Goal: Task Accomplishment & Management: Use online tool/utility

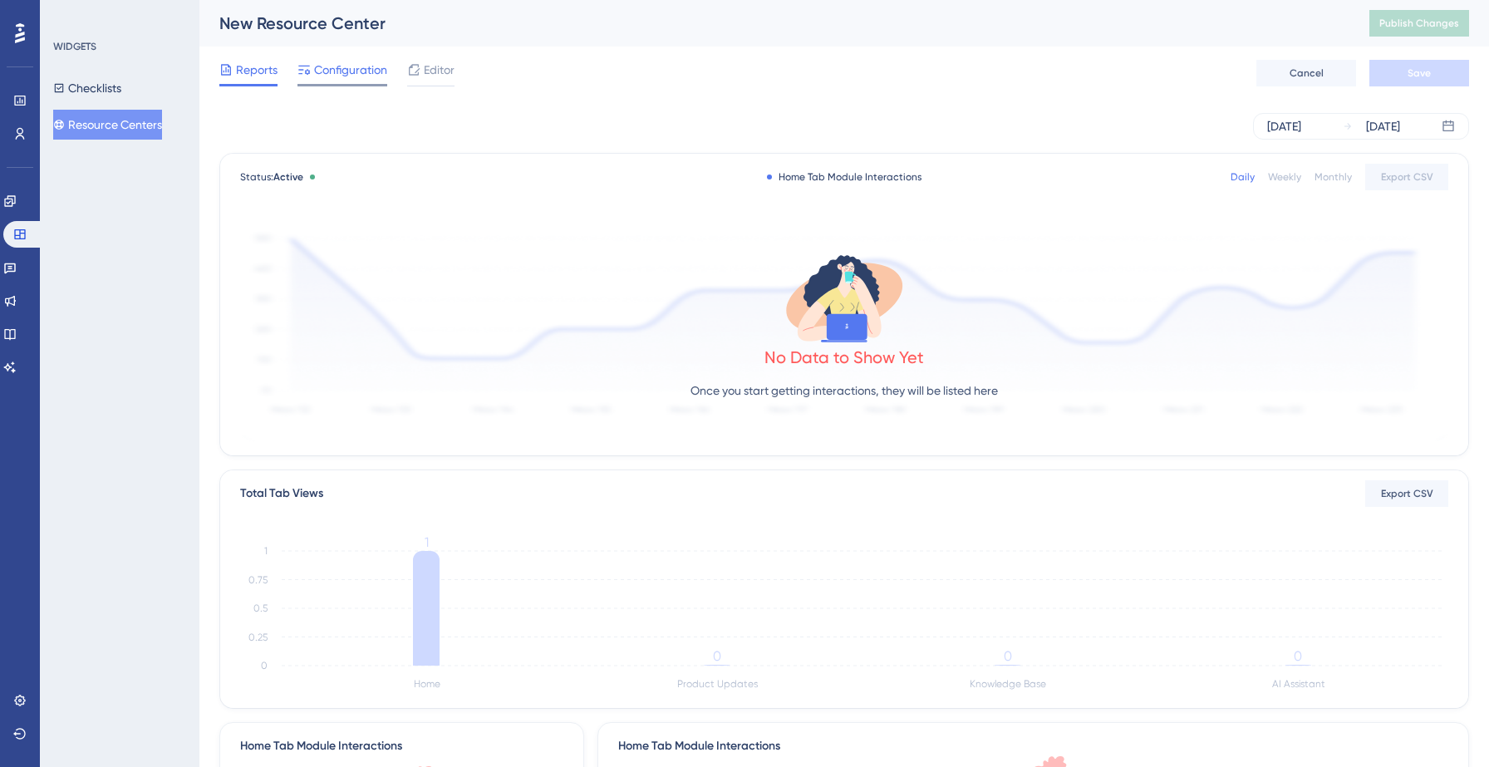
click at [355, 66] on span "Configuration" at bounding box center [350, 70] width 73 height 20
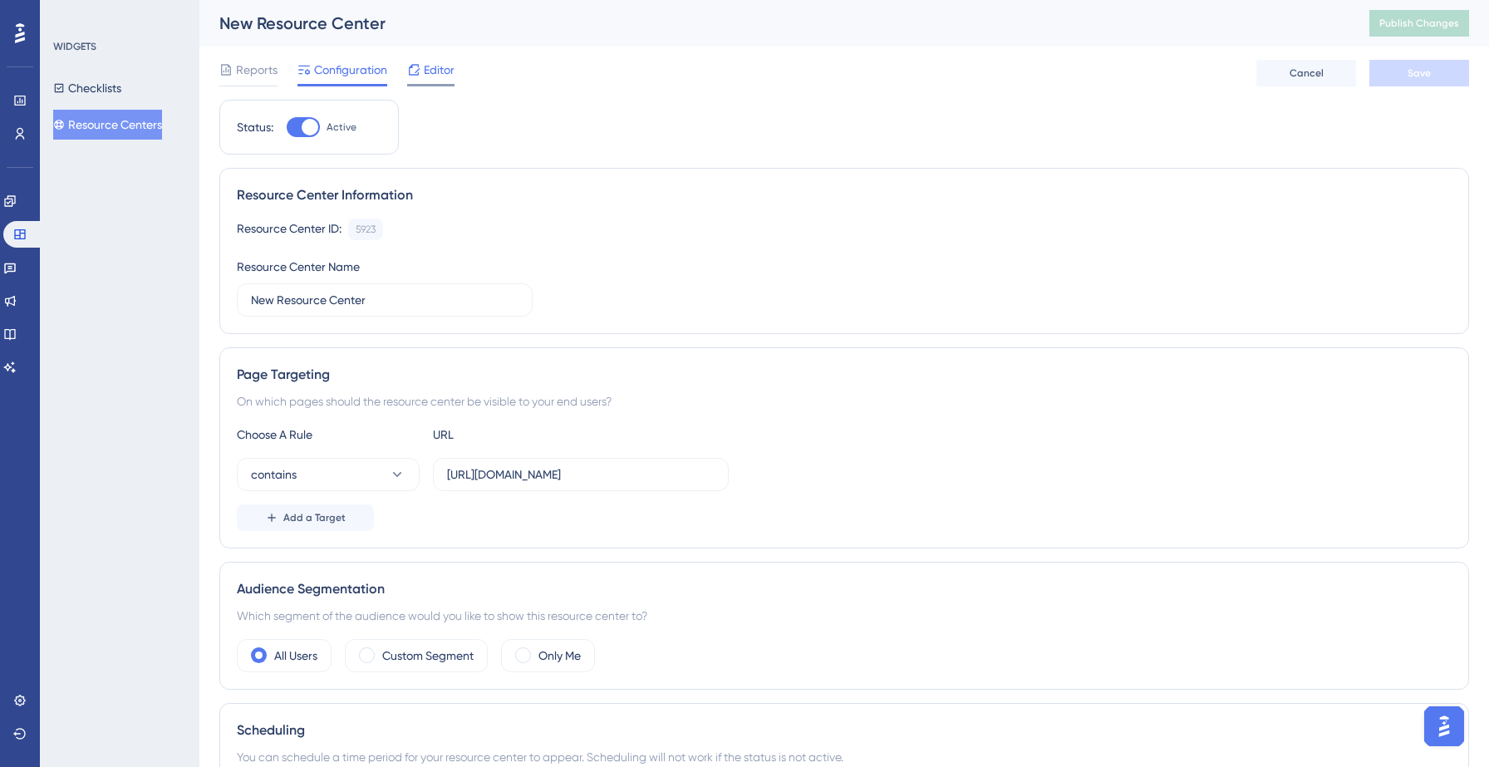
click at [438, 68] on span "Editor" at bounding box center [439, 70] width 31 height 20
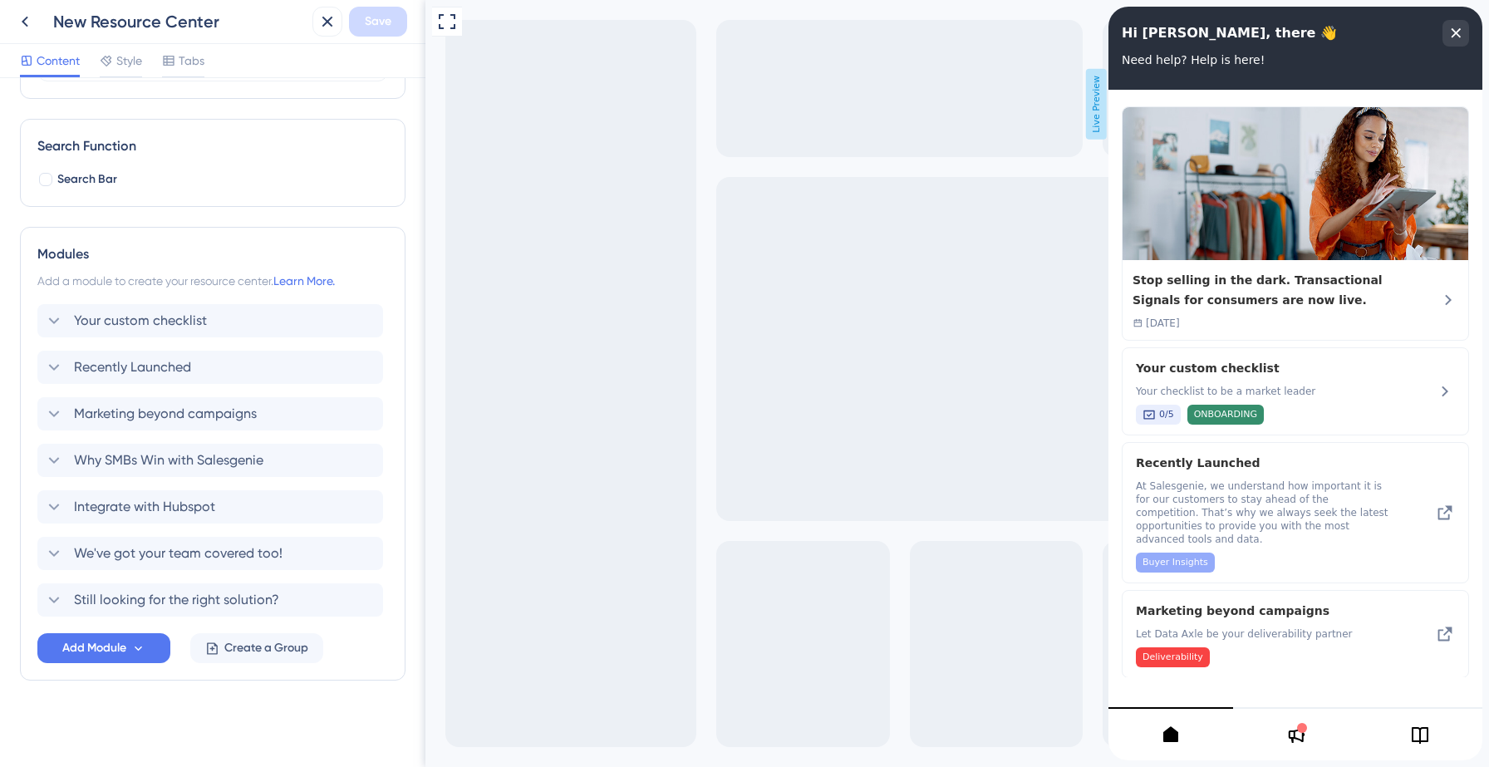
click at [113, 663] on div "Modules Add a module to create your resource center. Learn More. Your custom ch…" at bounding box center [213, 454] width 386 height 454
click at [114, 657] on span "Add Module" at bounding box center [94, 648] width 64 height 20
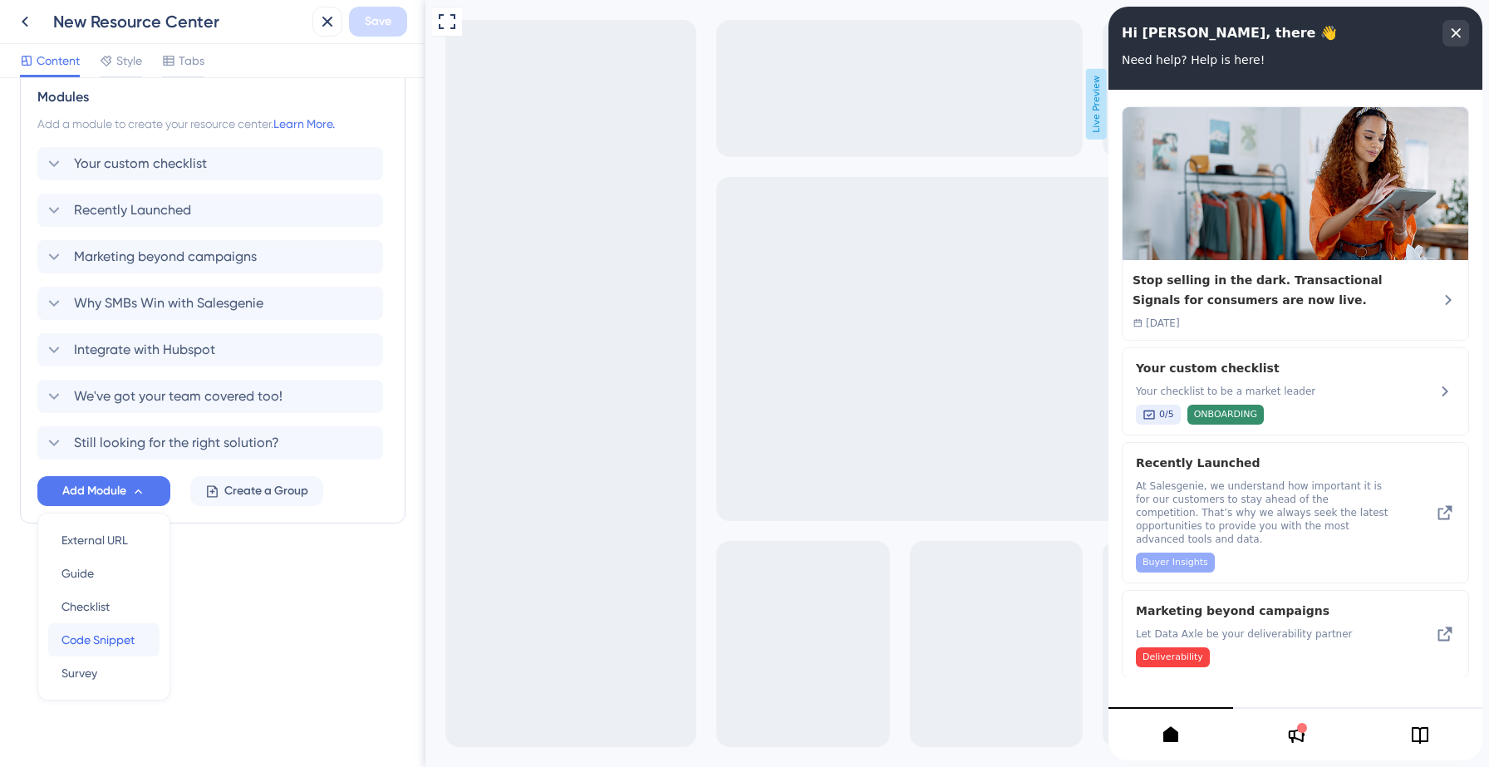
click at [101, 641] on span "Code Snippet" at bounding box center [97, 640] width 73 height 20
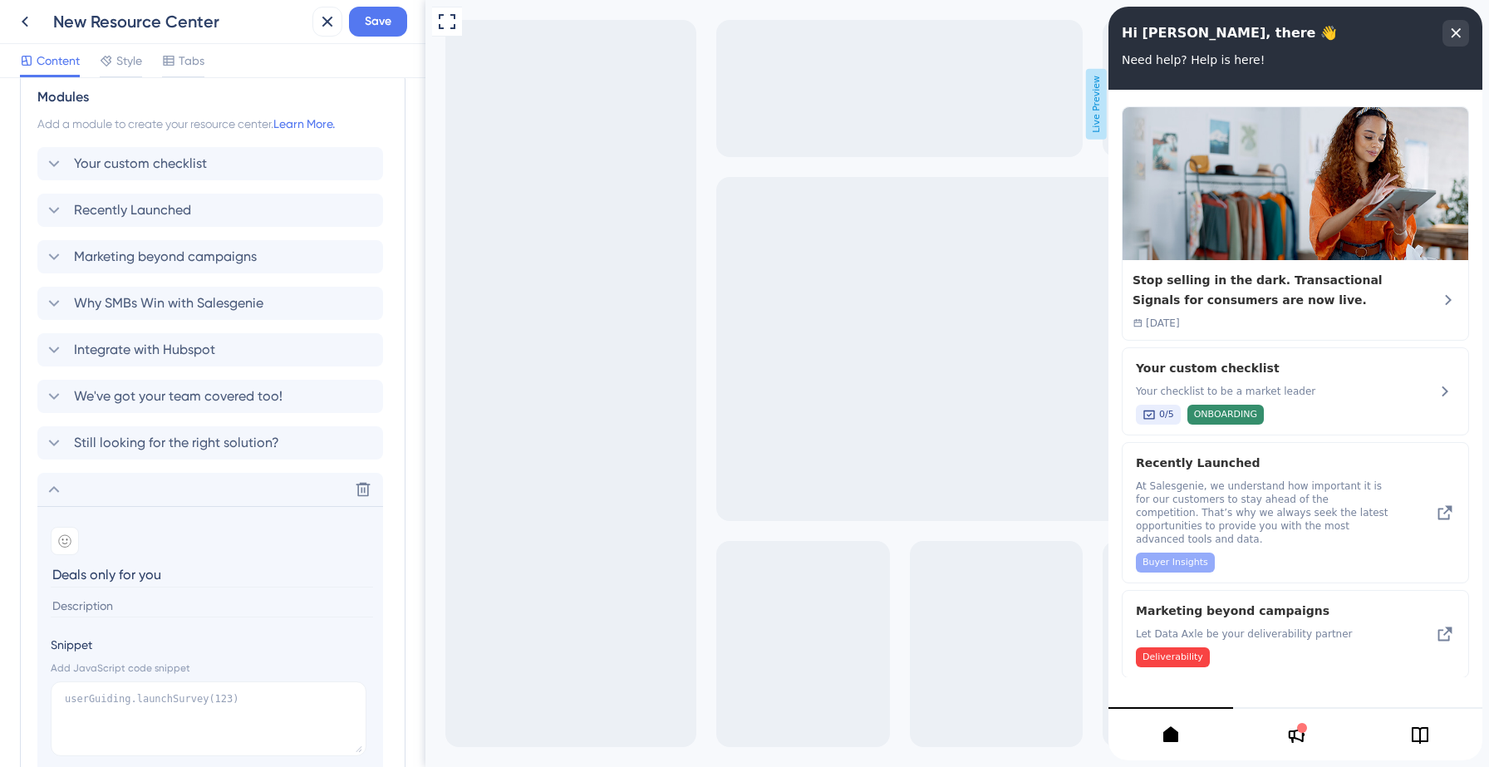
type input "Deals only for you"
click at [138, 602] on input at bounding box center [212, 606] width 322 height 22
paste input "Target smart, convert fast."
paste input "Don’t let someone else convert the leads first."
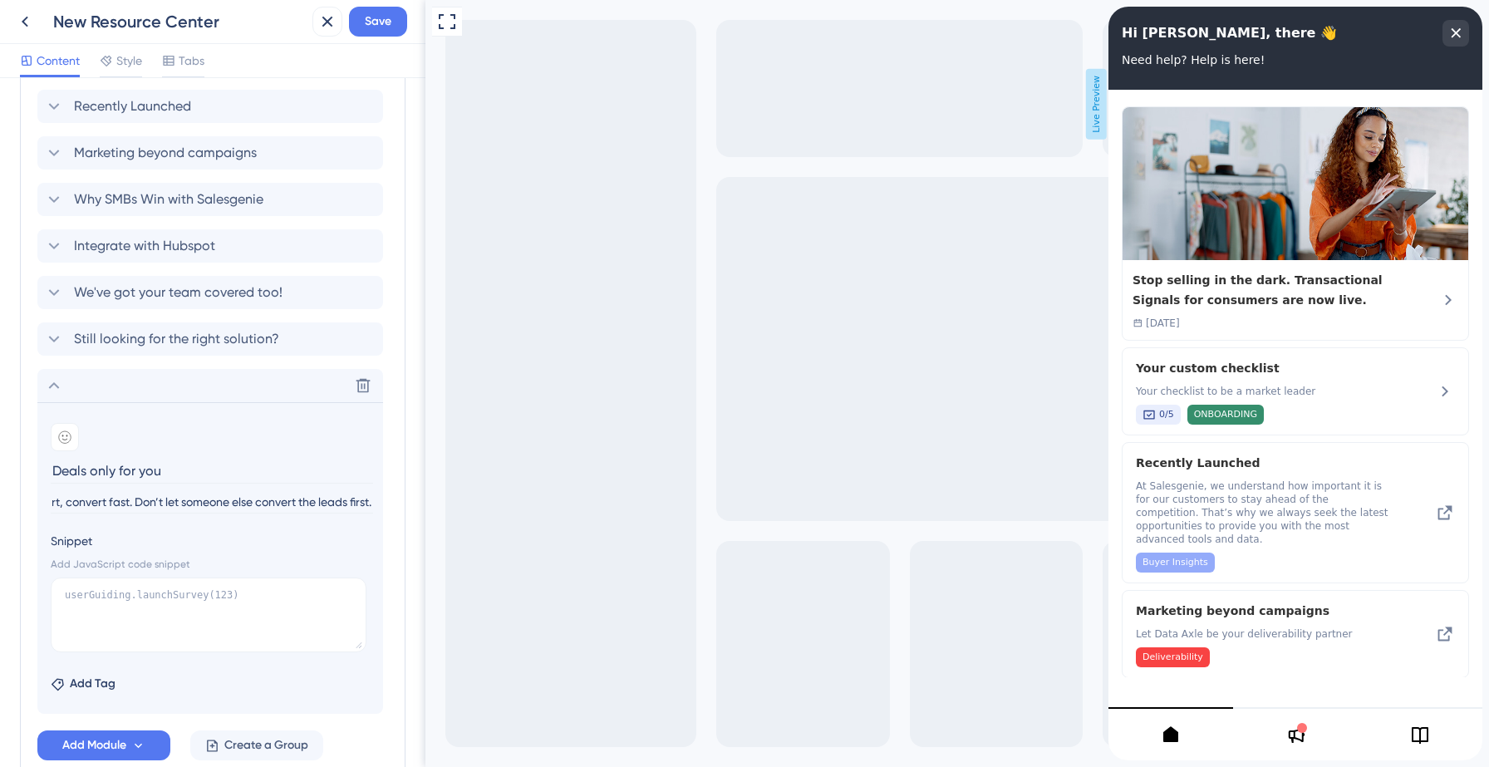
scroll to position [465, 0]
type input "Target smart, convert fast. Don’t let someone else convert the leads first."
click at [76, 682] on span "Add Tag" at bounding box center [93, 683] width 46 height 20
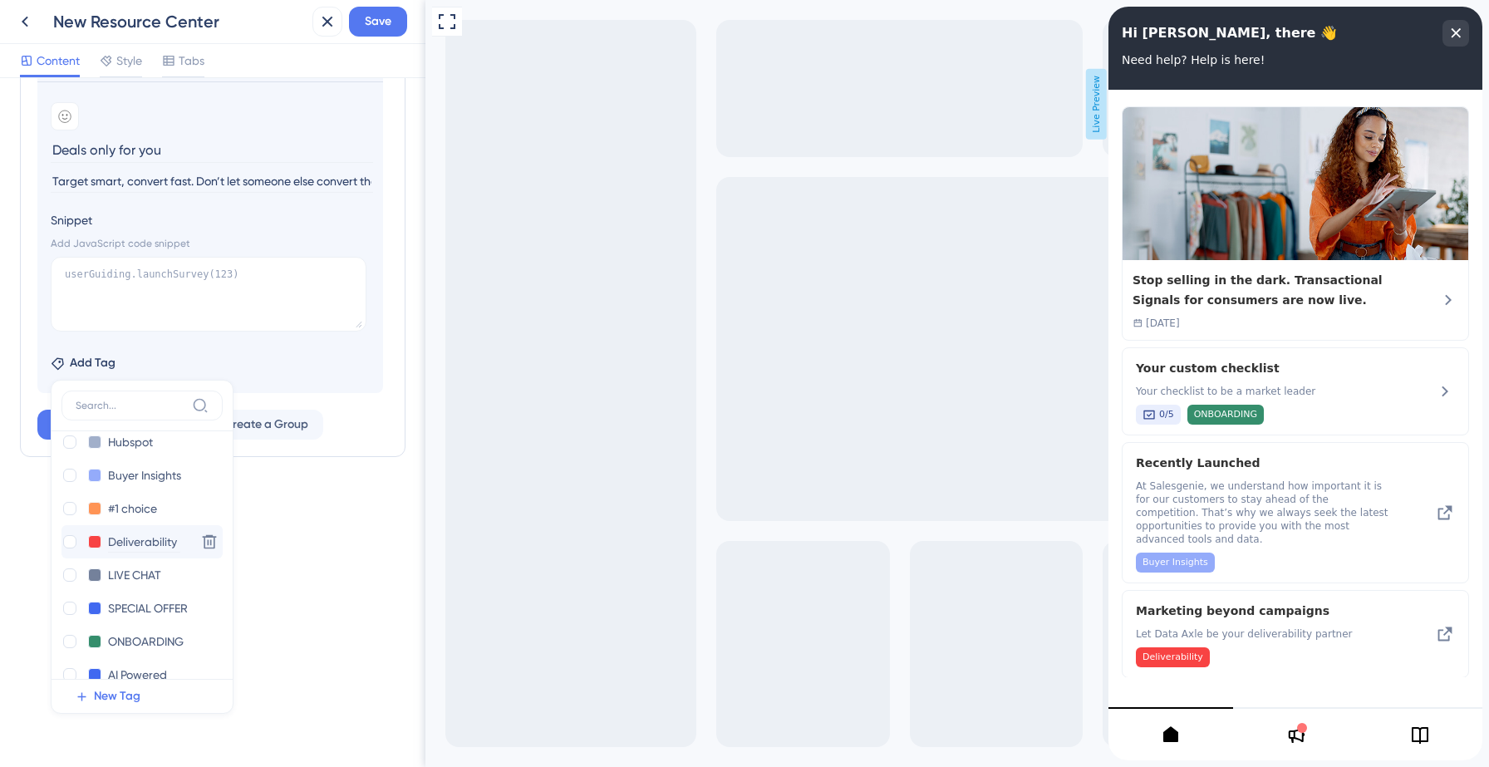
scroll to position [105, 0]
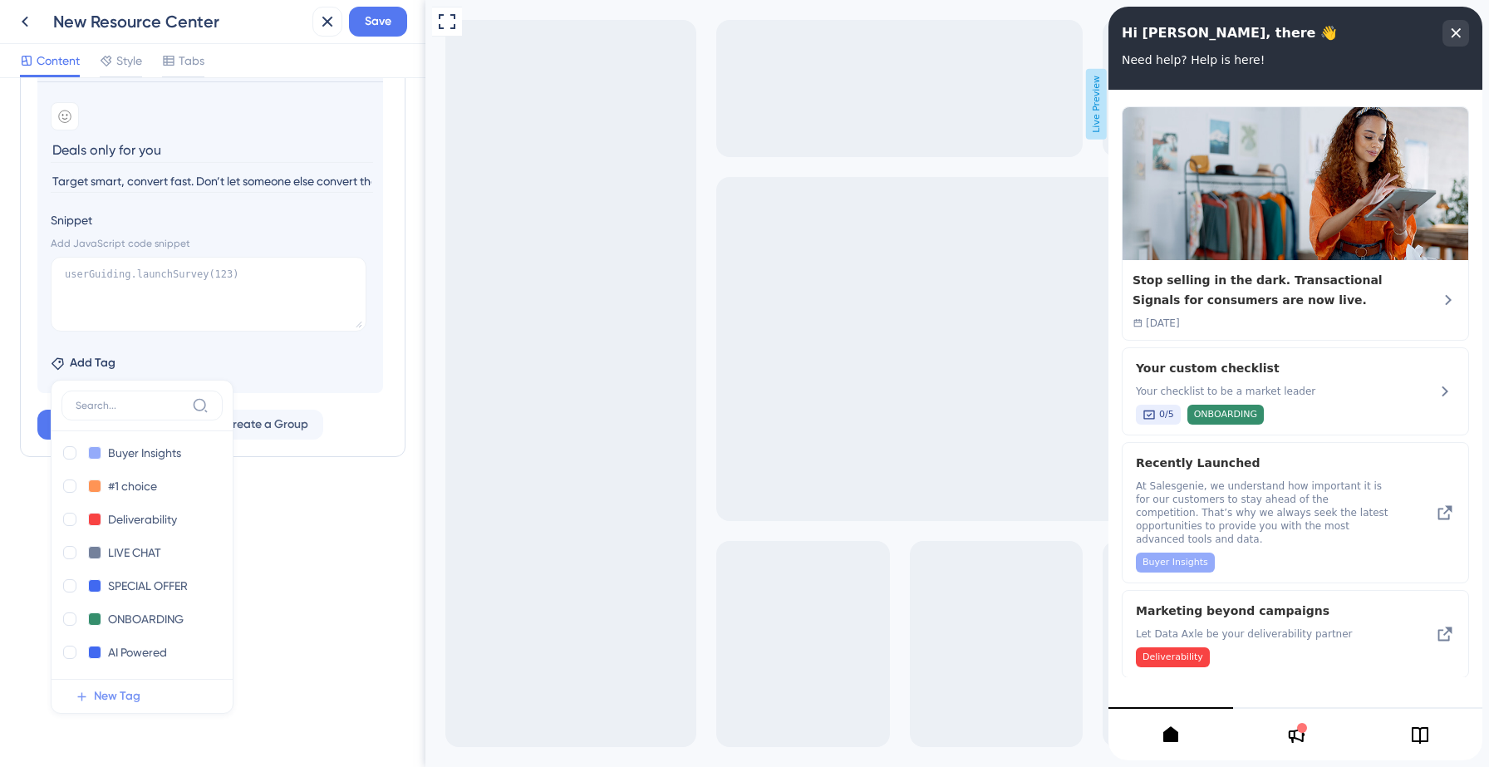
click at [122, 695] on span "New Tag" at bounding box center [117, 696] width 47 height 20
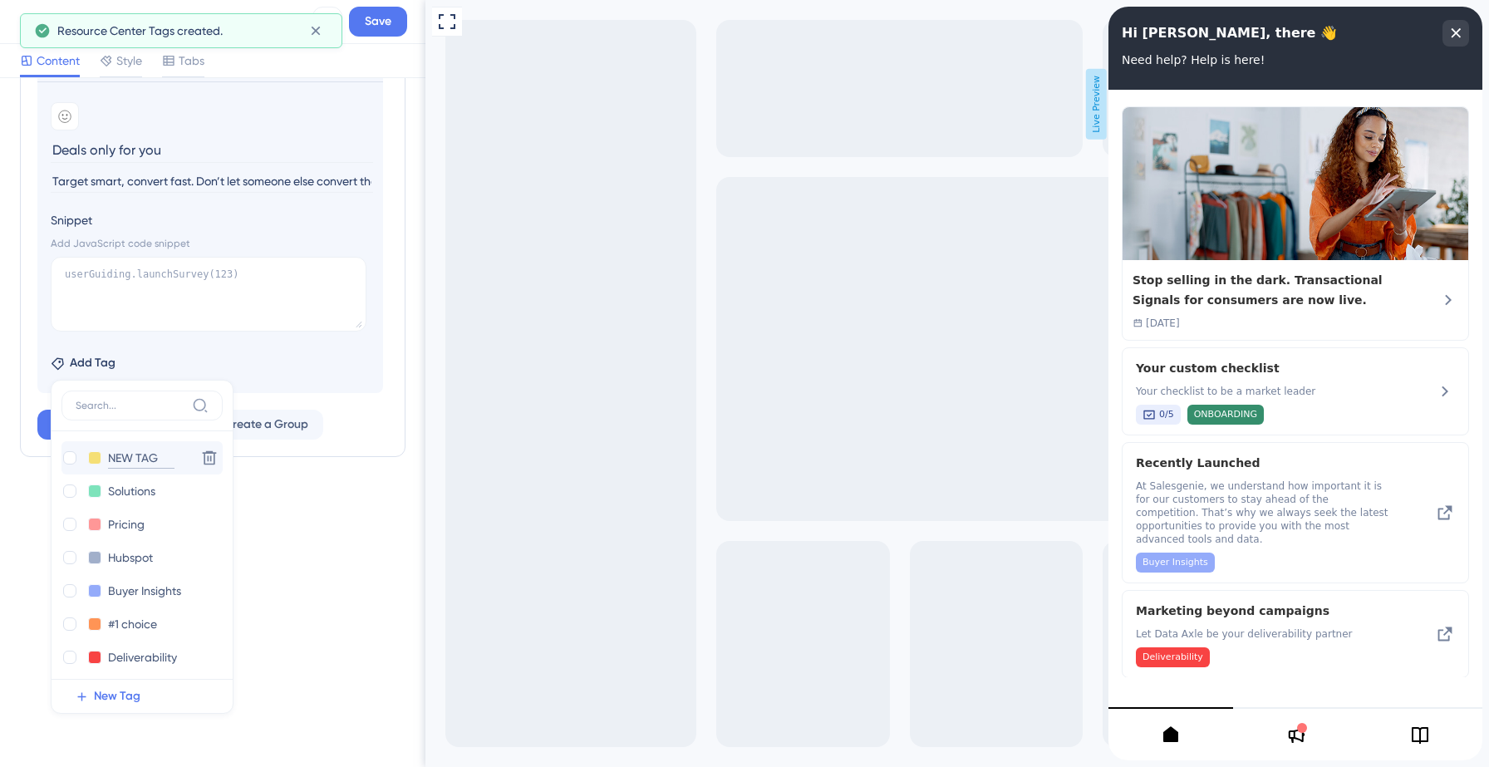
click at [127, 461] on input "NEW TAG" at bounding box center [141, 458] width 66 height 21
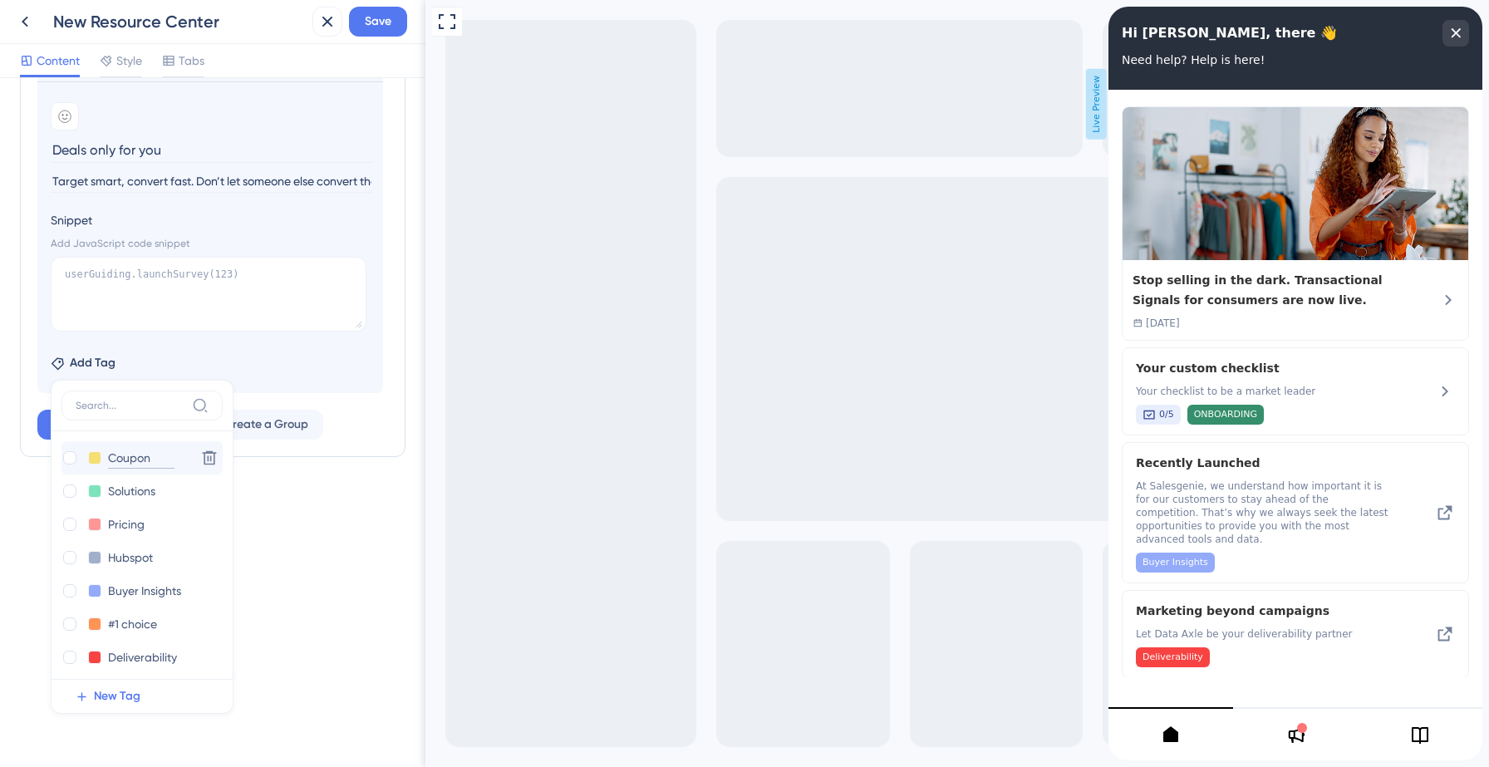
type input "Coupons"
click at [67, 453] on div at bounding box center [69, 457] width 13 height 13
checkbox input "true"
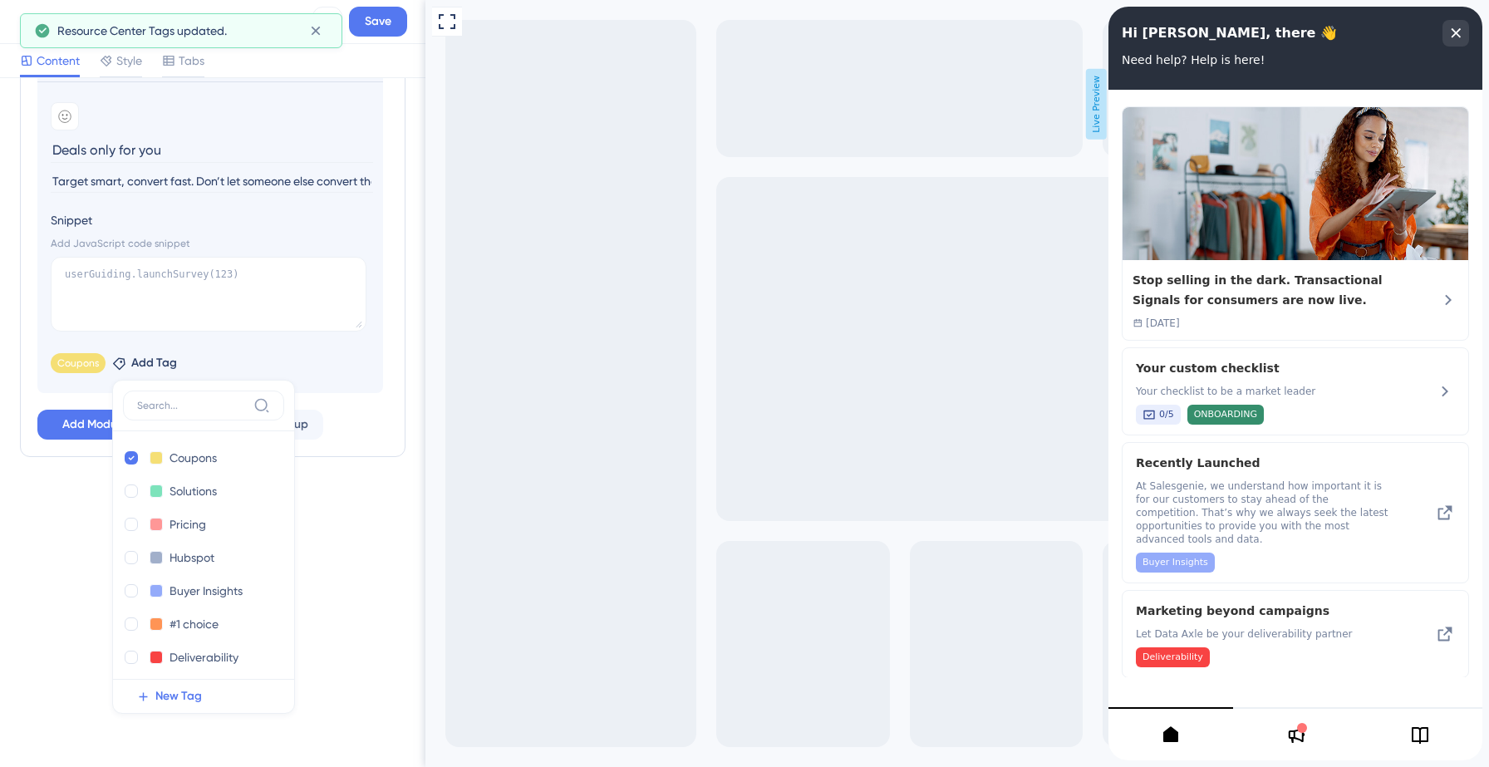
click at [54, 532] on div "Resource Center Header Title Hi [PERSON_NAME], there 👋 9 Hi [PERSON_NAME], ther…" at bounding box center [212, 422] width 425 height 689
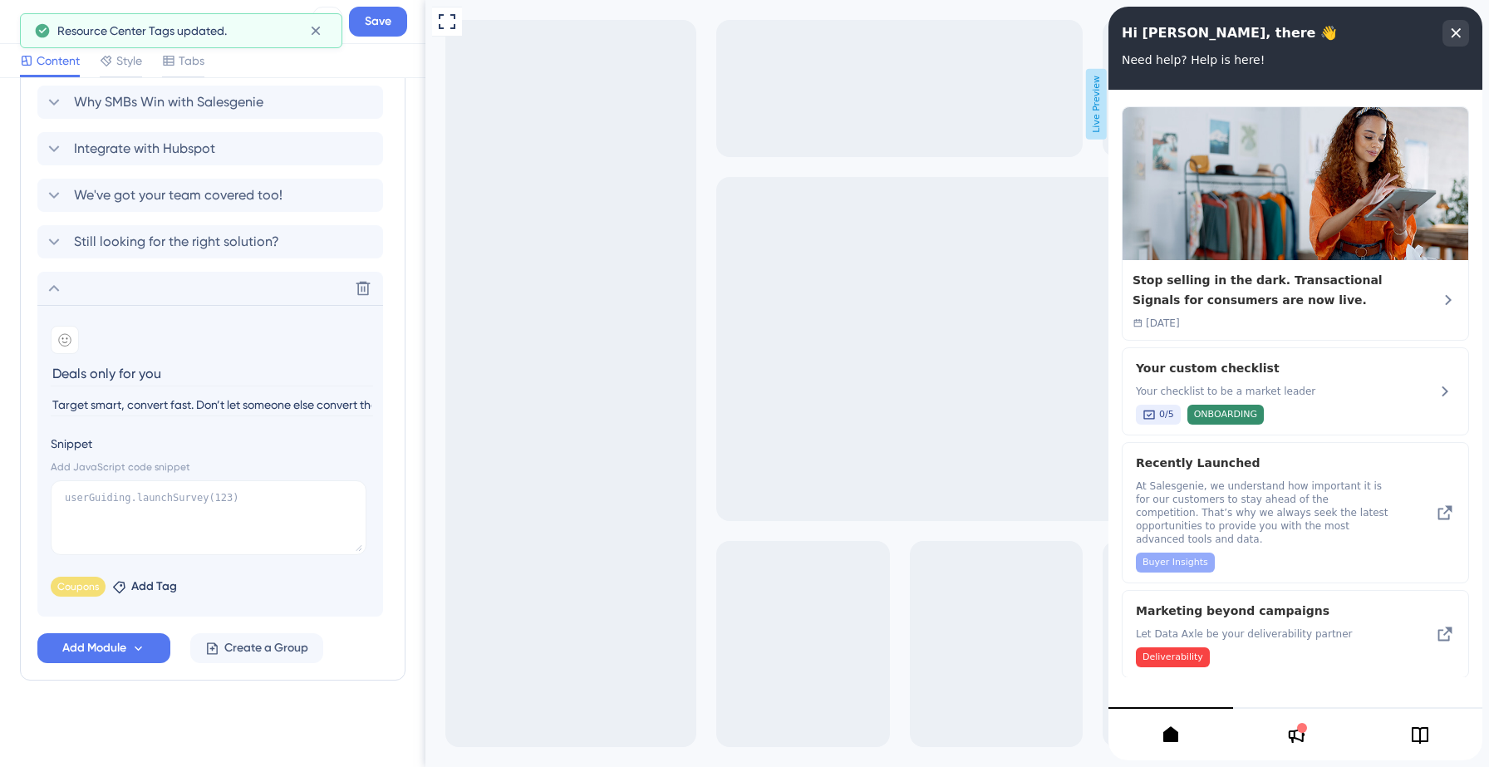
scroll to position [562, 0]
click at [281, 394] on input "Target smart, convert fast. Don’t let someone else convert the leads first." at bounding box center [212, 405] width 322 height 22
click at [338, 401] on input "Target smart, convert fast. Don’t let someone else convert the leads first." at bounding box center [212, 405] width 322 height 22
type input "Target smart, convert fast. Don’t let someone else convert the leads first. Use…"
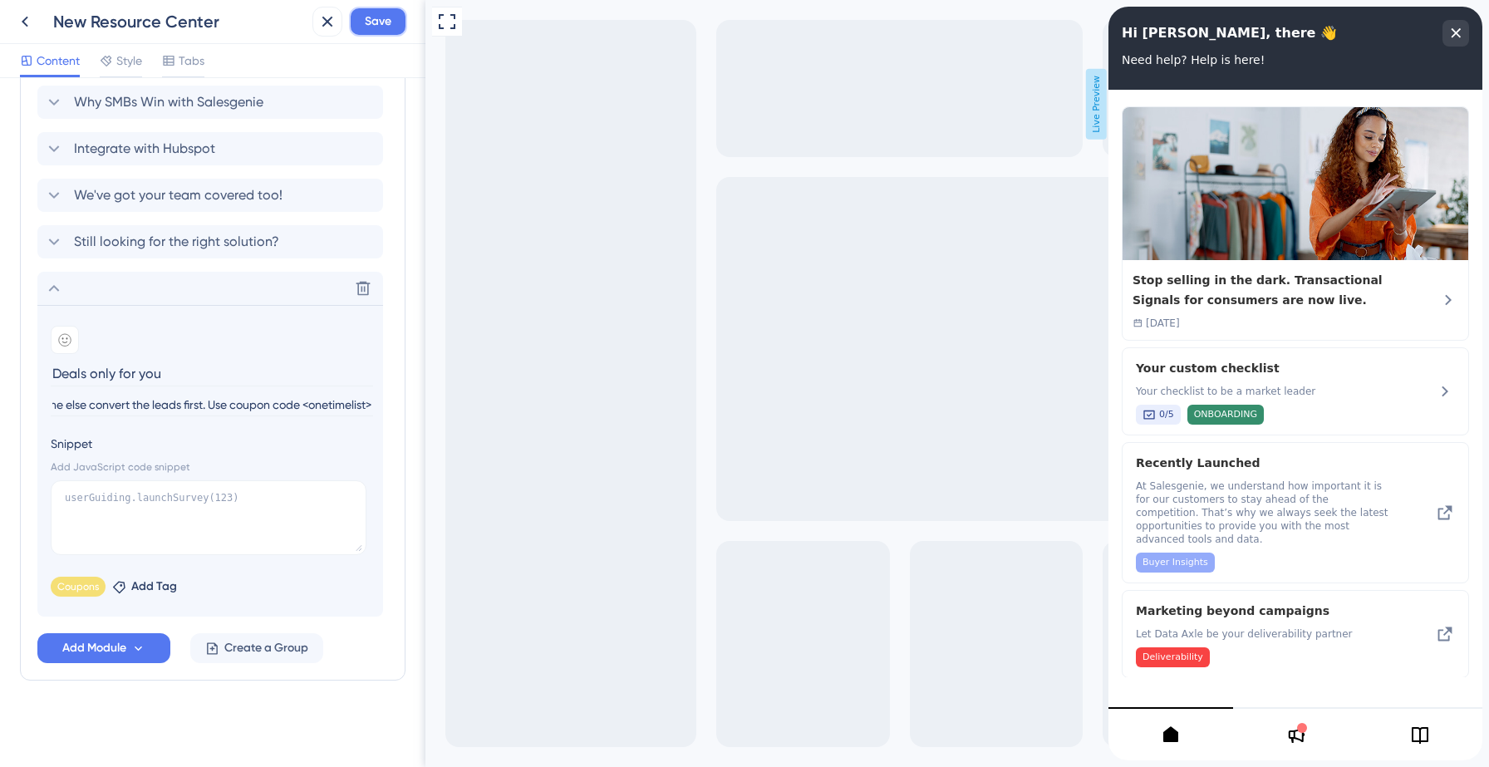
click at [380, 31] on span "Save" at bounding box center [378, 22] width 27 height 20
click at [116, 501] on textarea at bounding box center [209, 517] width 316 height 75
type textarea "ednkne"
click at [377, 17] on span "Save" at bounding box center [378, 22] width 27 height 20
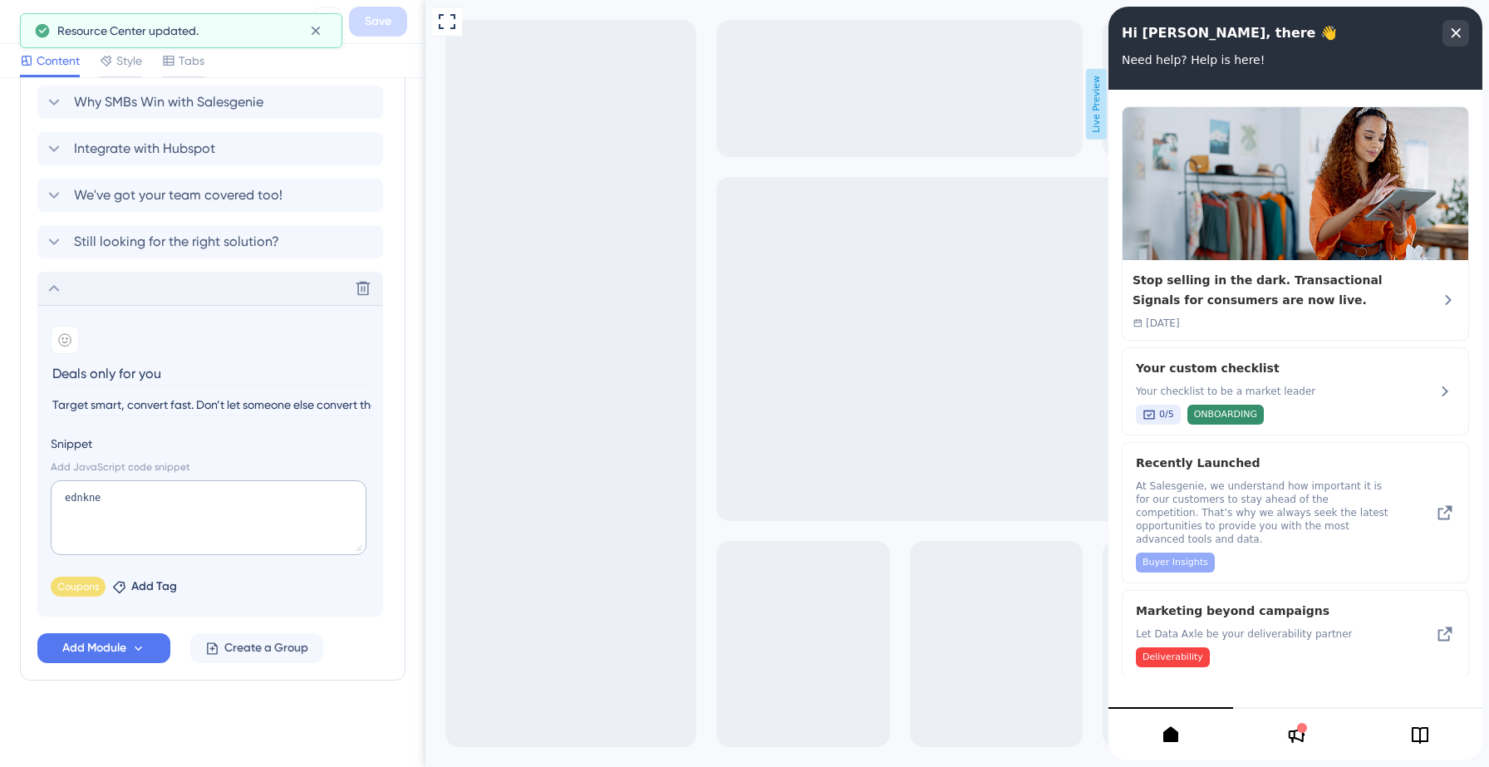
click at [55, 281] on icon at bounding box center [54, 288] width 20 height 20
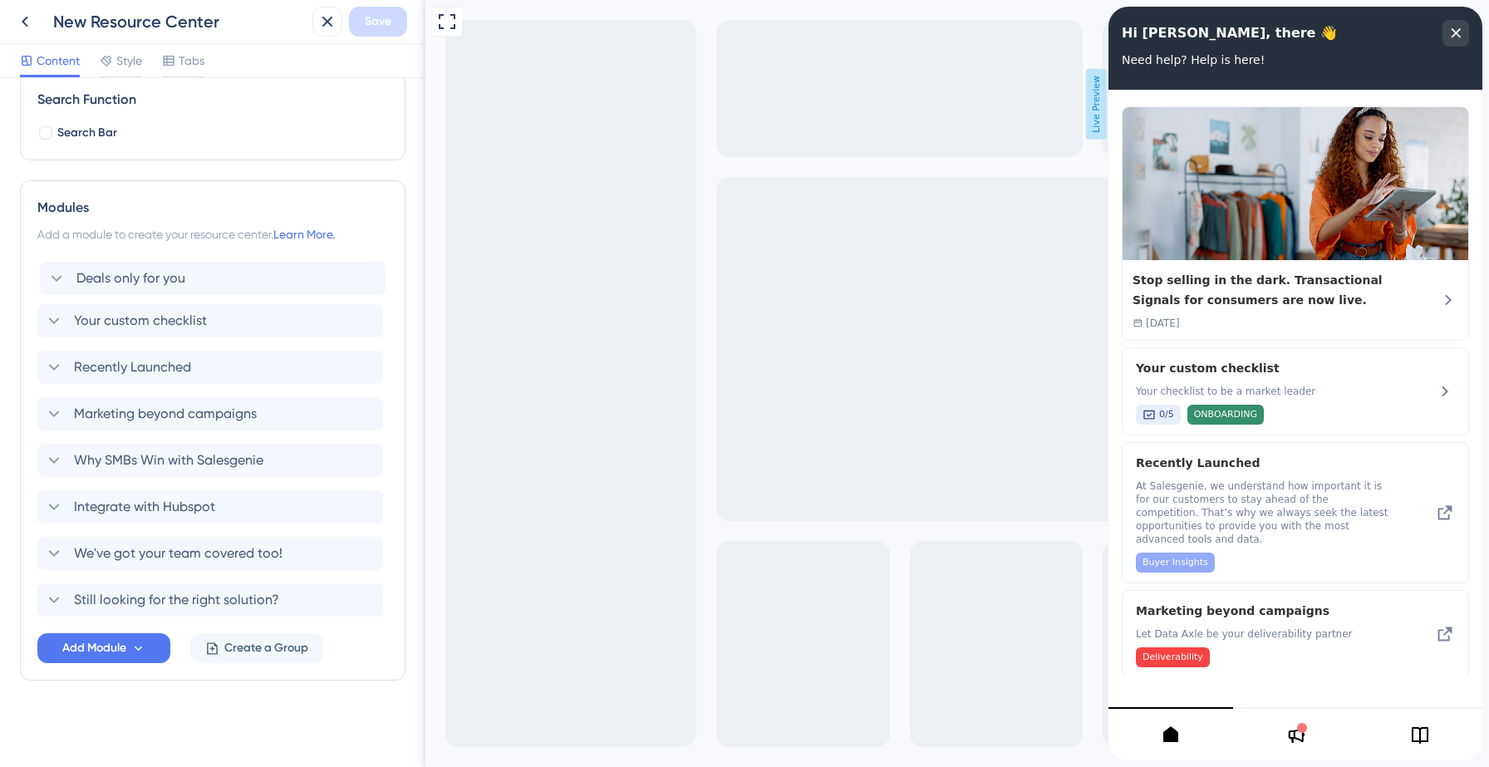
drag, startPoint x: 187, startPoint y: 603, endPoint x: 189, endPoint y: 271, distance: 332.4
click at [189, 271] on div "Your custom checklist Recently Launched Marketing beyond campaigns Why SMBs Win…" at bounding box center [212, 437] width 351 height 359
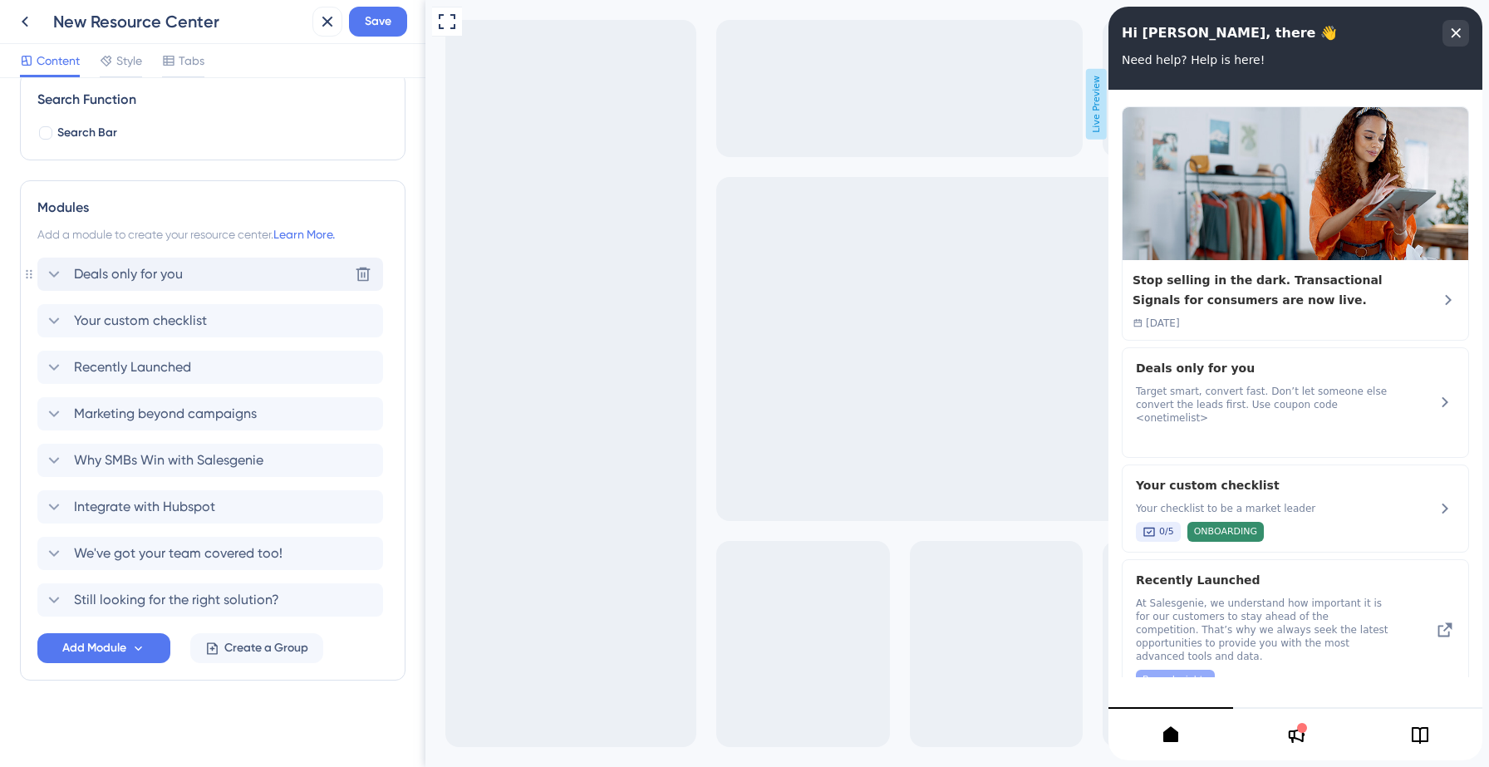
click at [177, 268] on span "Deals only for you" at bounding box center [128, 274] width 109 height 20
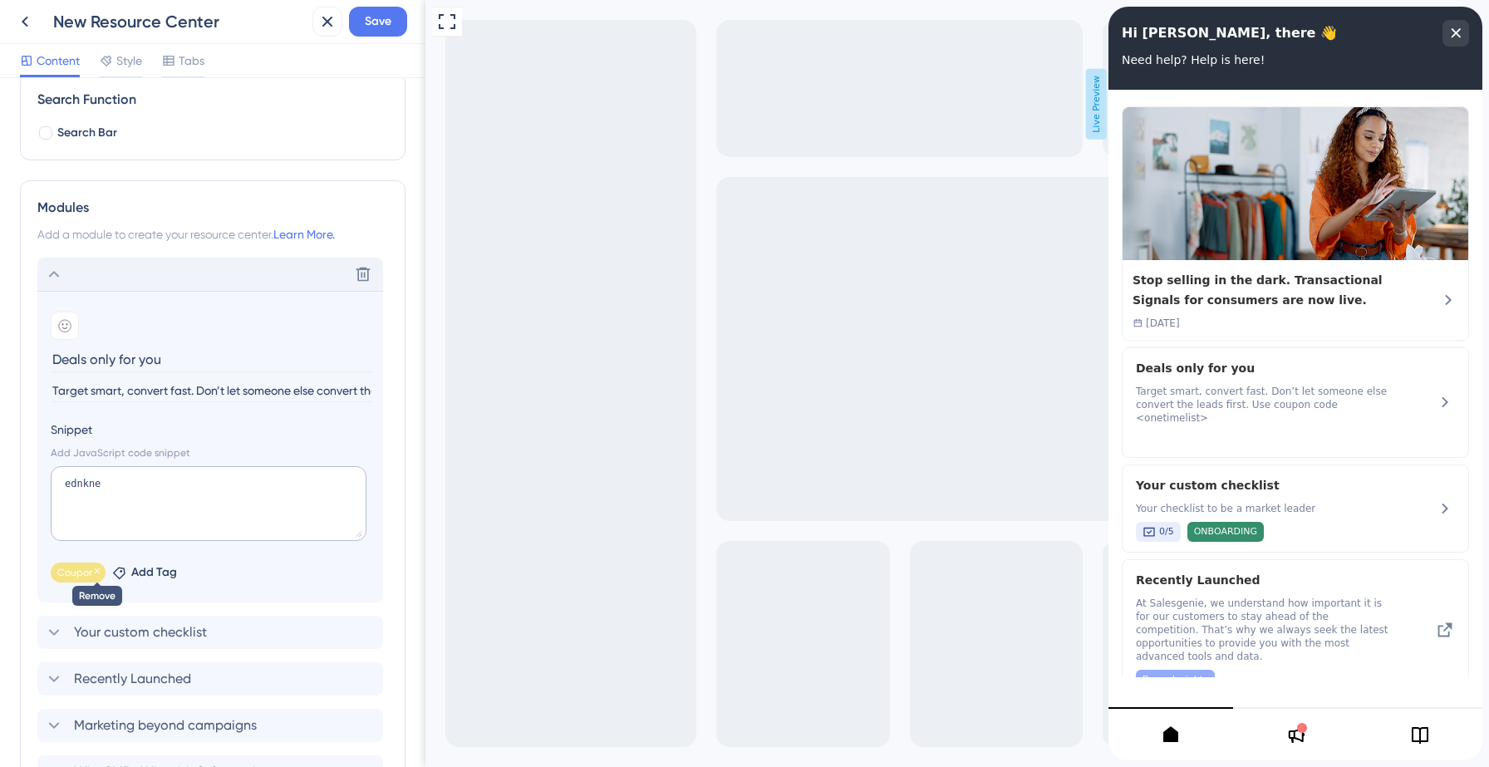
click at [92, 572] on icon at bounding box center [97, 571] width 10 height 10
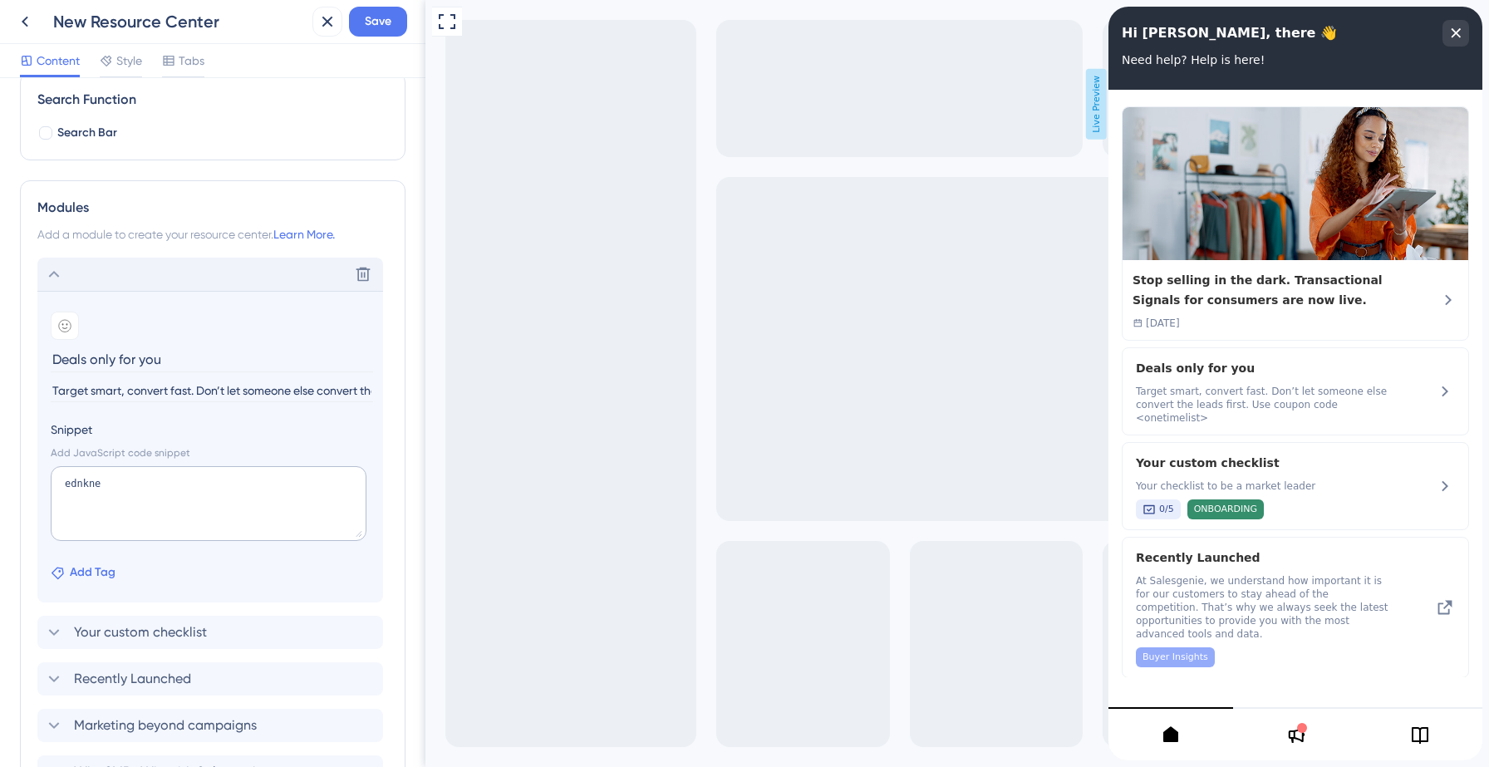
click at [93, 563] on span "Add Tag" at bounding box center [93, 573] width 46 height 20
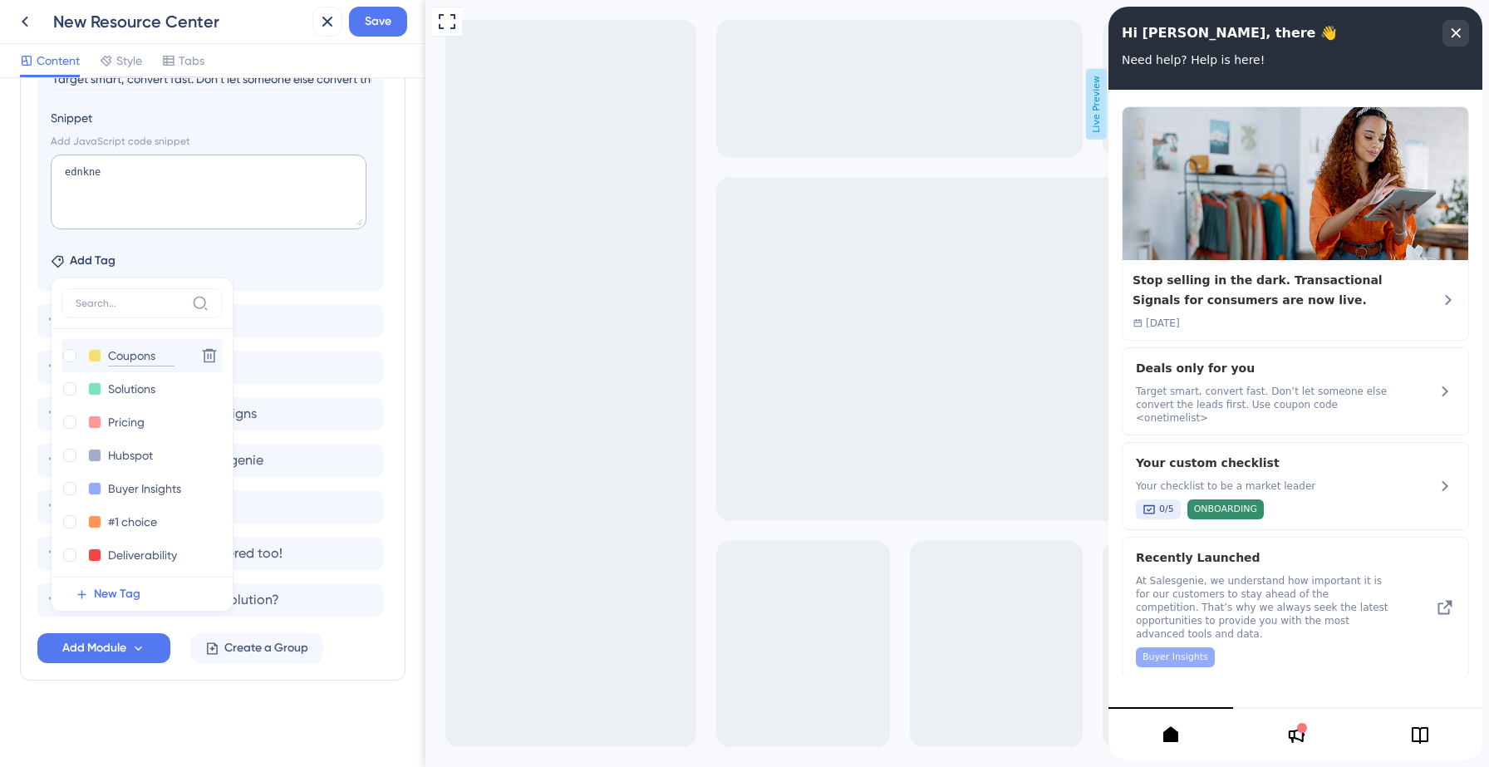
click at [160, 355] on input "Coupons" at bounding box center [141, 356] width 66 height 21
type input "Coupon code"
click at [70, 356] on div at bounding box center [69, 355] width 13 height 13
checkbox input "true"
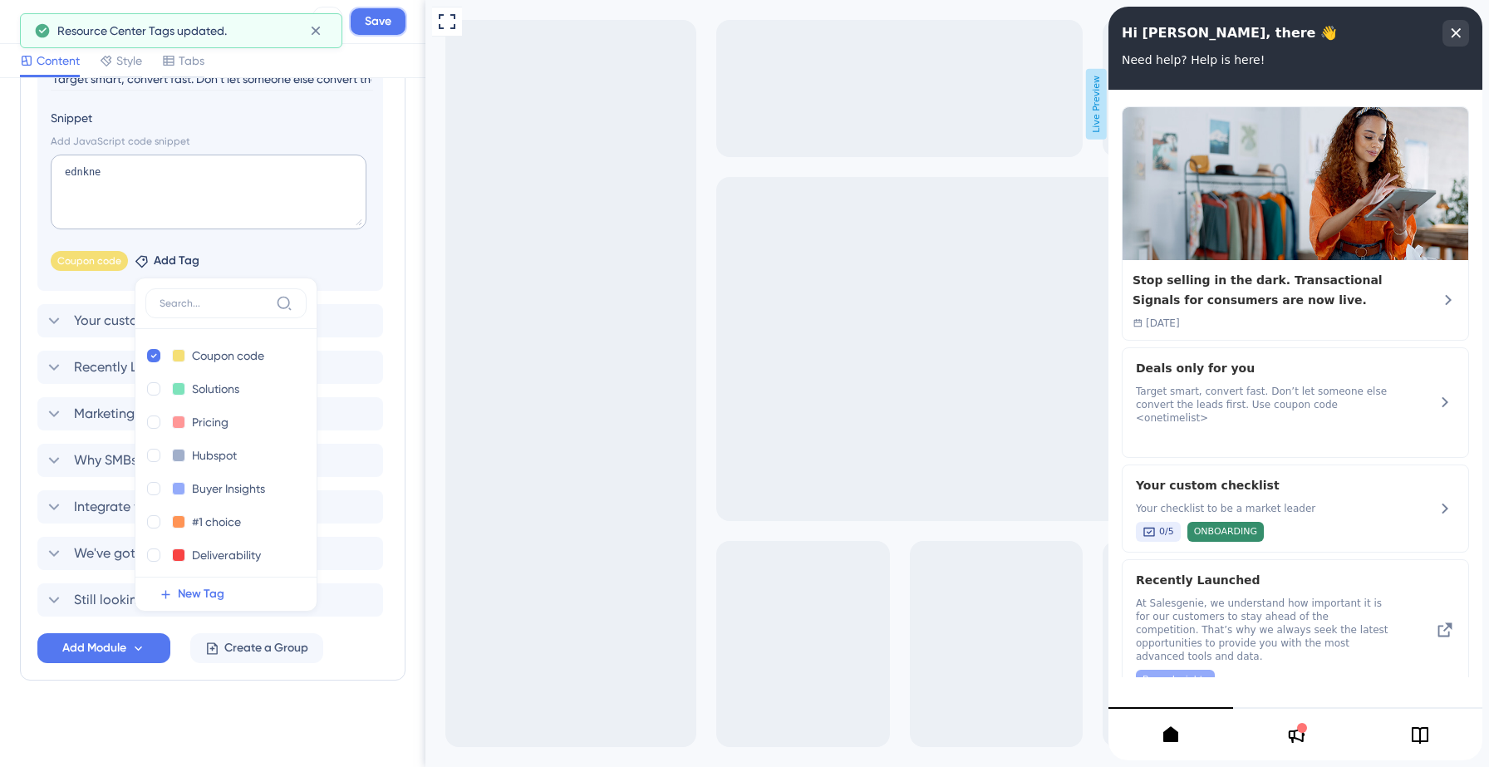
click at [390, 23] on span "Save" at bounding box center [378, 22] width 27 height 20
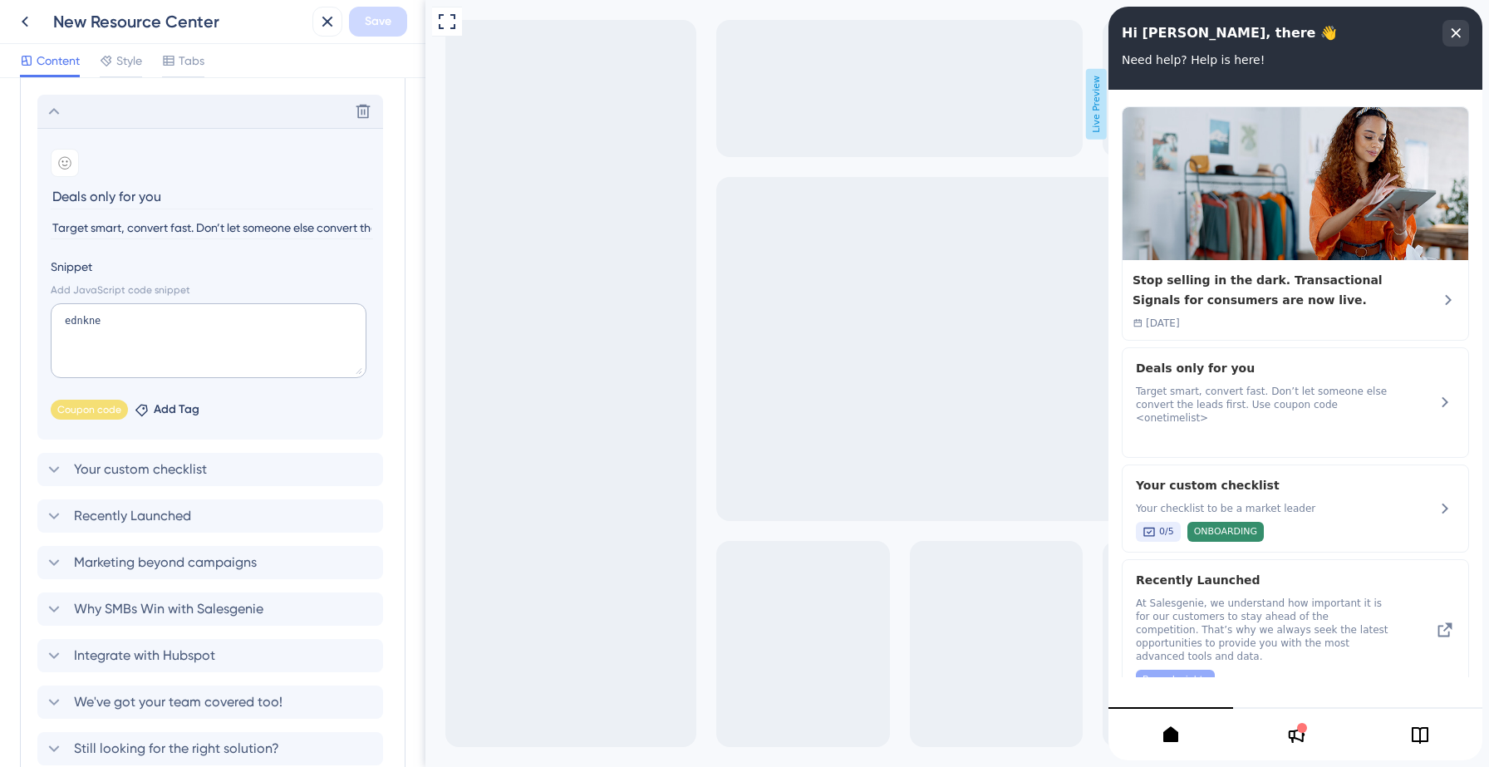
scroll to position [406, 0]
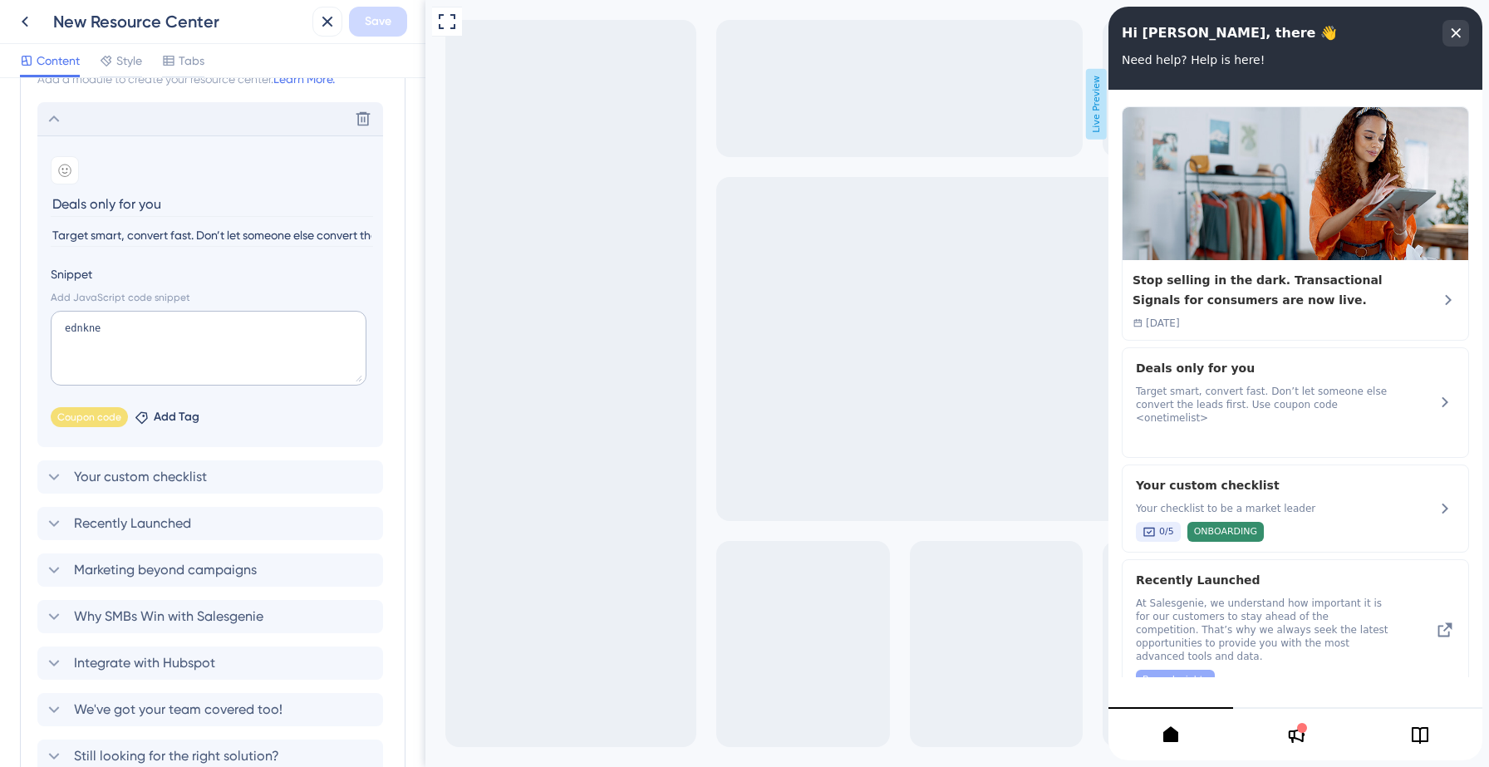
click at [348, 229] on input "Target smart, convert fast. Don’t let someone else convert the leads first. Use…" at bounding box center [212, 235] width 322 height 22
type input "Target smart, convert fast. Don’t let someone else convert the leads first. Use…"
click at [386, 18] on span "Save" at bounding box center [378, 22] width 27 height 20
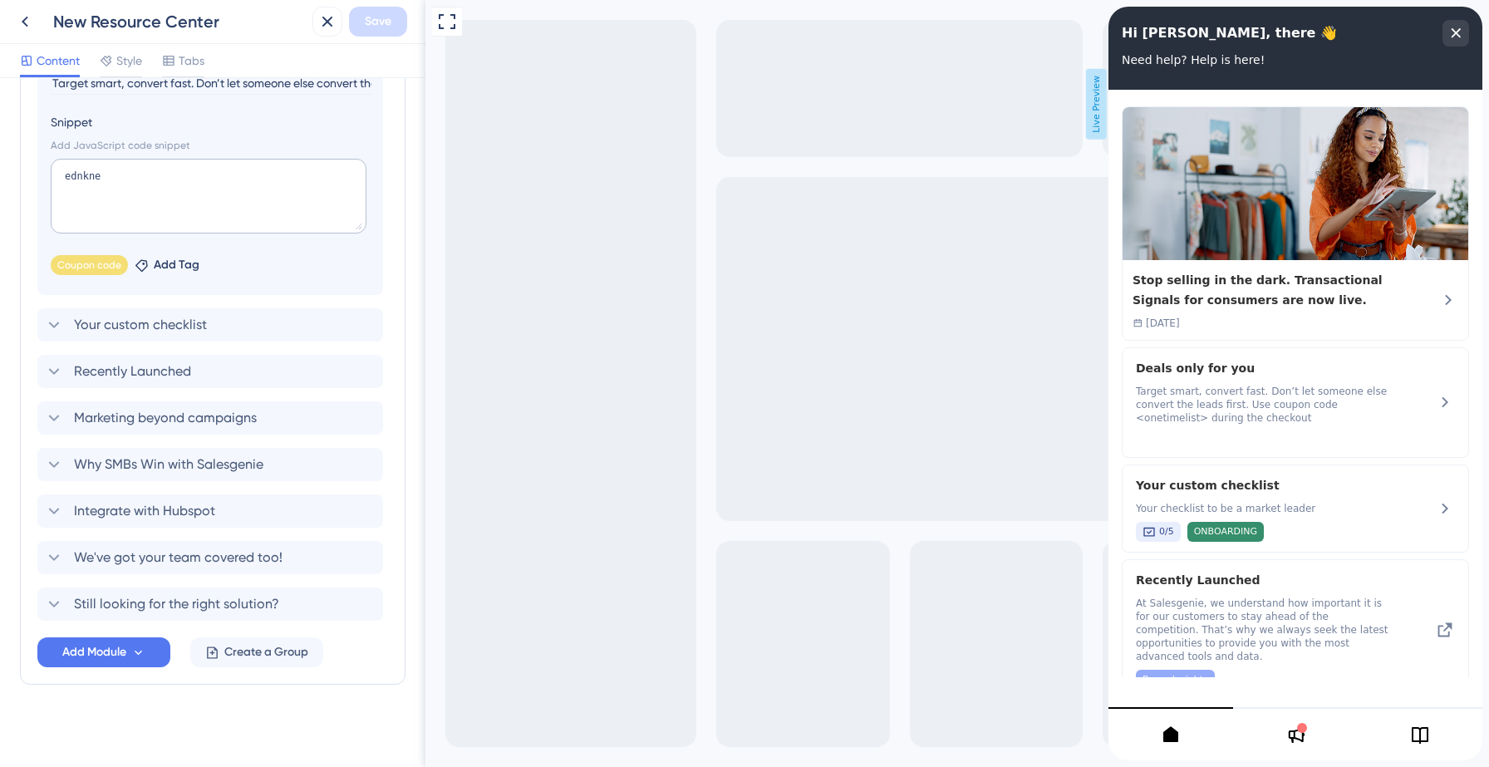
scroll to position [562, 0]
click at [146, 652] on button "Add Module" at bounding box center [103, 648] width 133 height 30
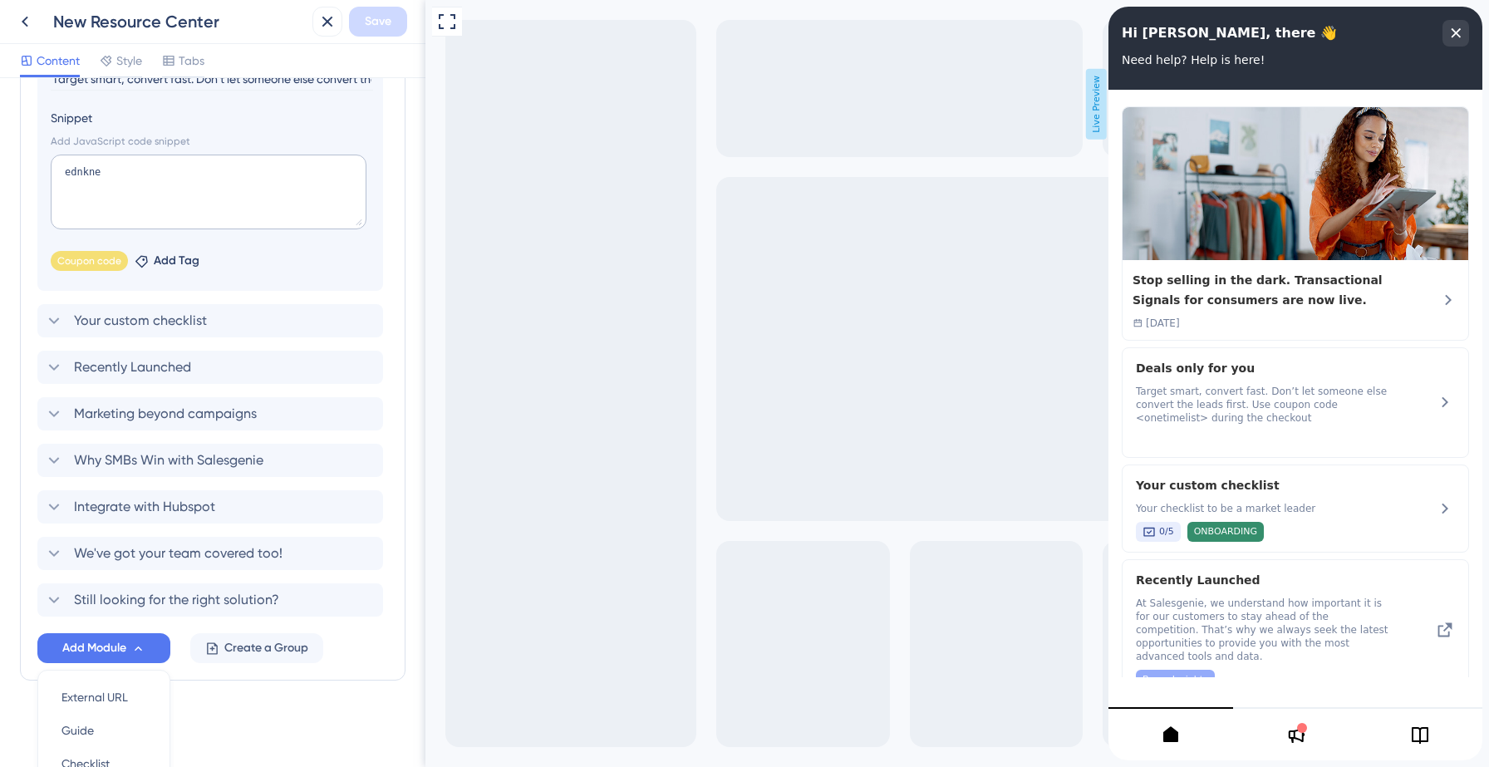
scroll to position [719, 0]
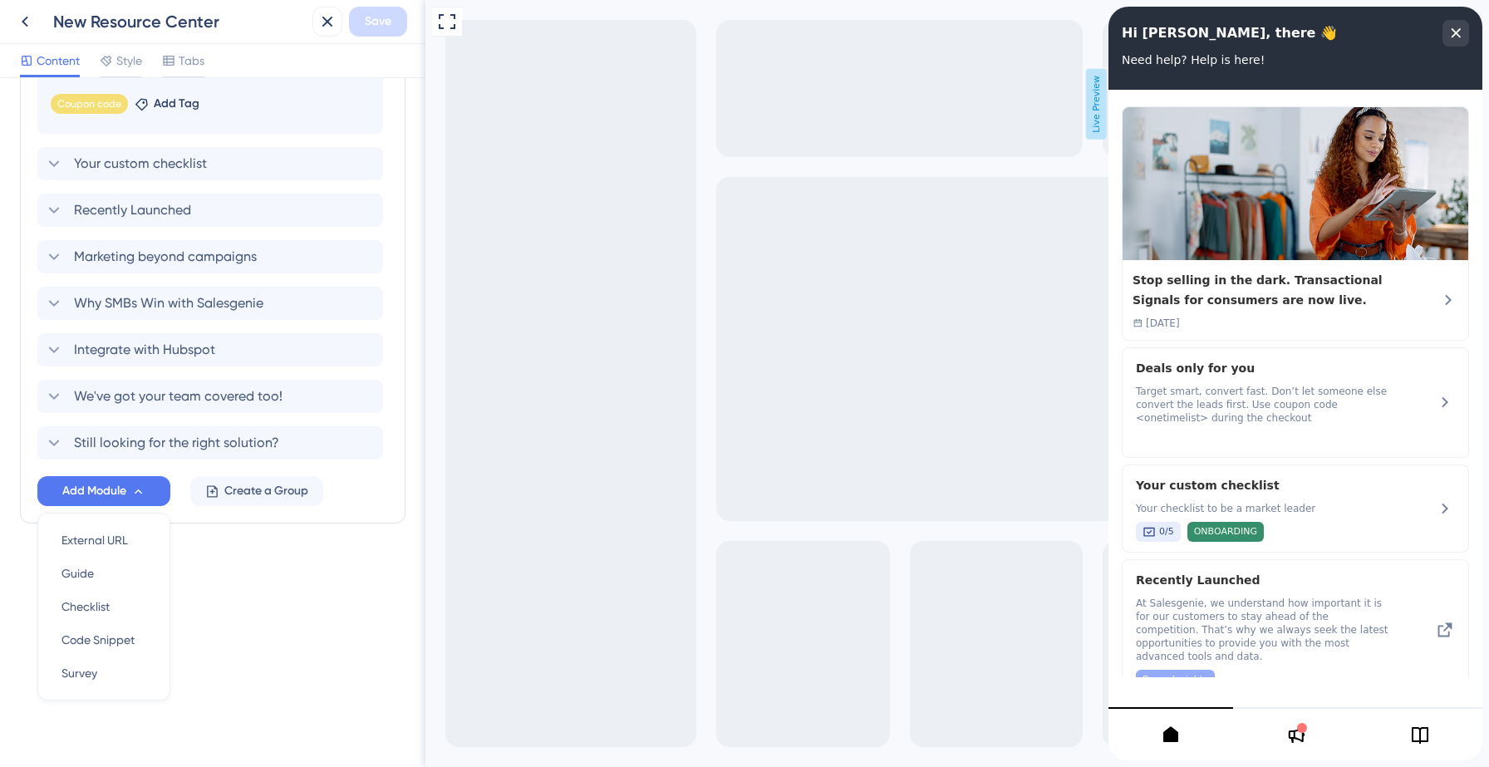
click at [264, 611] on div "Resource Center Header Title Hi [PERSON_NAME], there 👋 9 Hi [PERSON_NAME], ther…" at bounding box center [212, 422] width 425 height 689
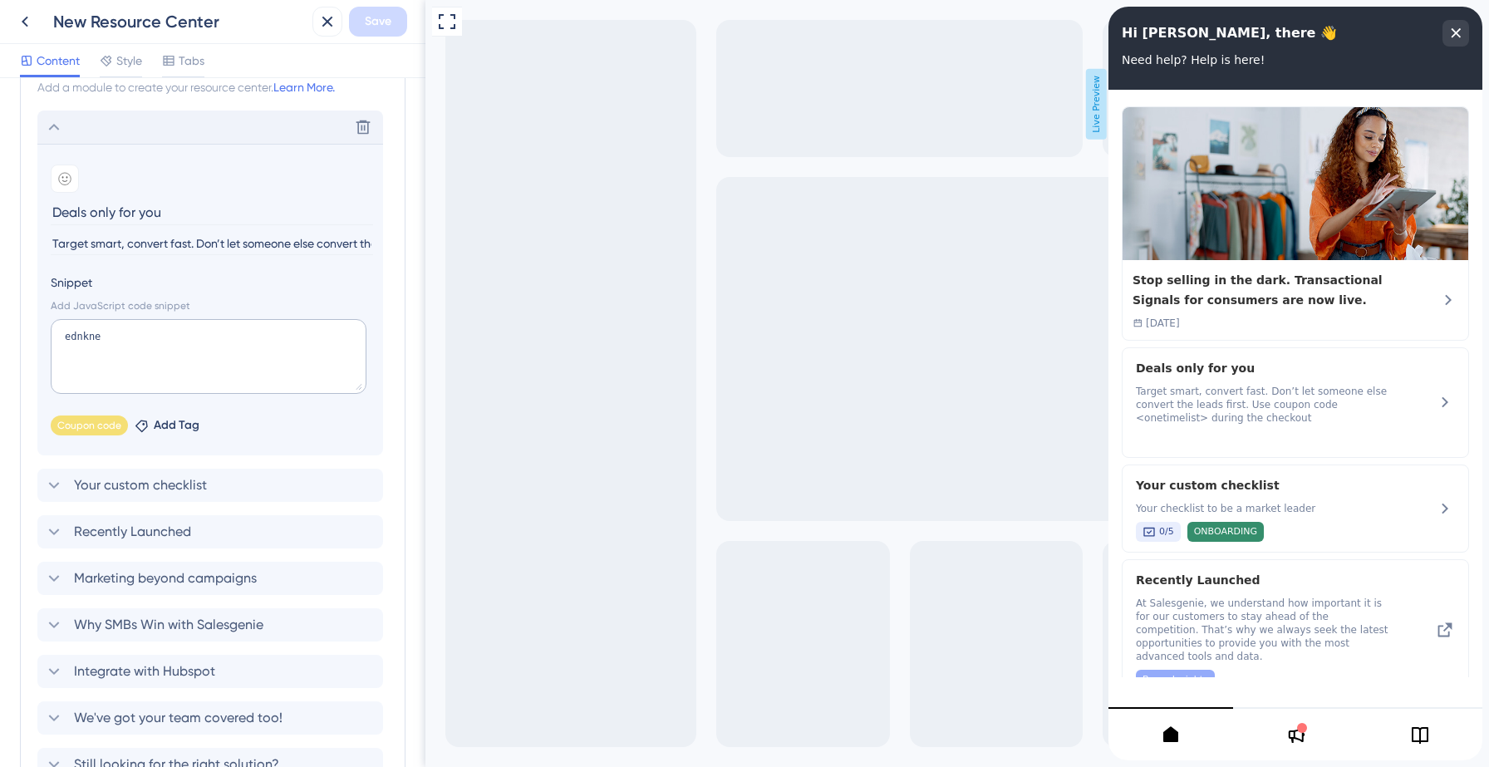
scroll to position [370, 0]
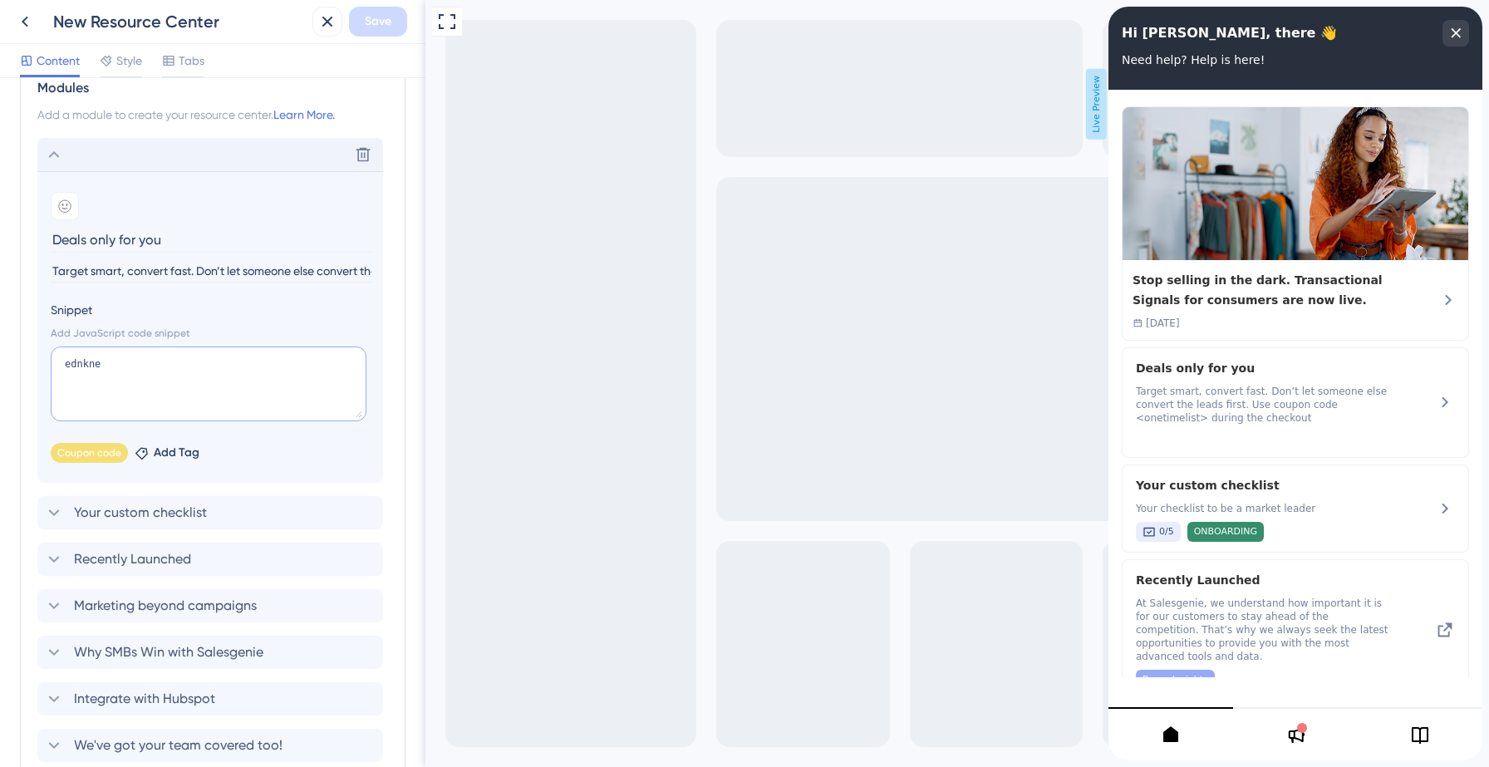
drag, startPoint x: 64, startPoint y: 360, endPoint x: 115, endPoint y: 369, distance: 51.5
click at [115, 369] on textarea "ednkne" at bounding box center [209, 384] width 316 height 75
drag, startPoint x: 111, startPoint y: 368, endPoint x: 58, endPoint y: 365, distance: 52.5
click at [58, 365] on textarea "ednkne" at bounding box center [209, 384] width 316 height 75
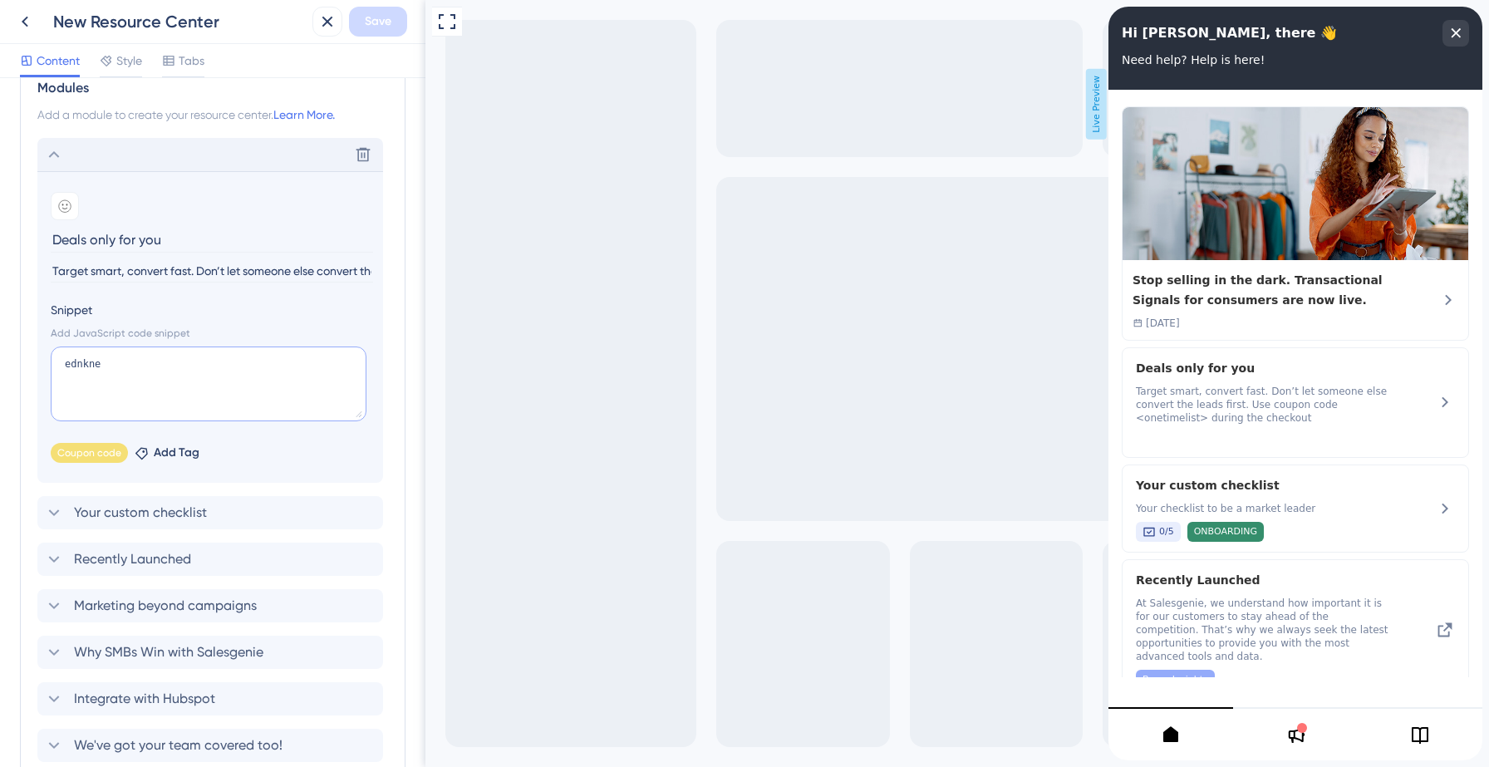
click at [230, 385] on textarea "ednkne" at bounding box center [209, 384] width 316 height 75
click at [165, 372] on textarea "ednkne" at bounding box center [209, 384] width 316 height 75
type textarea "\"
paste textarea "[URL][DOMAIN_NAME]"
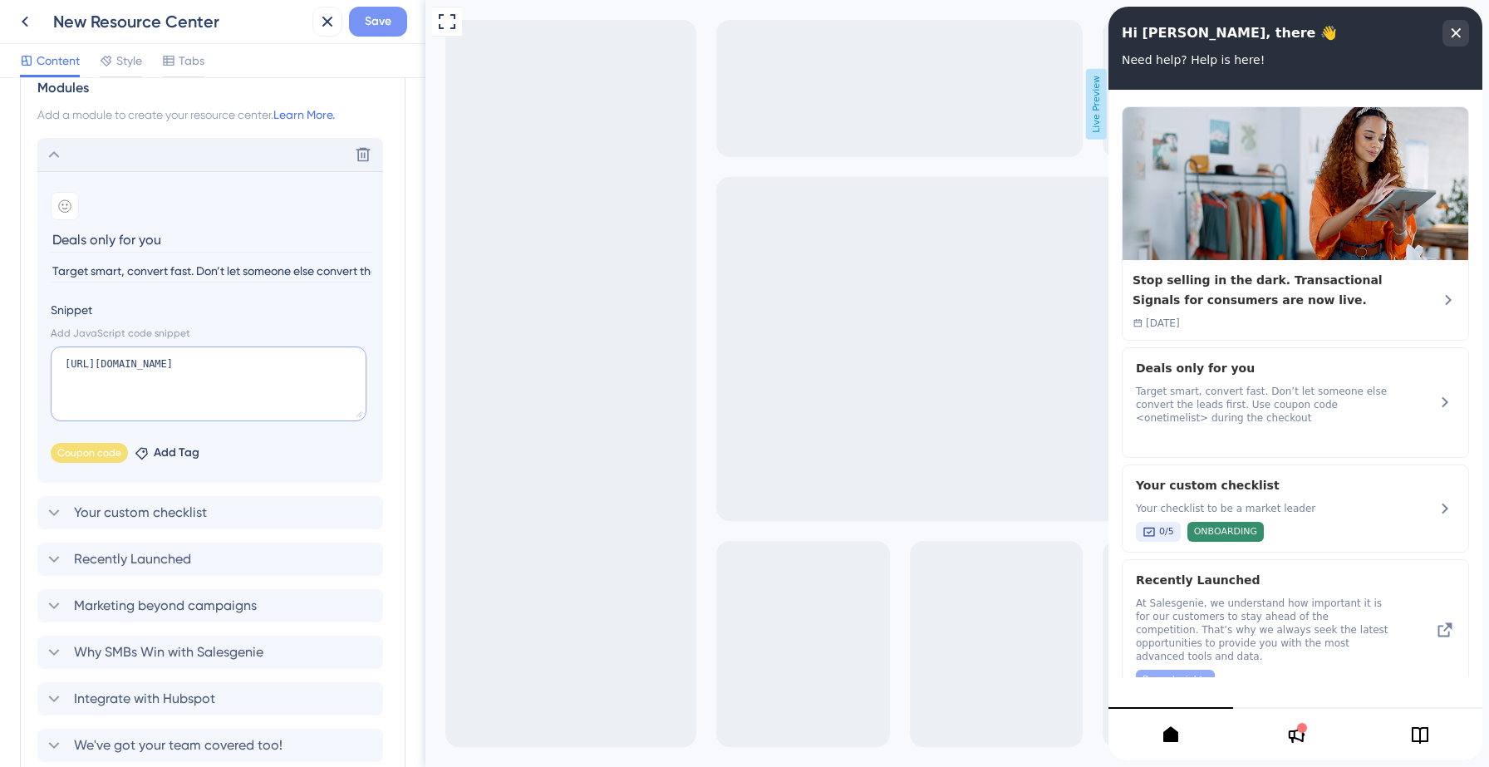
type textarea "[URL][DOMAIN_NAME]"
click at [380, 26] on span "Save" at bounding box center [378, 22] width 27 height 20
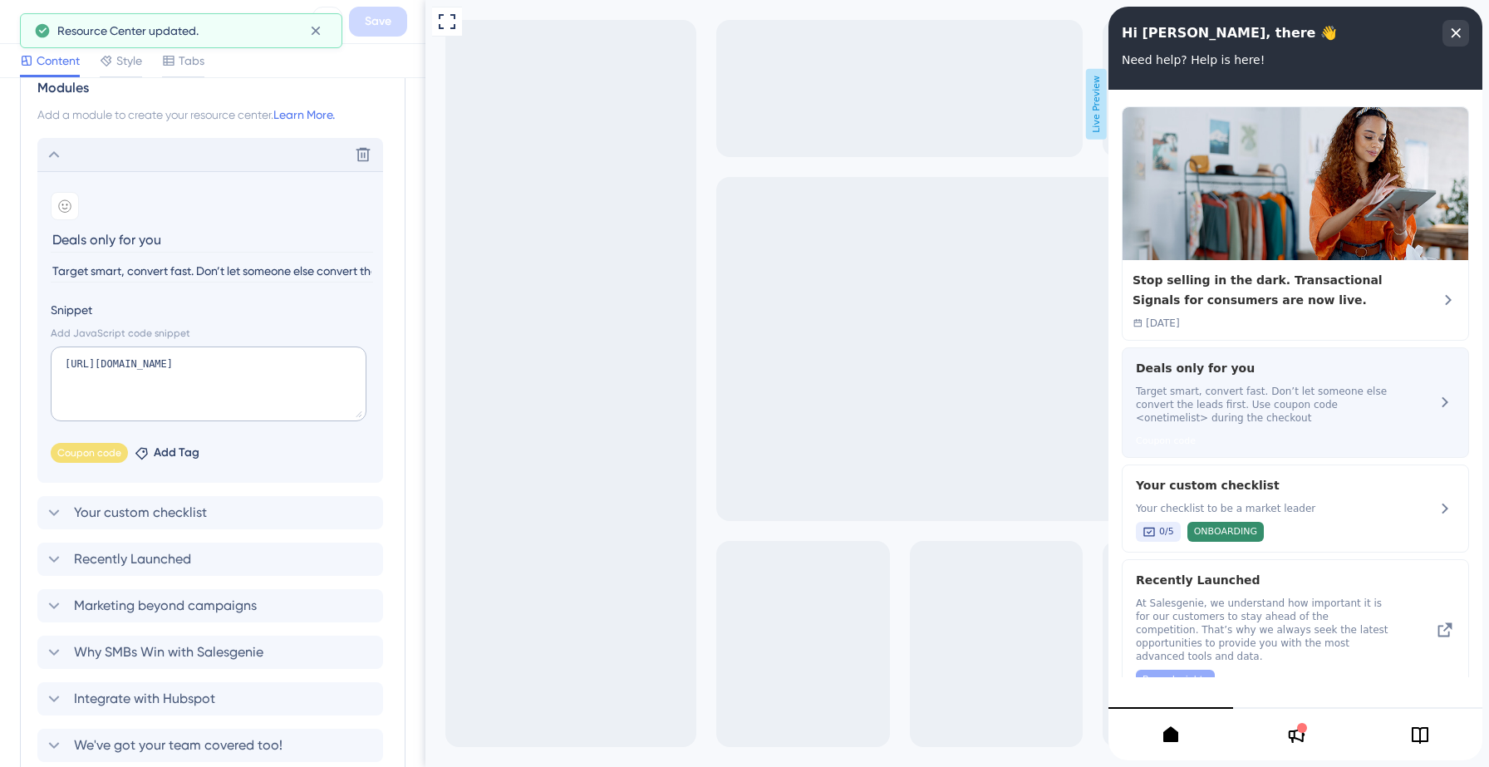
click at [1193, 381] on div "Deals only for you Target smart, convert fast. Don’t let someone else convert t…" at bounding box center [1263, 402] width 255 height 89
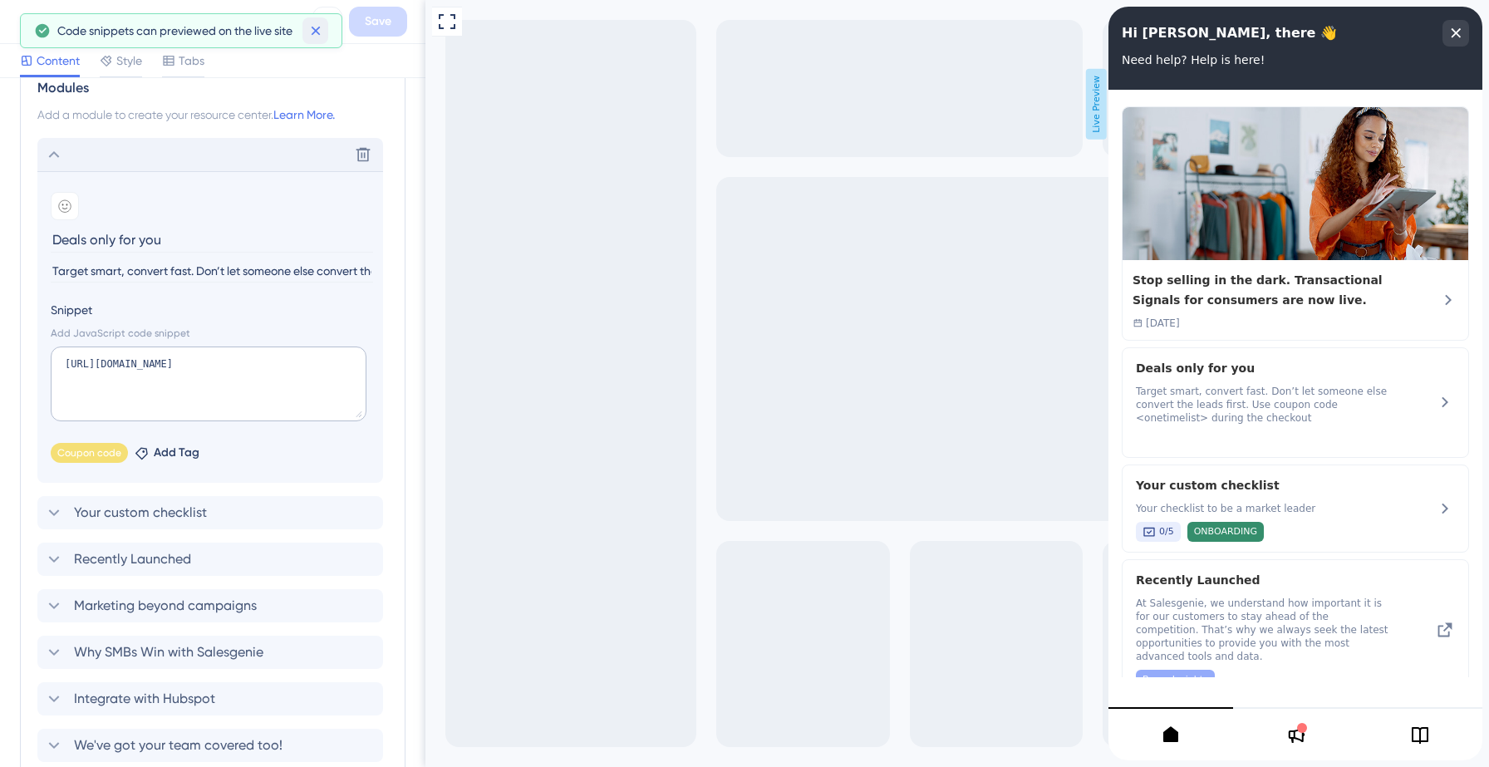
click at [315, 31] on icon at bounding box center [315, 31] width 9 height 9
click at [334, 23] on icon at bounding box center [327, 22] width 20 height 20
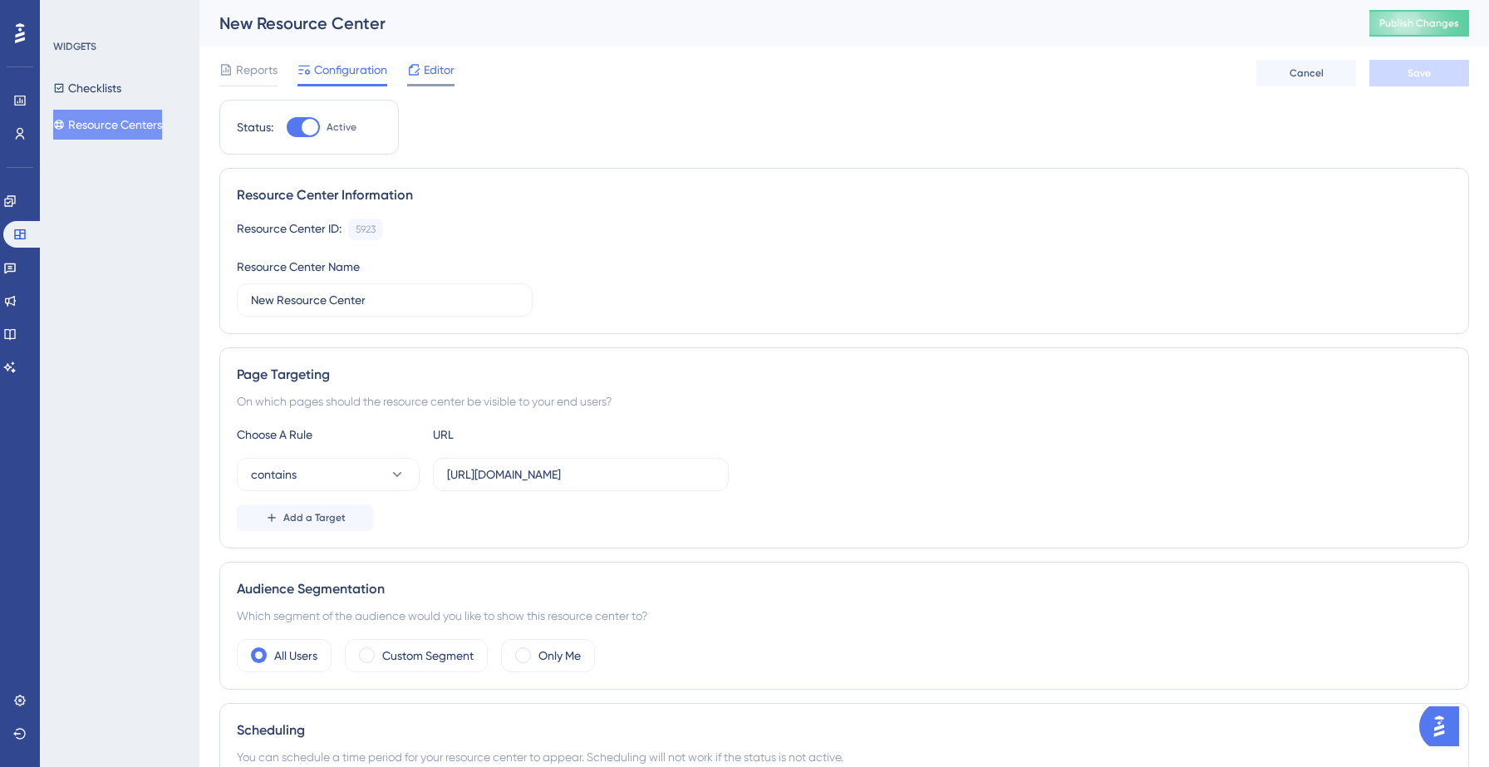
click at [453, 71] on span "Editor" at bounding box center [439, 70] width 31 height 20
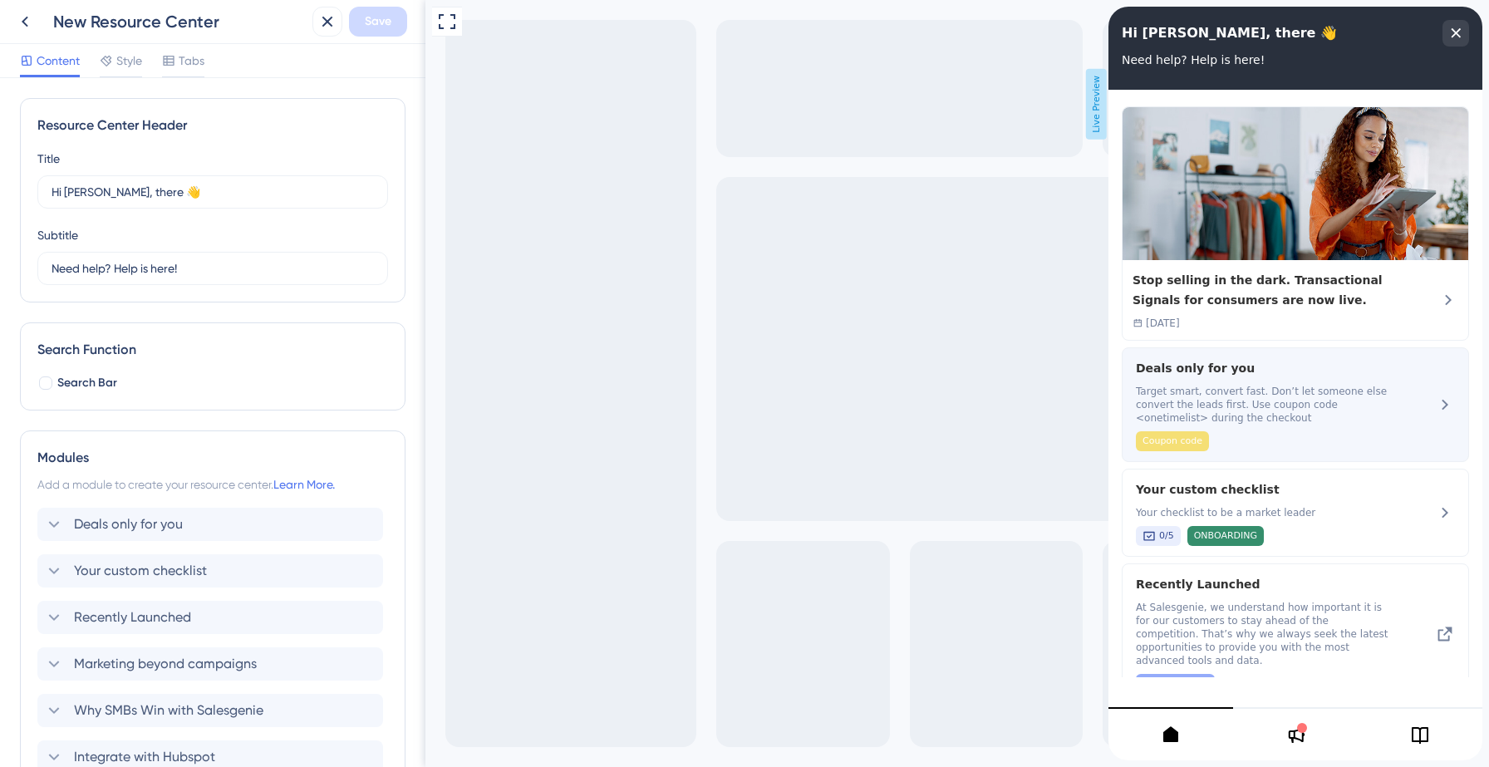
click at [1244, 401] on span "Target smart, convert fast. Don’t let someone else convert the leads first. Use…" at bounding box center [1263, 405] width 255 height 40
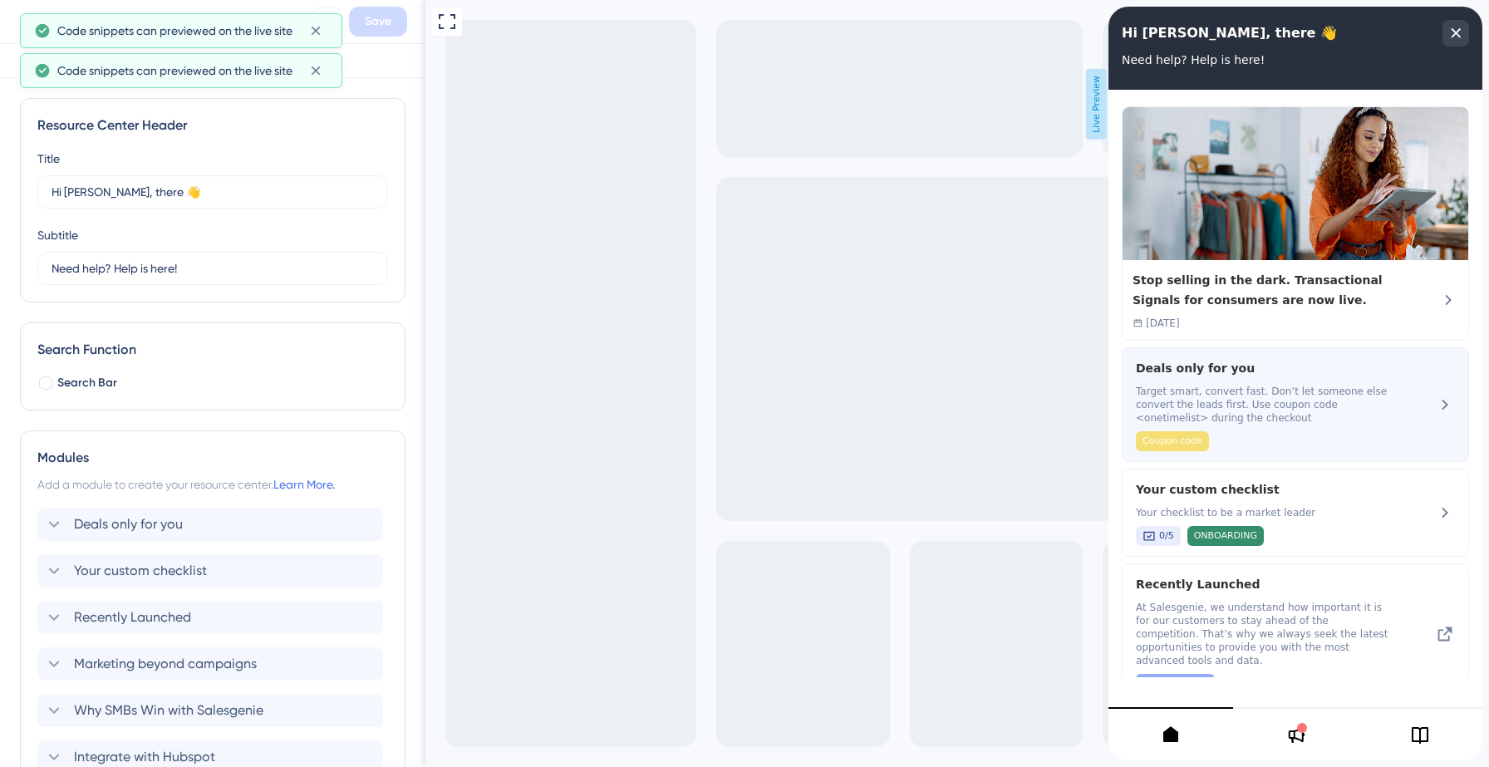
click at [1447, 403] on icon at bounding box center [1445, 405] width 20 height 20
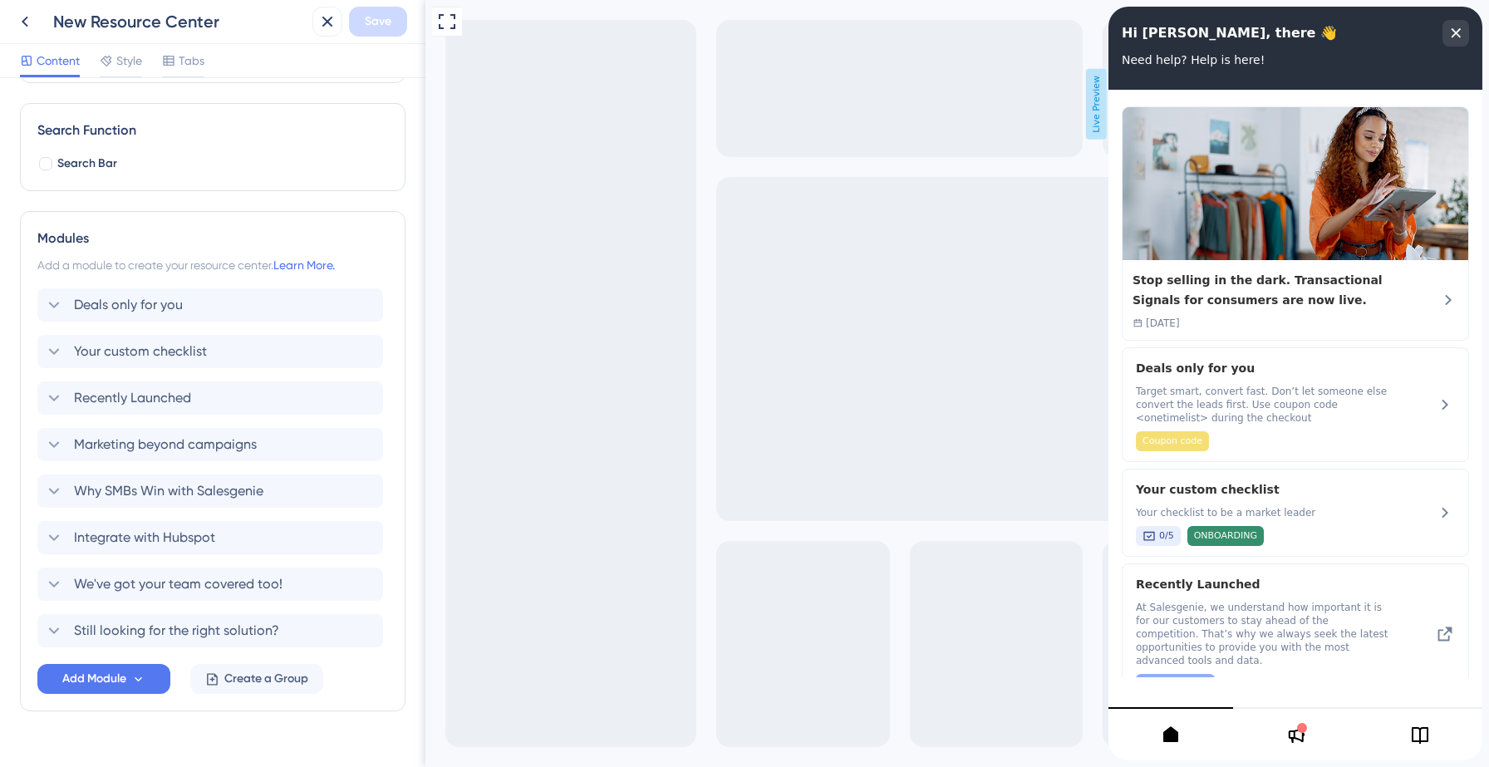
scroll to position [250, 0]
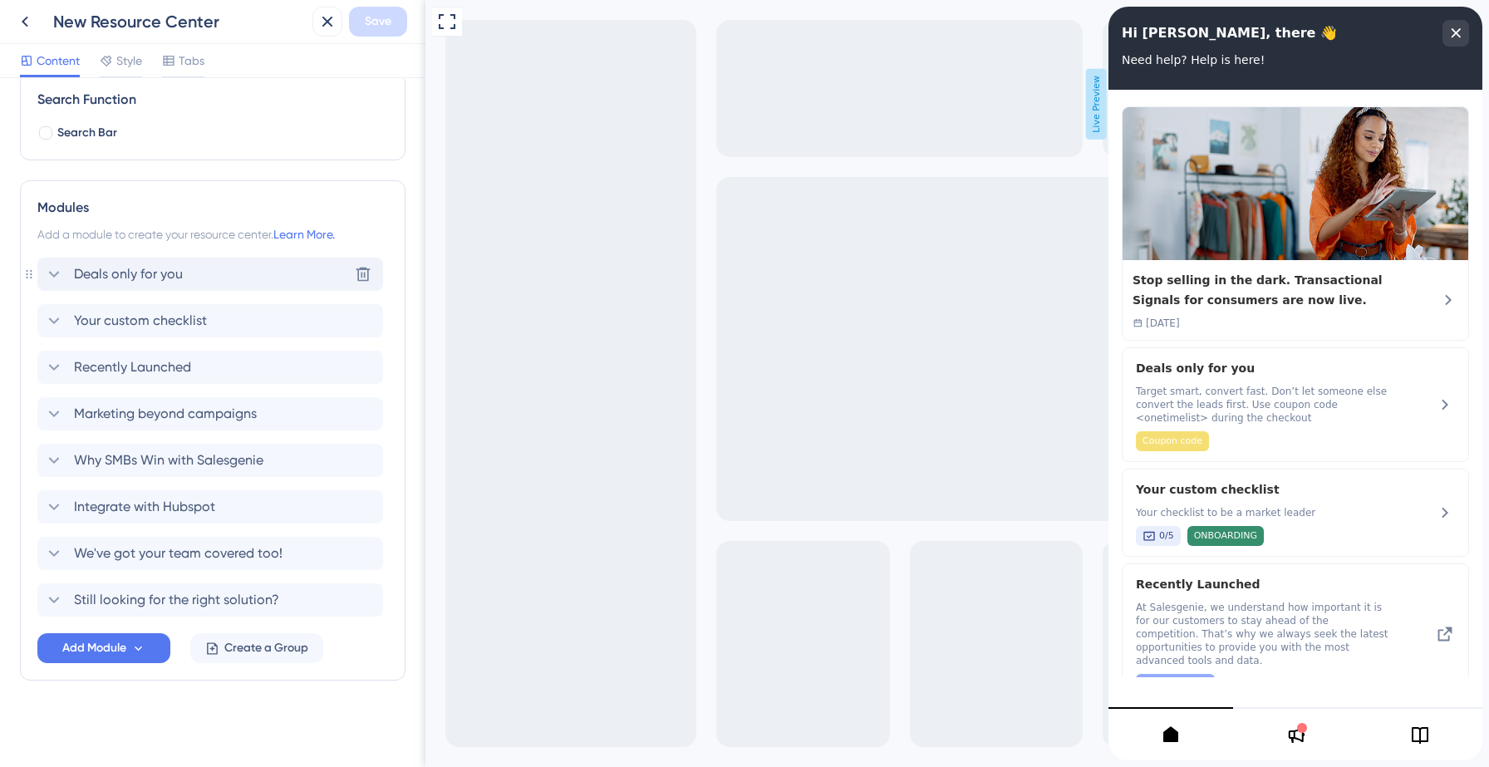
click at [199, 272] on div "Deals only for you Delete" at bounding box center [210, 274] width 346 height 33
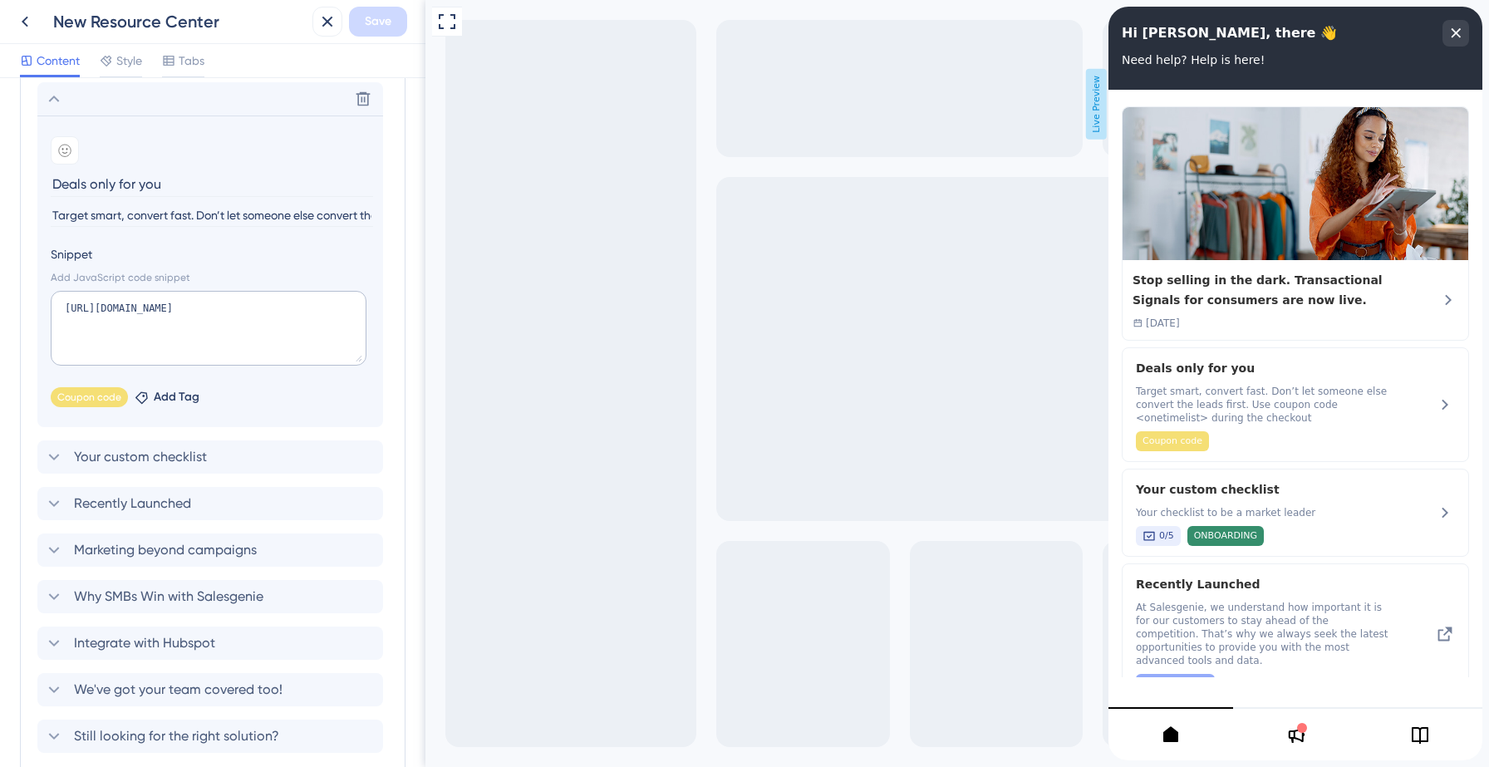
scroll to position [562, 0]
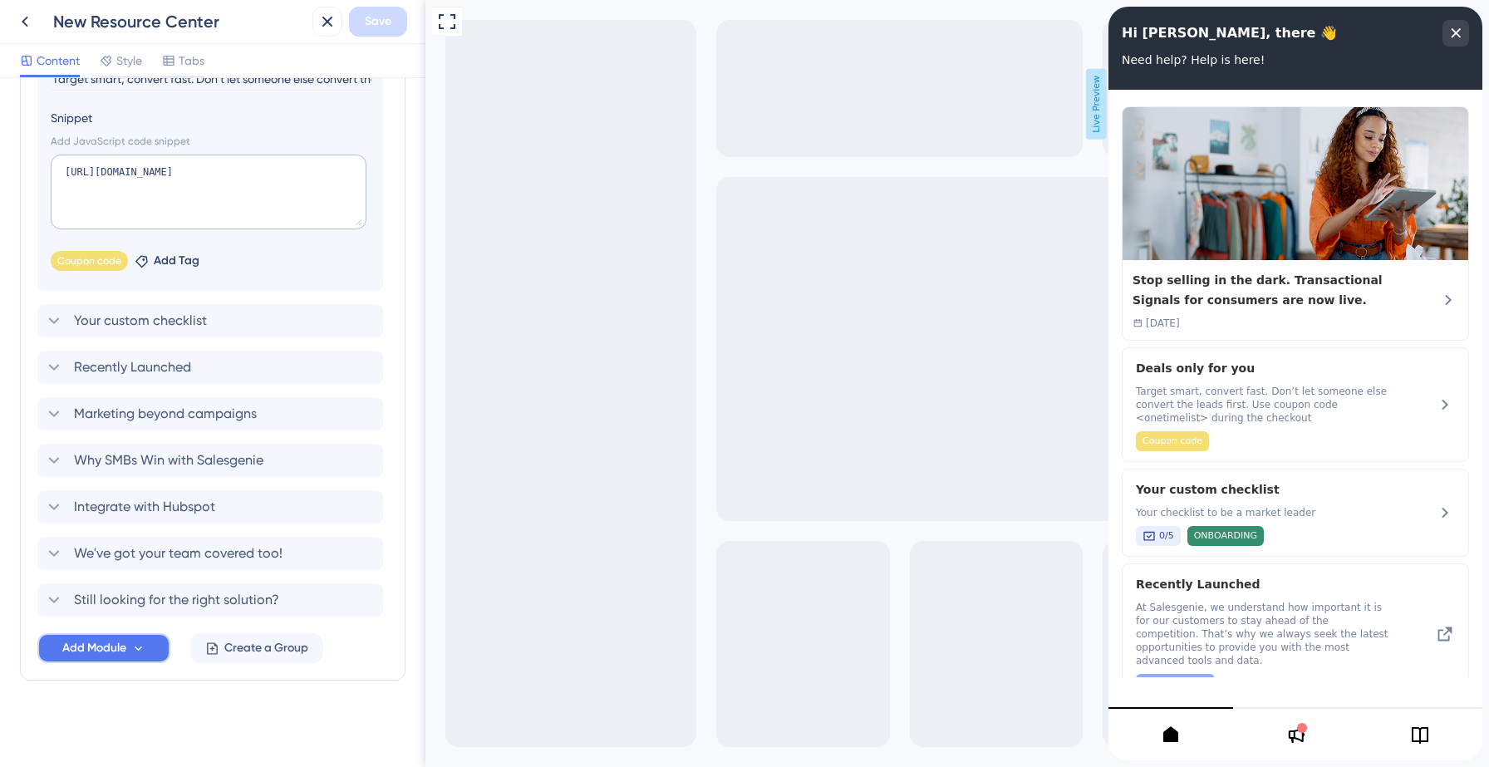
click at [115, 654] on span "Add Module" at bounding box center [94, 648] width 64 height 20
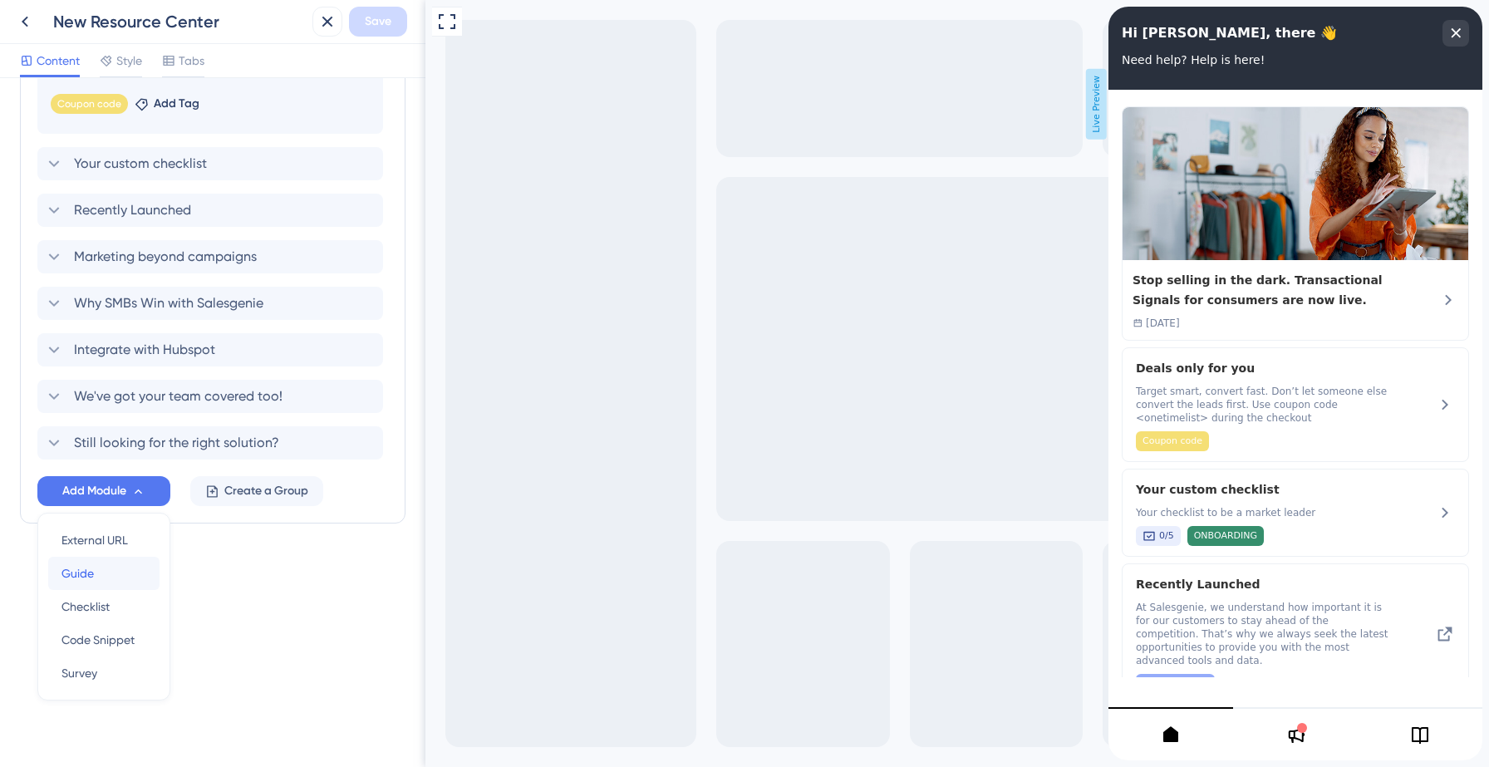
click at [106, 561] on div "Guide Guide" at bounding box center [103, 573] width 85 height 33
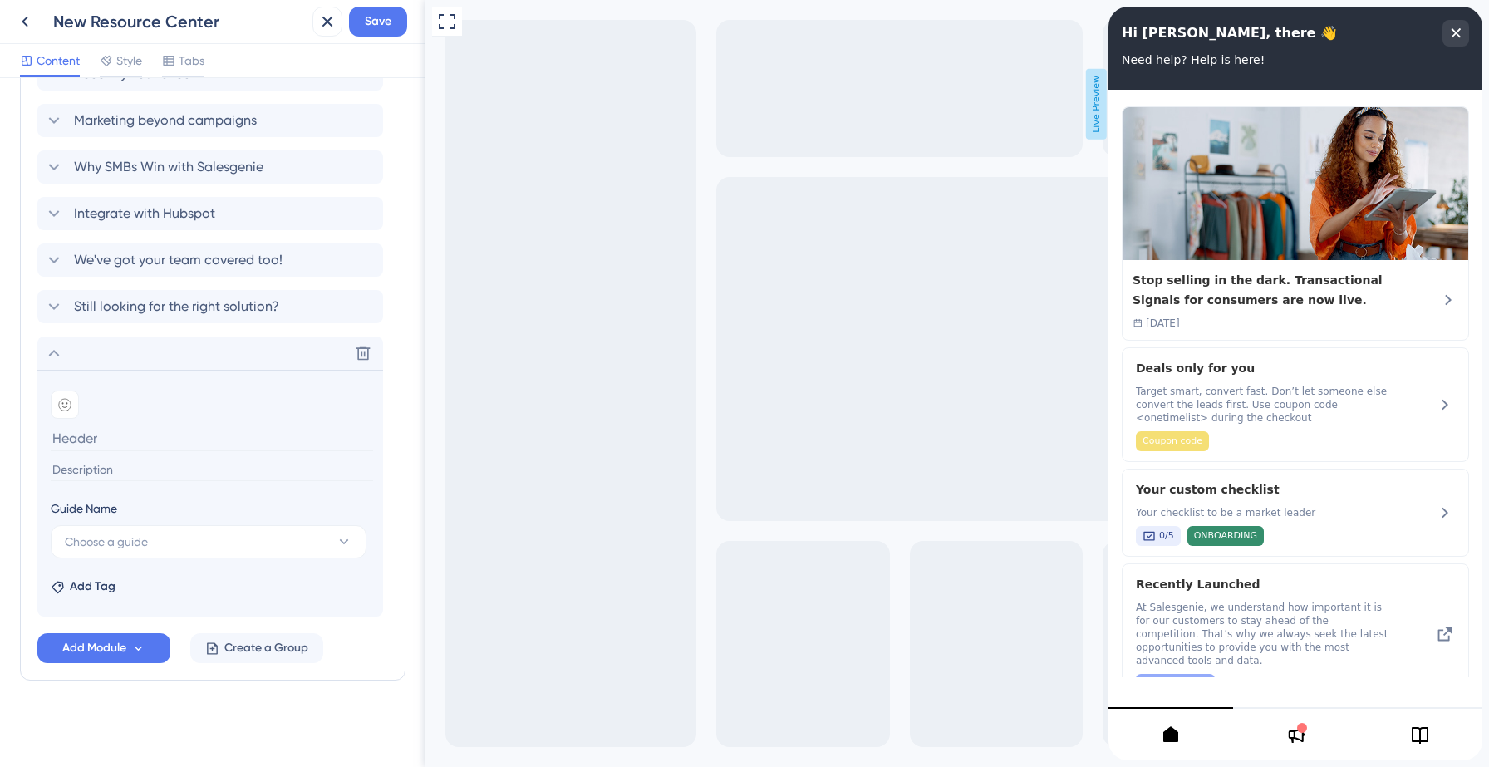
scroll to position [543, 0]
click at [199, 538] on button "Choose a guide" at bounding box center [209, 541] width 316 height 33
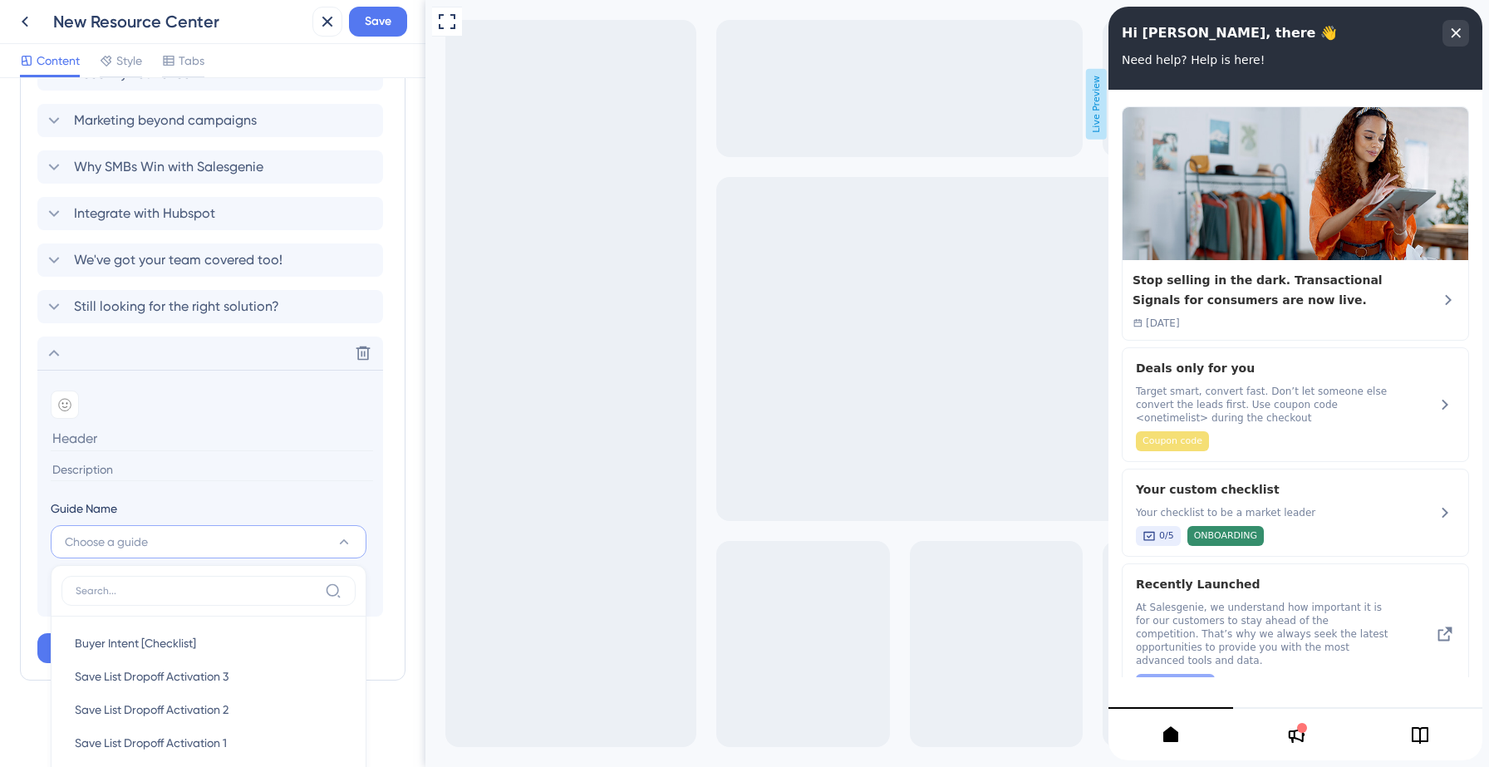
scroll to position [819, 0]
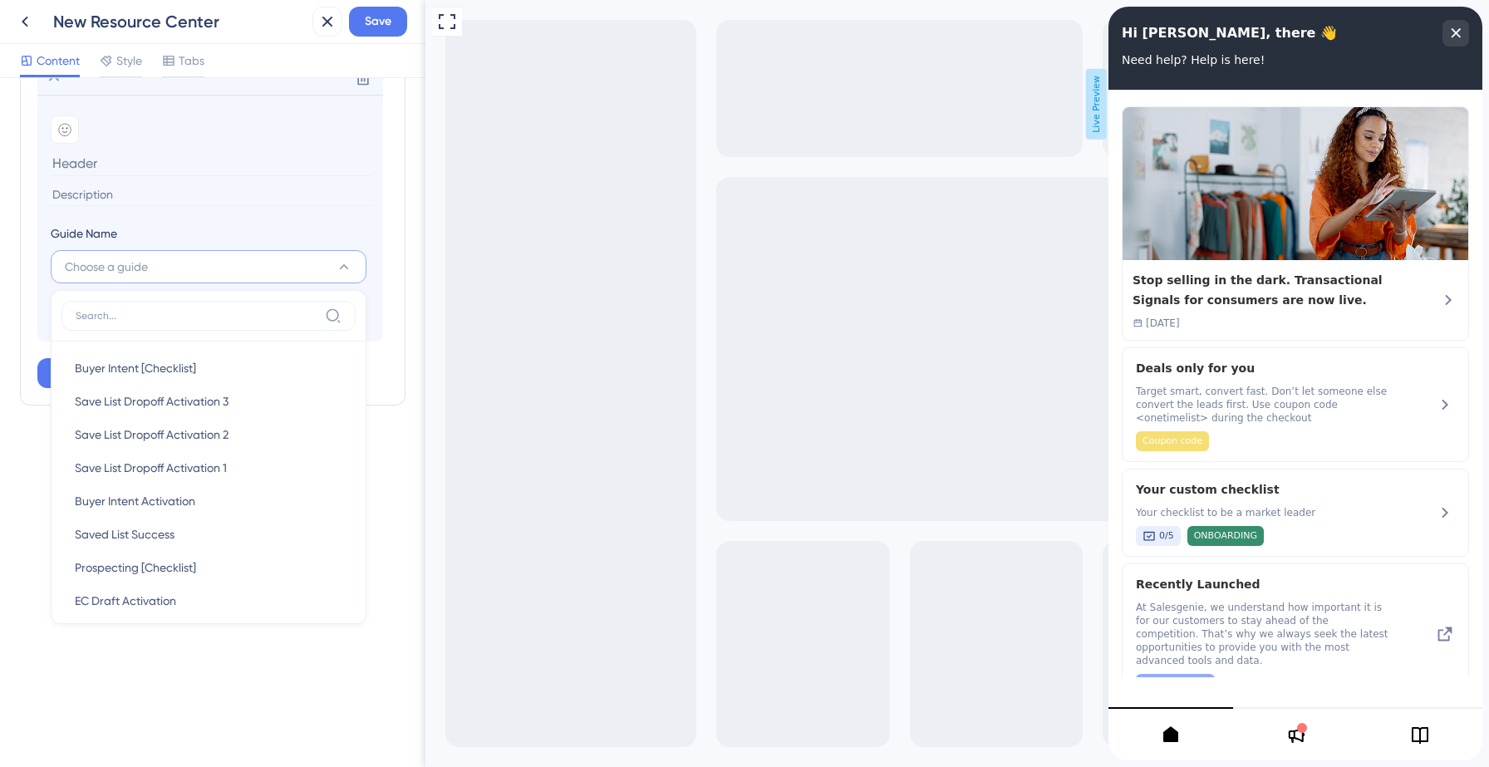
click at [19, 521] on div "Resource Center Header Title Hi [PERSON_NAME], there 👋 9 Hi [PERSON_NAME], ther…" at bounding box center [212, 422] width 425 height 689
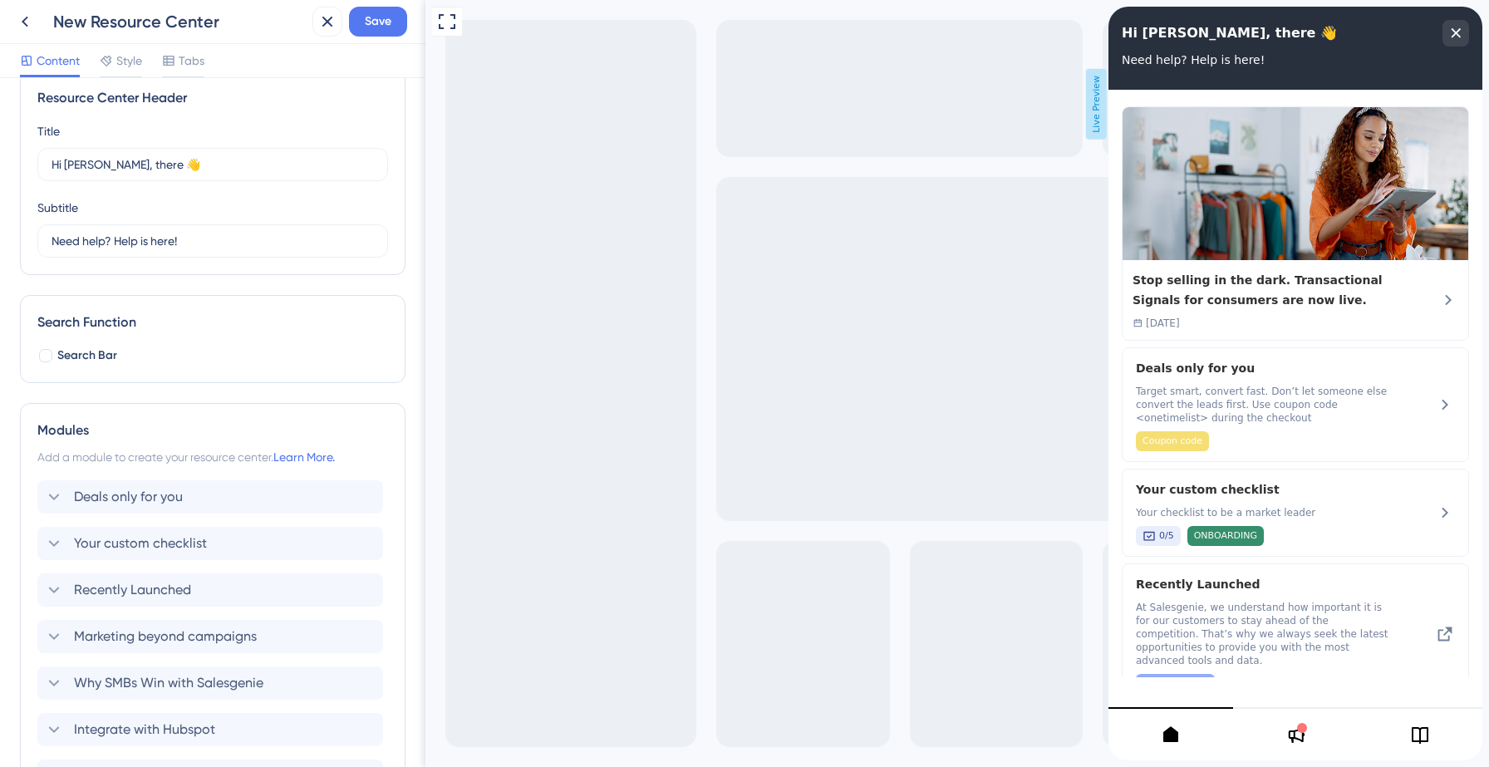
scroll to position [0, 0]
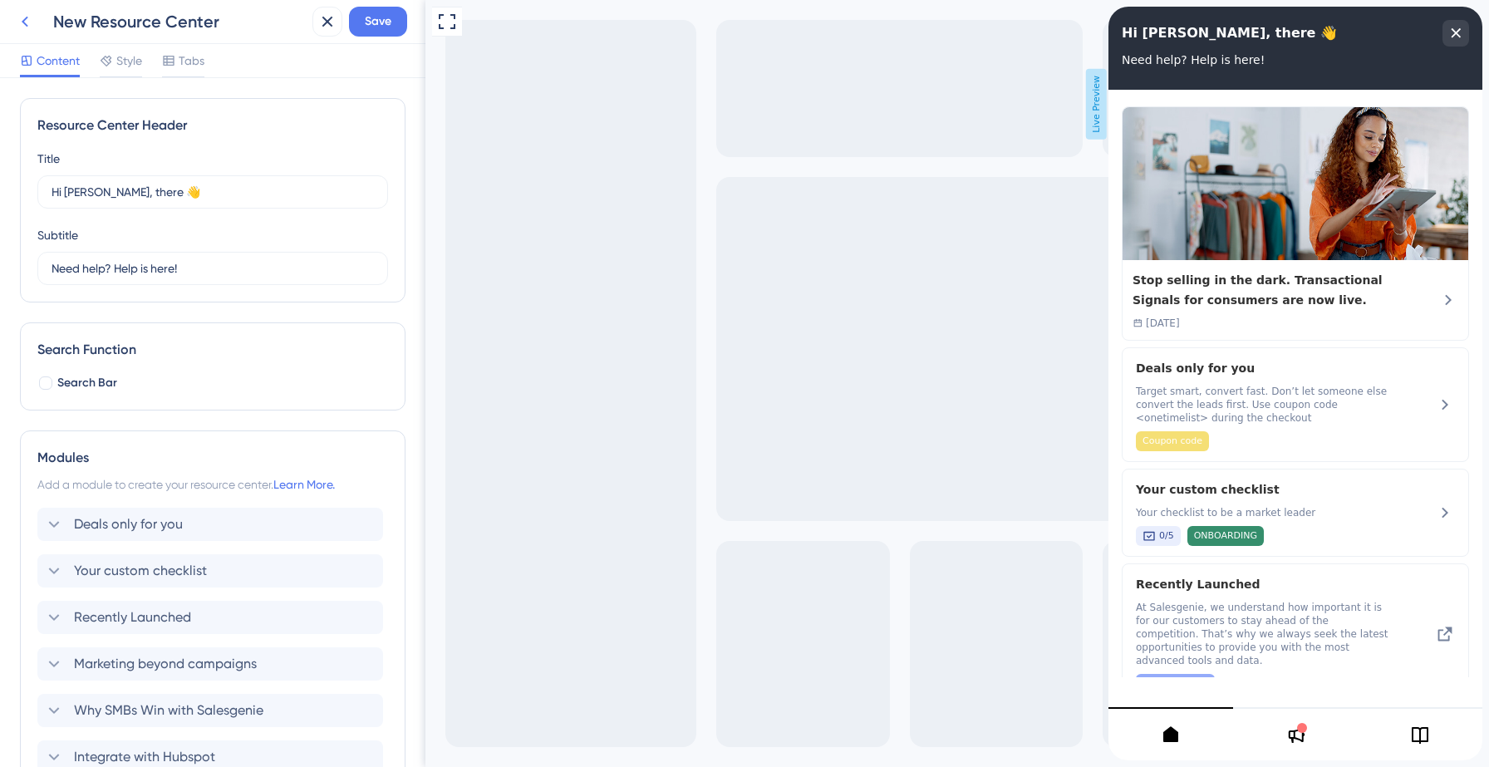
click at [25, 28] on icon at bounding box center [25, 22] width 20 height 20
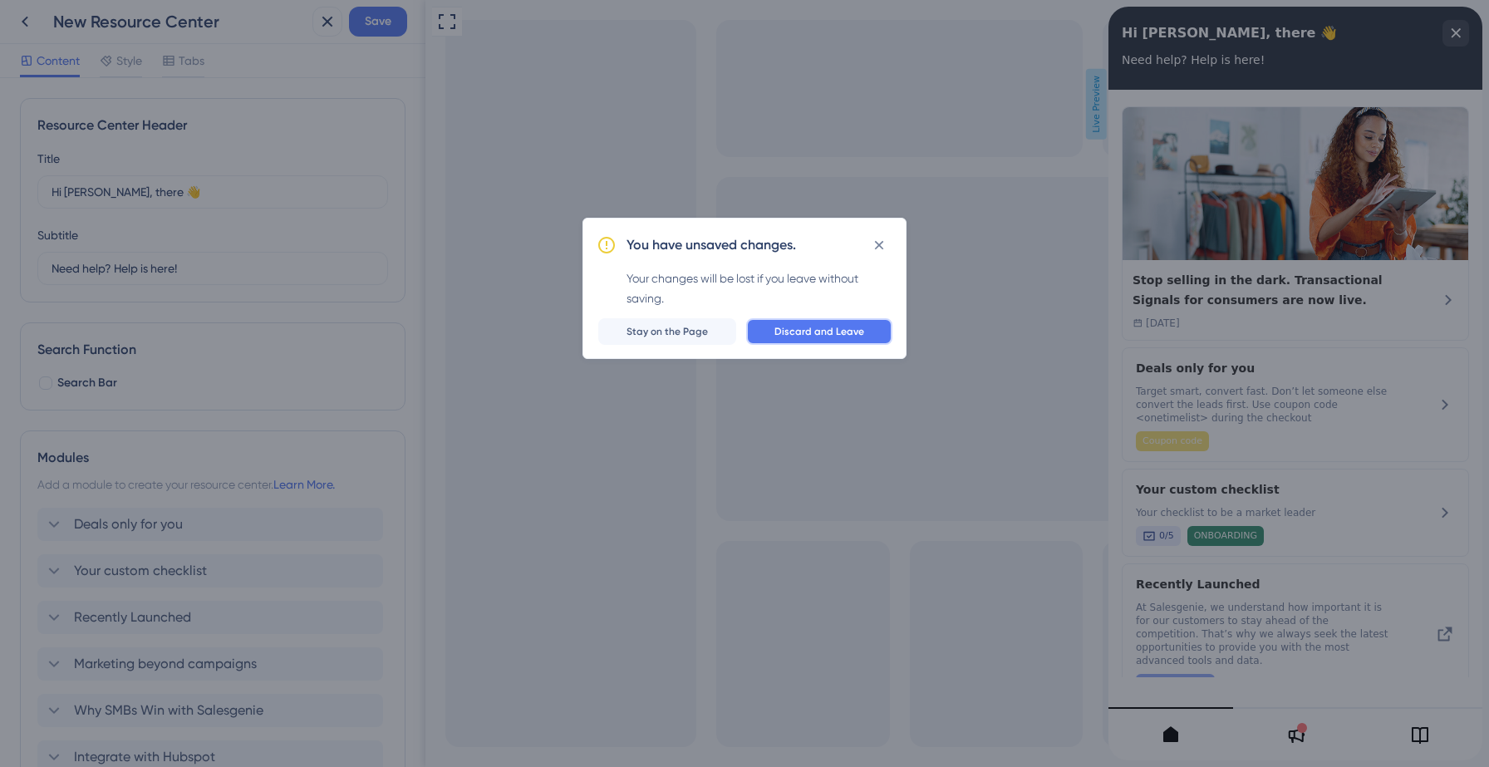
click at [838, 337] on button "Discard and Leave" at bounding box center [819, 331] width 146 height 27
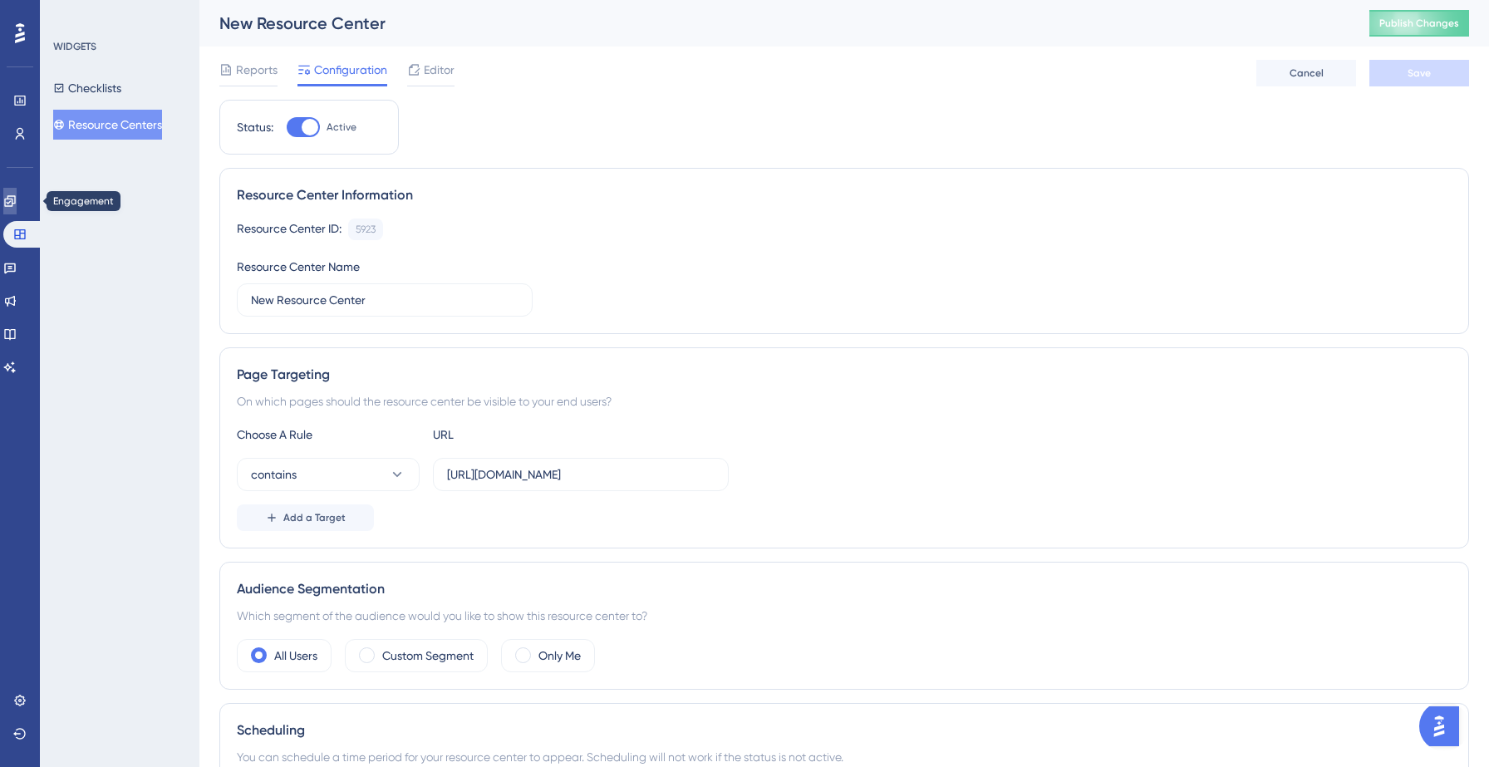
click at [17, 205] on icon at bounding box center [9, 200] width 13 height 13
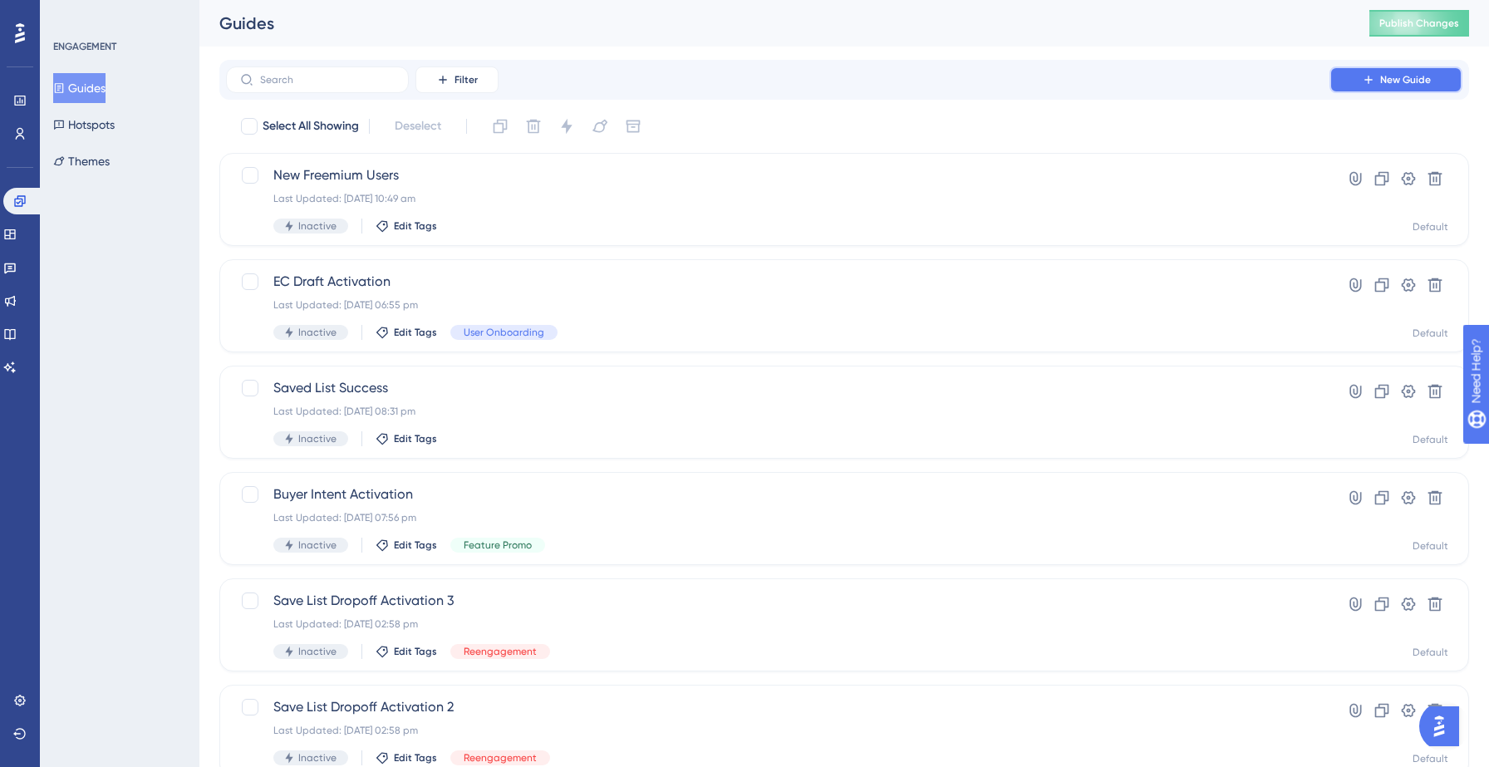
click at [1426, 75] on span "New Guide" at bounding box center [1405, 79] width 51 height 13
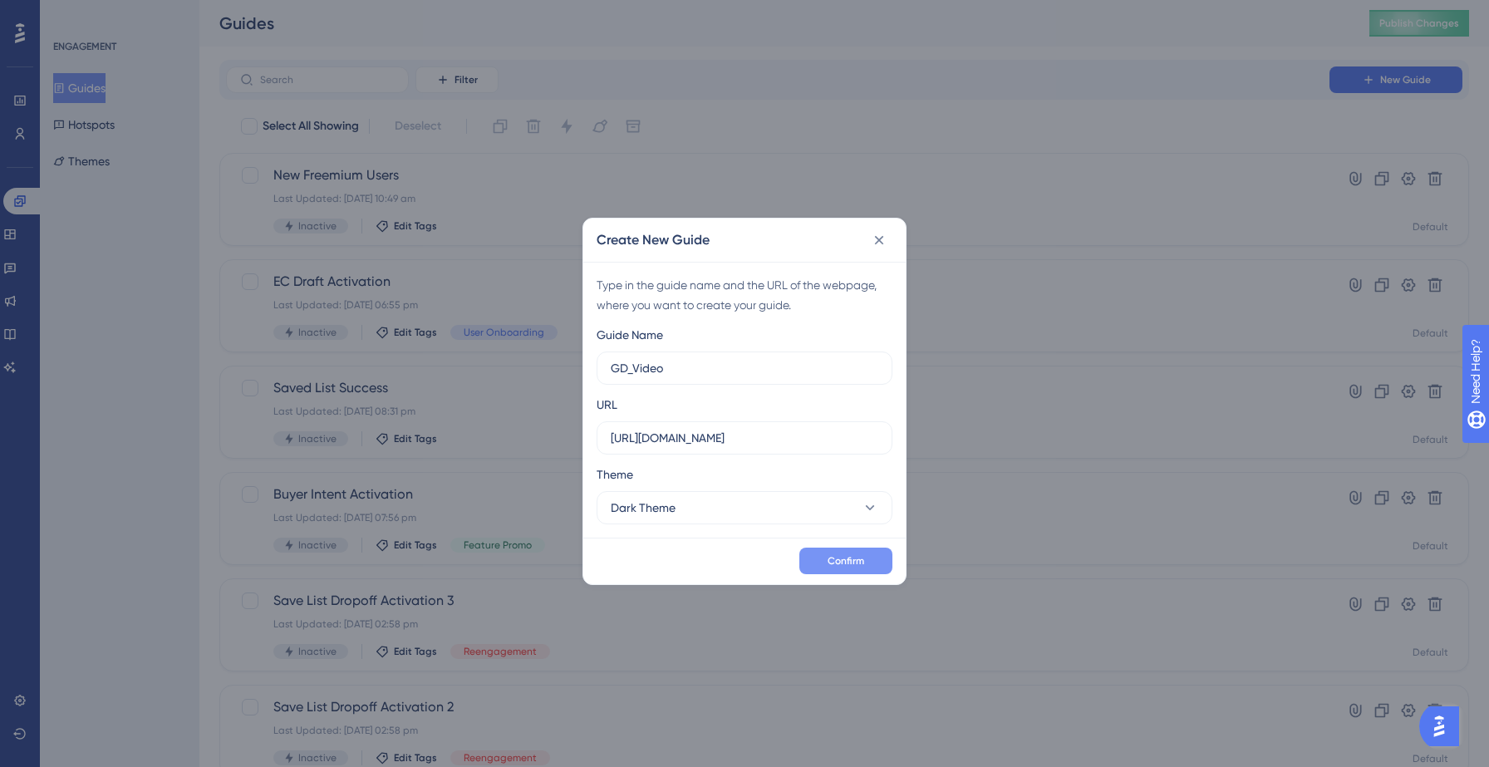
type input "GD_Video"
click at [808, 550] on button "Confirm" at bounding box center [845, 561] width 93 height 27
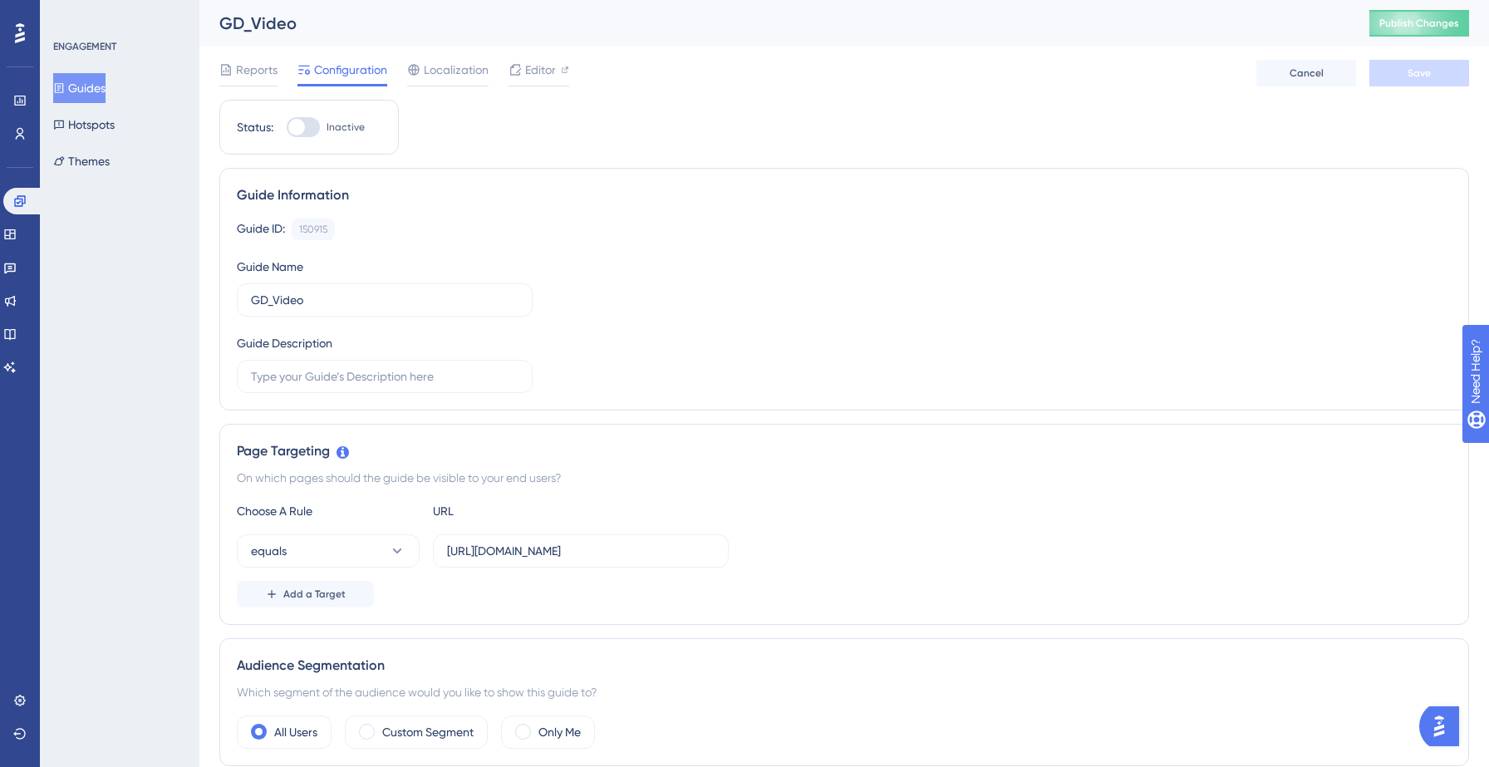
click at [301, 128] on div at bounding box center [296, 127] width 17 height 17
click at [287, 128] on input "Inactive" at bounding box center [286, 127] width 1 height 1
checkbox input "true"
click at [443, 234] on div "Guide ID: 150915 Copy" at bounding box center [844, 230] width 1215 height 22
click at [340, 386] on label at bounding box center [385, 376] width 296 height 33
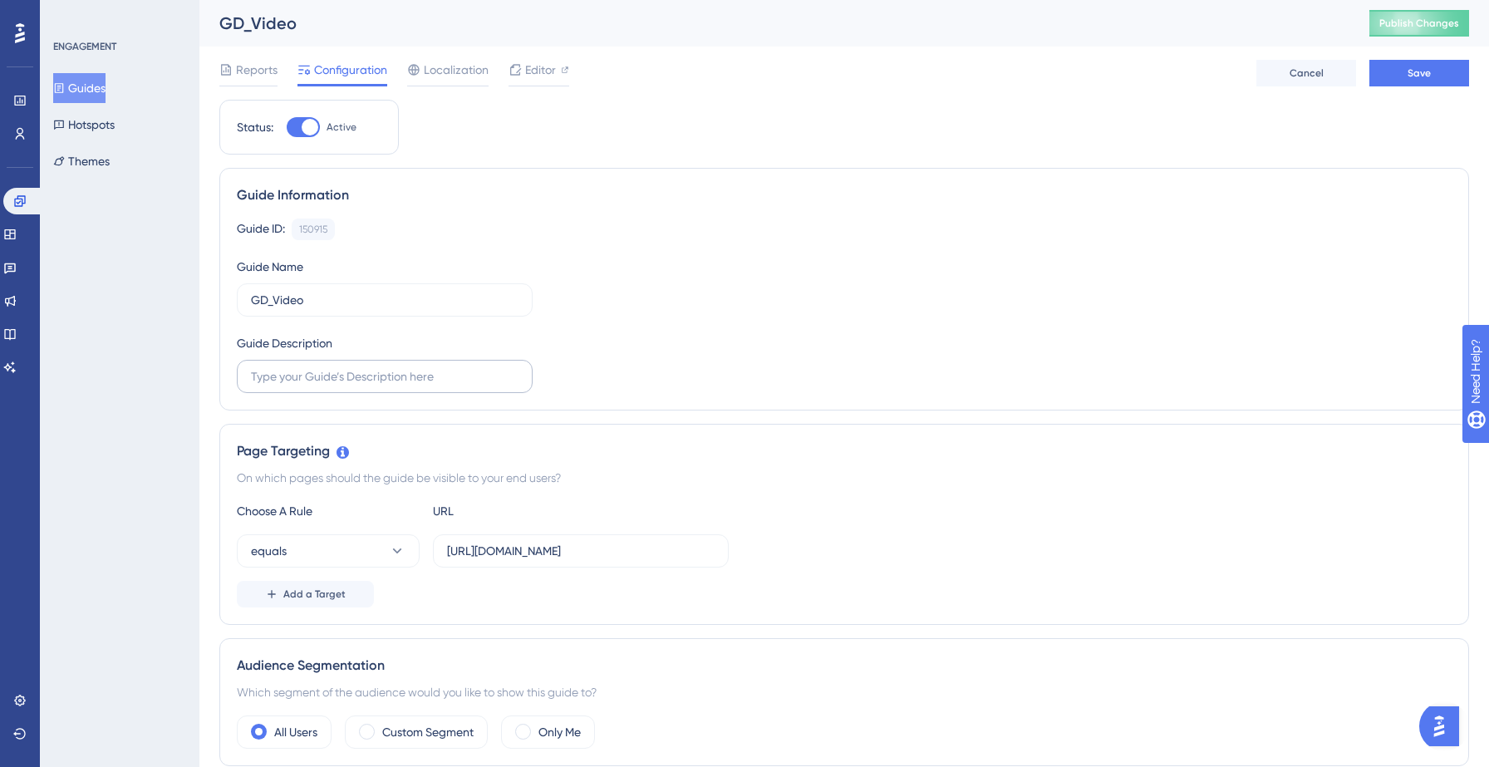
click at [340, 386] on input "text" at bounding box center [385, 376] width 268 height 18
click at [688, 298] on div "Guide ID: 150915 Copy Guide Name GD_Video Guide Description" at bounding box center [844, 306] width 1215 height 175
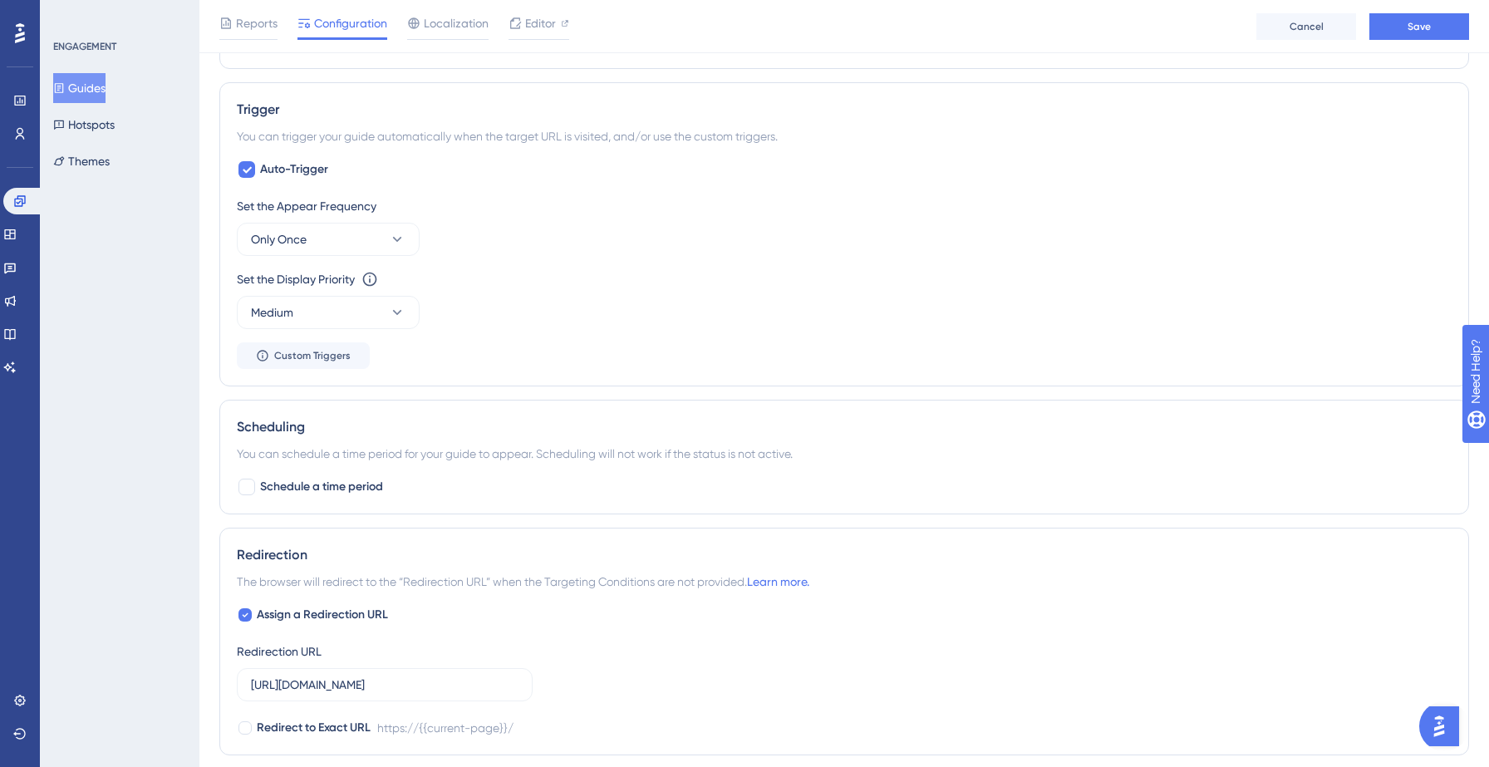
scroll to position [705, 0]
click at [250, 168] on icon at bounding box center [247, 169] width 9 height 7
checkbox input "false"
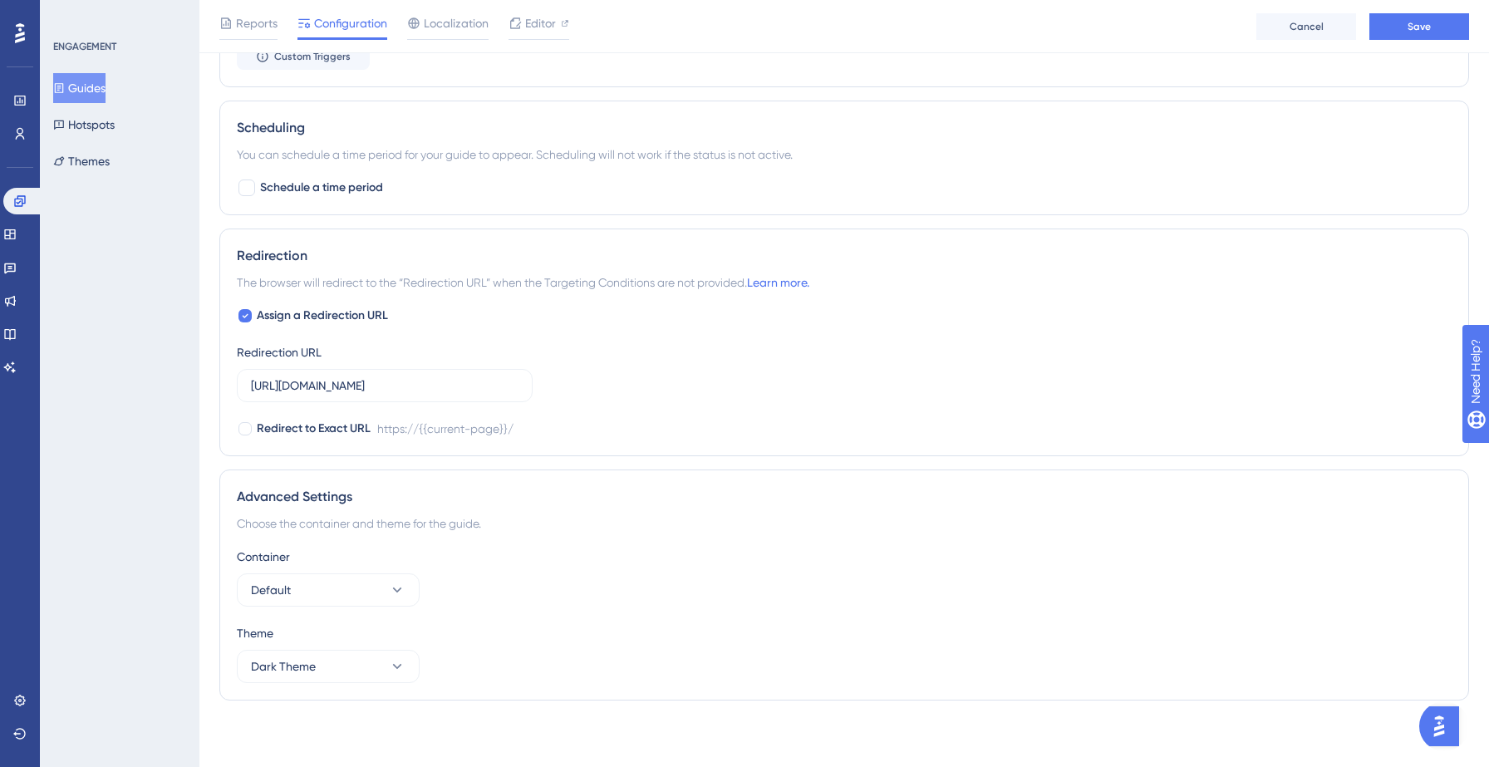
scroll to position [0, 0]
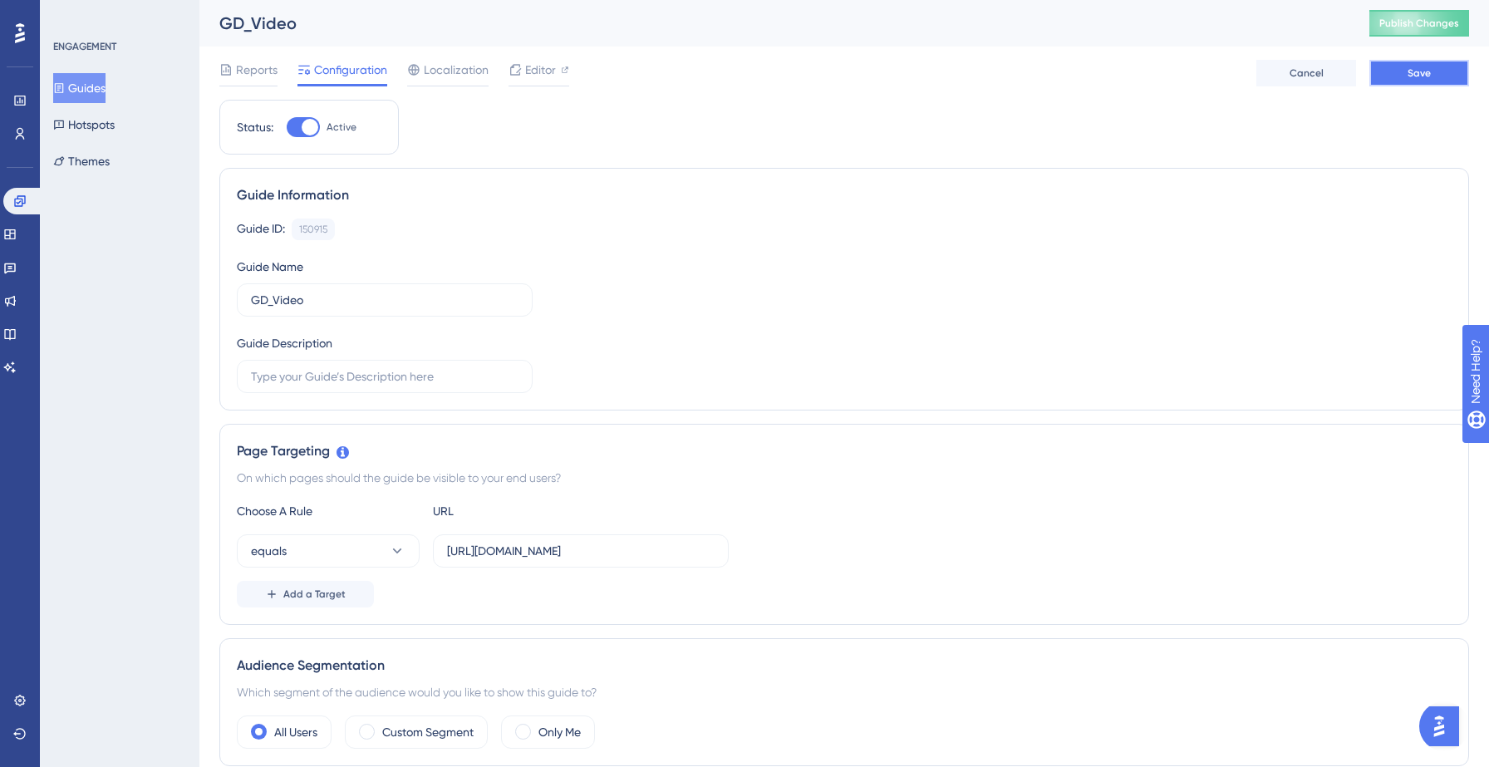
click at [1434, 80] on button "Save" at bounding box center [1420, 73] width 100 height 27
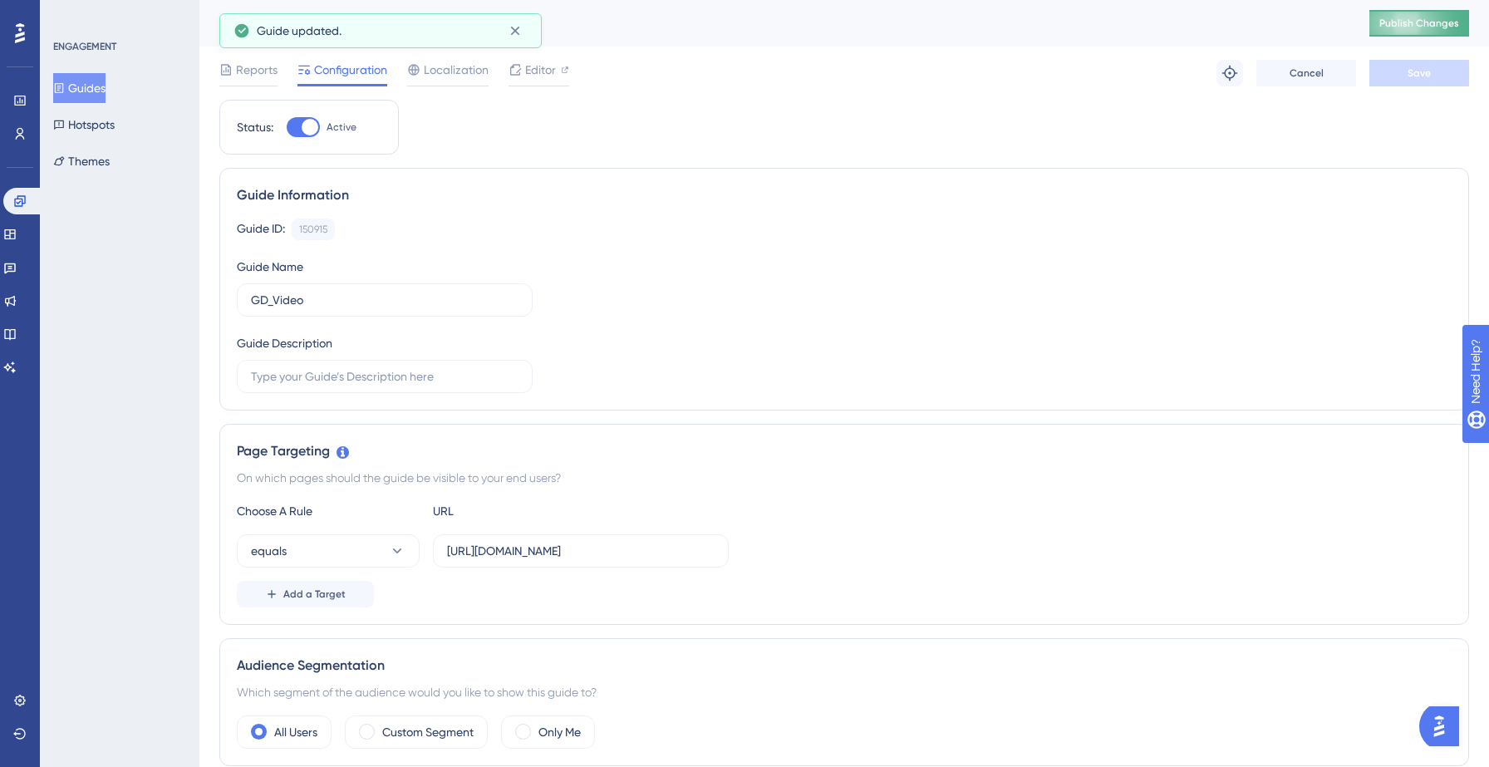
click at [1413, 23] on span "Publish Changes" at bounding box center [1419, 23] width 80 height 13
click at [17, 229] on icon at bounding box center [9, 234] width 13 height 13
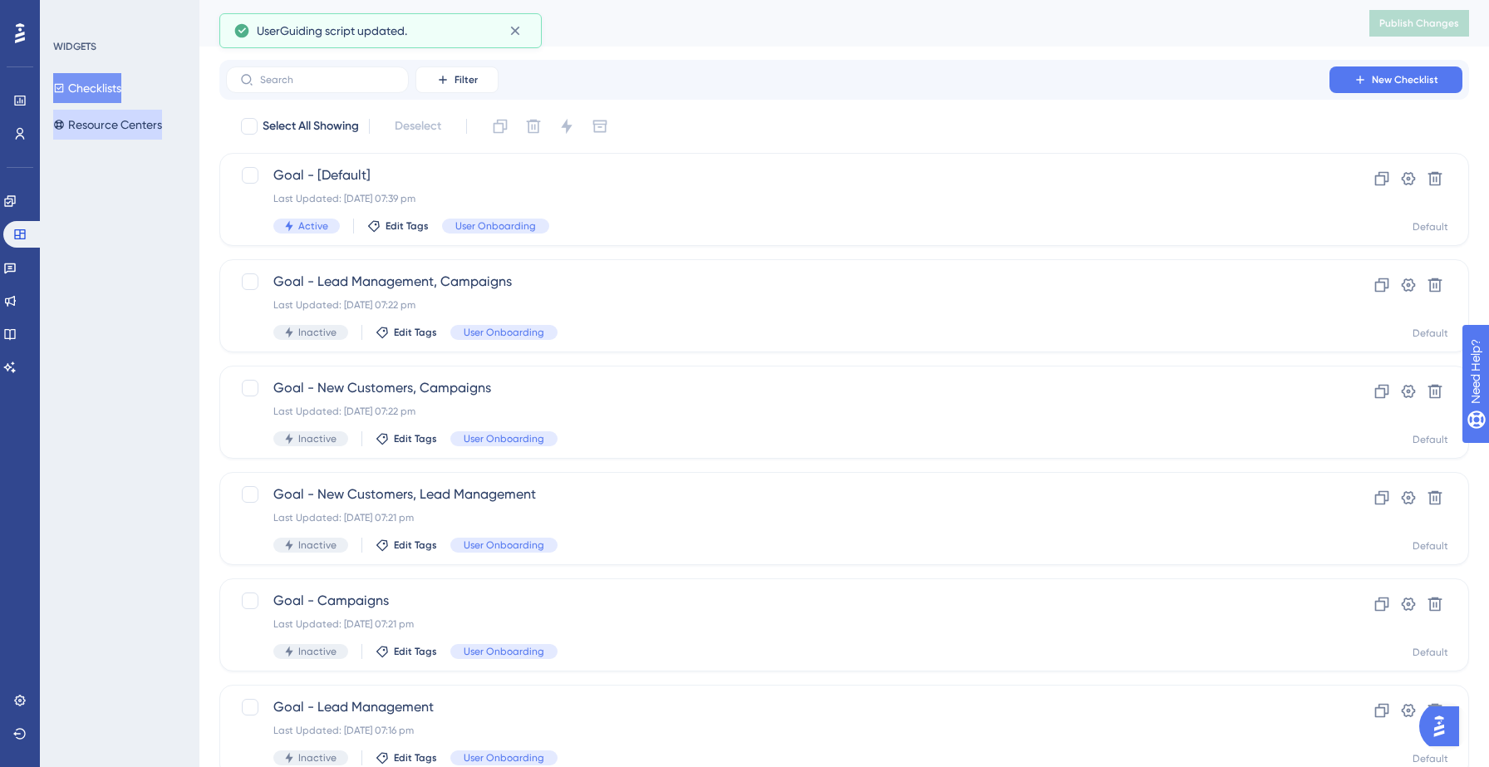
click at [129, 120] on button "Resource Centers" at bounding box center [107, 125] width 109 height 30
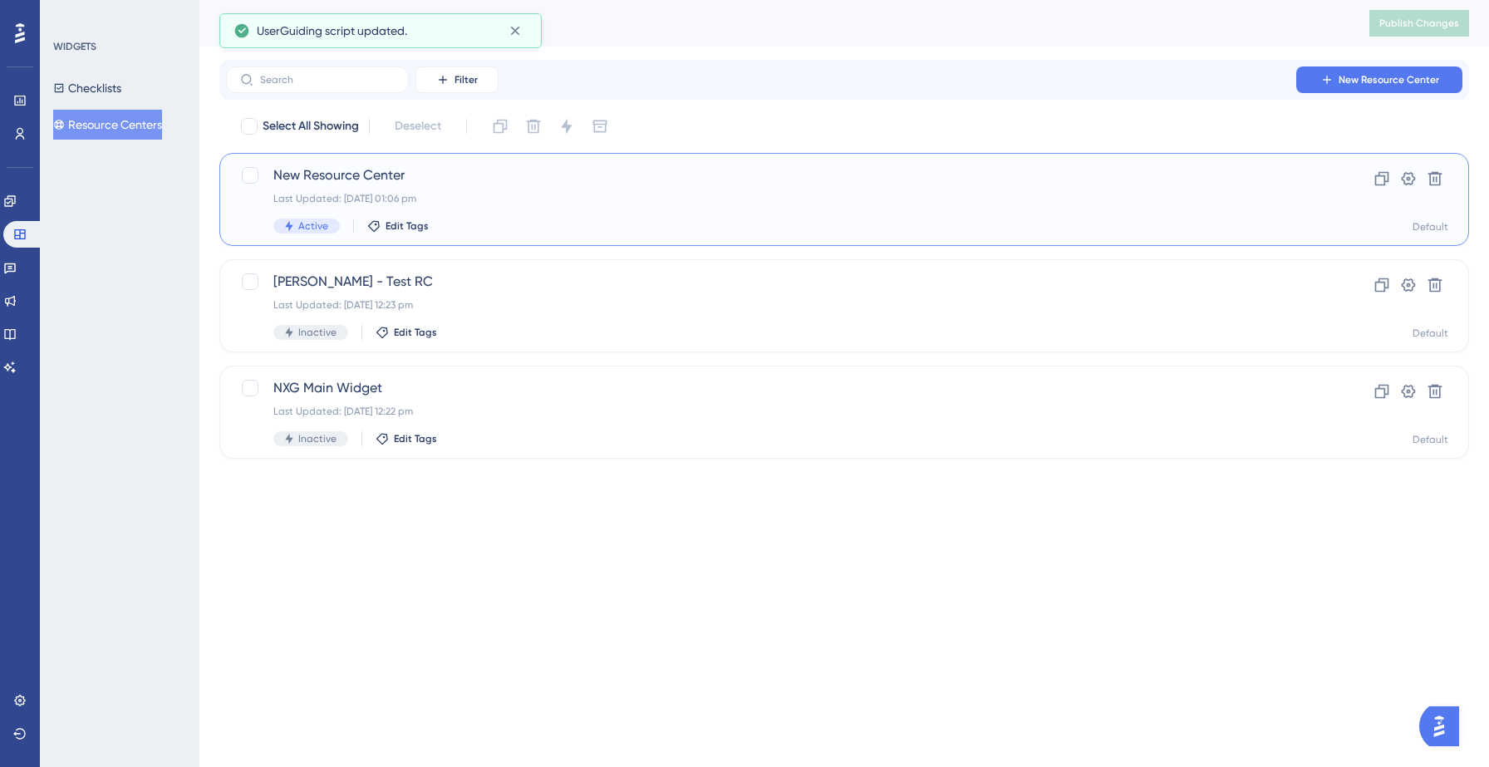
click at [513, 206] on div "New Resource Center Last Updated: [DATE] 01:06 pm Active Edit Tags" at bounding box center [777, 199] width 1009 height 68
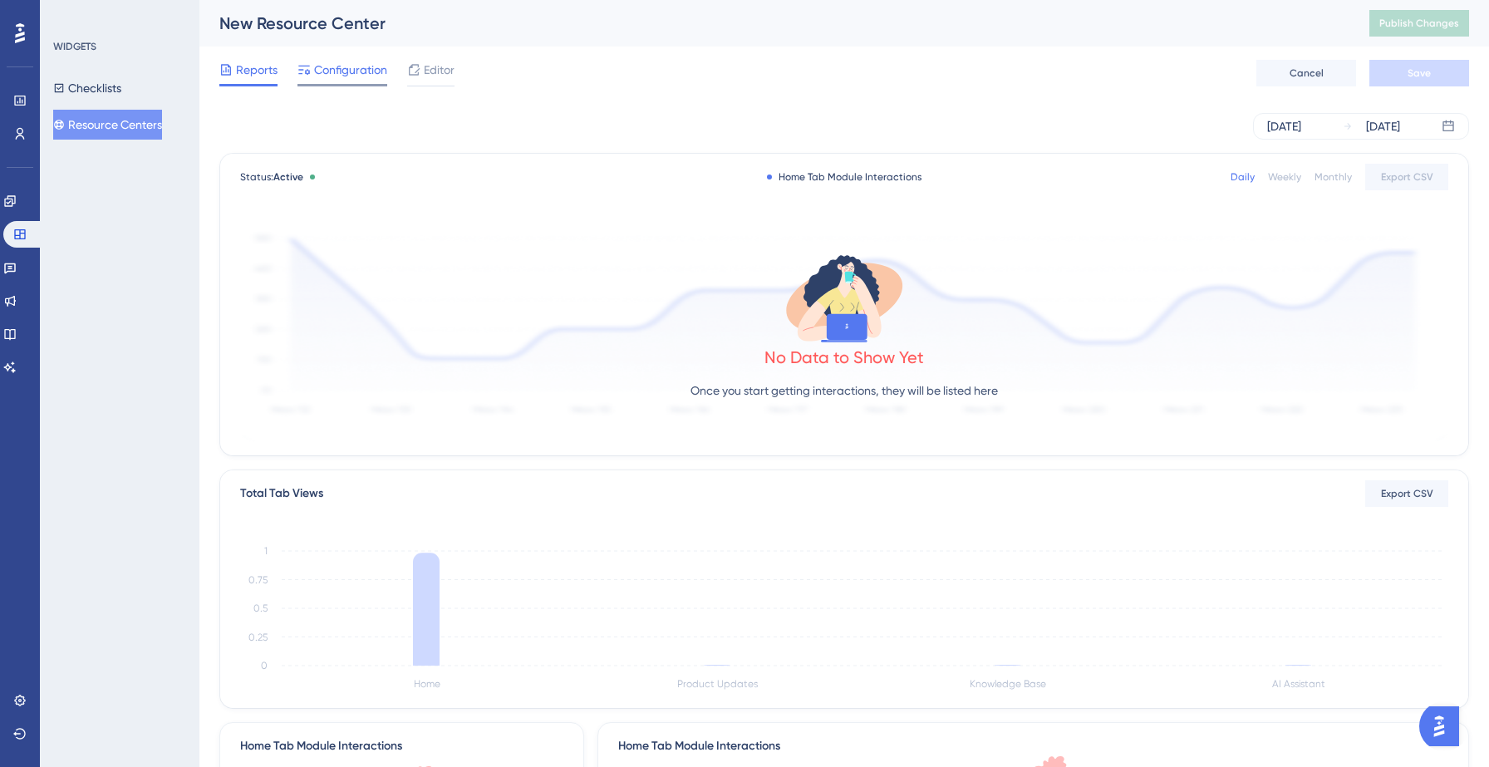
click at [347, 74] on span "Configuration" at bounding box center [350, 70] width 73 height 20
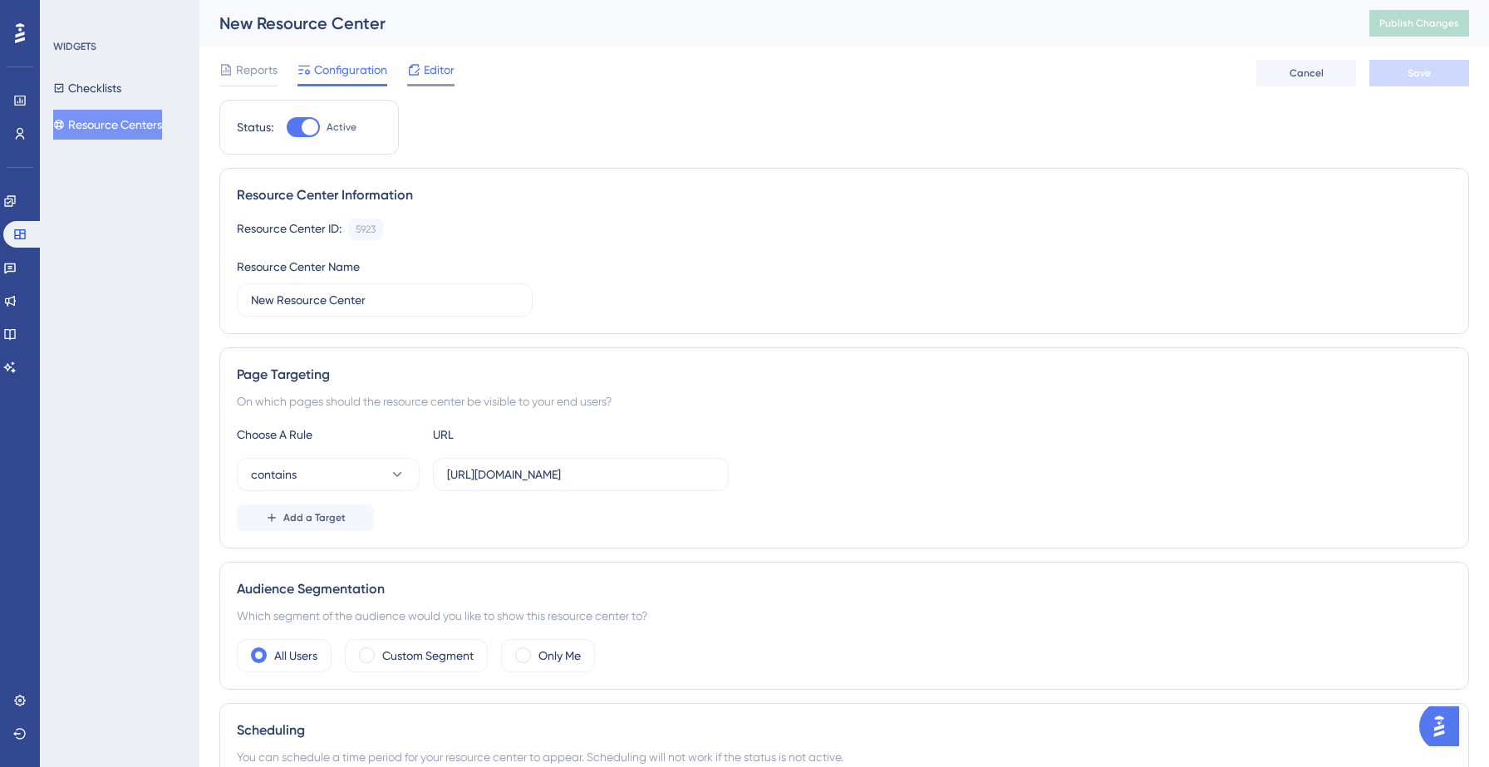
click at [436, 69] on span "Editor" at bounding box center [439, 70] width 31 height 20
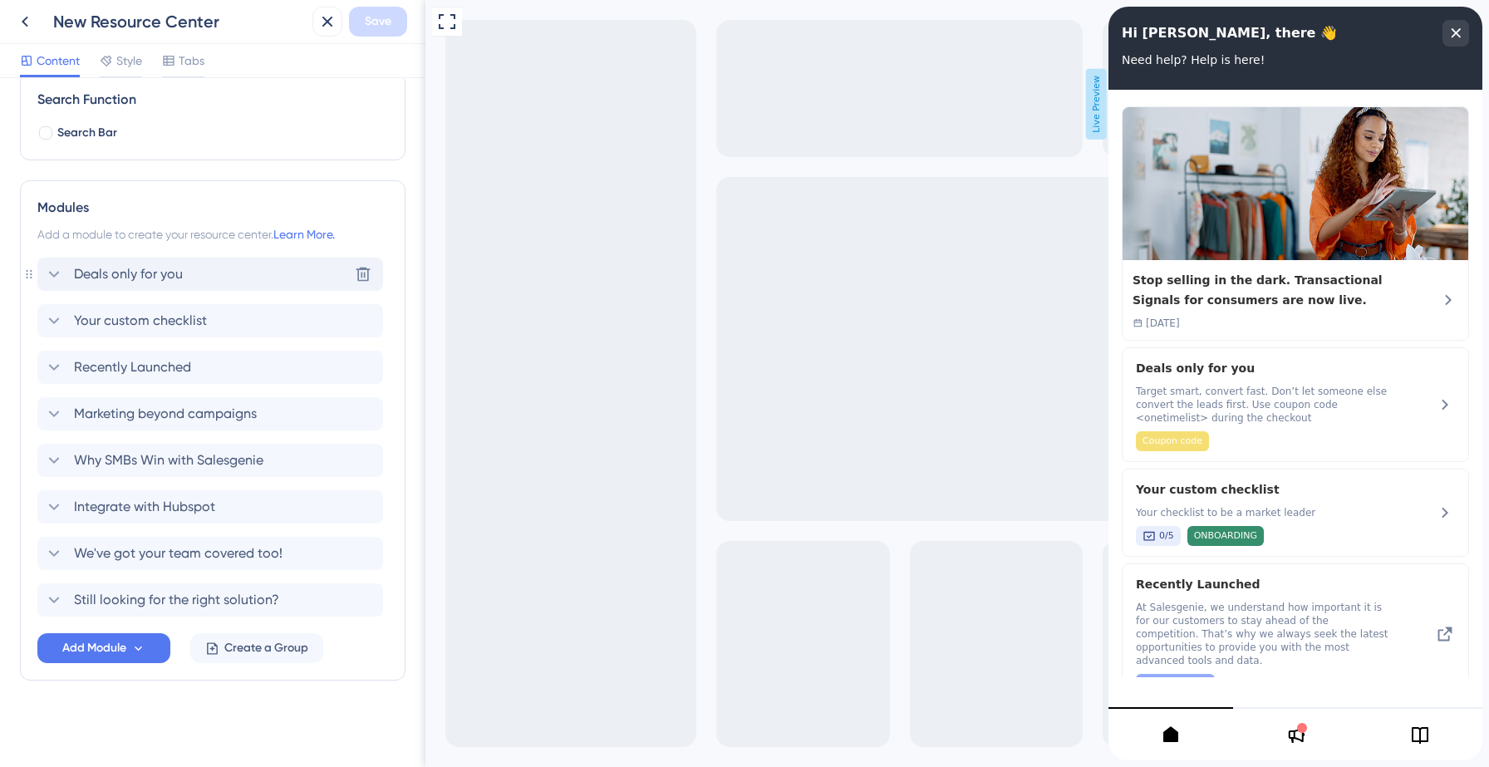
click at [205, 273] on div "Deals only for you Delete" at bounding box center [210, 274] width 346 height 33
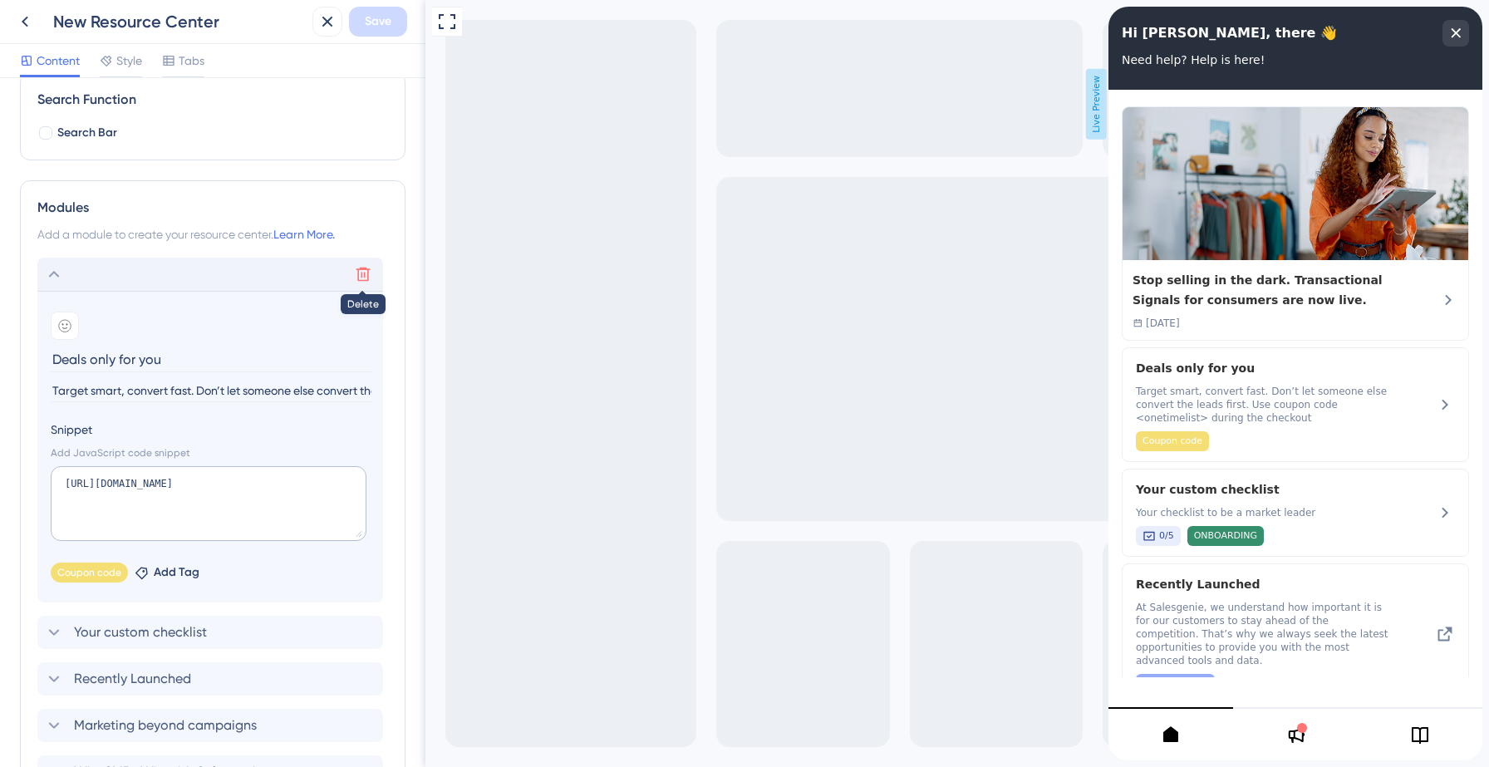
click at [363, 274] on icon at bounding box center [363, 274] width 17 height 17
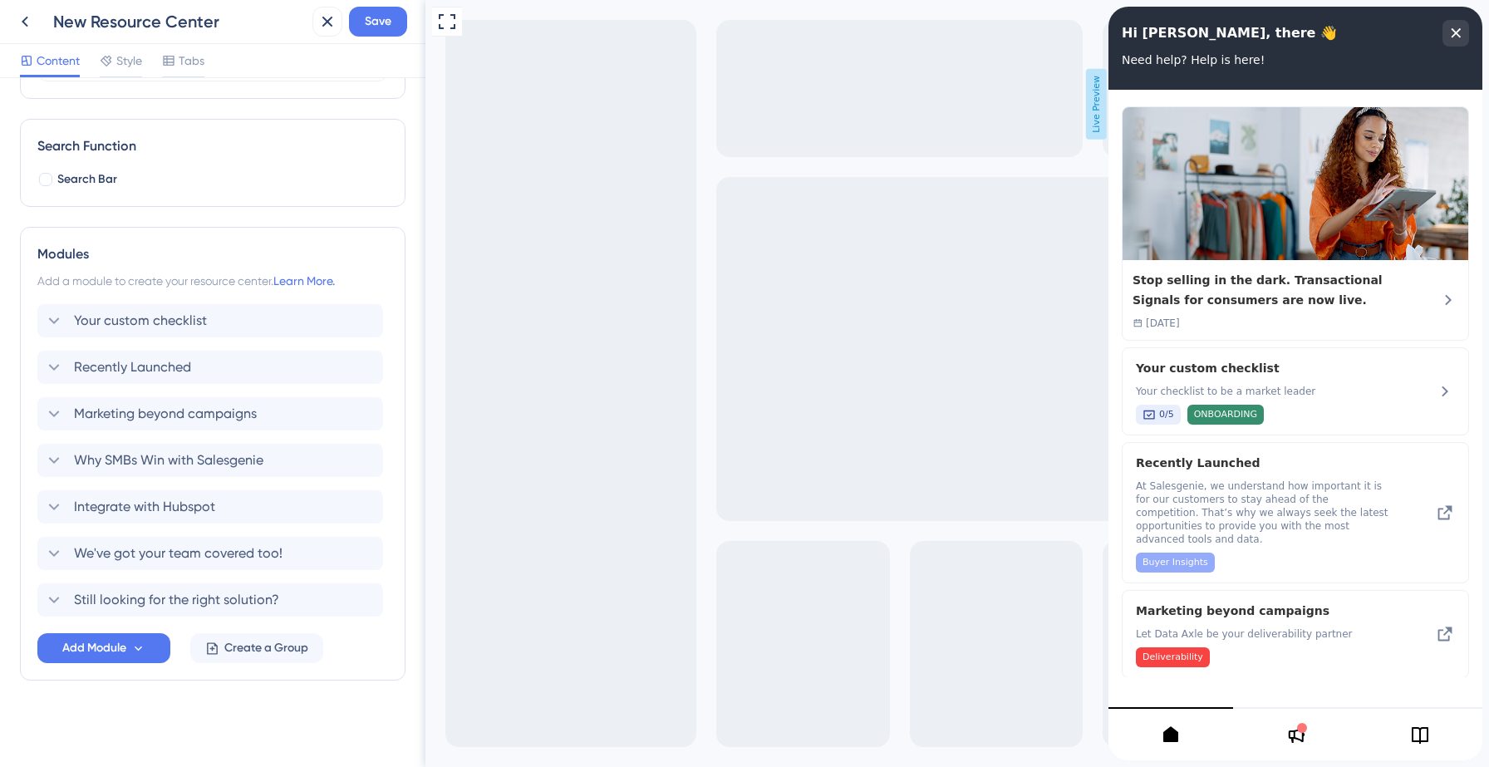
scroll to position [204, 0]
click at [326, 25] on icon at bounding box center [327, 22] width 20 height 20
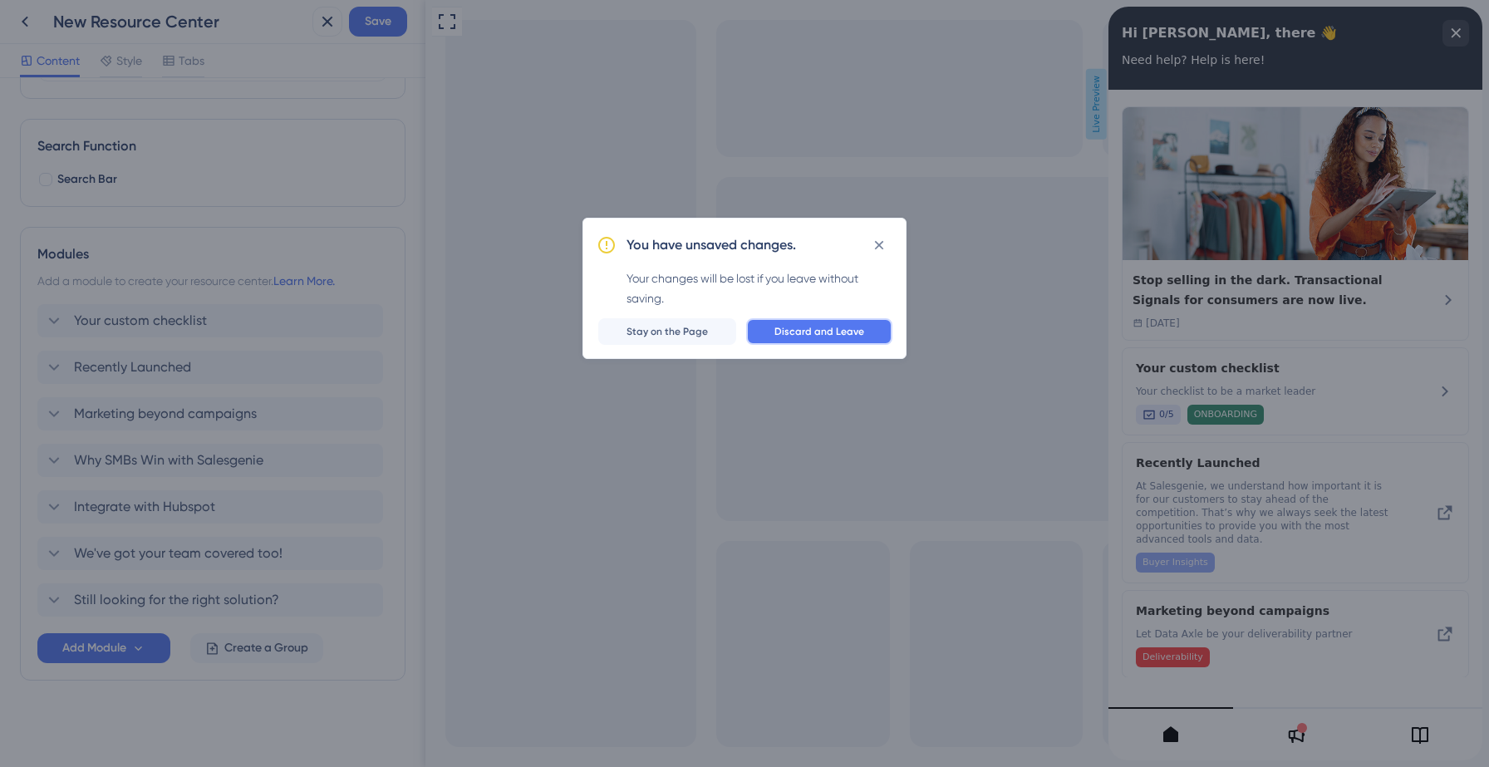
click at [788, 325] on span "Discard and Leave" at bounding box center [820, 331] width 90 height 13
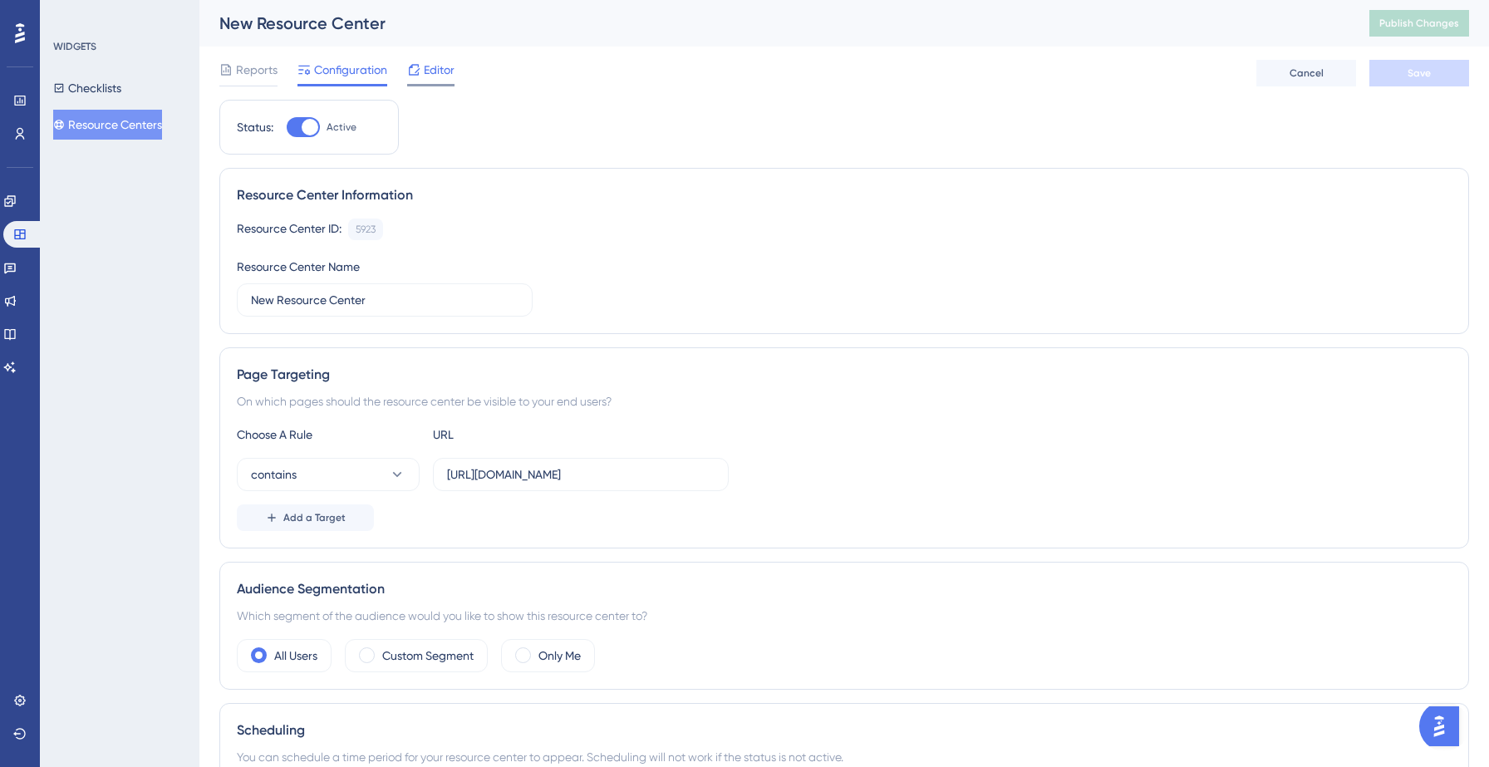
click at [448, 75] on span "Editor" at bounding box center [439, 70] width 31 height 20
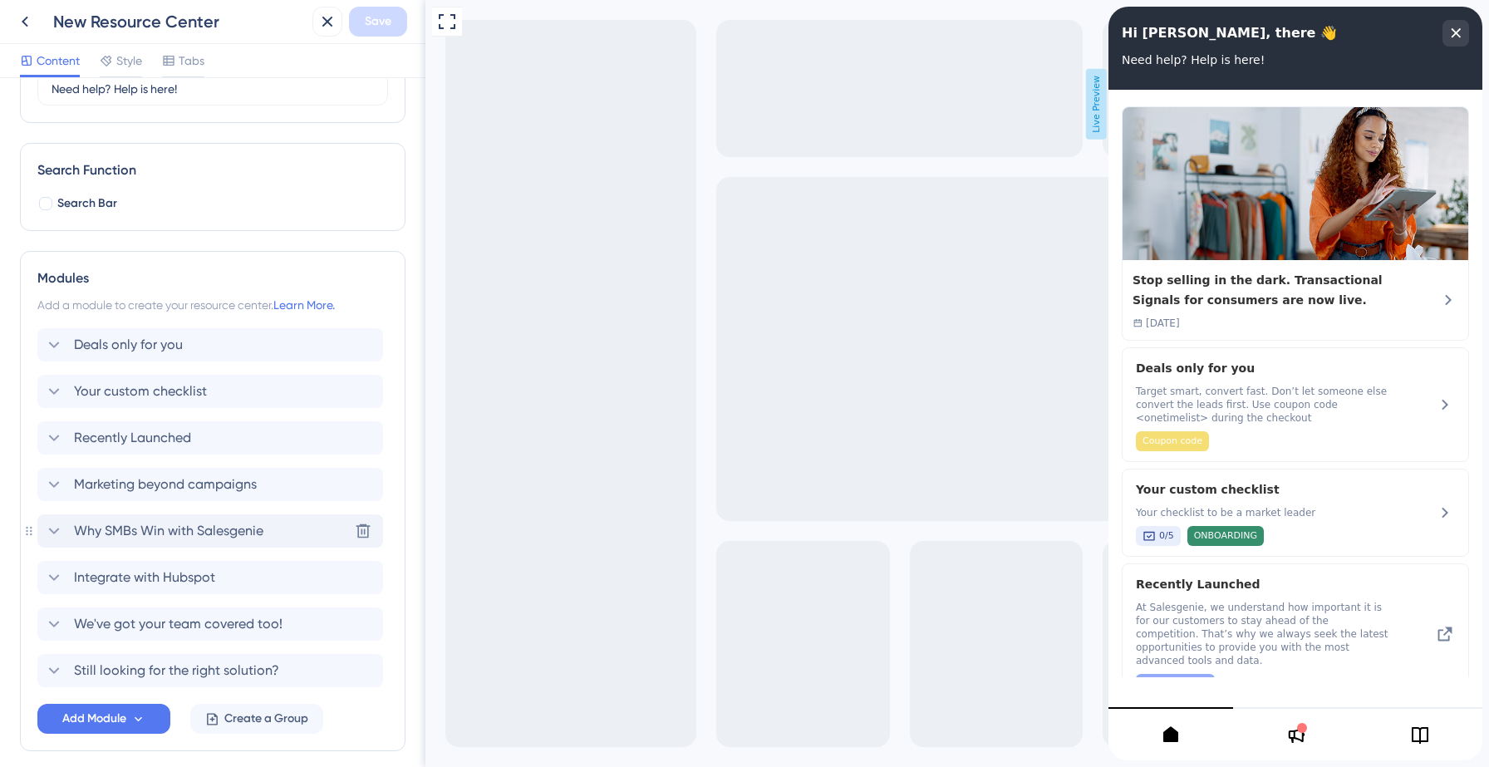
scroll to position [250, 0]
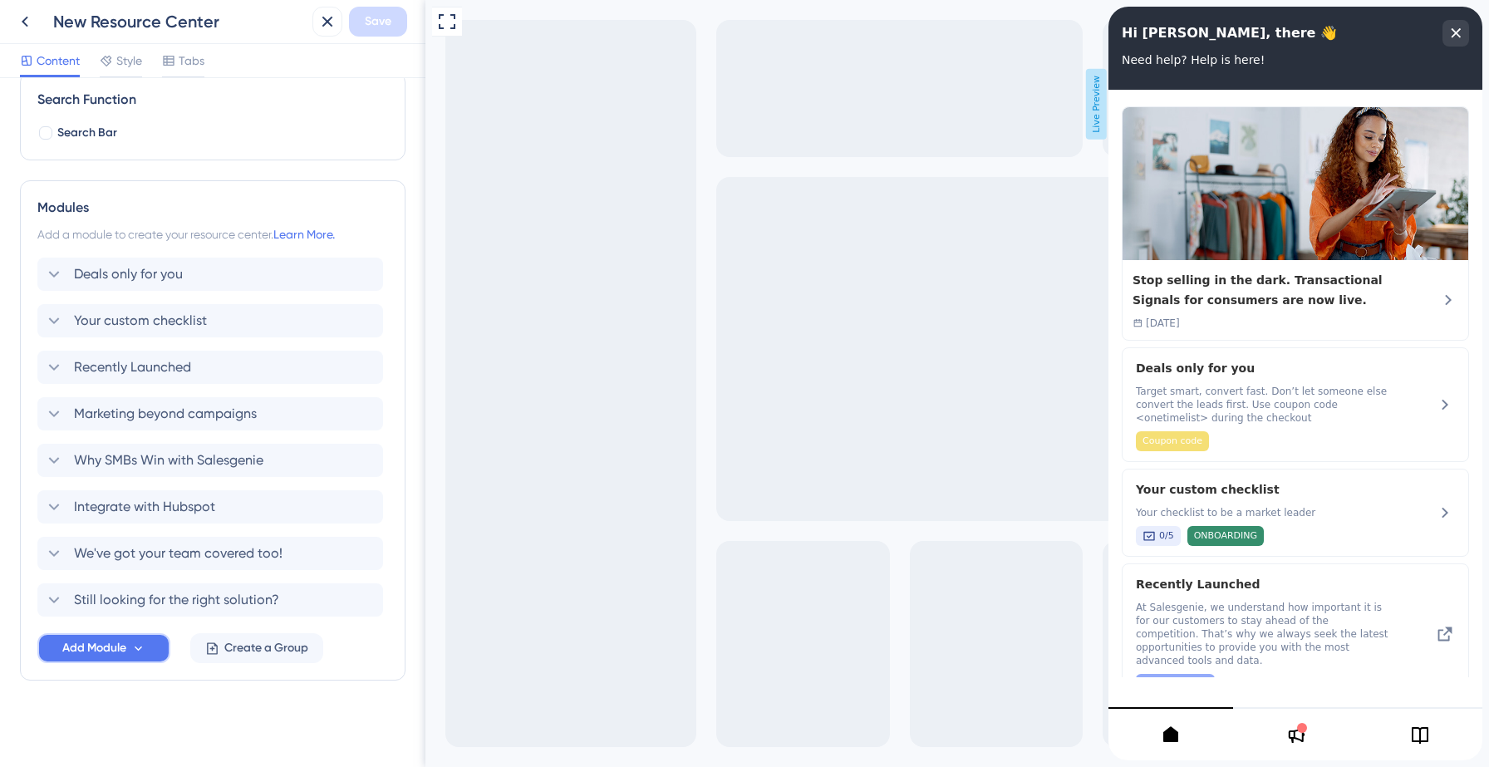
click at [123, 643] on span "Add Module" at bounding box center [94, 648] width 64 height 20
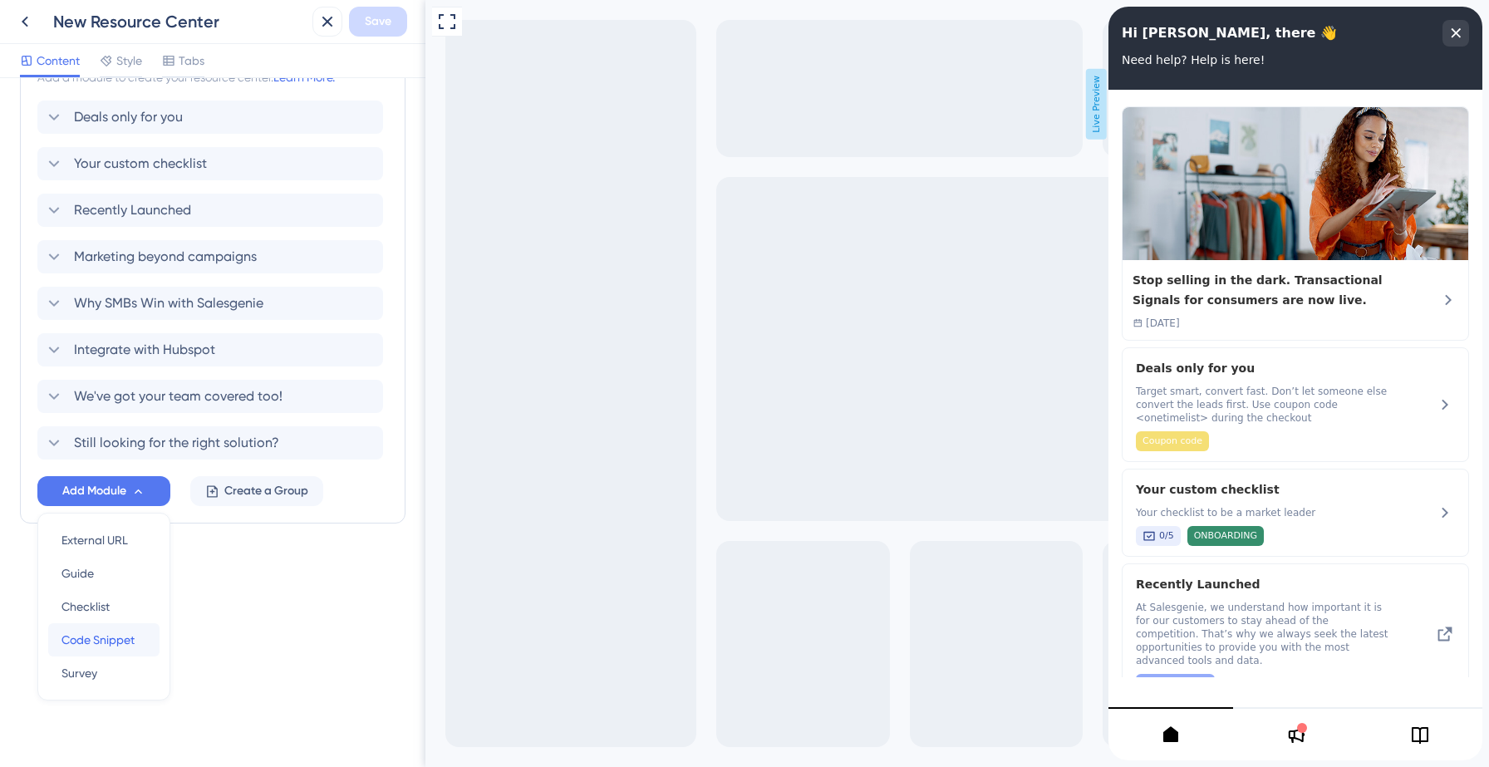
click at [99, 632] on span "Code Snippet" at bounding box center [97, 640] width 73 height 20
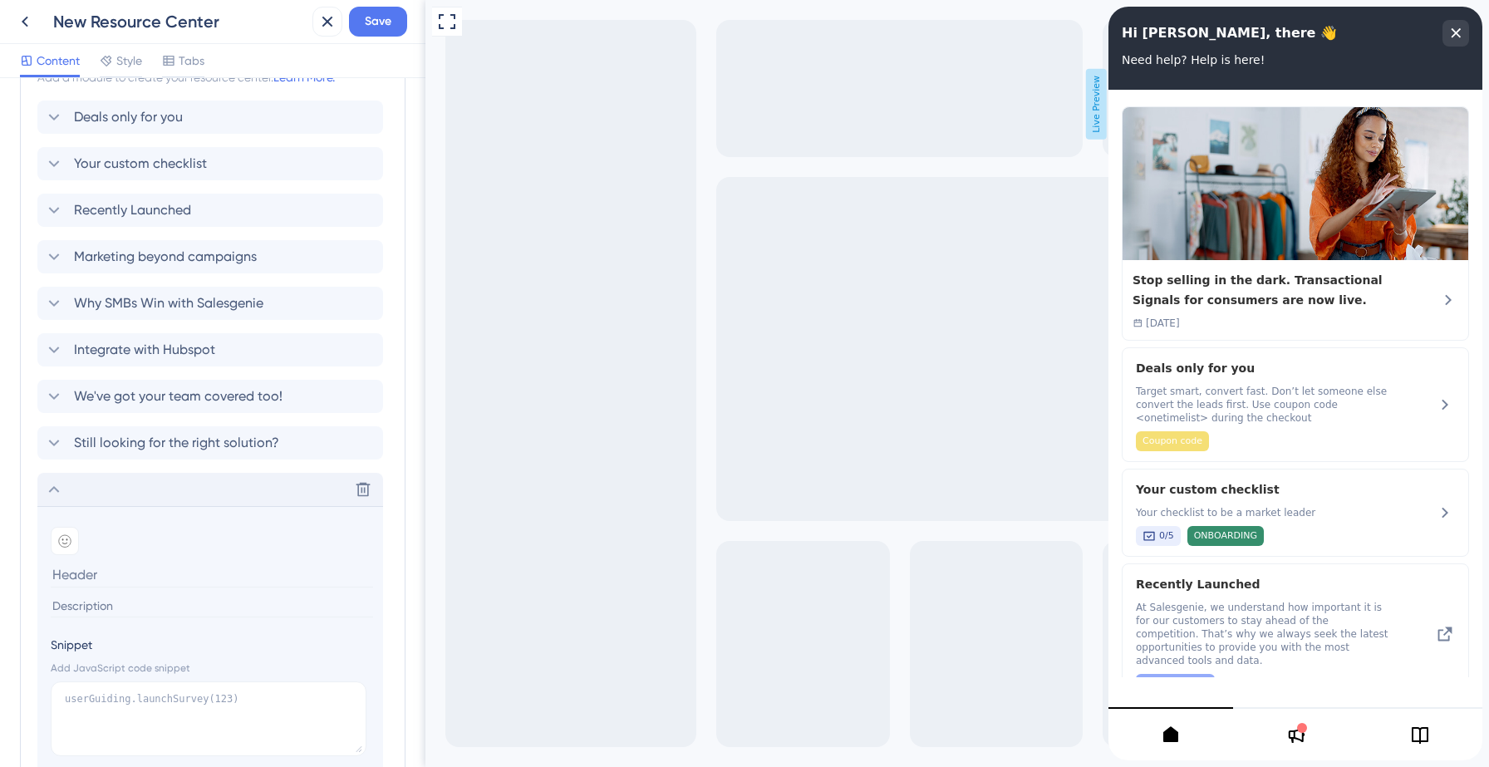
click at [52, 487] on icon at bounding box center [54, 489] width 20 height 20
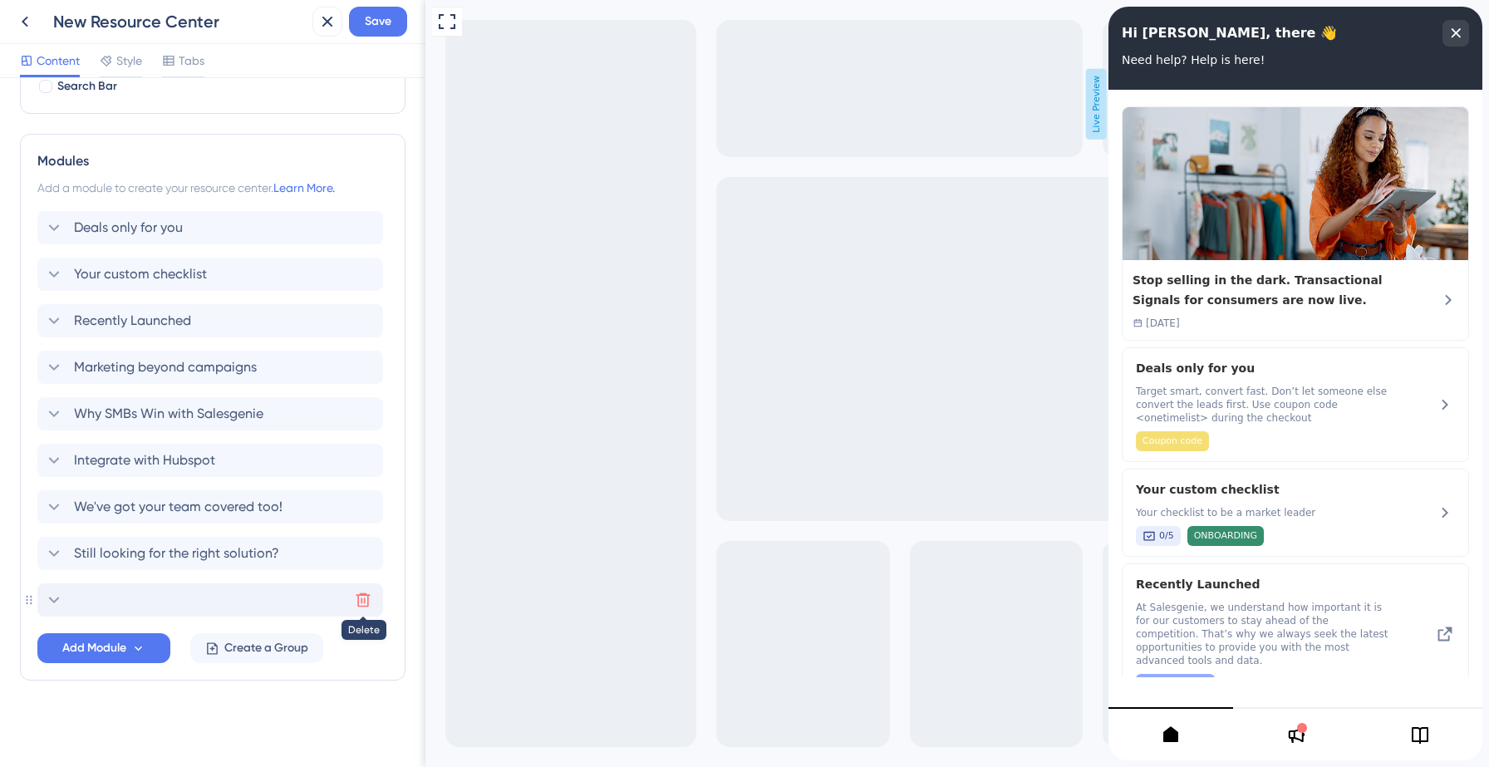
click at [357, 597] on icon at bounding box center [363, 600] width 17 height 17
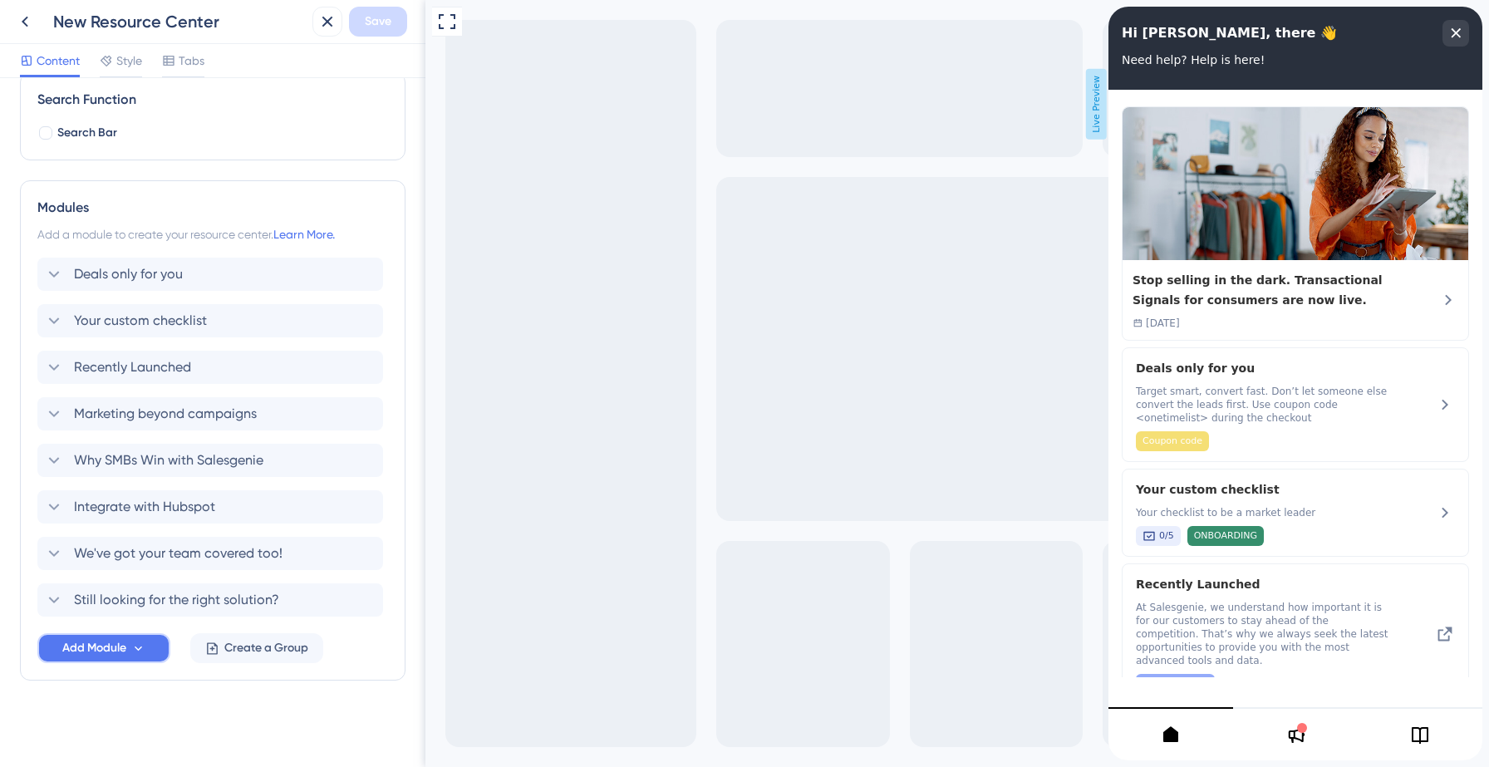
click at [123, 652] on span "Add Module" at bounding box center [94, 648] width 64 height 20
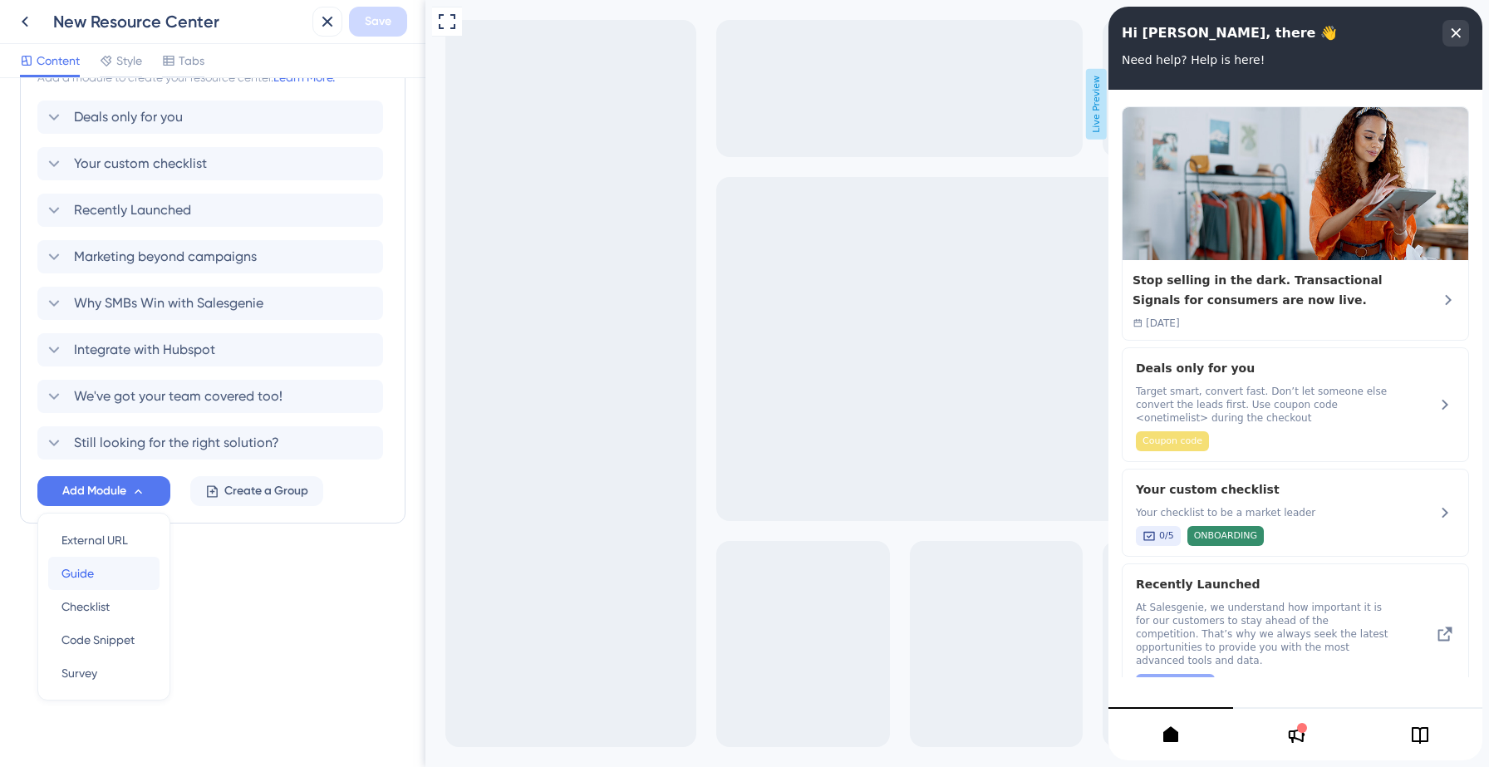
click at [103, 572] on div "Guide Guide" at bounding box center [103, 573] width 85 height 33
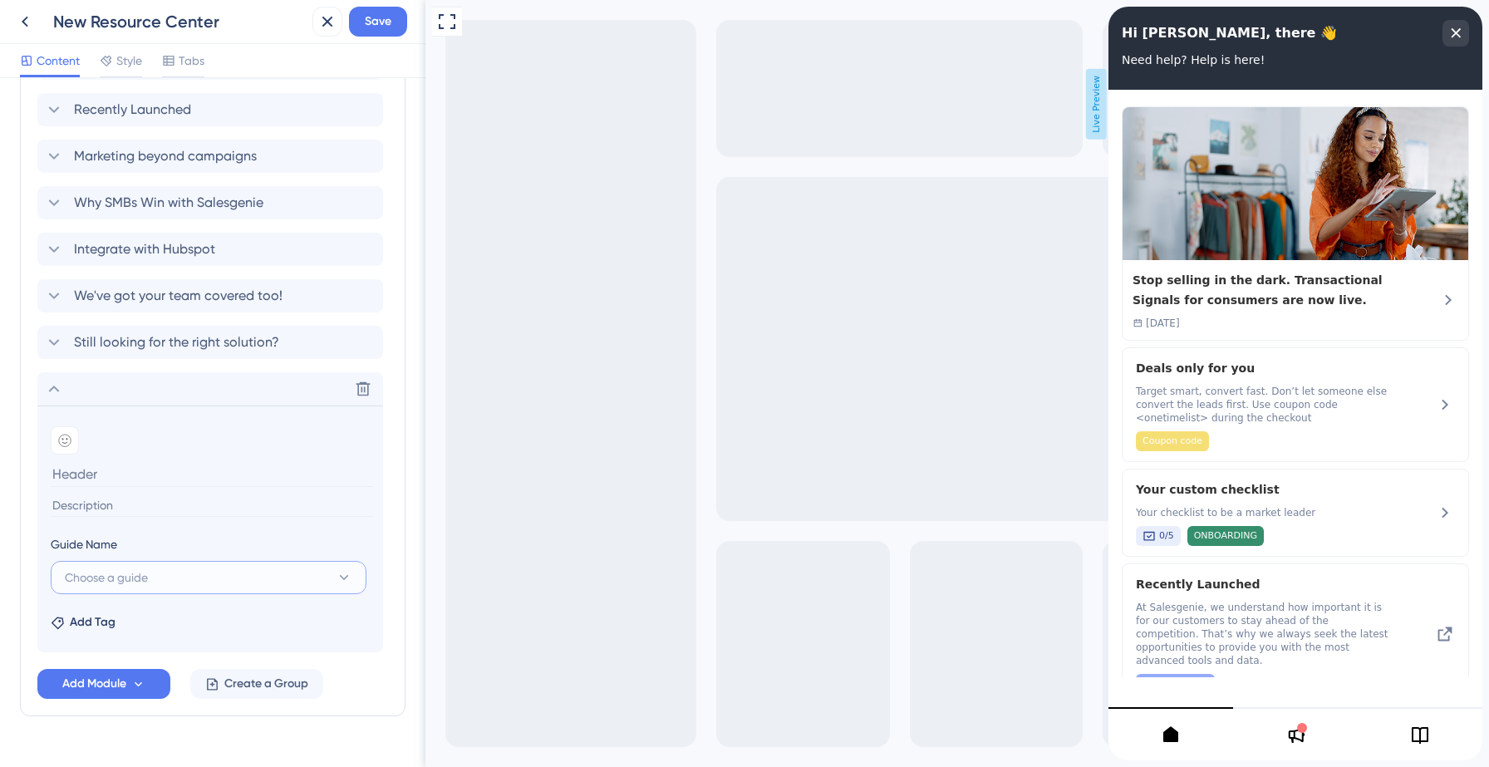
click at [166, 574] on button "Choose a guide" at bounding box center [209, 577] width 316 height 33
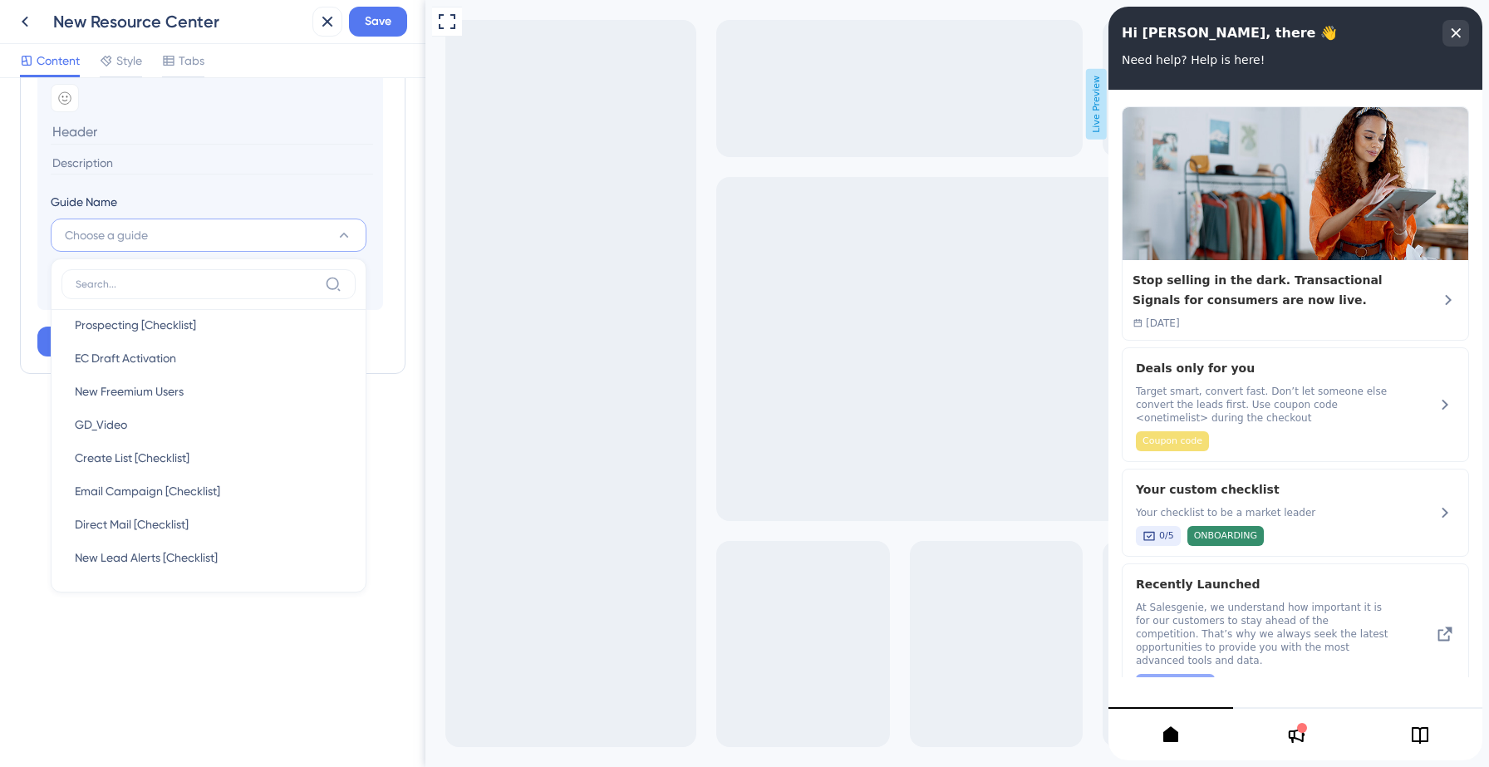
scroll to position [214, 0]
click at [141, 420] on div "GD_Video GD_Video" at bounding box center [209, 422] width 268 height 33
type input "GD_Video"
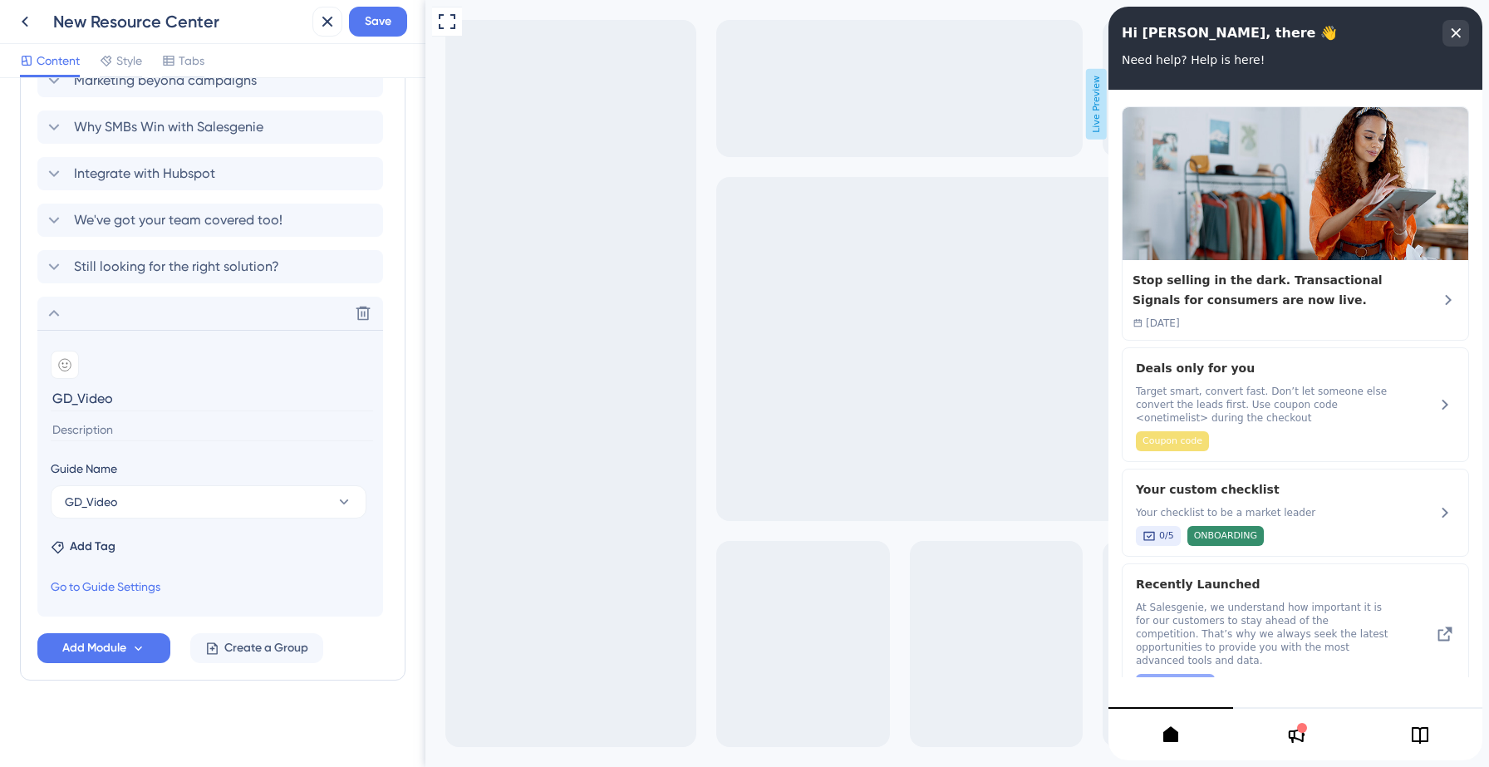
click at [129, 404] on input "GD_Video" at bounding box center [212, 399] width 322 height 26
type input "Offers and Deals for you"
click at [131, 427] on input at bounding box center [212, 430] width 322 height 22
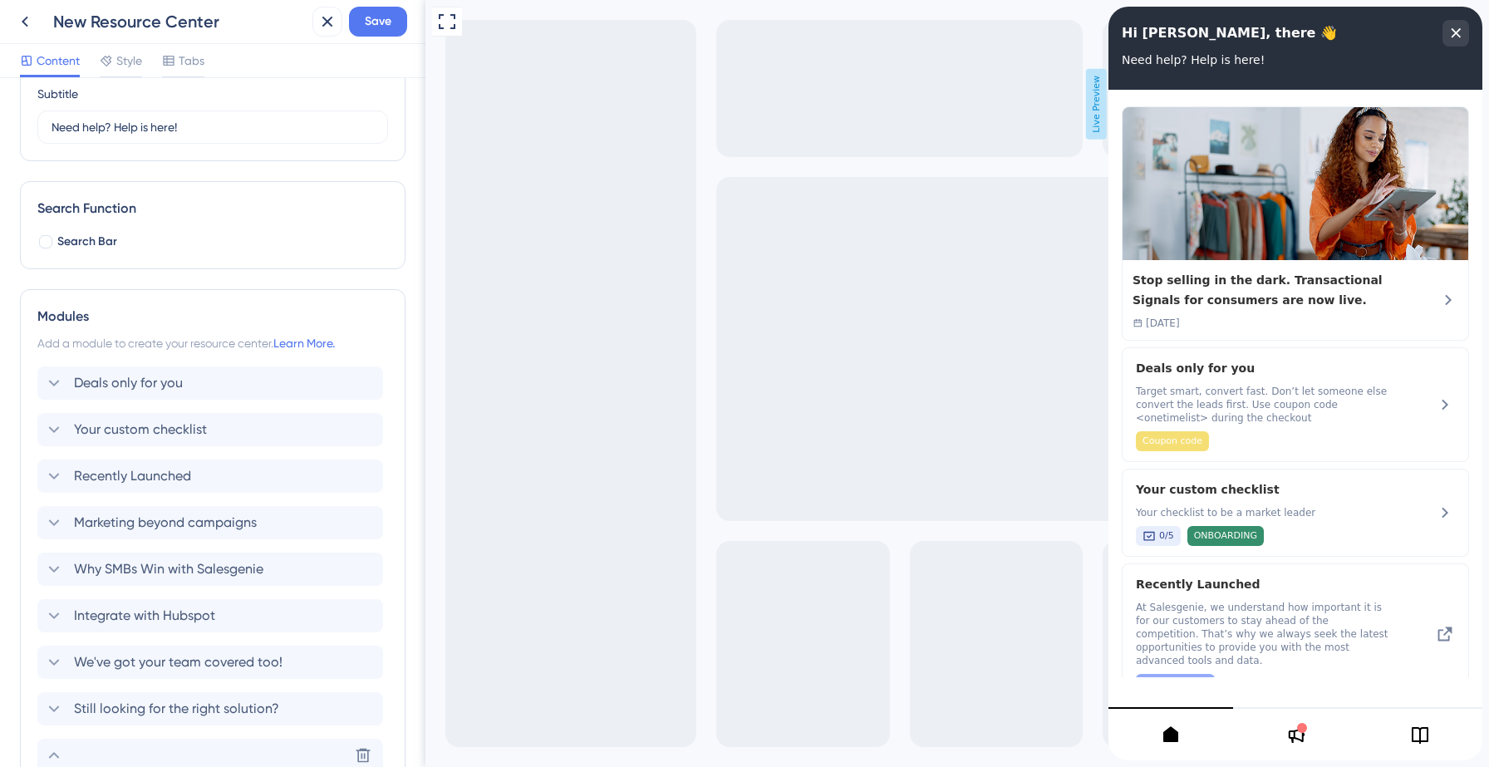
scroll to position [114, 0]
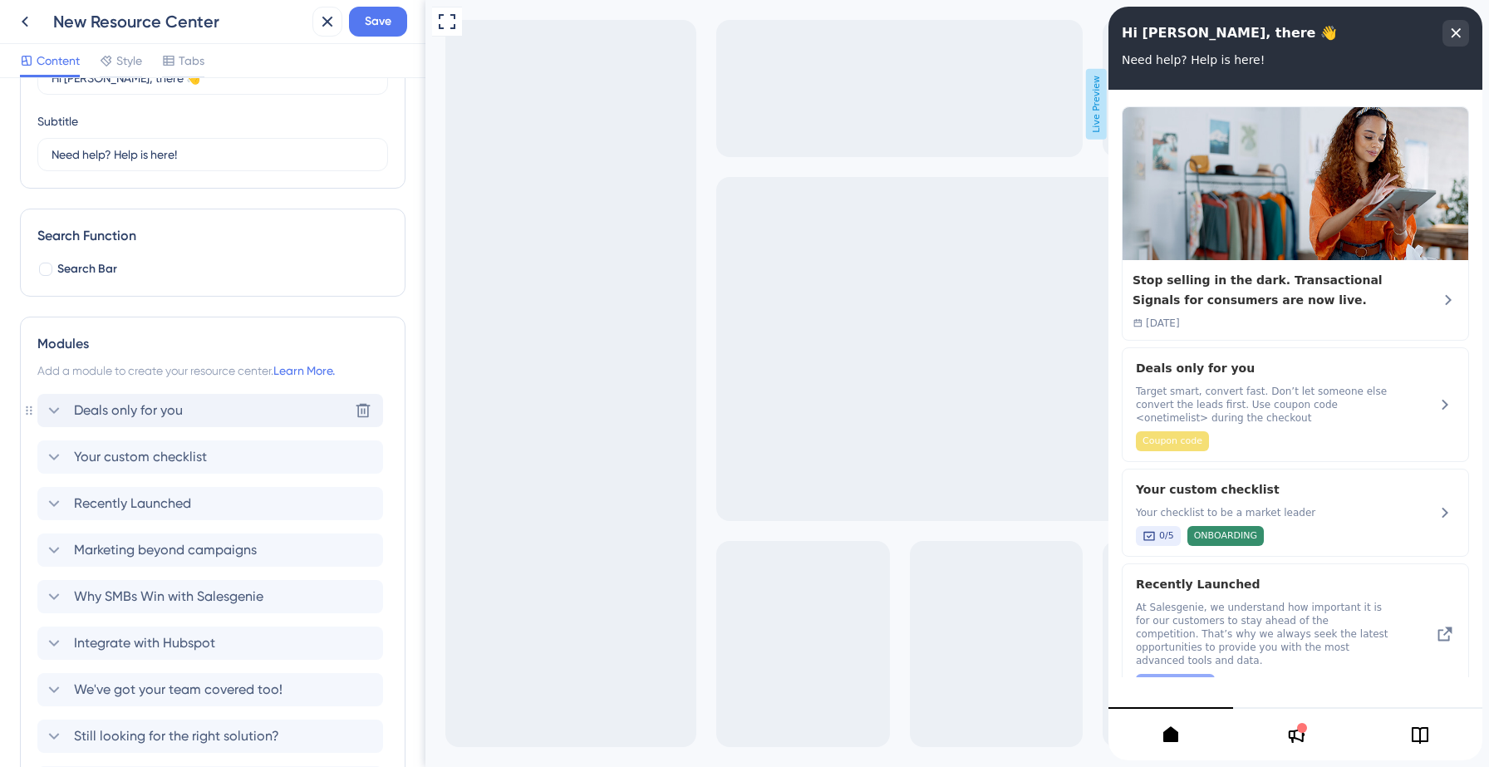
click at [56, 410] on icon at bounding box center [54, 410] width 11 height 7
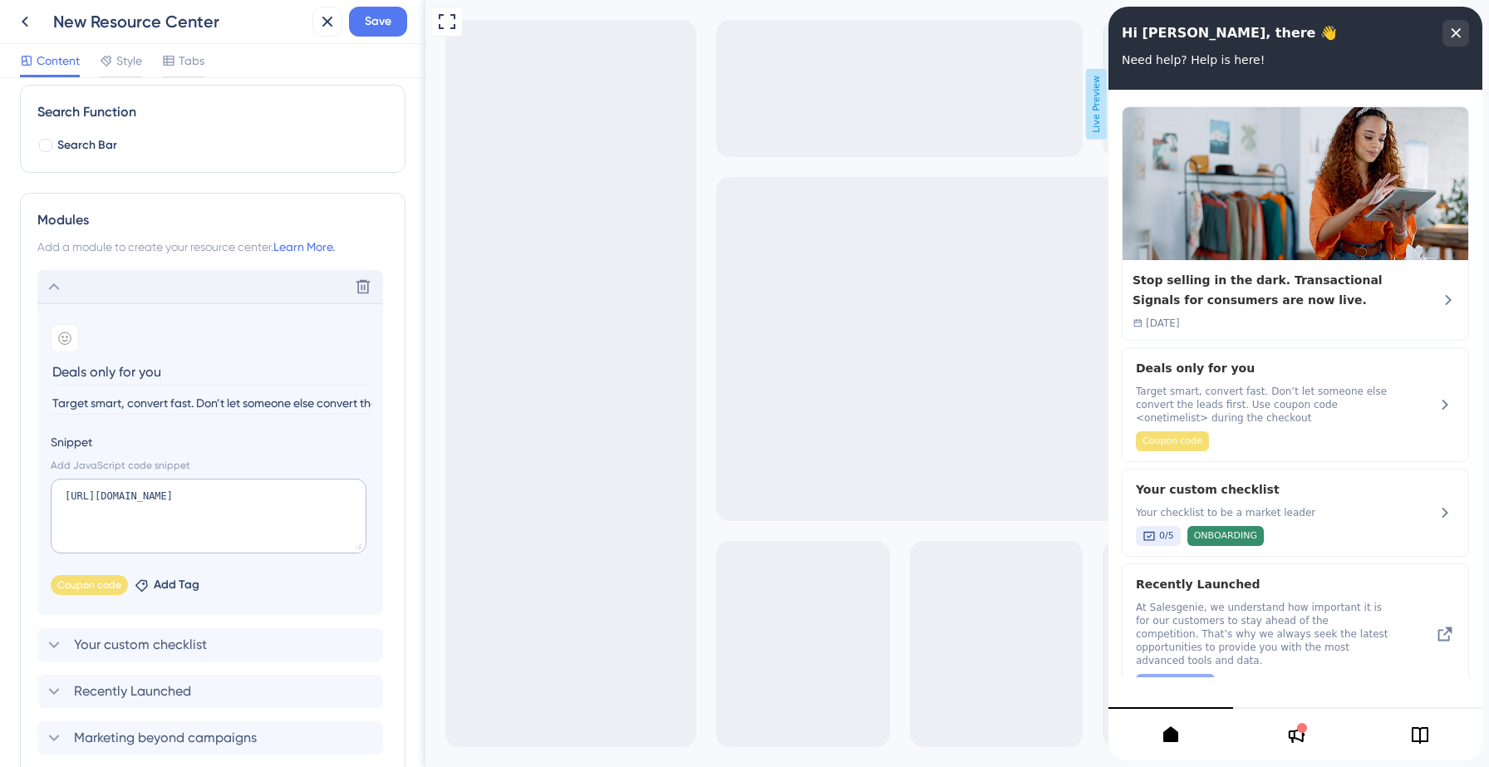
scroll to position [248, 0]
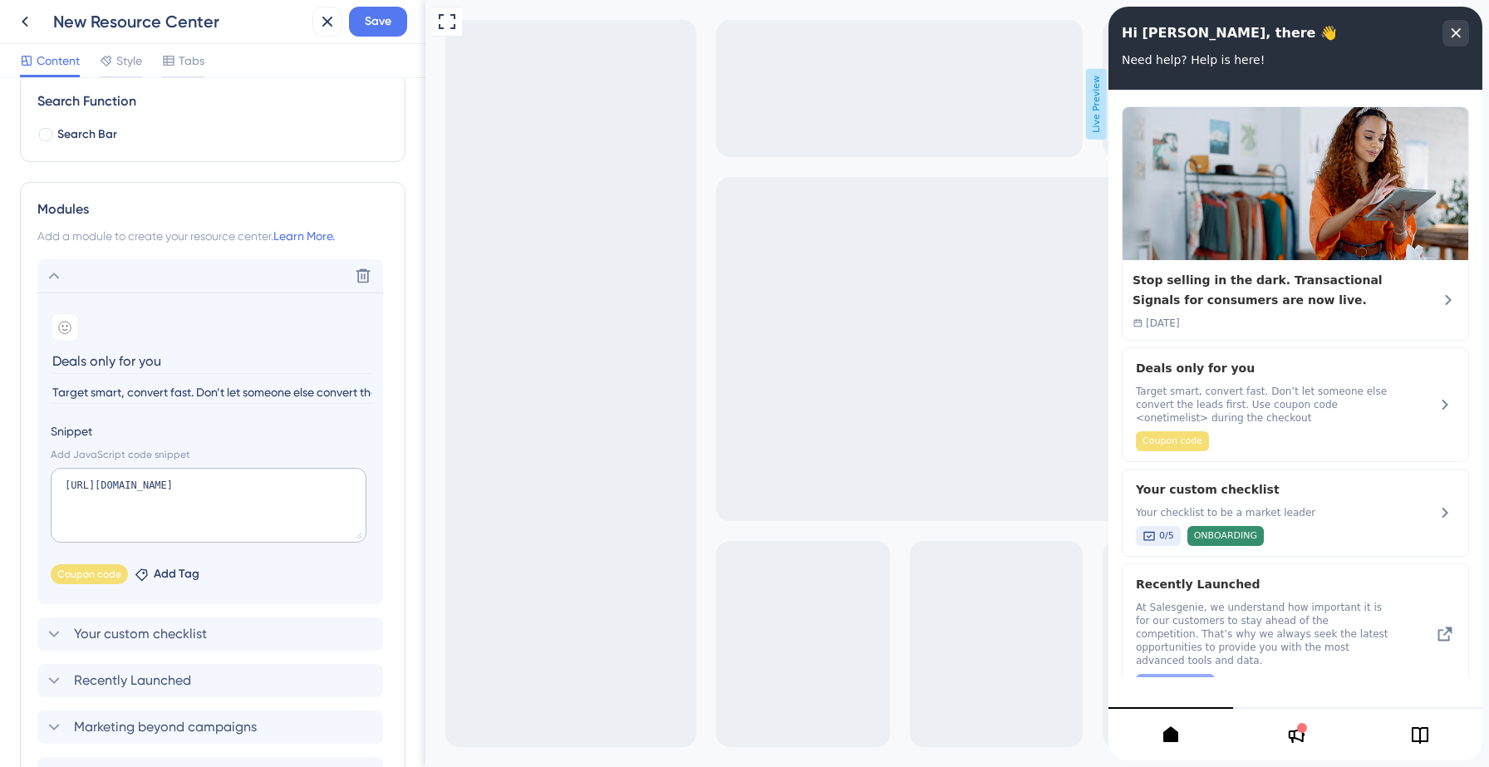
click at [143, 387] on input "Target smart, convert fast. Don’t let someone else convert the leads first. Use…" at bounding box center [212, 392] width 322 height 22
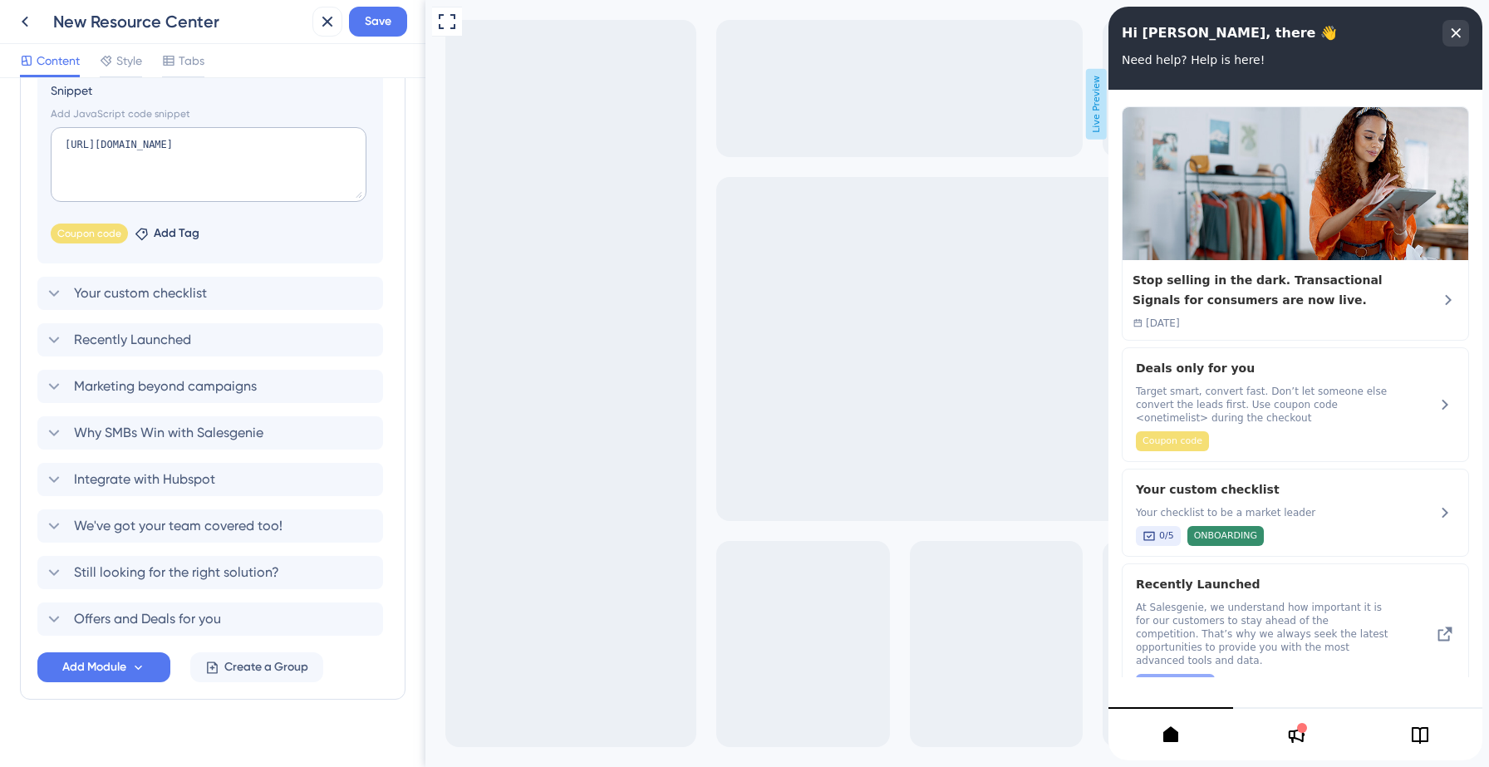
scroll to position [608, 0]
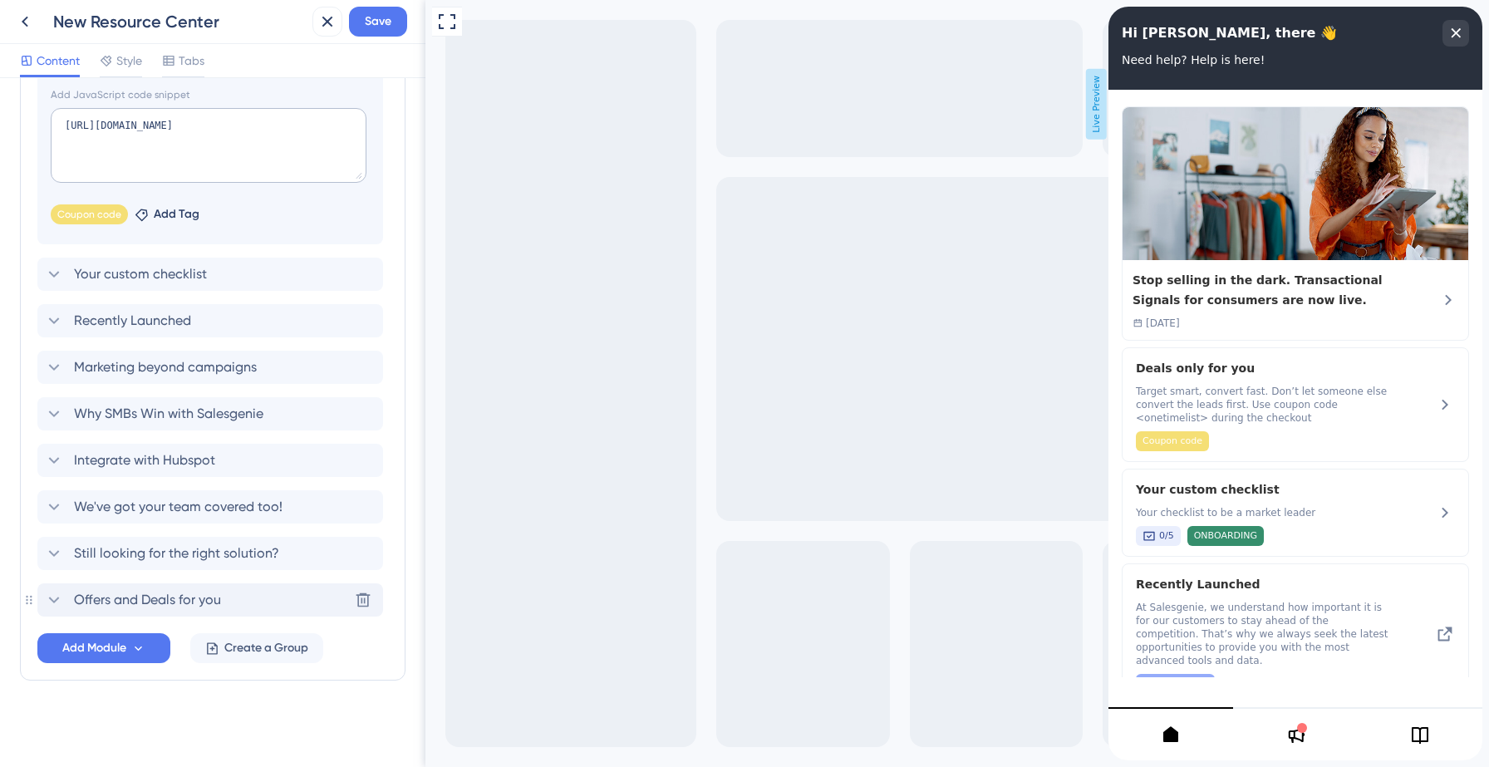
click at [108, 599] on span "Offers and Deals for you" at bounding box center [147, 600] width 147 height 20
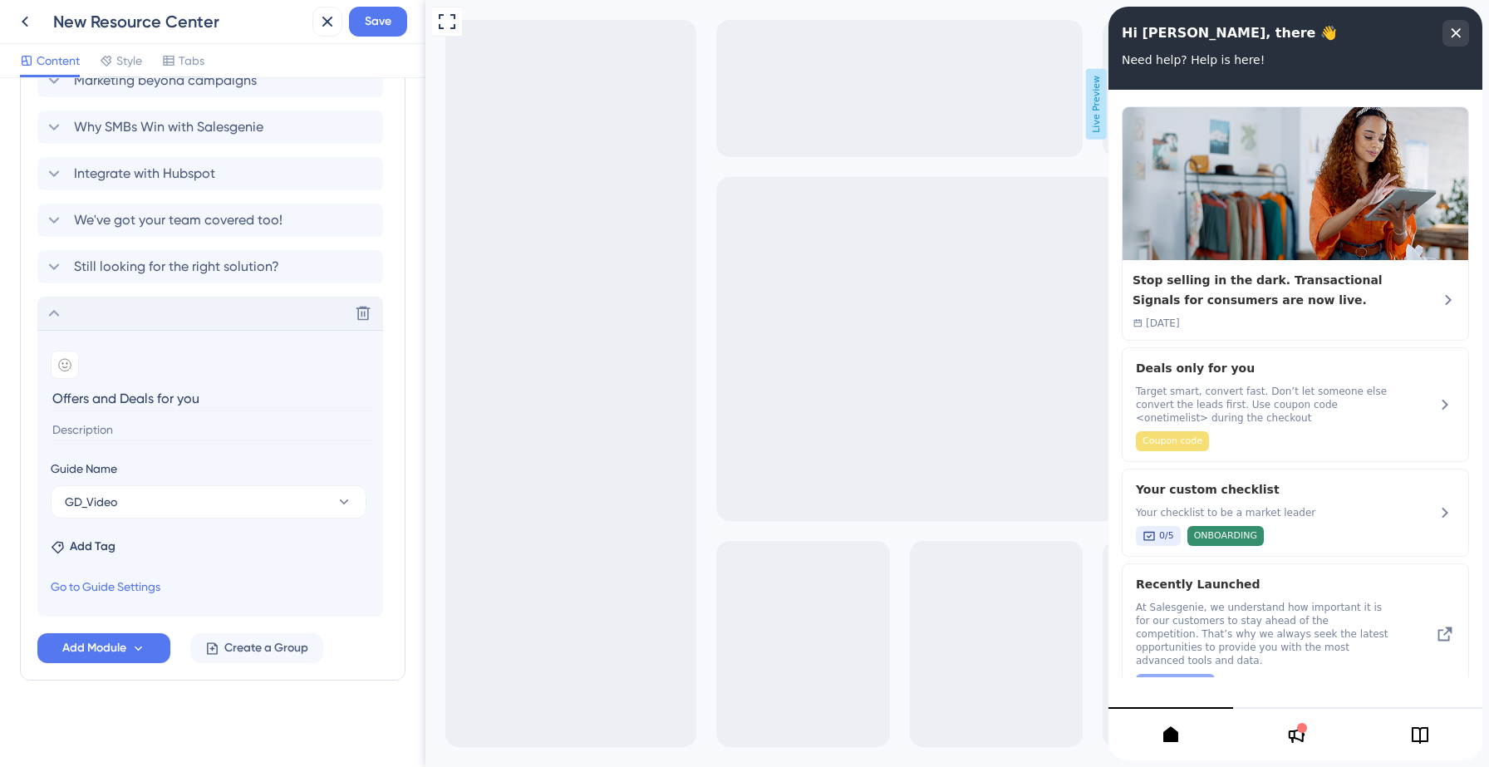
scroll to position [583, 0]
click at [113, 426] on input at bounding box center [212, 430] width 322 height 22
paste input "Target smart, convert fast. Don’t let someone else convert the leads first. Use…"
type input "Target smart, convert fast. Don’t let someone else convert the leads first. Use…"
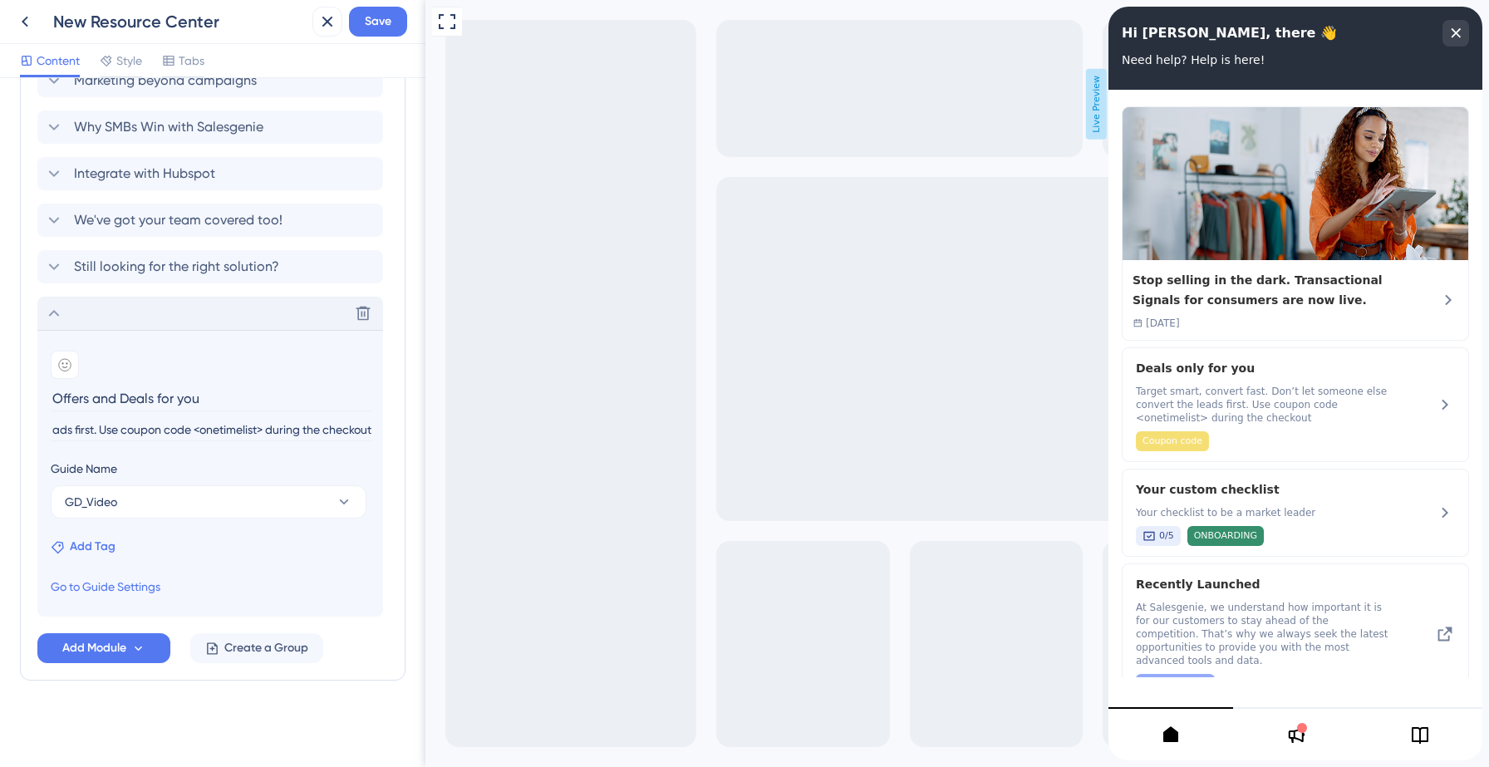
scroll to position [0, 0]
click at [97, 547] on span "Add Tag" at bounding box center [93, 547] width 46 height 20
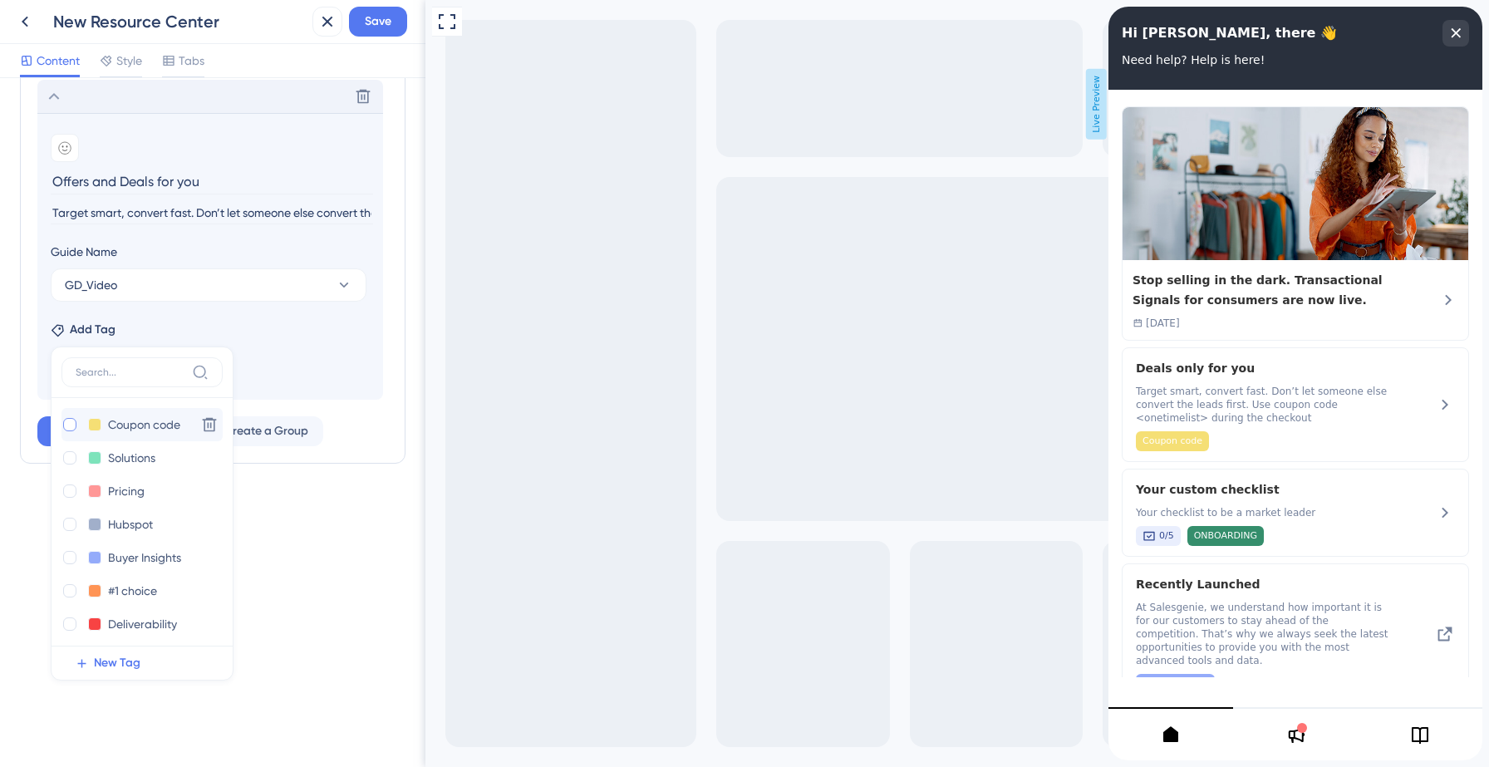
click at [66, 423] on div at bounding box center [69, 424] width 13 height 13
checkbox input "true"
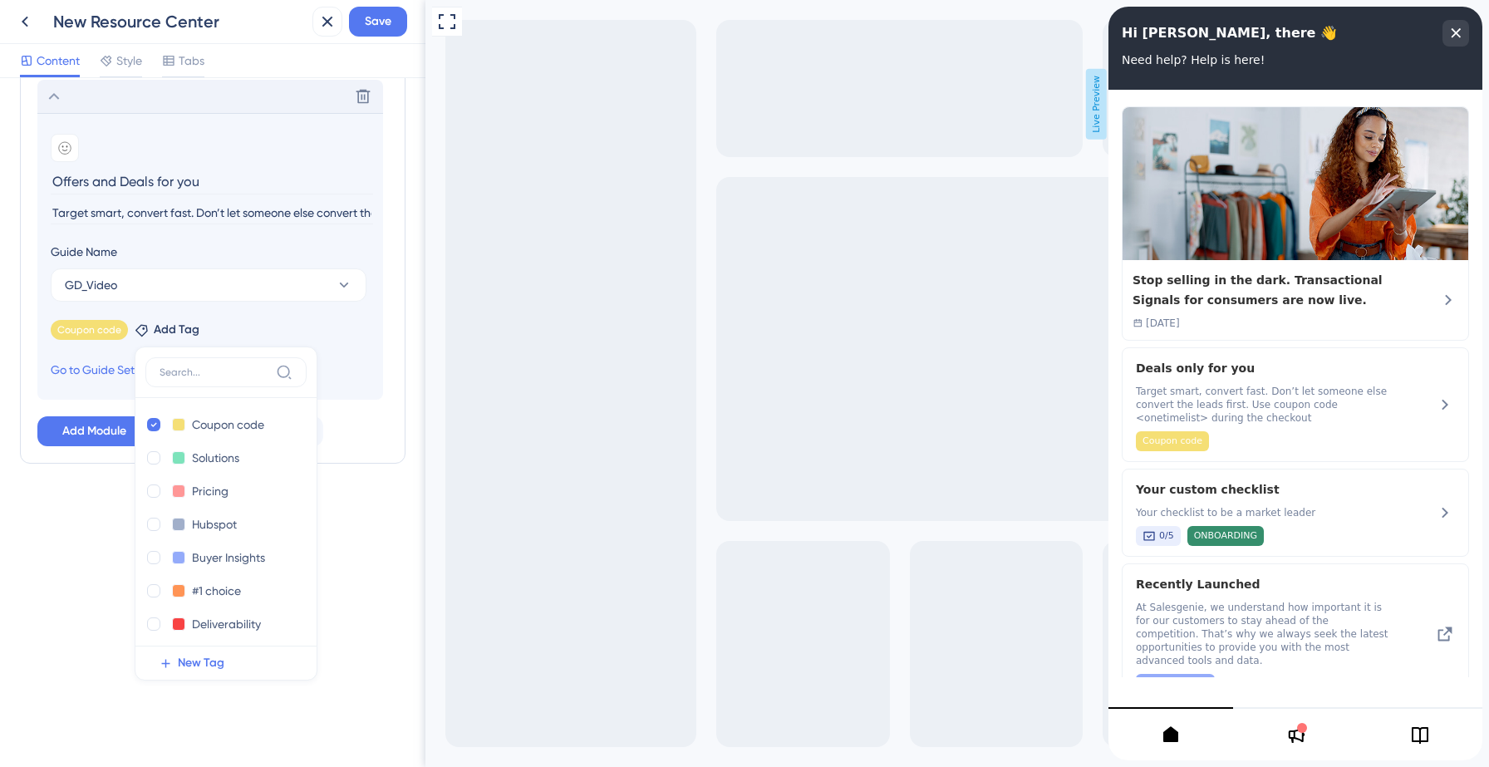
click at [355, 333] on div "Coupon code Remove Add Tag Coupon code Coupon code Delete Solutions Solutions D…" at bounding box center [210, 326] width 319 height 27
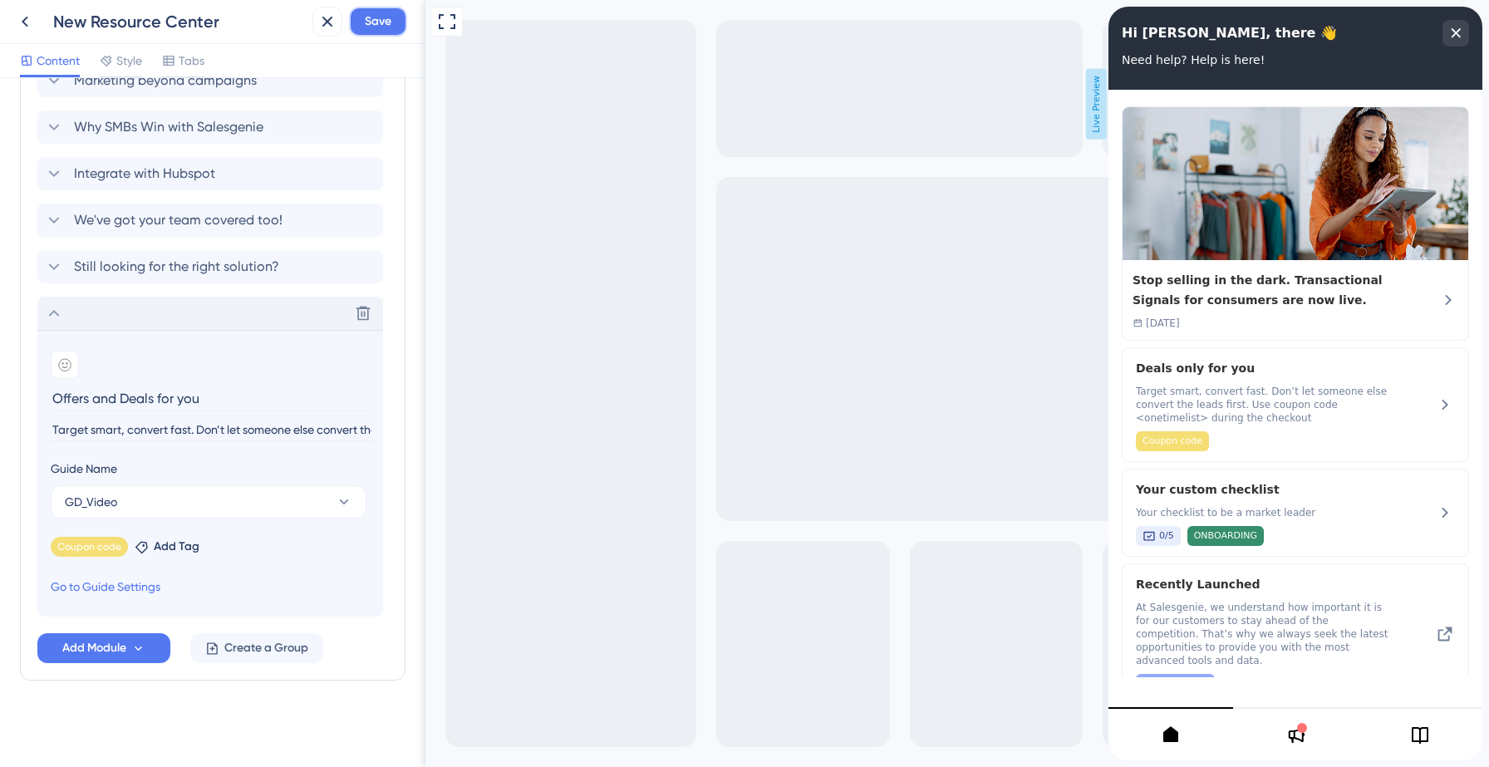
click at [389, 25] on span "Save" at bounding box center [378, 22] width 27 height 20
click at [50, 312] on icon at bounding box center [54, 313] width 20 height 20
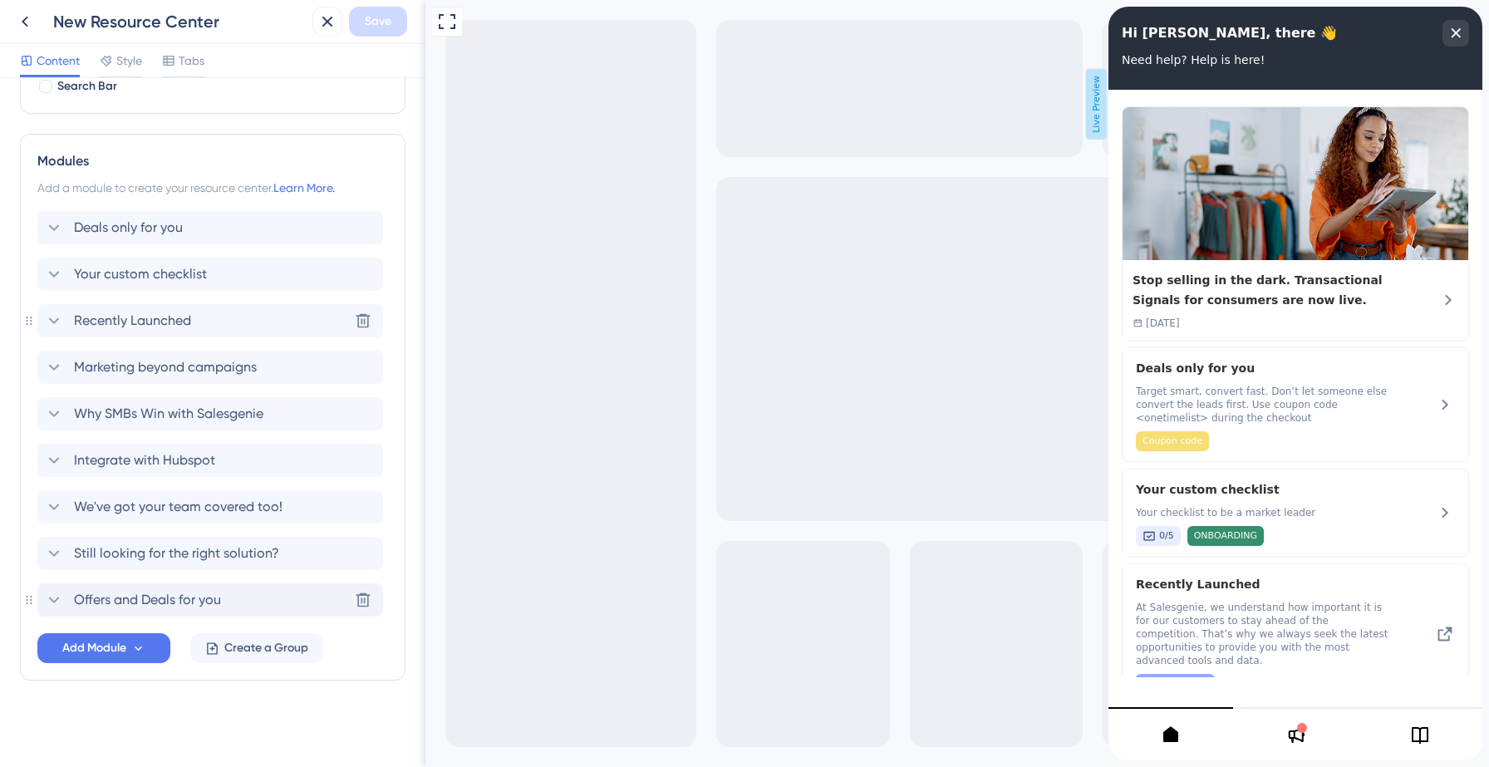
scroll to position [297, 0]
drag, startPoint x: 246, startPoint y: 602, endPoint x: 253, endPoint y: 273, distance: 329.1
click at [253, 273] on div "Deals only for you Your custom checklist Recently Launched Marketing beyond cam…" at bounding box center [212, 414] width 351 height 406
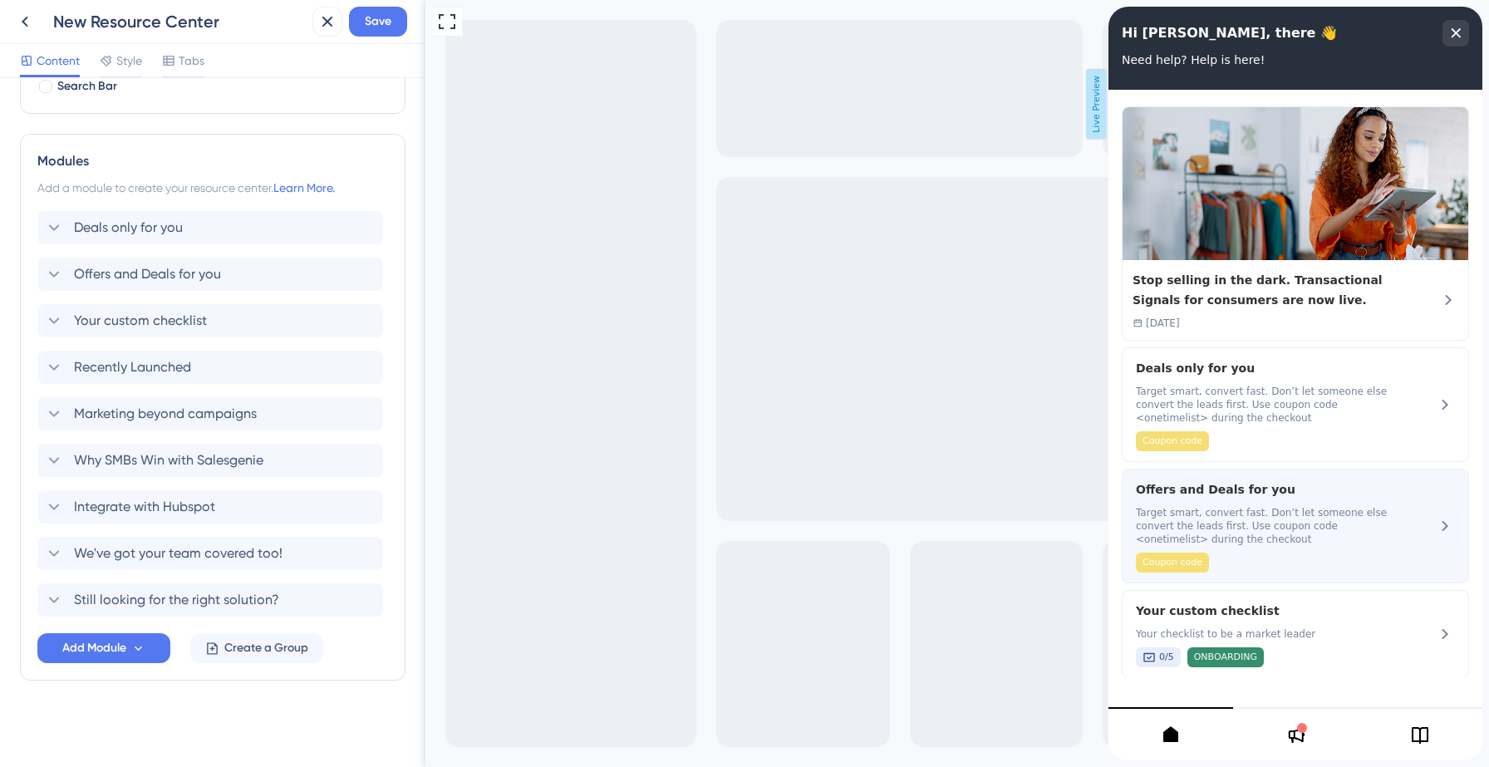
click at [1283, 500] on div "Offers and Deals for you Target smart, convert fast. Don’t let someone else con…" at bounding box center [1263, 525] width 255 height 93
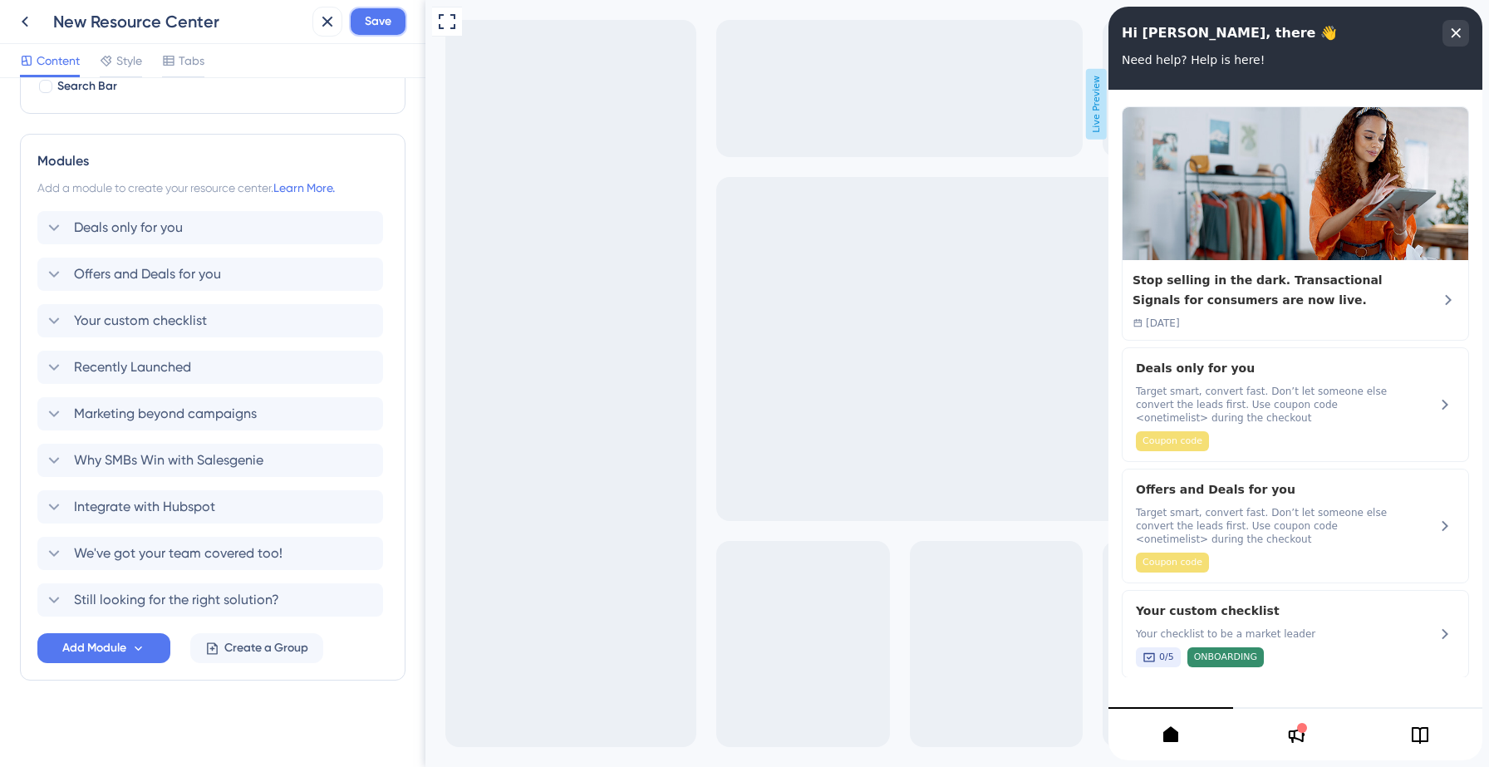
click at [375, 32] on button "Save" at bounding box center [378, 22] width 58 height 30
click at [35, 22] on button at bounding box center [25, 22] width 30 height 30
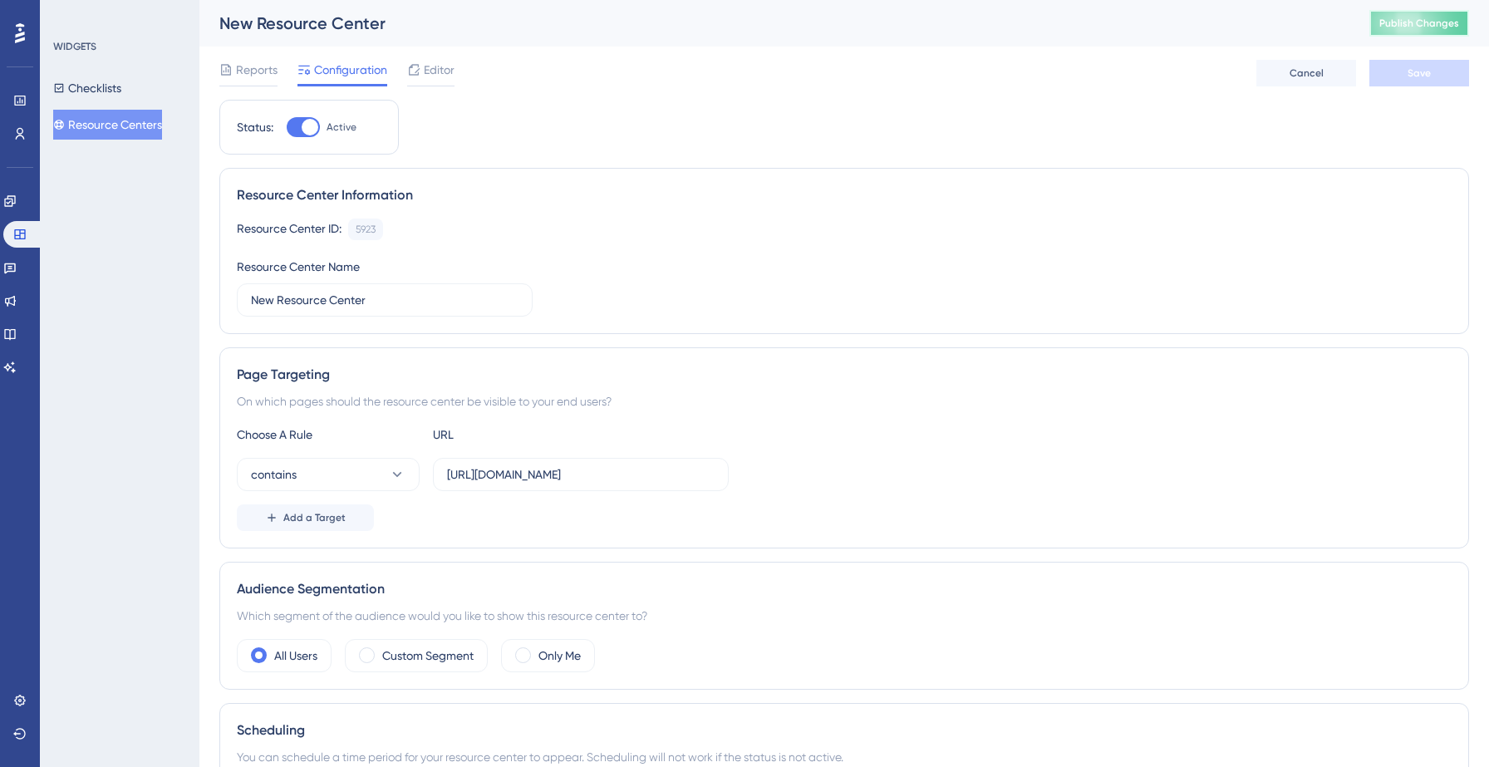
click at [1438, 23] on span "Publish Changes" at bounding box center [1419, 23] width 80 height 13
click at [113, 126] on button "Resource Centers" at bounding box center [107, 125] width 109 height 30
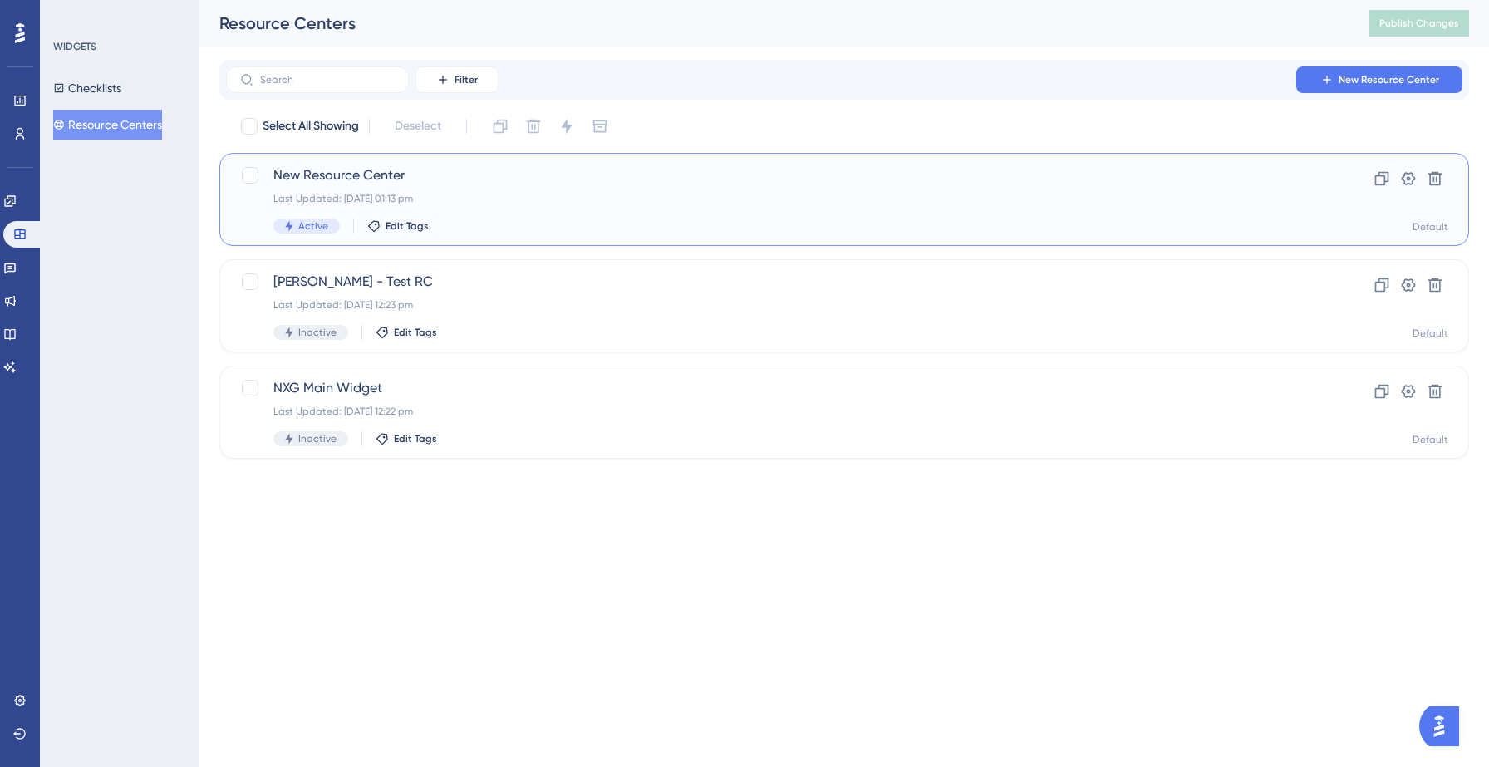
click at [381, 182] on span "New Resource Center" at bounding box center [777, 175] width 1009 height 20
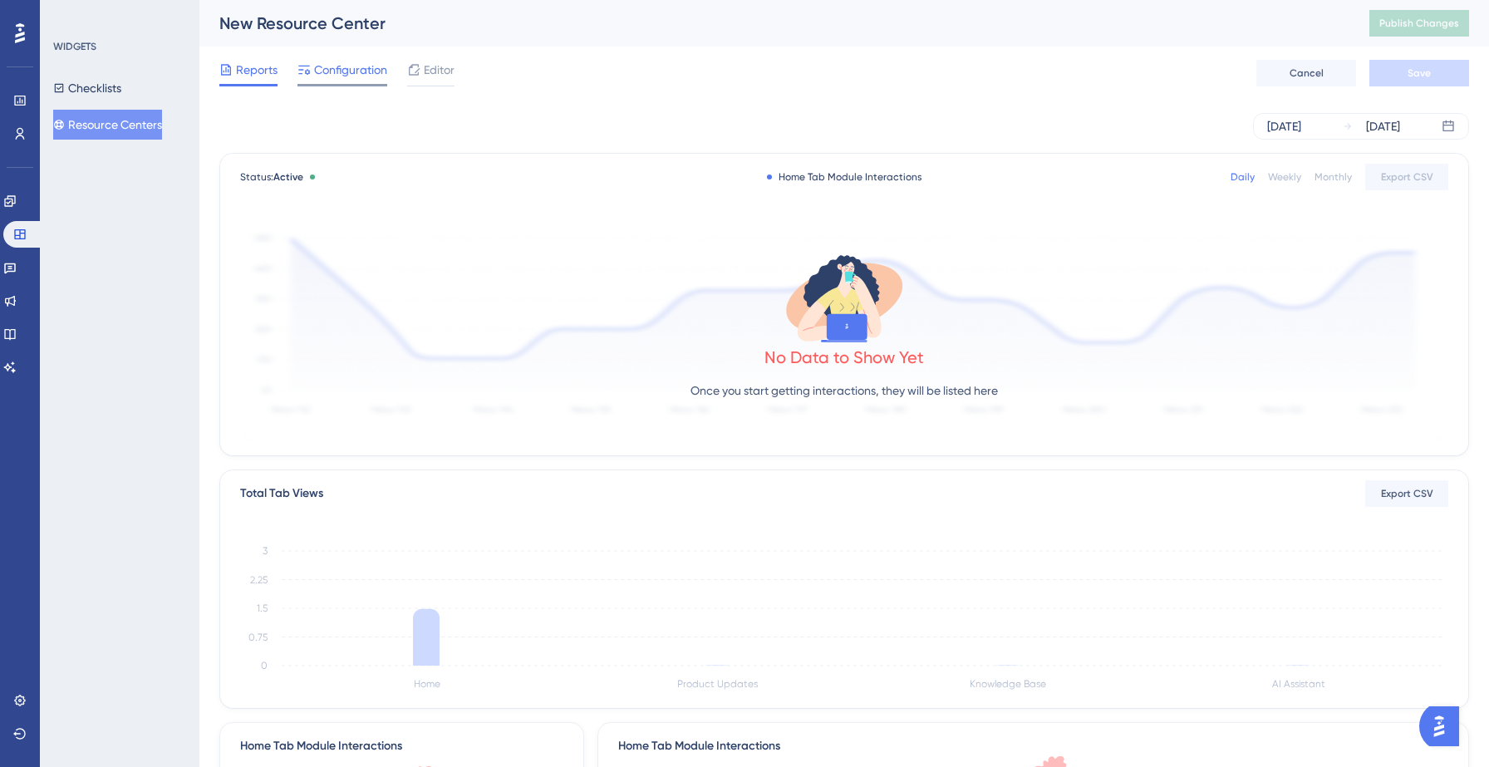
click at [361, 71] on span "Configuration" at bounding box center [350, 70] width 73 height 20
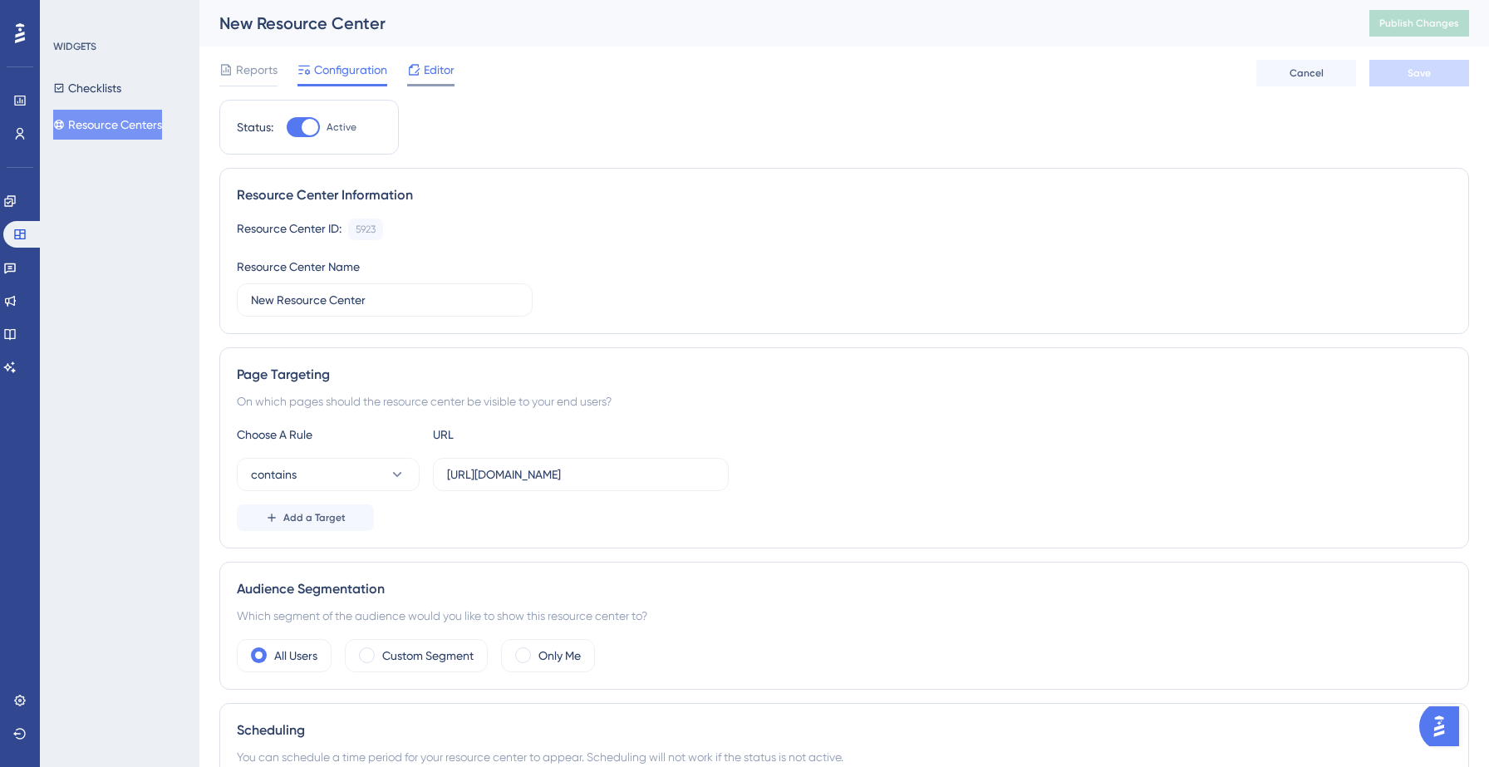
click at [425, 71] on span "Editor" at bounding box center [439, 70] width 31 height 20
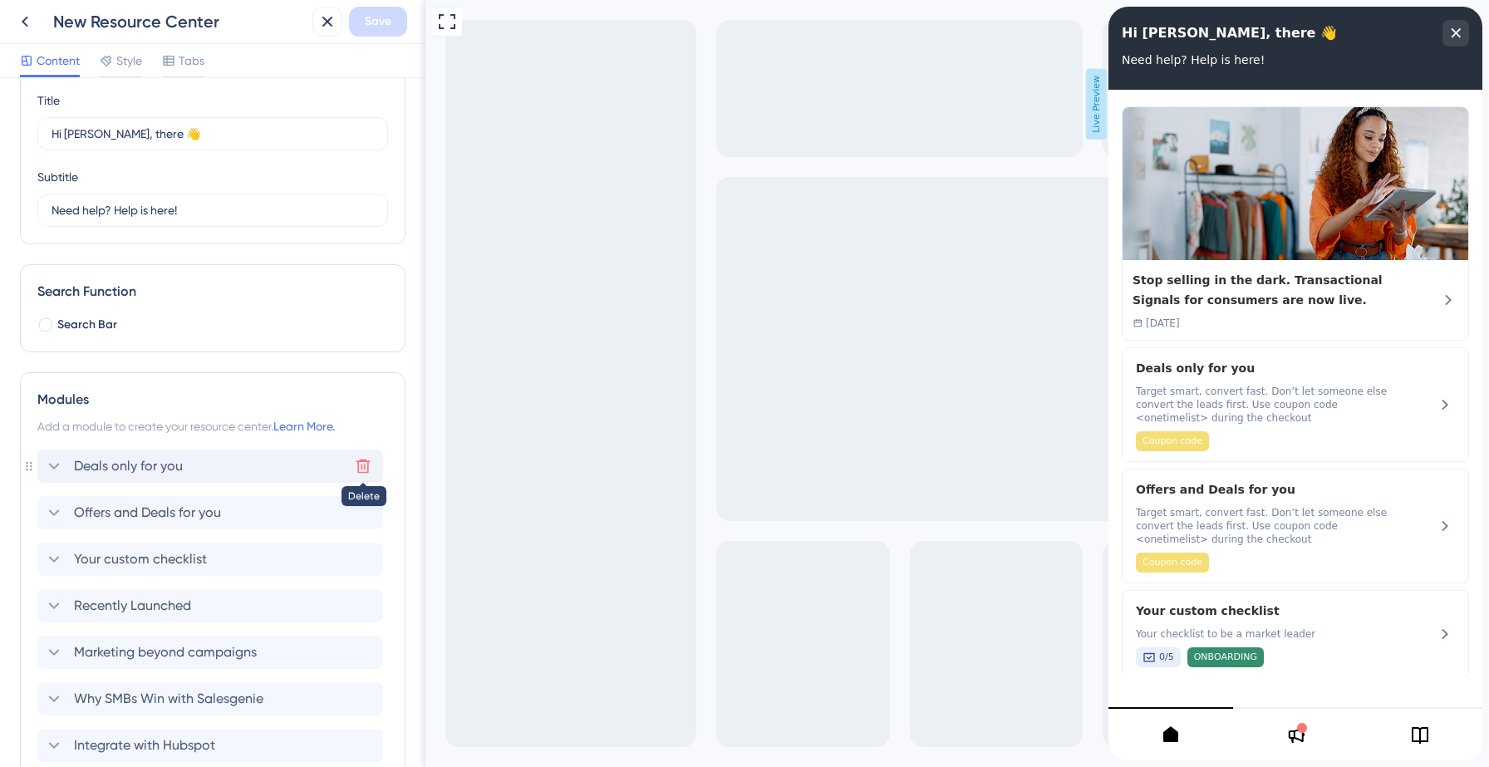
click at [360, 463] on icon at bounding box center [363, 466] width 17 height 17
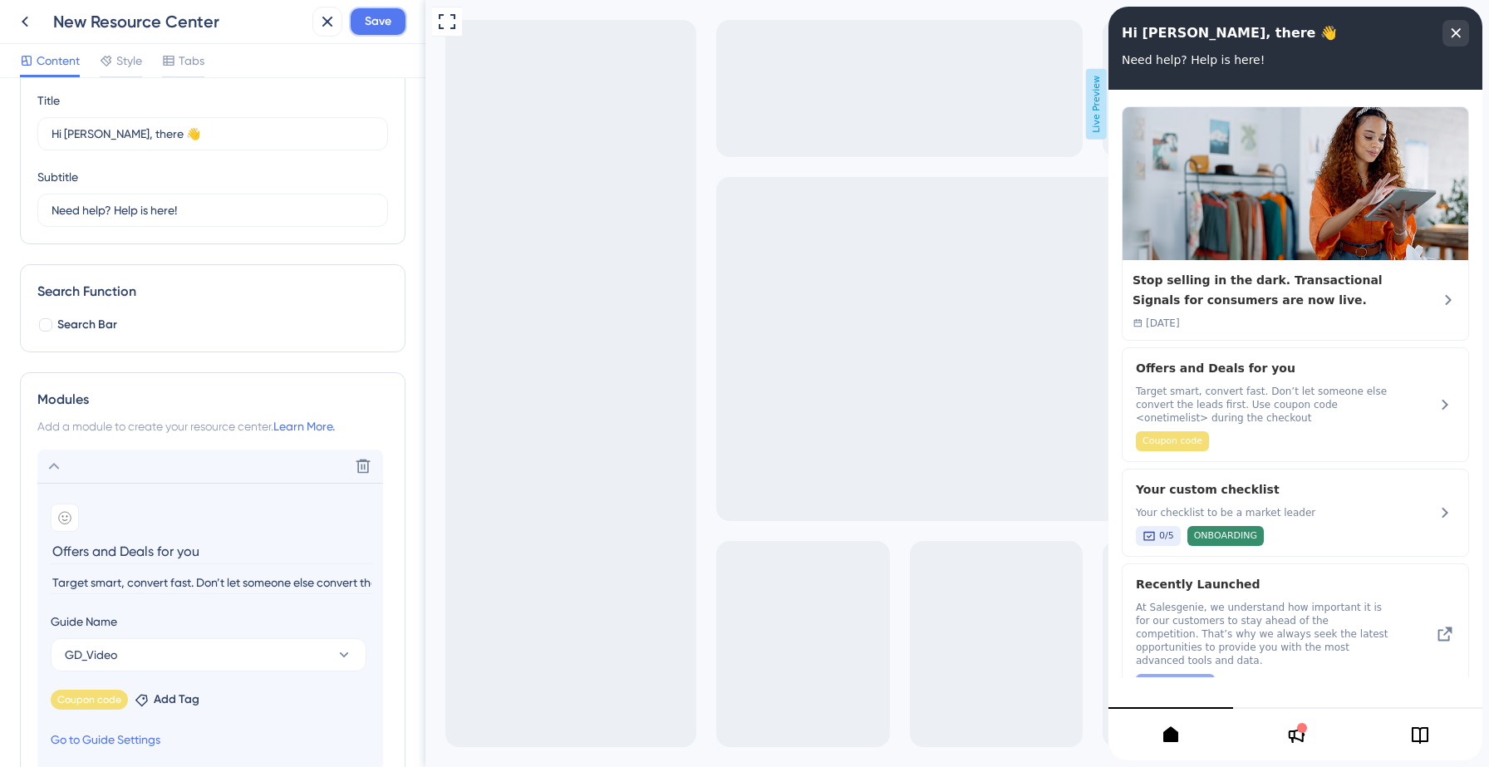
click at [369, 30] on span "Save" at bounding box center [378, 22] width 27 height 20
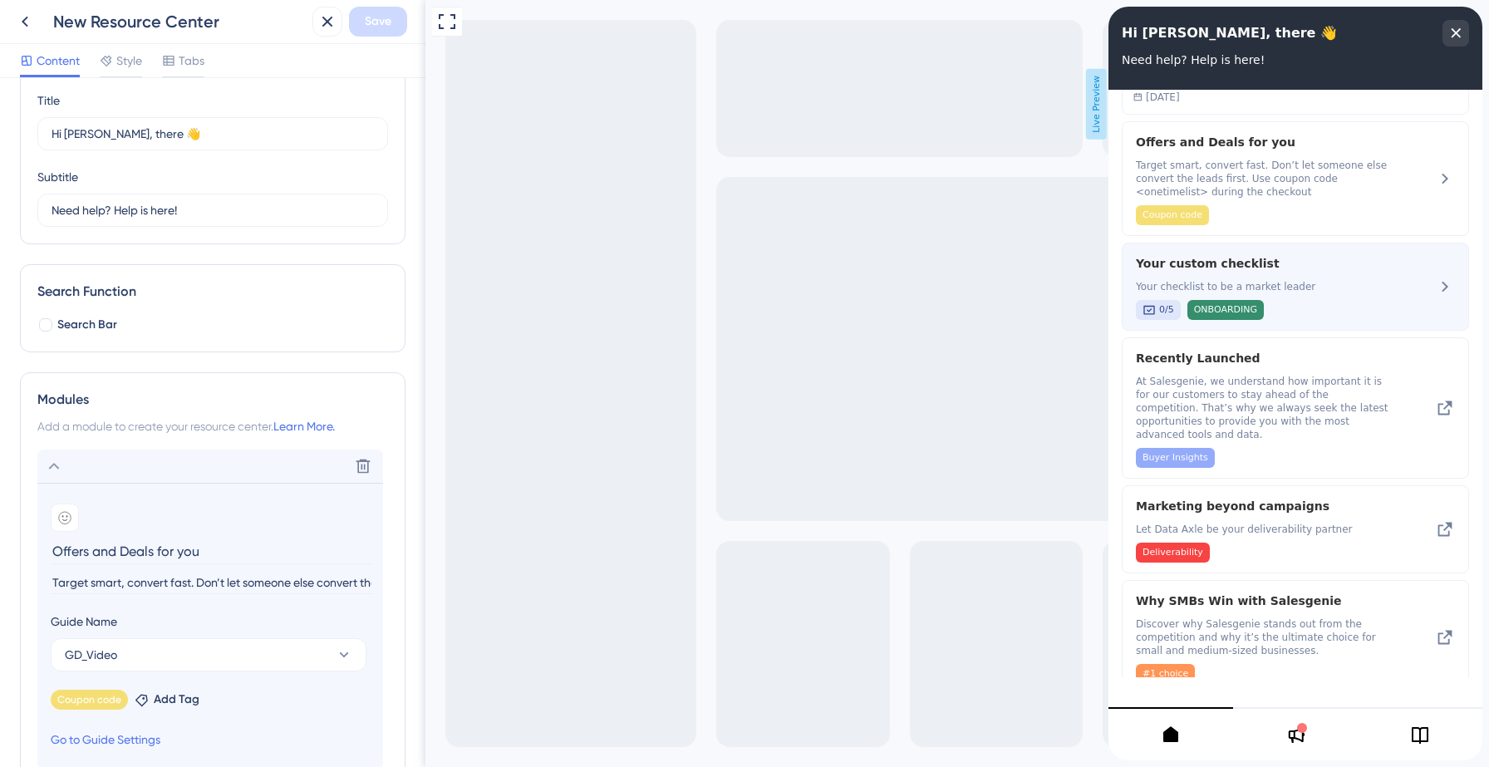
scroll to position [227, 0]
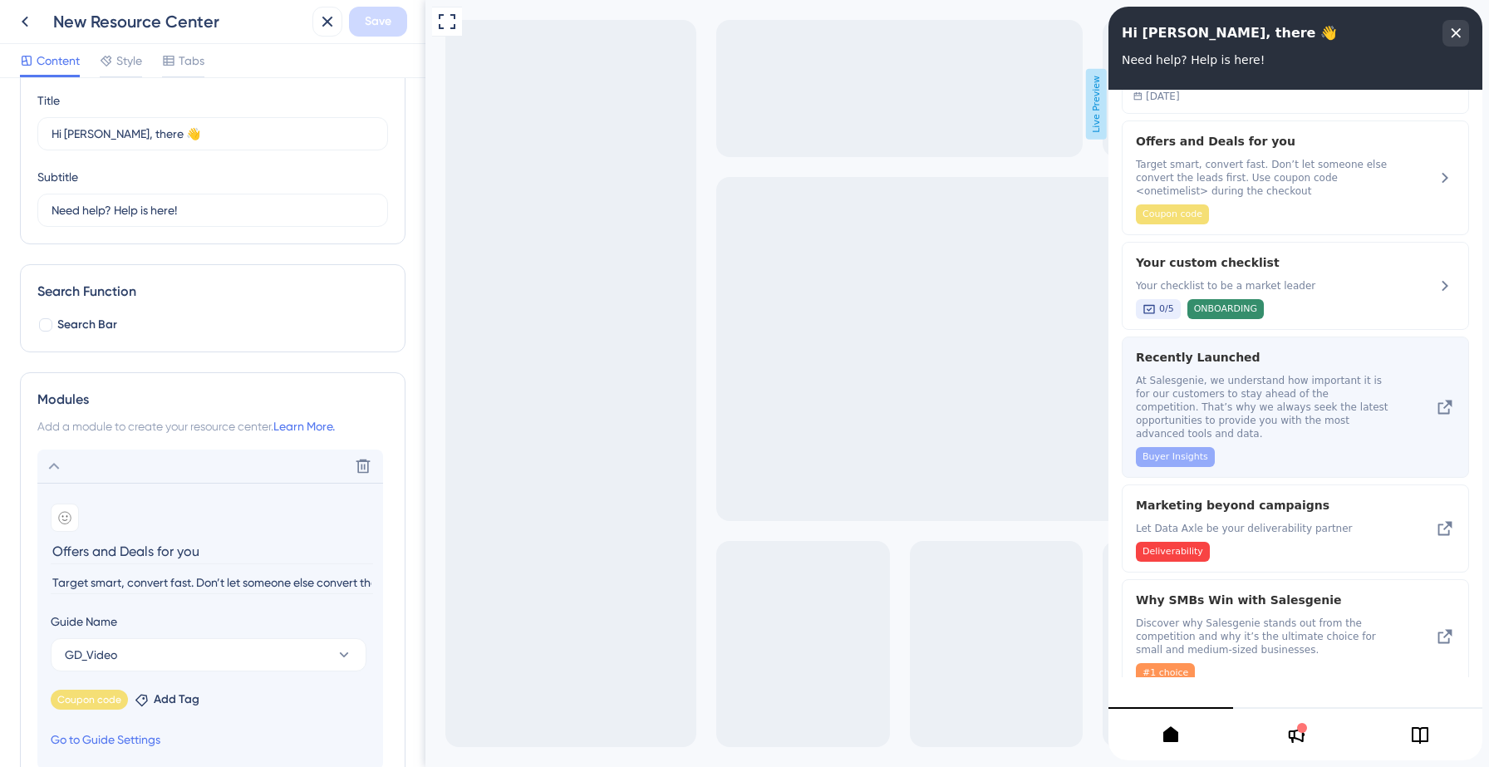
click at [1249, 406] on span "At Salesgenie, we understand how important it is for our customers to stay ahea…" at bounding box center [1263, 407] width 255 height 66
click at [1376, 402] on span "At Salesgenie, we understand how important it is for our customers to stay ahea…" at bounding box center [1263, 407] width 255 height 66
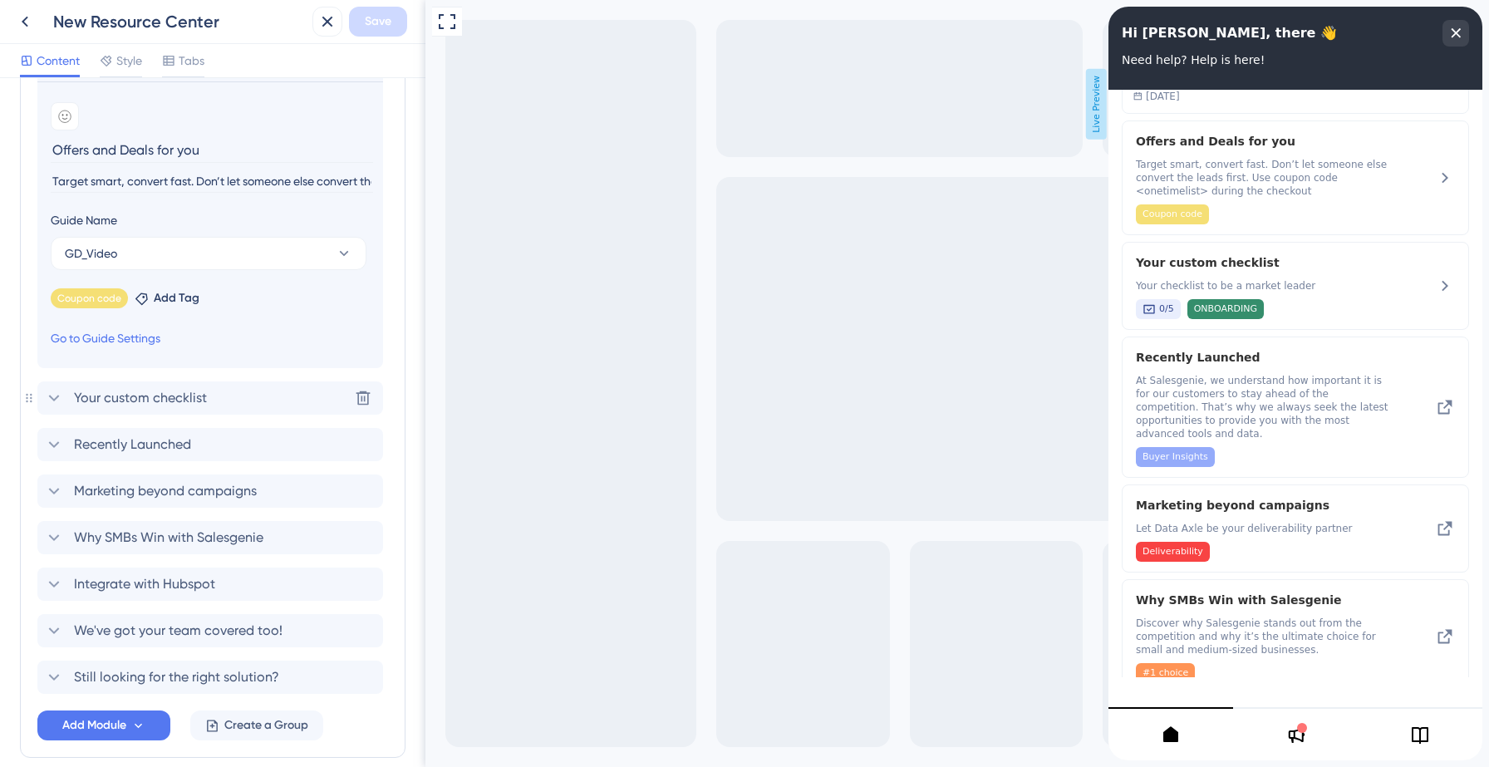
scroll to position [537, 0]
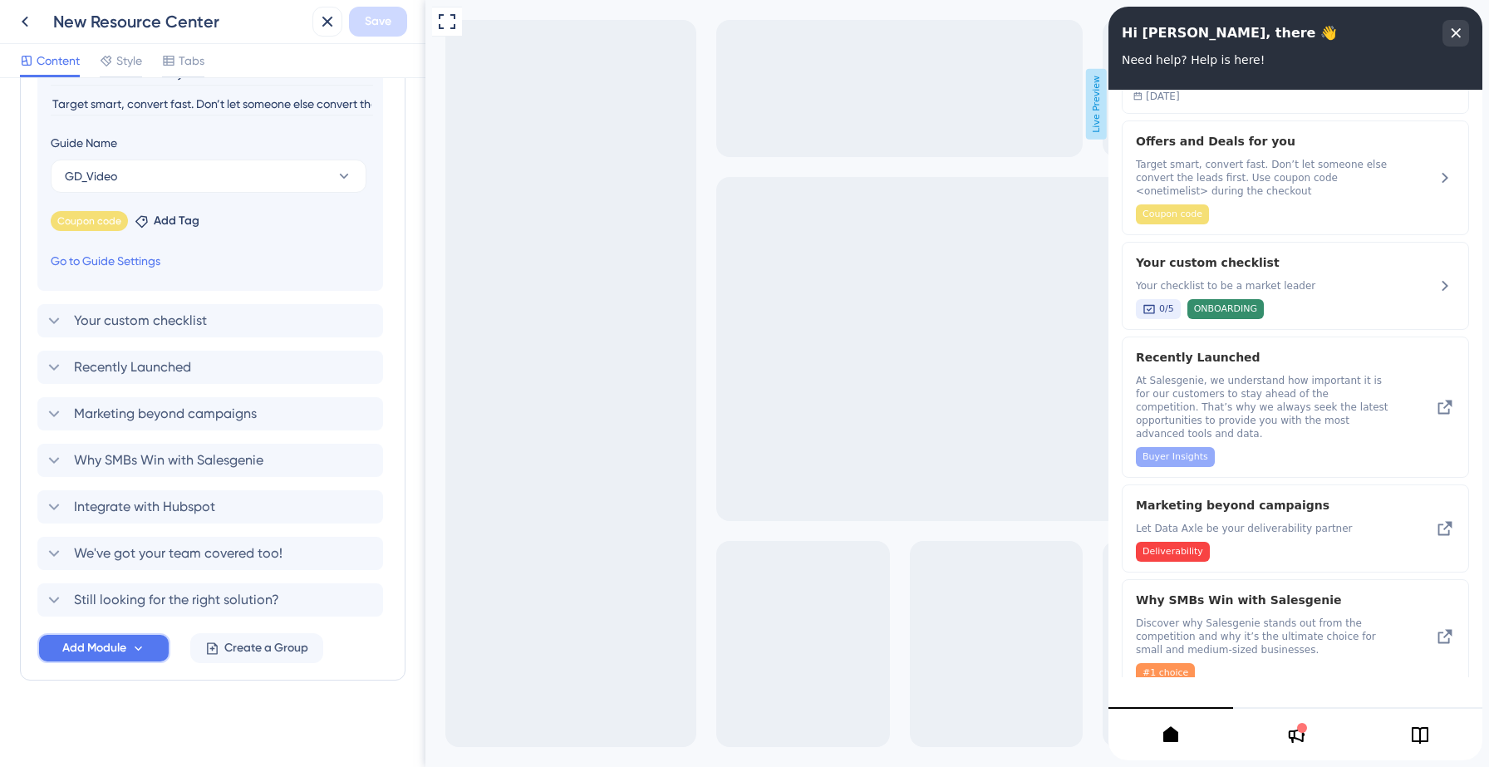
click at [114, 646] on span "Add Module" at bounding box center [94, 648] width 64 height 20
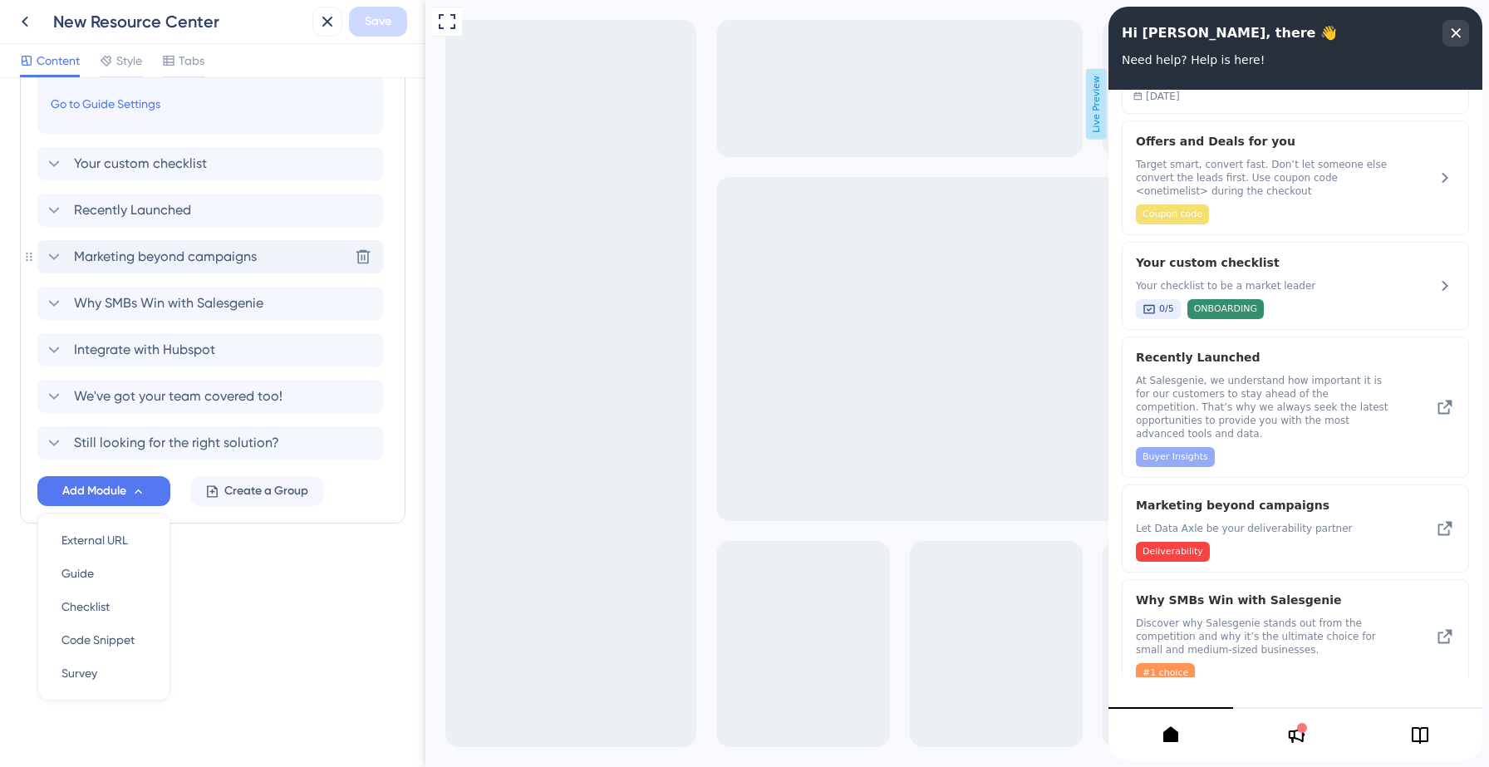
click at [164, 261] on span "Marketing beyond campaigns" at bounding box center [165, 257] width 183 height 20
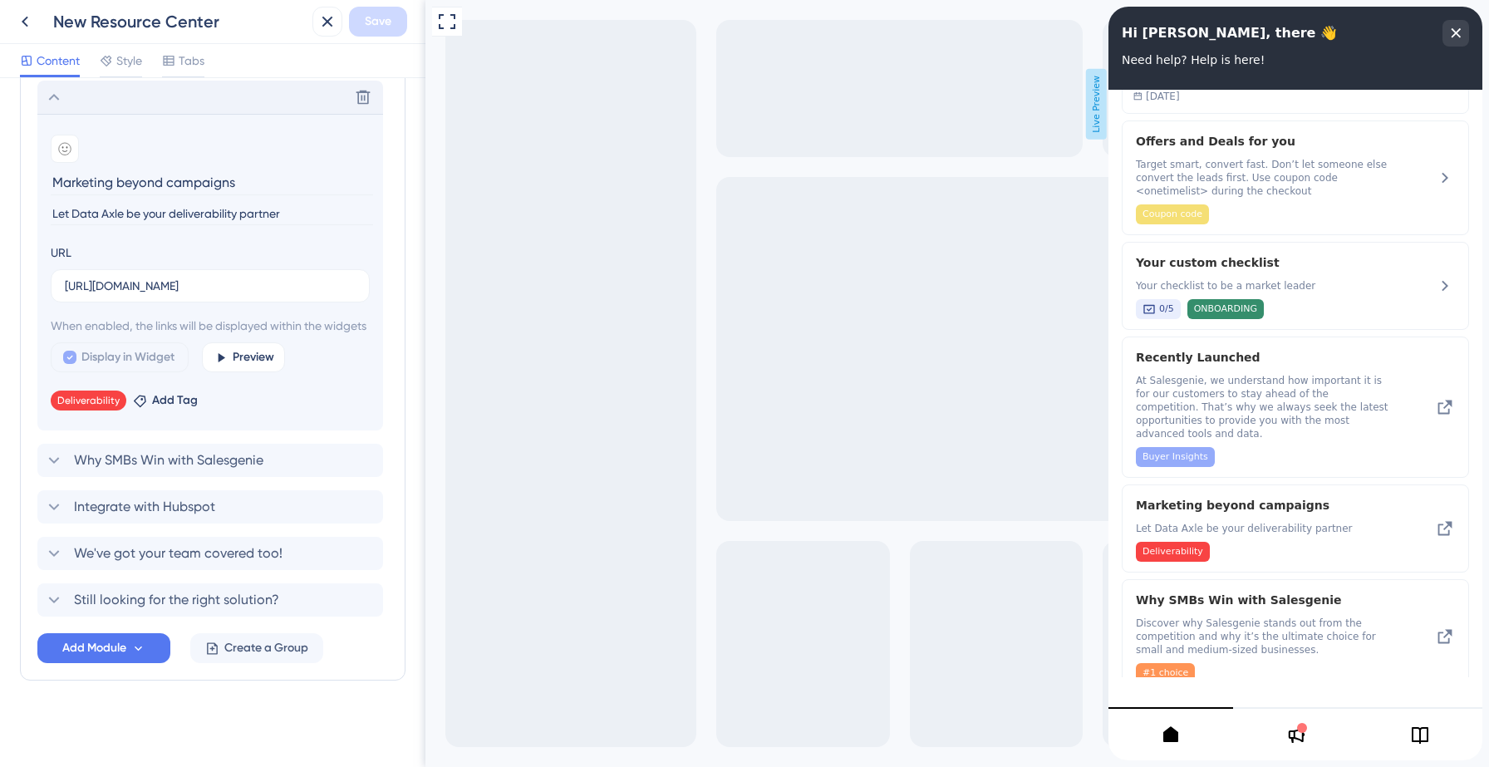
scroll to position [327, 0]
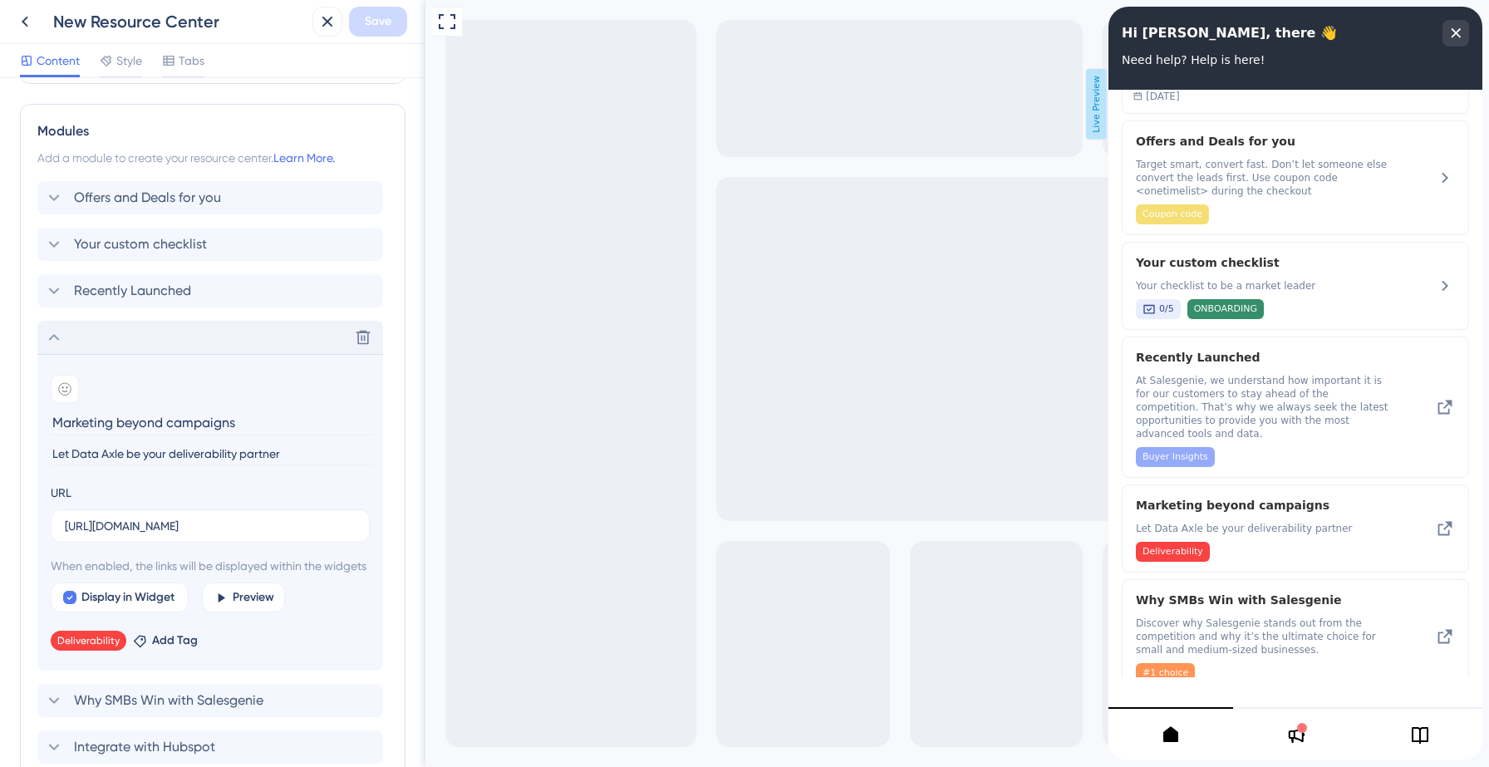
click at [145, 455] on input "Let Data Axle be your deliverability partner" at bounding box center [212, 454] width 322 height 22
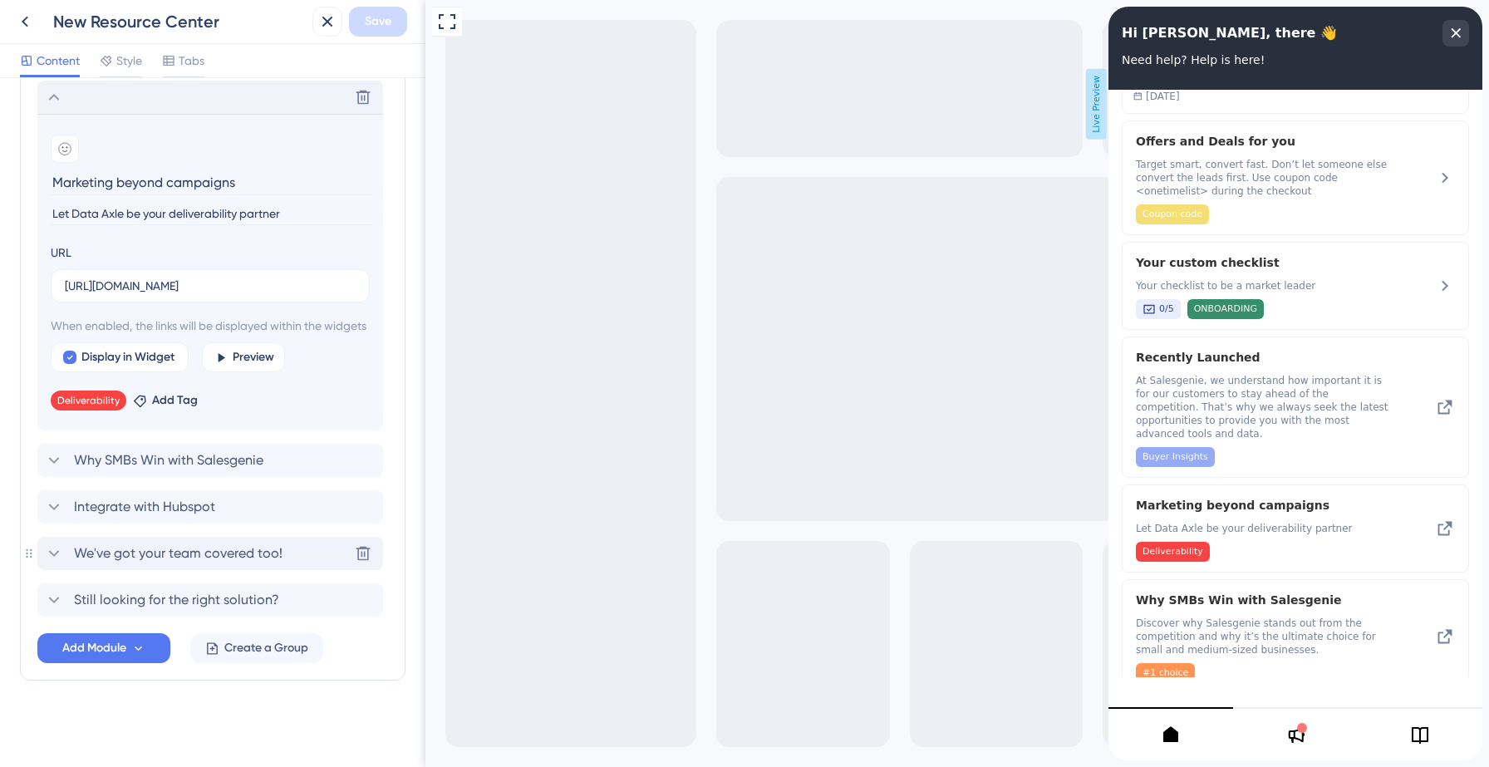
scroll to position [587, 0]
click at [132, 647] on icon at bounding box center [138, 649] width 14 height 14
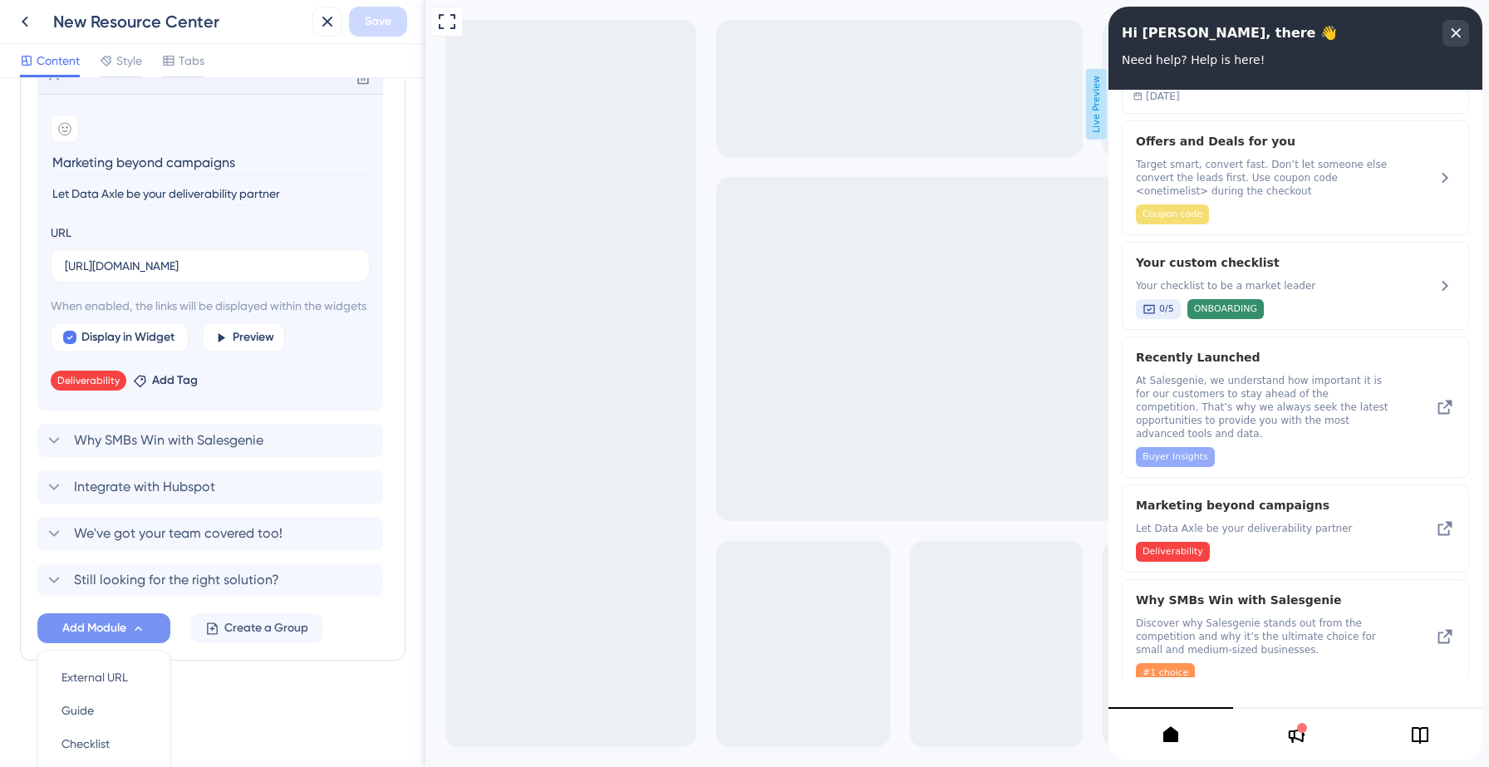
scroll to position [744, 0]
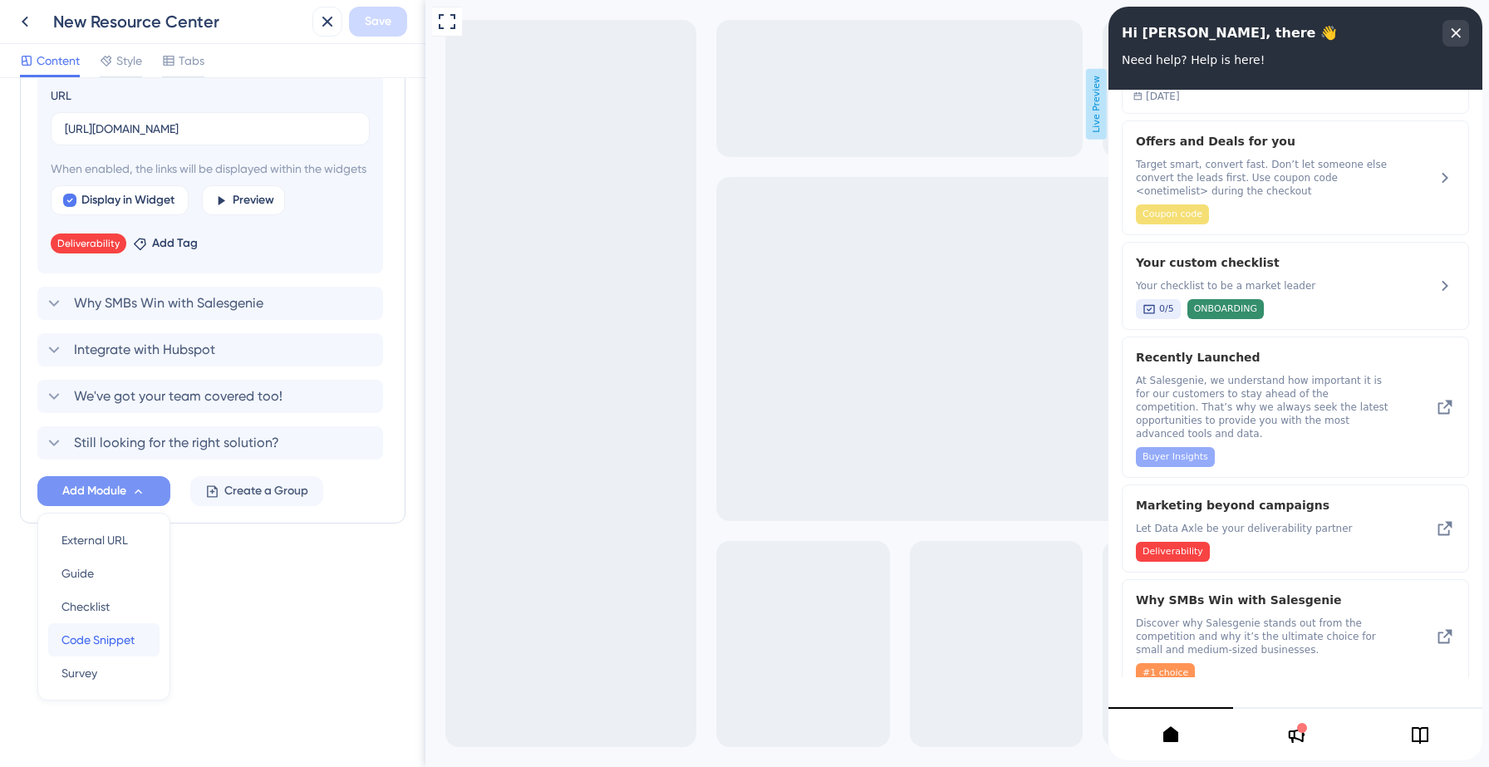
click at [104, 647] on span "Code Snippet" at bounding box center [97, 640] width 73 height 20
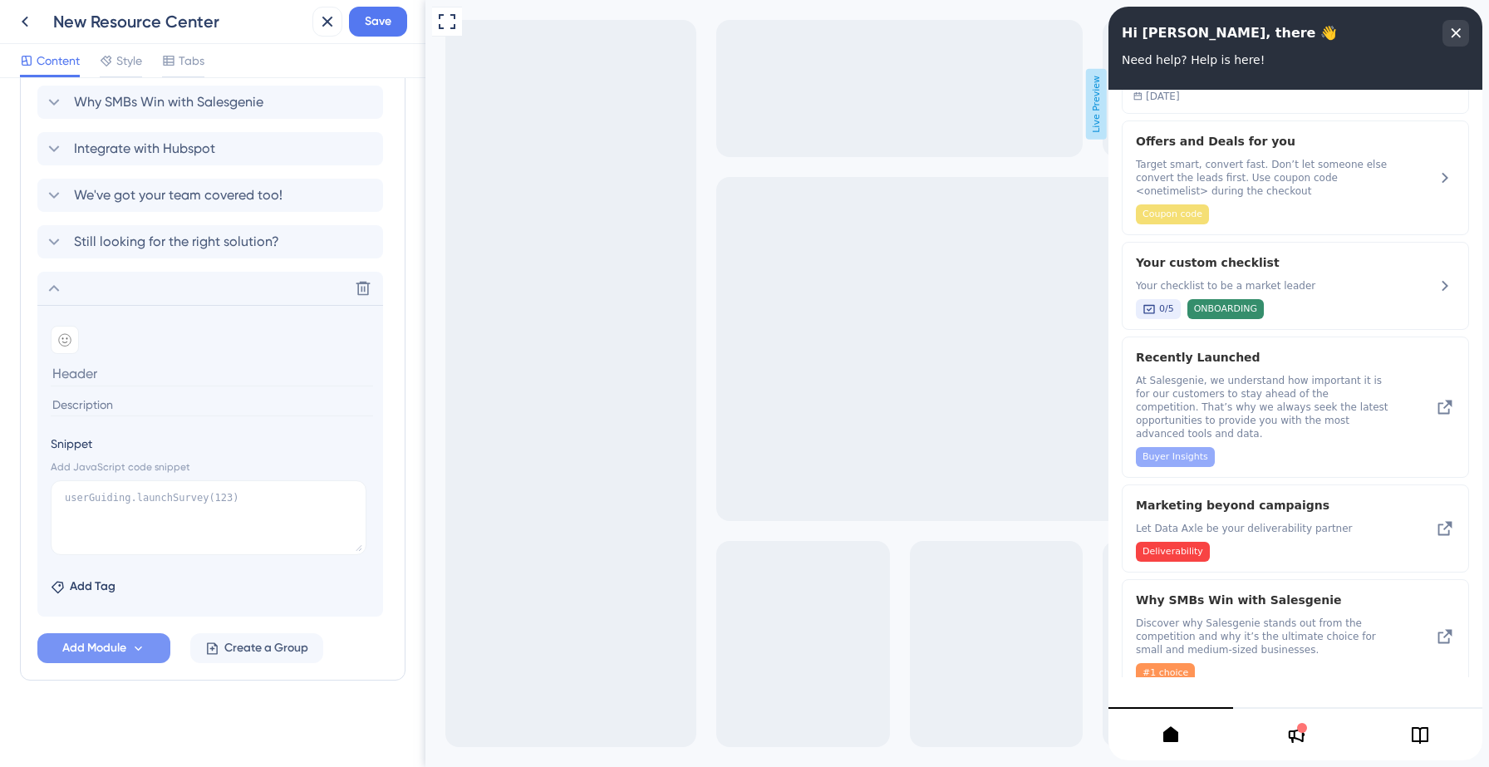
scroll to position [608, 0]
click at [195, 492] on textarea at bounding box center [209, 517] width 316 height 75
click at [225, 406] on input at bounding box center [212, 405] width 322 height 22
paste input "Let Data Axle be your deliverability partner"
type input "Let Data Axle be your deliverability partner"
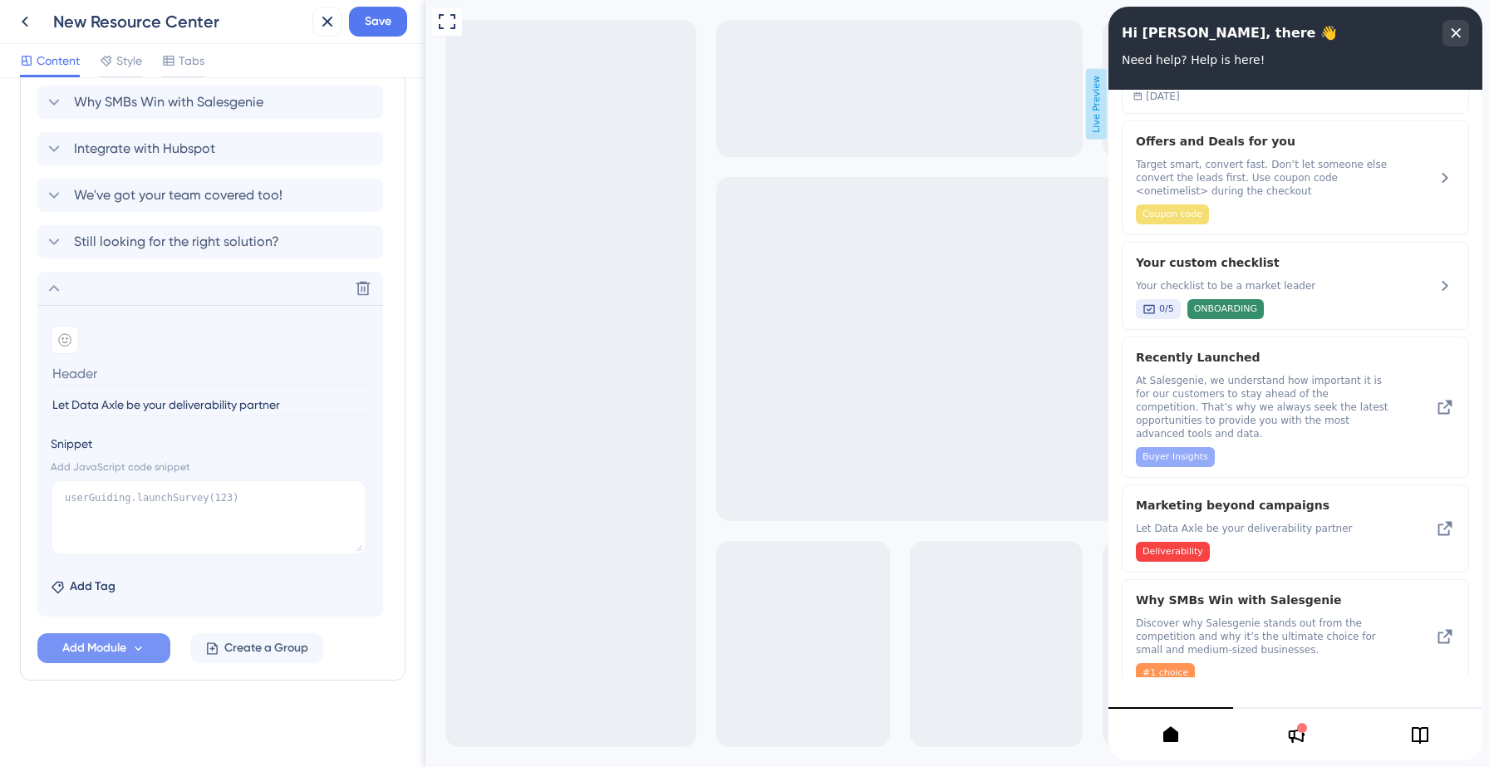
click at [159, 371] on input at bounding box center [212, 374] width 322 height 26
type input "Marketing beyond campaigns!"
click at [124, 493] on textarea at bounding box center [209, 517] width 316 height 75
paste textarea "[DOMAIN_NAME]("[URL][DOMAIN_NAME]")"
drag, startPoint x: 142, startPoint y: 498, endPoint x: 286, endPoint y: 497, distance: 143.8
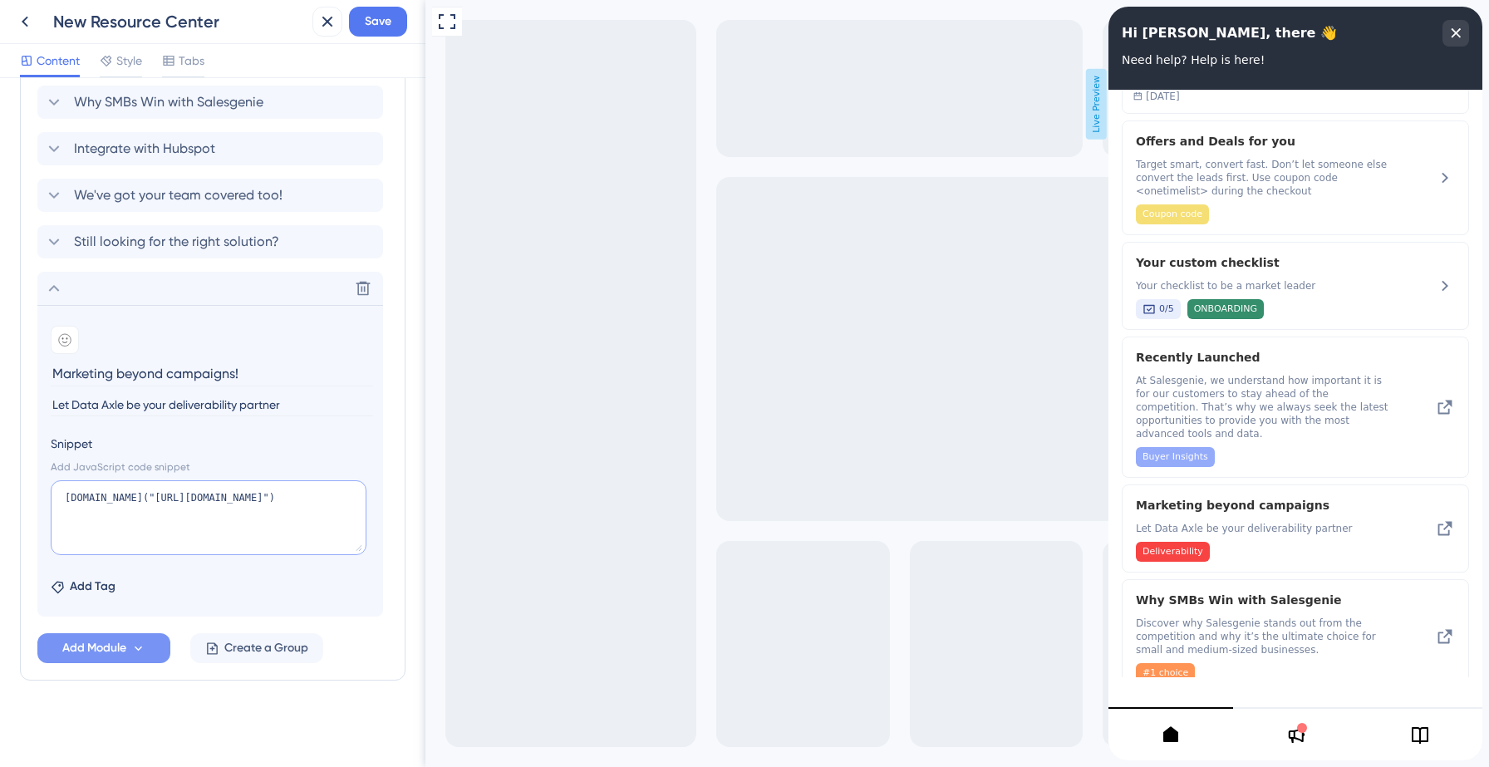
click at [286, 497] on textarea "[DOMAIN_NAME]("[URL][DOMAIN_NAME]")" at bounding box center [209, 517] width 316 height 75
paste textarea "[DOMAIN_NAME][URL]"
type textarea "[DOMAIN_NAME]("[URL][DOMAIN_NAME]")"
click at [92, 588] on span "Add Tag" at bounding box center [93, 587] width 46 height 20
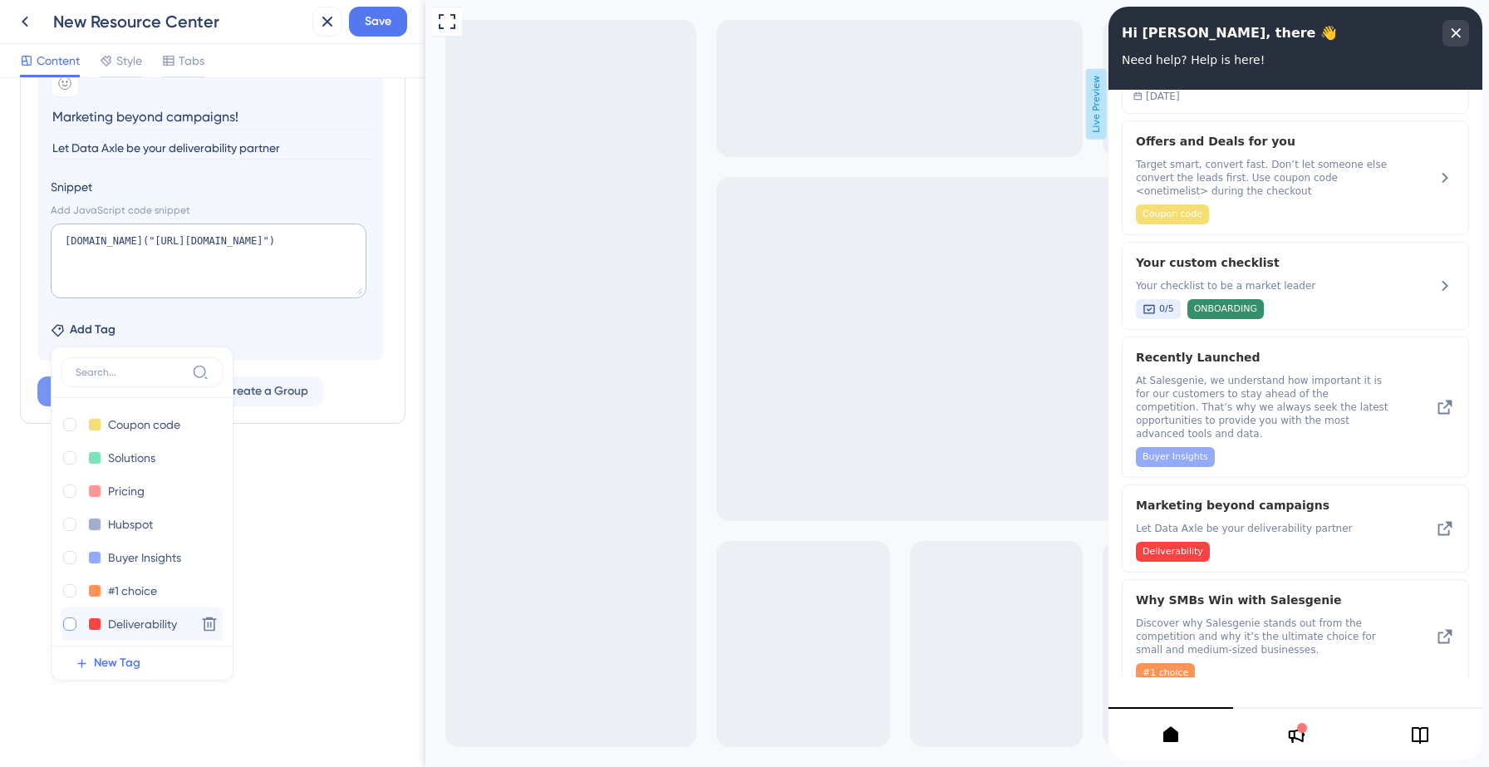
click at [70, 622] on div at bounding box center [69, 623] width 13 height 13
checkbox input "true"
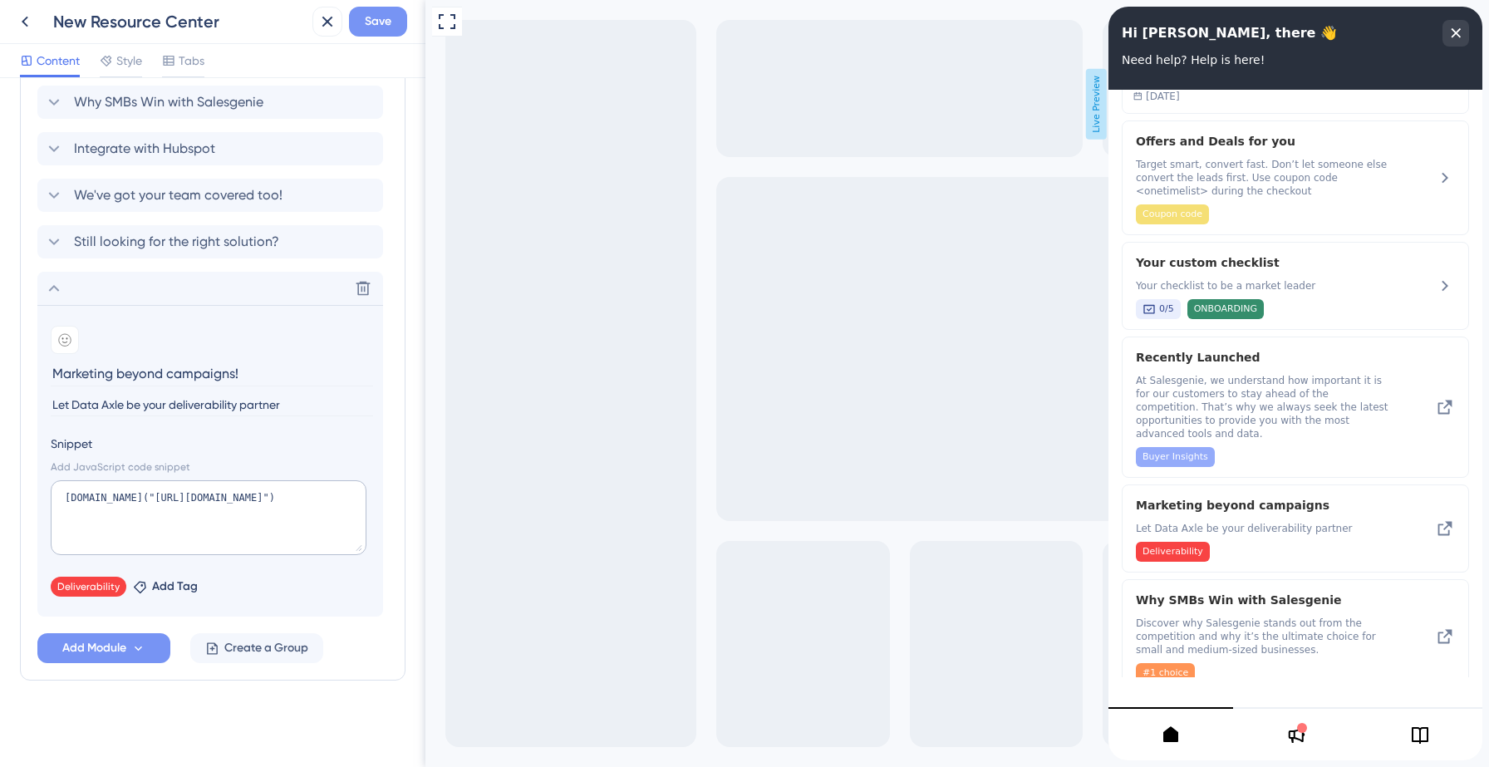
click at [398, 17] on button "Save" at bounding box center [378, 22] width 58 height 30
click at [320, 27] on icon at bounding box center [315, 30] width 17 height 17
click at [25, 22] on icon at bounding box center [25, 22] width 20 height 20
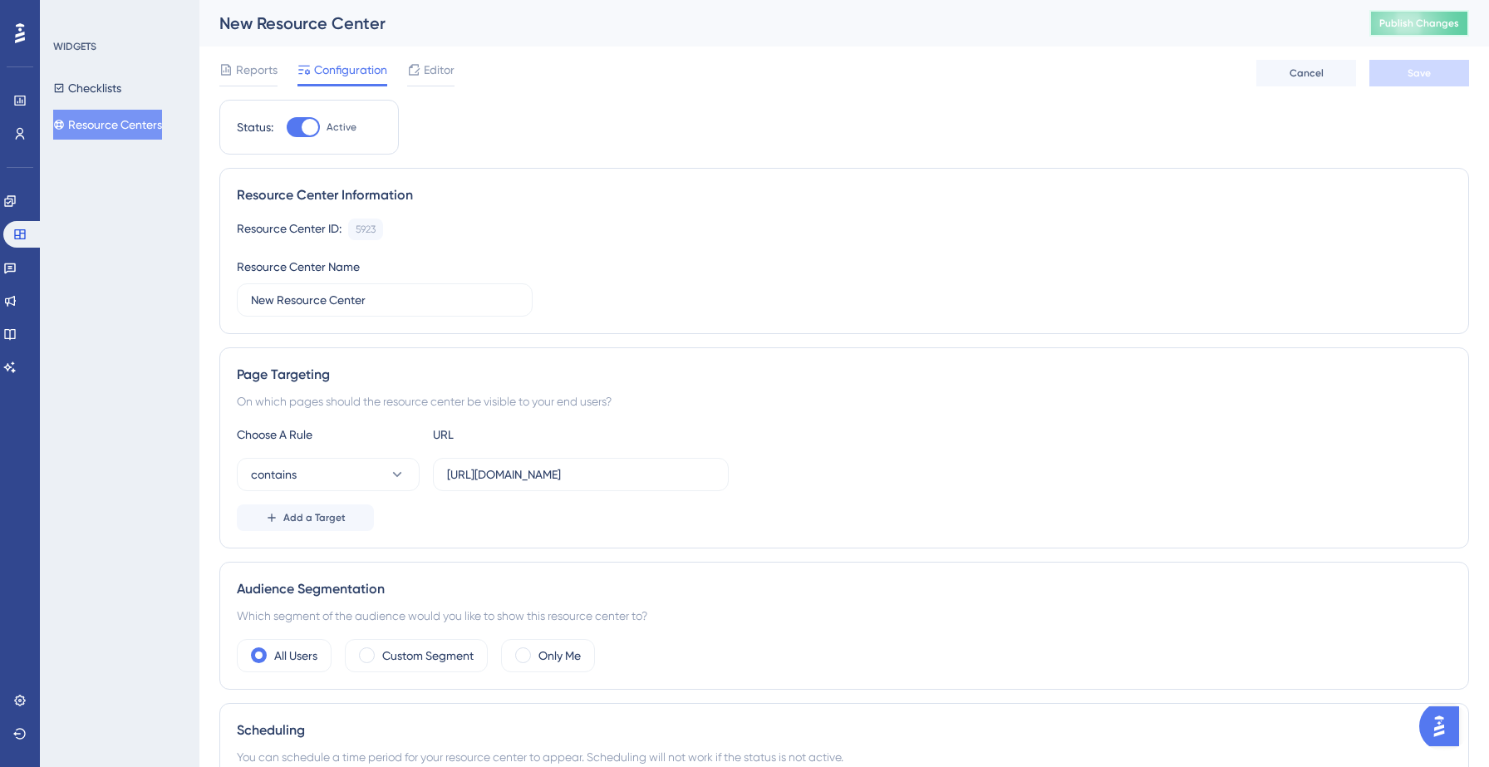
click at [1419, 15] on button "Publish Changes" at bounding box center [1420, 23] width 100 height 27
click at [125, 119] on button "Resource Centers" at bounding box center [107, 125] width 109 height 30
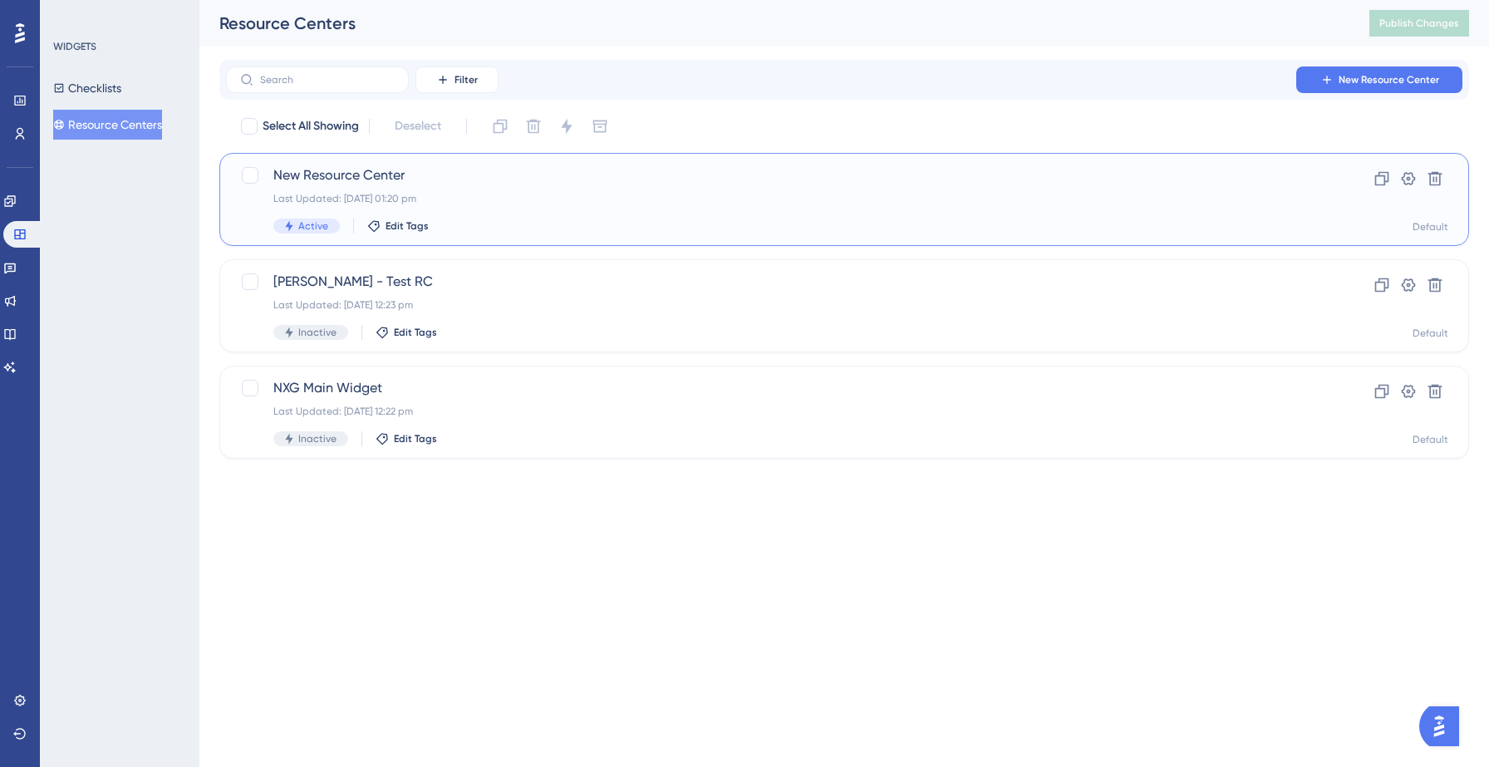
click at [398, 183] on span "New Resource Center" at bounding box center [777, 175] width 1009 height 20
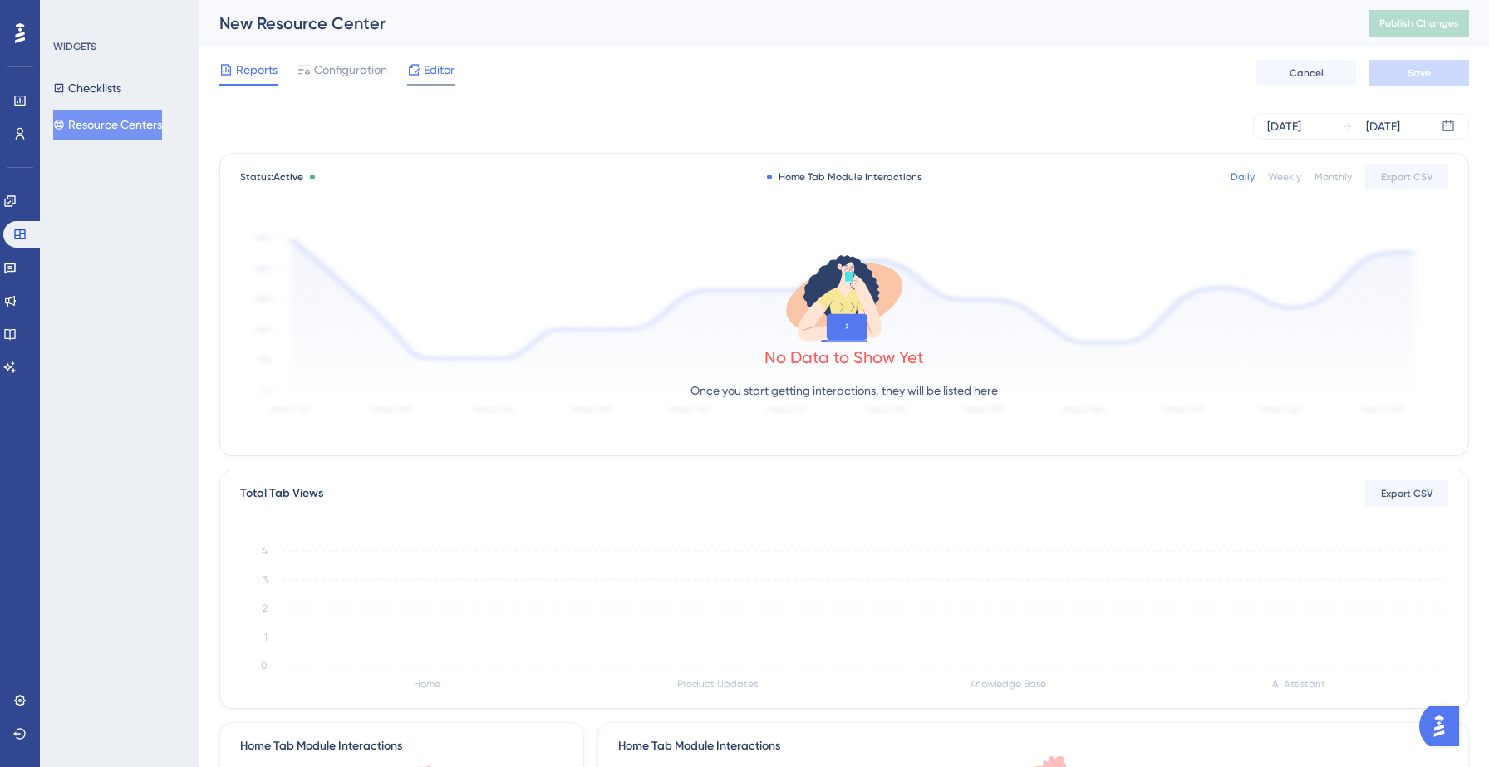
click at [442, 66] on span "Editor" at bounding box center [439, 70] width 31 height 20
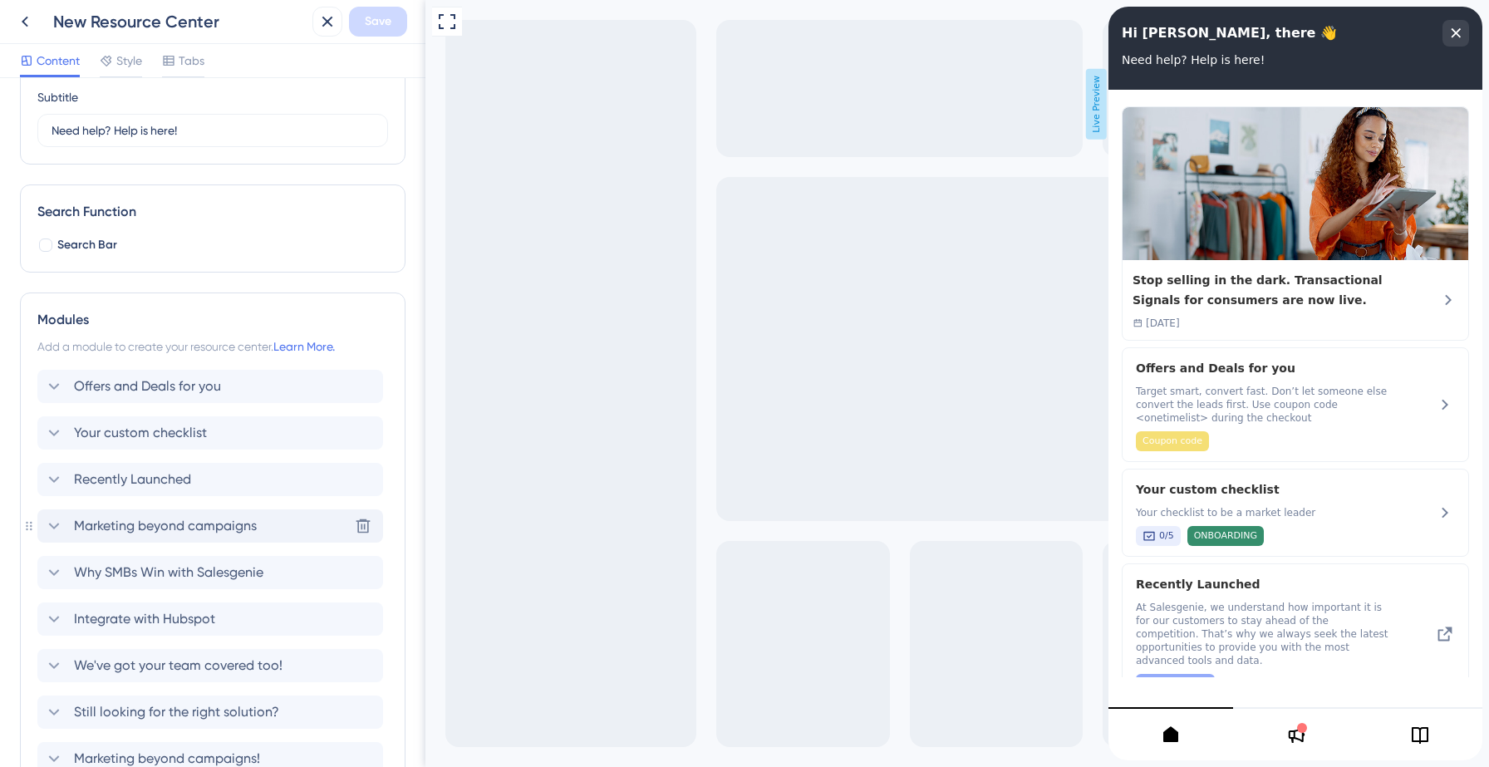
scroll to position [224, 0]
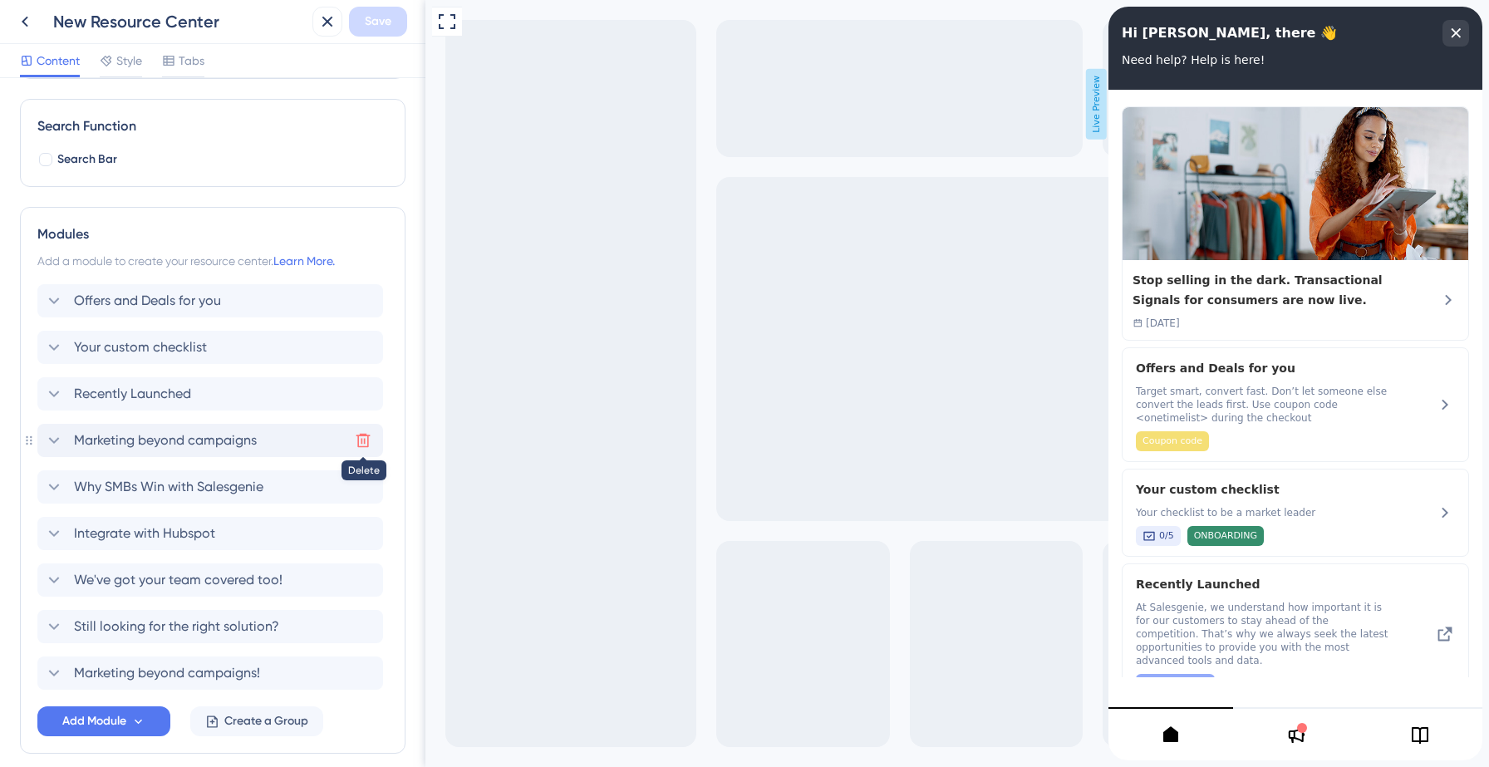
click at [365, 439] on icon at bounding box center [363, 440] width 17 height 17
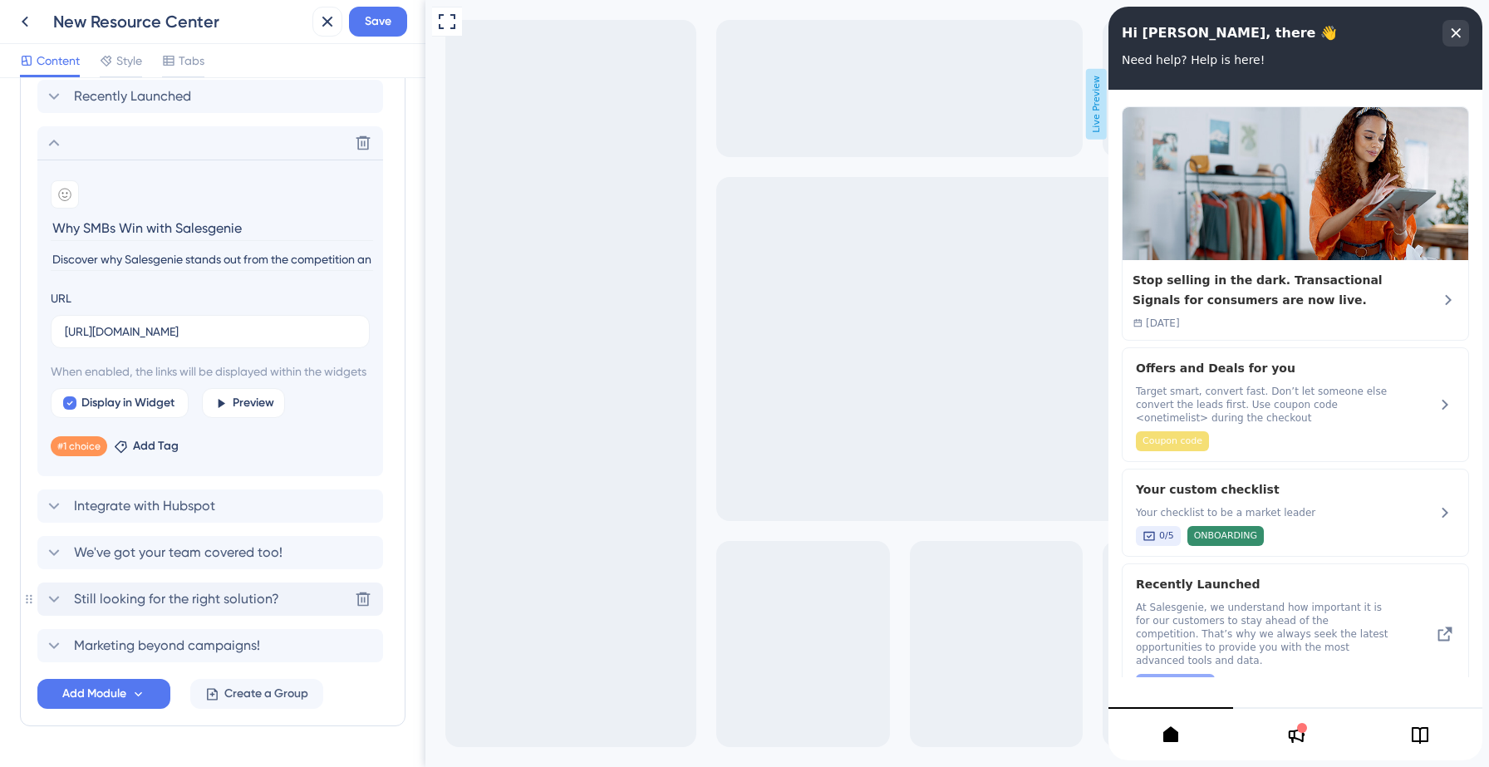
scroll to position [524, 0]
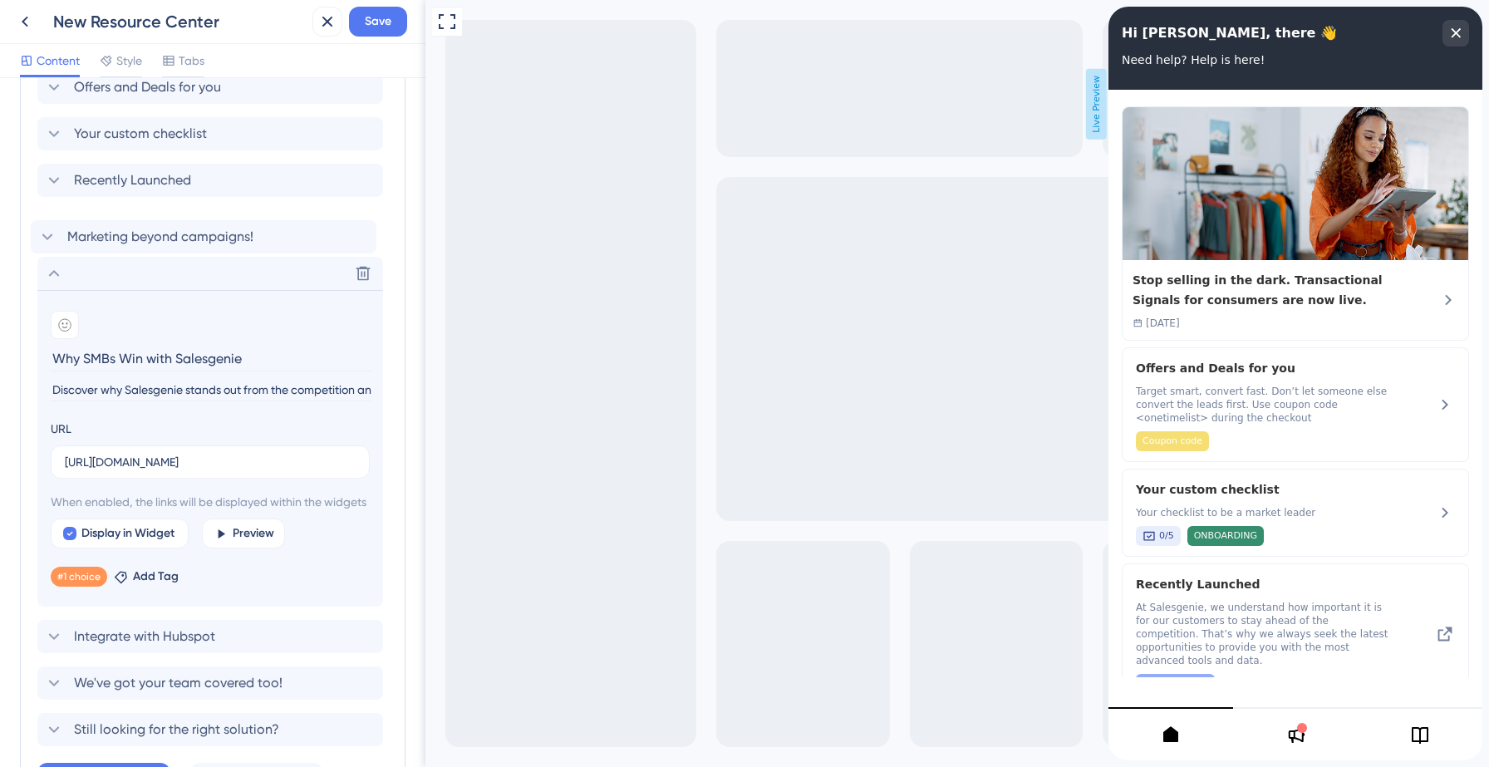
drag, startPoint x: 199, startPoint y: 661, endPoint x: 192, endPoint y: 229, distance: 432.2
click at [192, 229] on div "Offers and Deals for you Your custom checklist Recently Launched Delete Add emo…" at bounding box center [212, 409] width 351 height 676
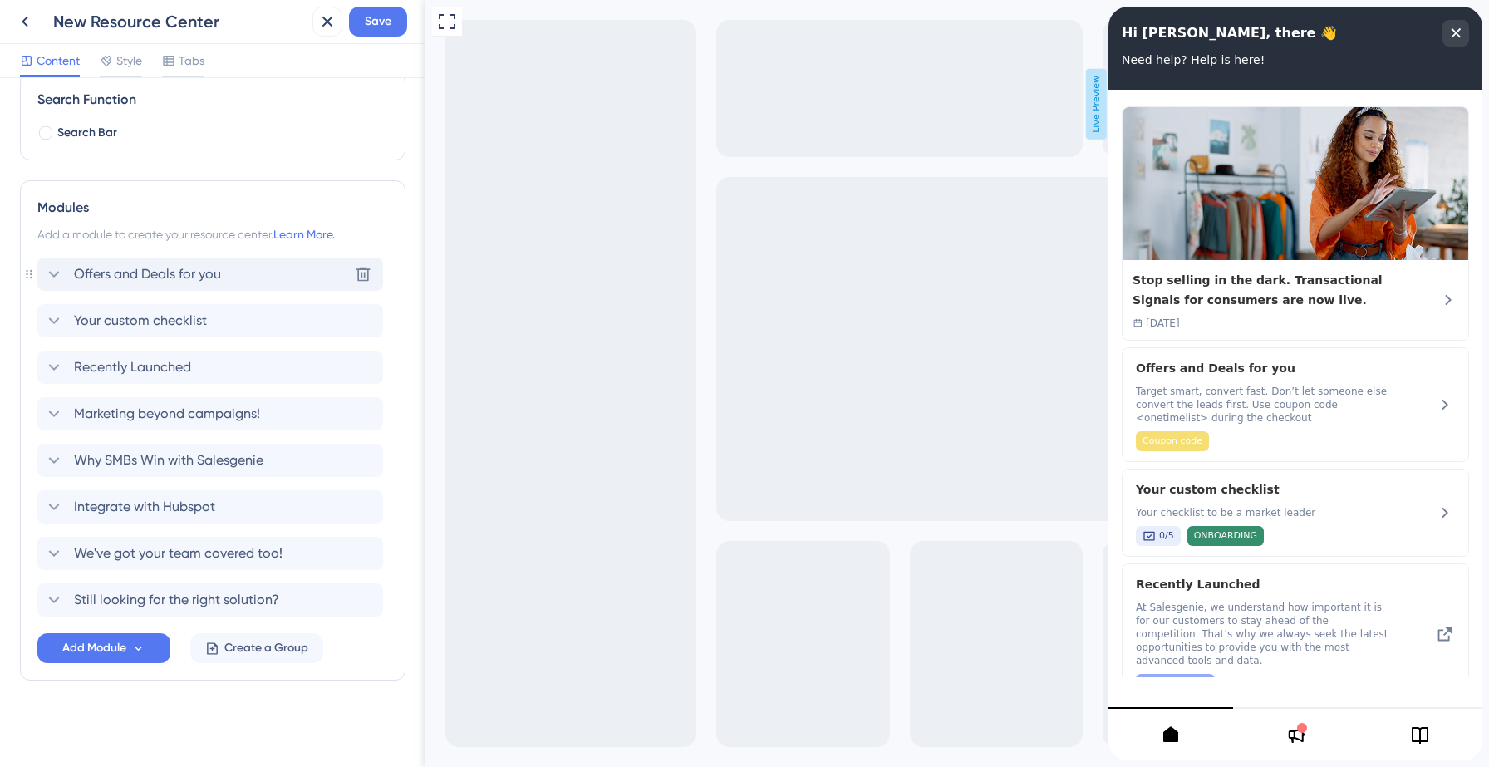
click at [143, 277] on span "Offers and Deals for you" at bounding box center [147, 274] width 147 height 20
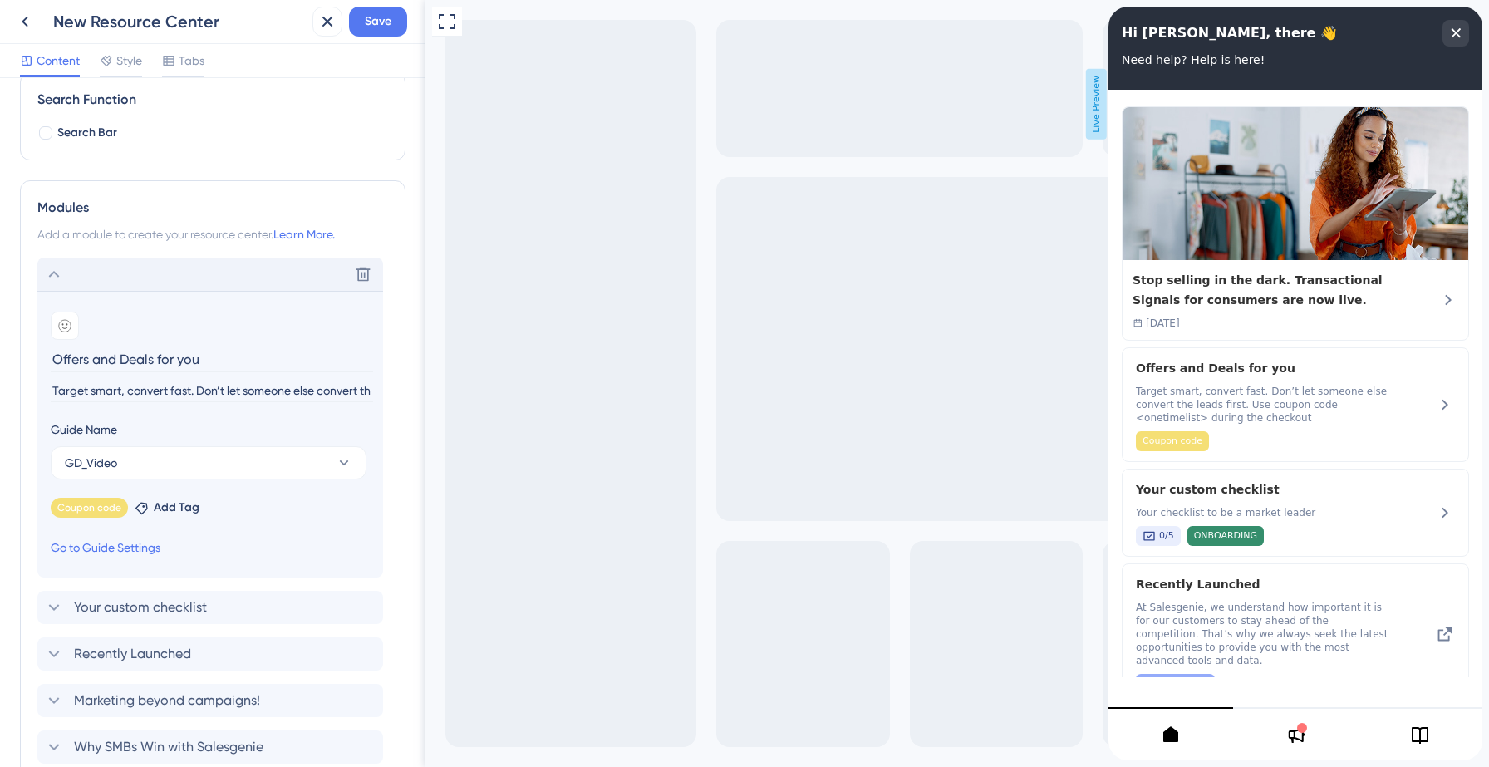
scroll to position [436, 0]
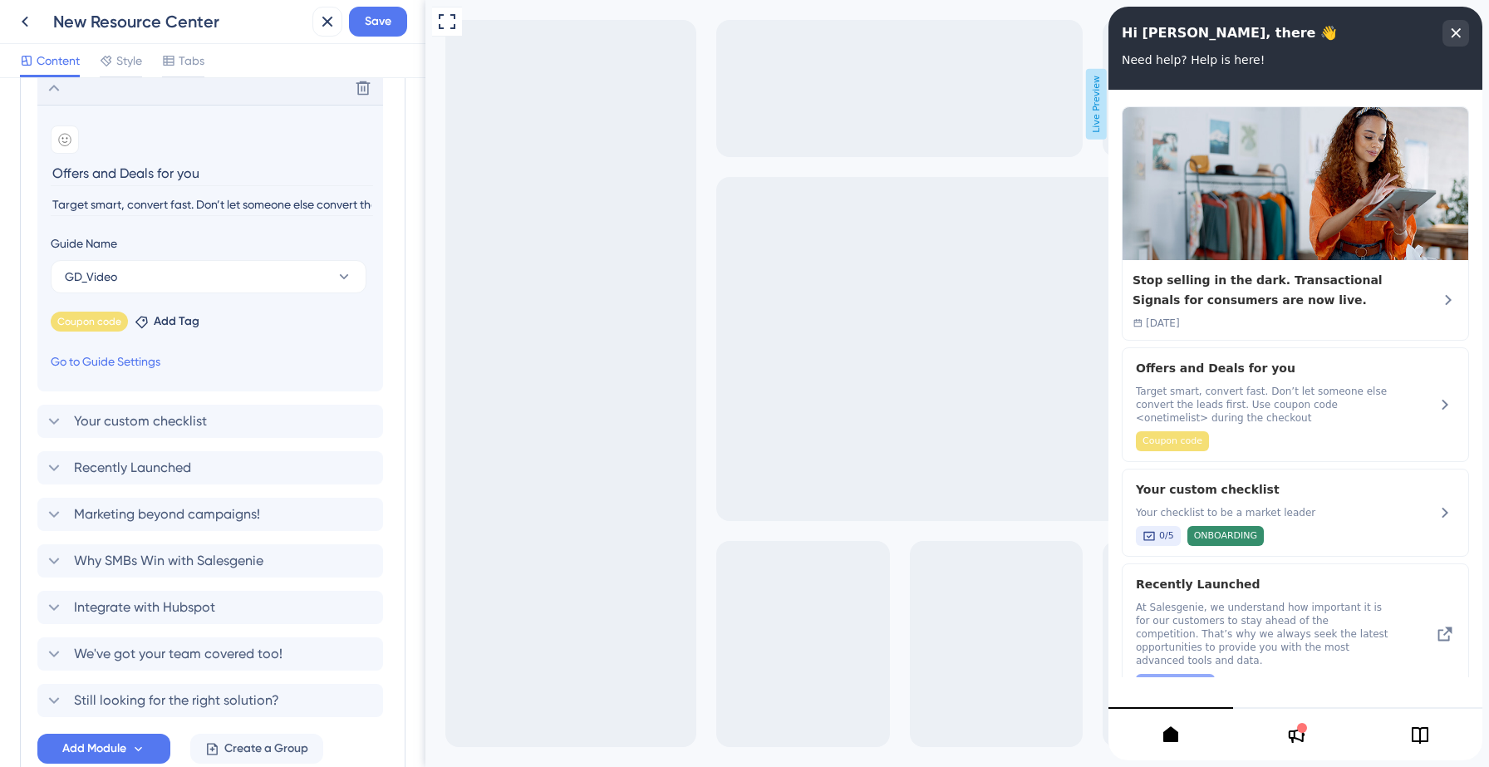
click at [52, 90] on icon at bounding box center [54, 88] width 20 height 20
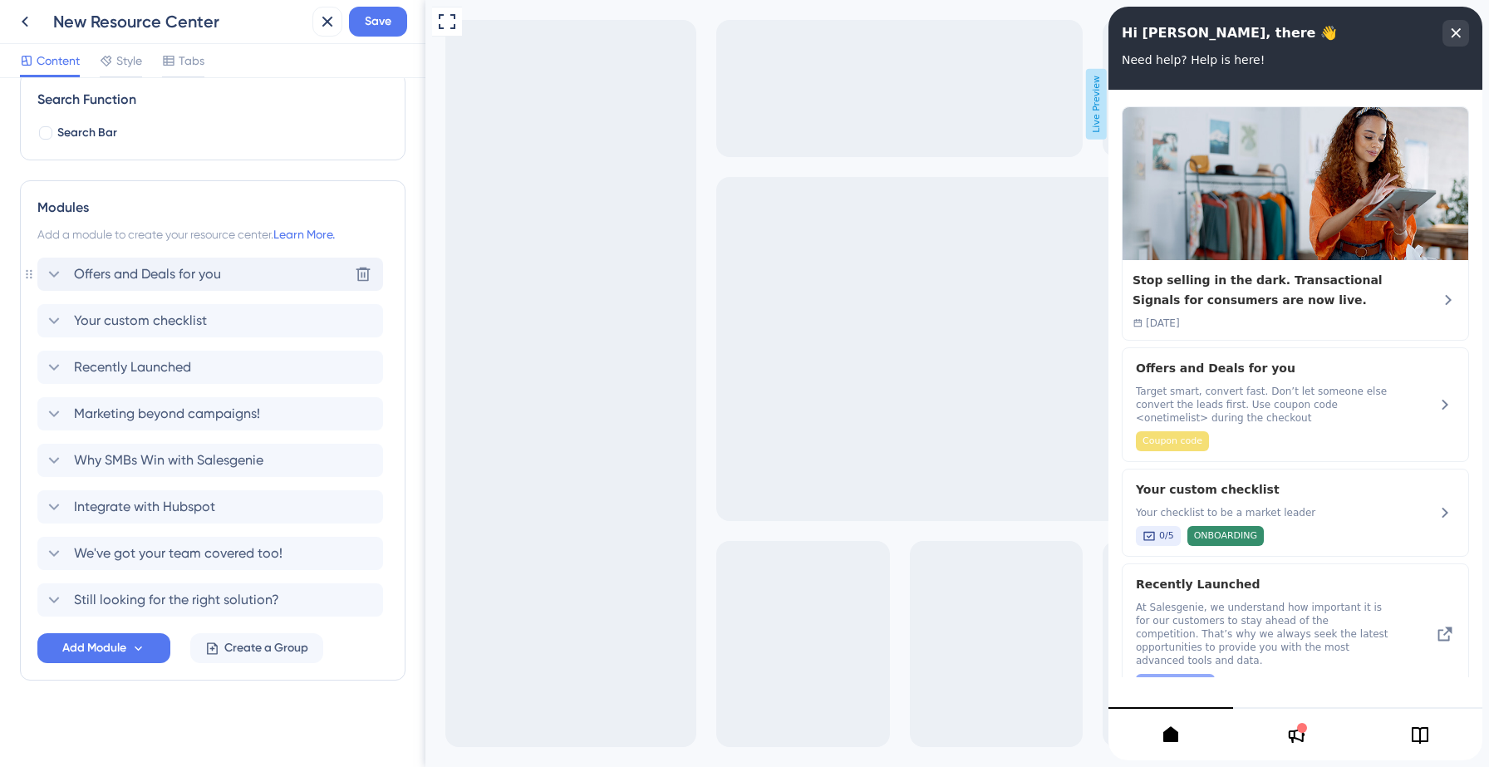
scroll to position [250, 0]
click at [117, 319] on span "Your custom checklist" at bounding box center [140, 321] width 133 height 20
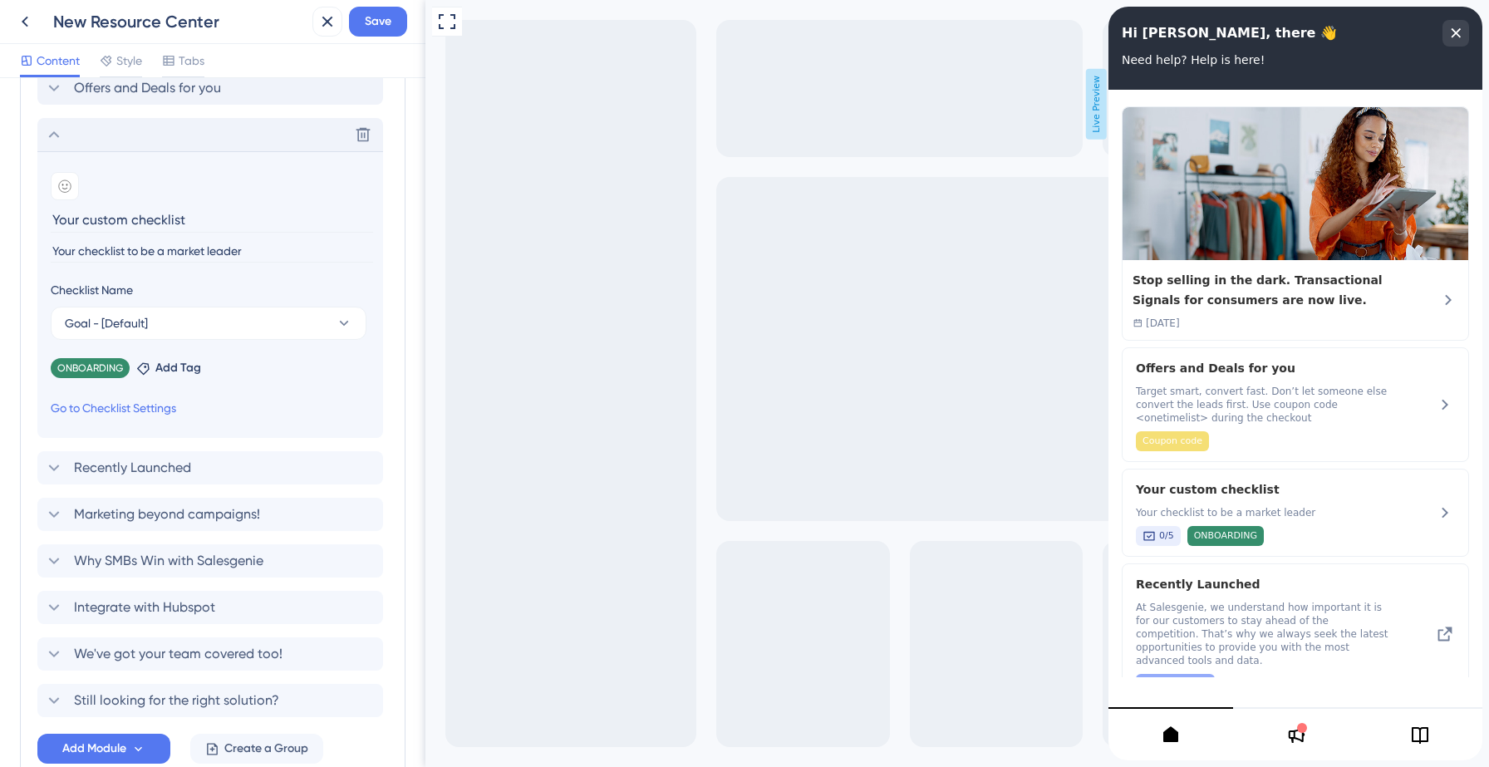
click at [51, 144] on icon at bounding box center [54, 135] width 20 height 20
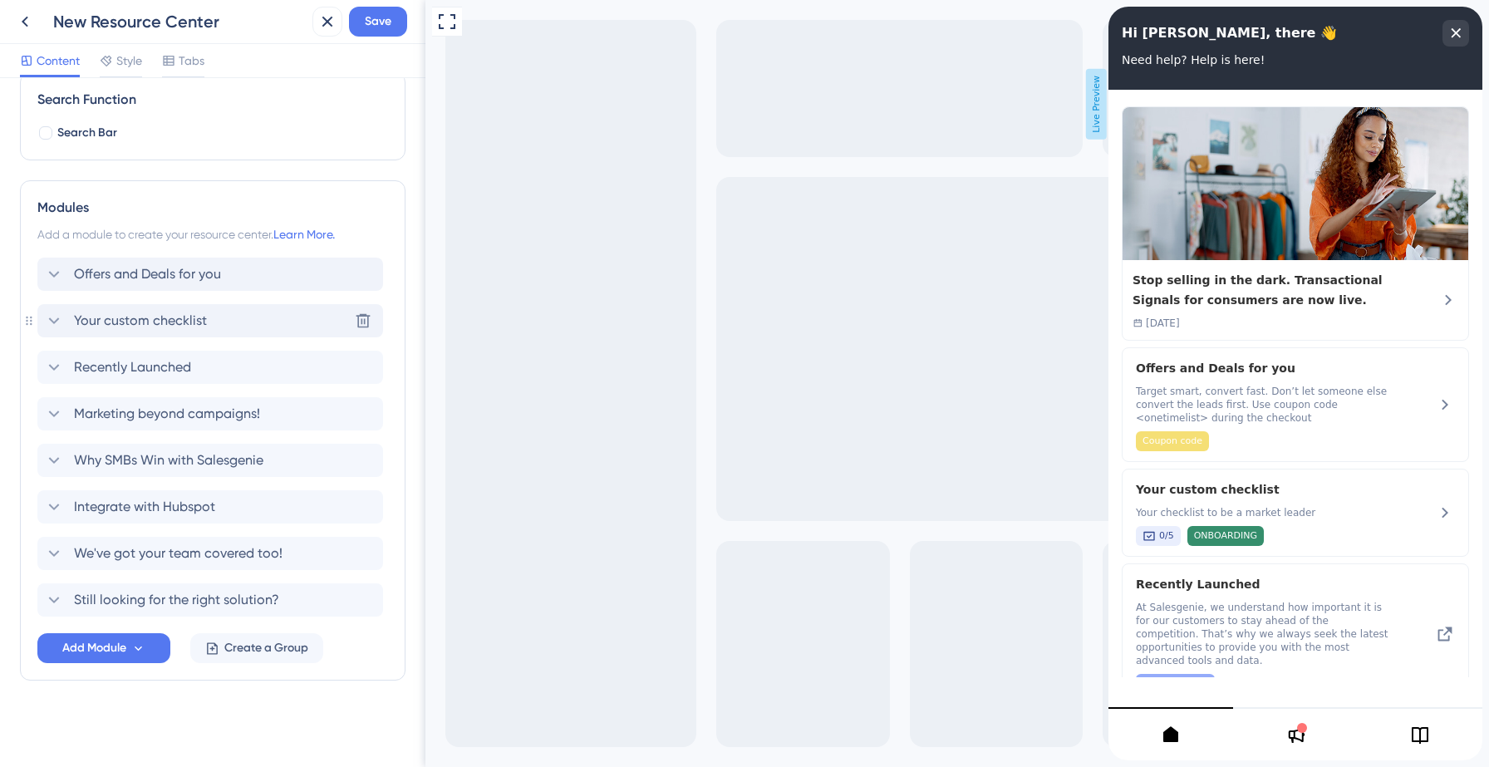
scroll to position [250, 0]
click at [51, 144] on div "Search Function Search Bar" at bounding box center [213, 116] width 386 height 88
click at [61, 366] on icon at bounding box center [54, 367] width 20 height 20
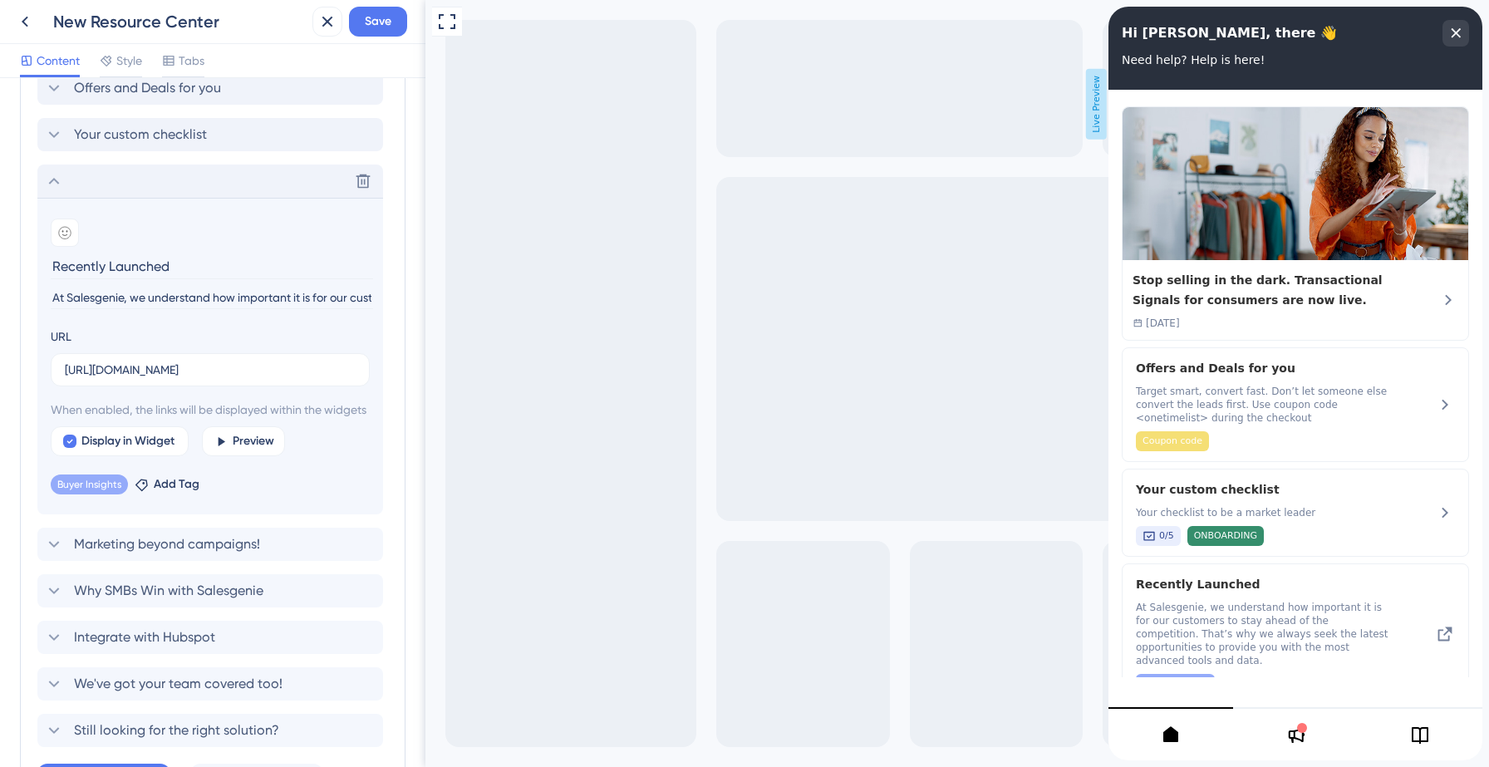
click at [57, 187] on icon at bounding box center [54, 181] width 20 height 20
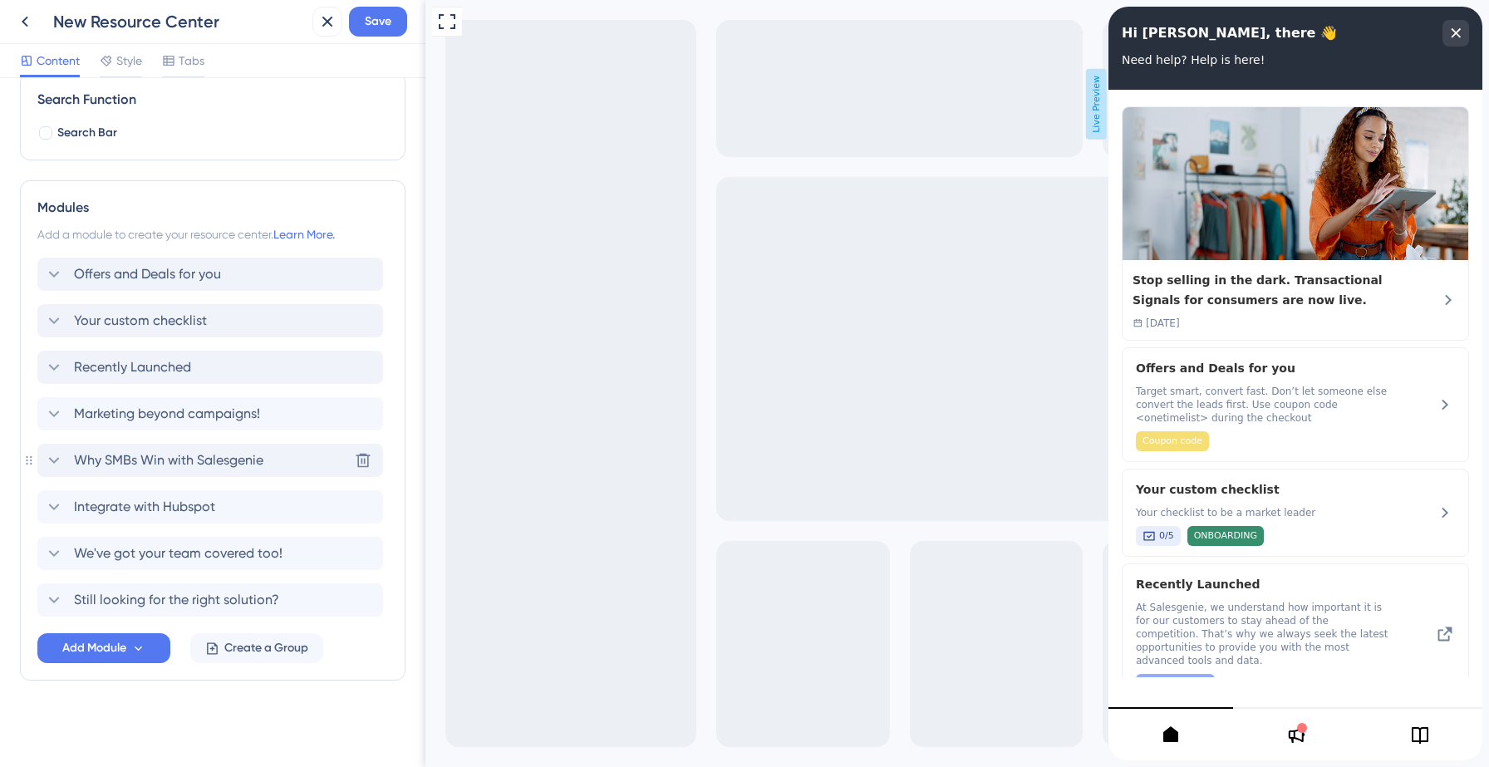
click at [59, 463] on icon at bounding box center [54, 460] width 20 height 20
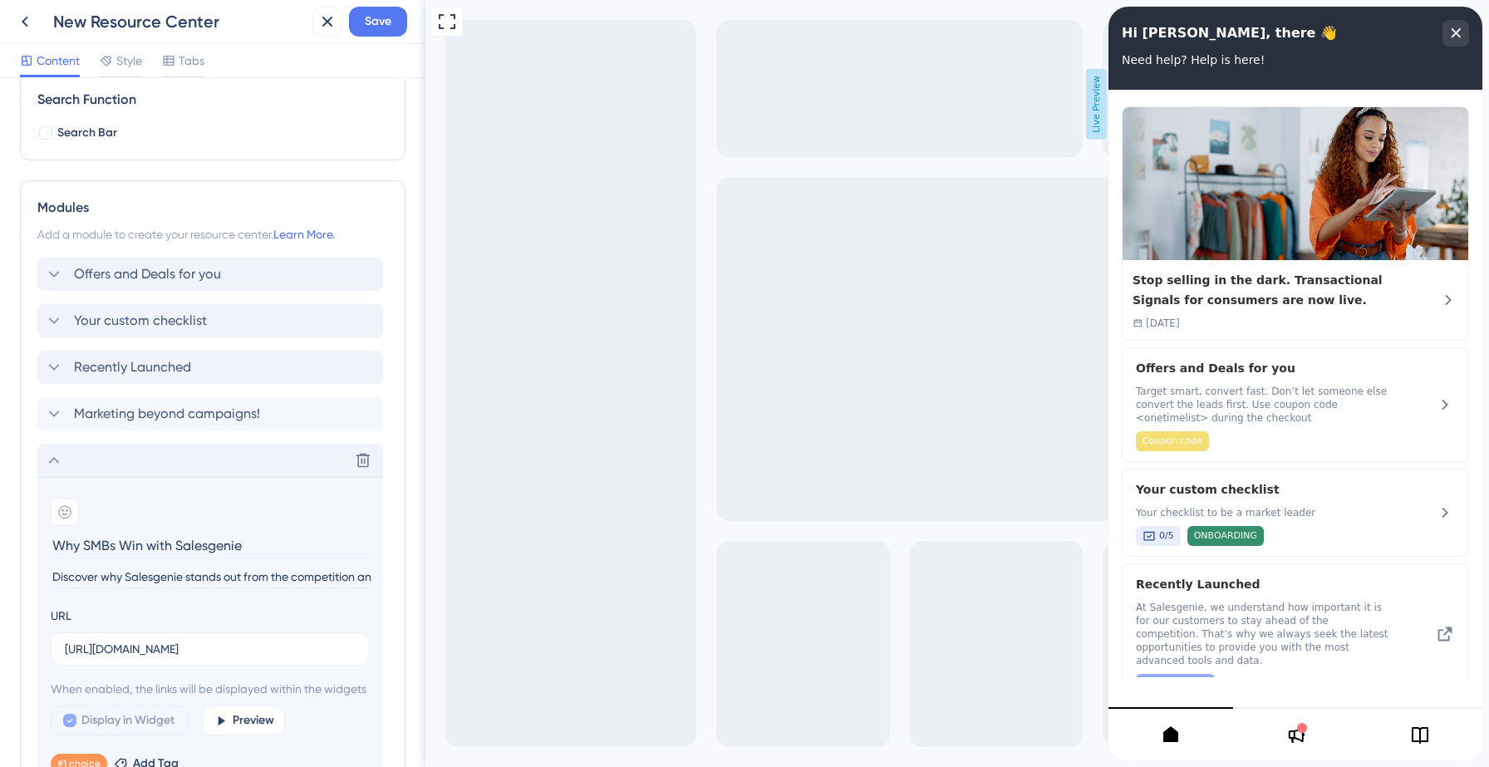
scroll to position [436, 0]
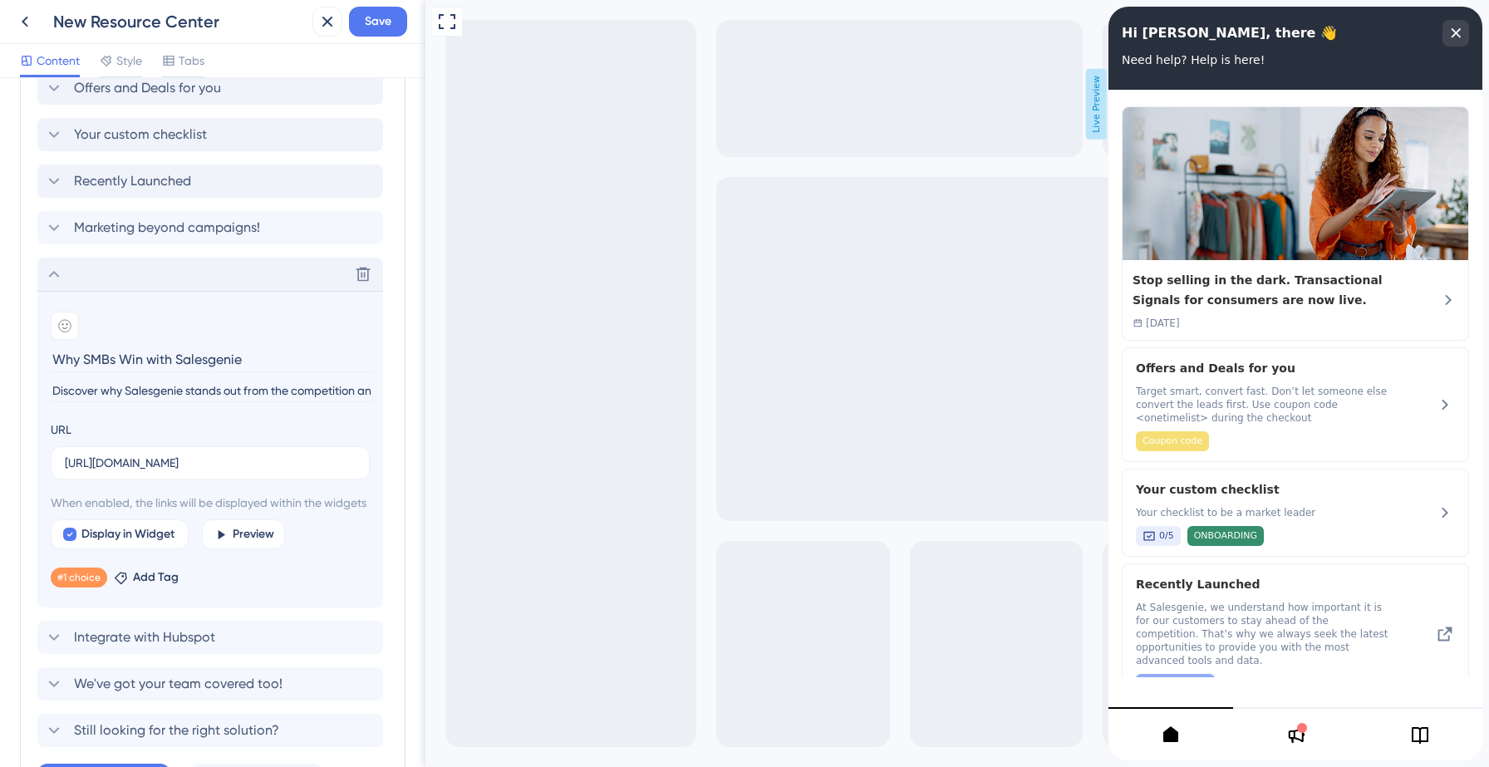
click at [53, 280] on icon at bounding box center [54, 274] width 20 height 20
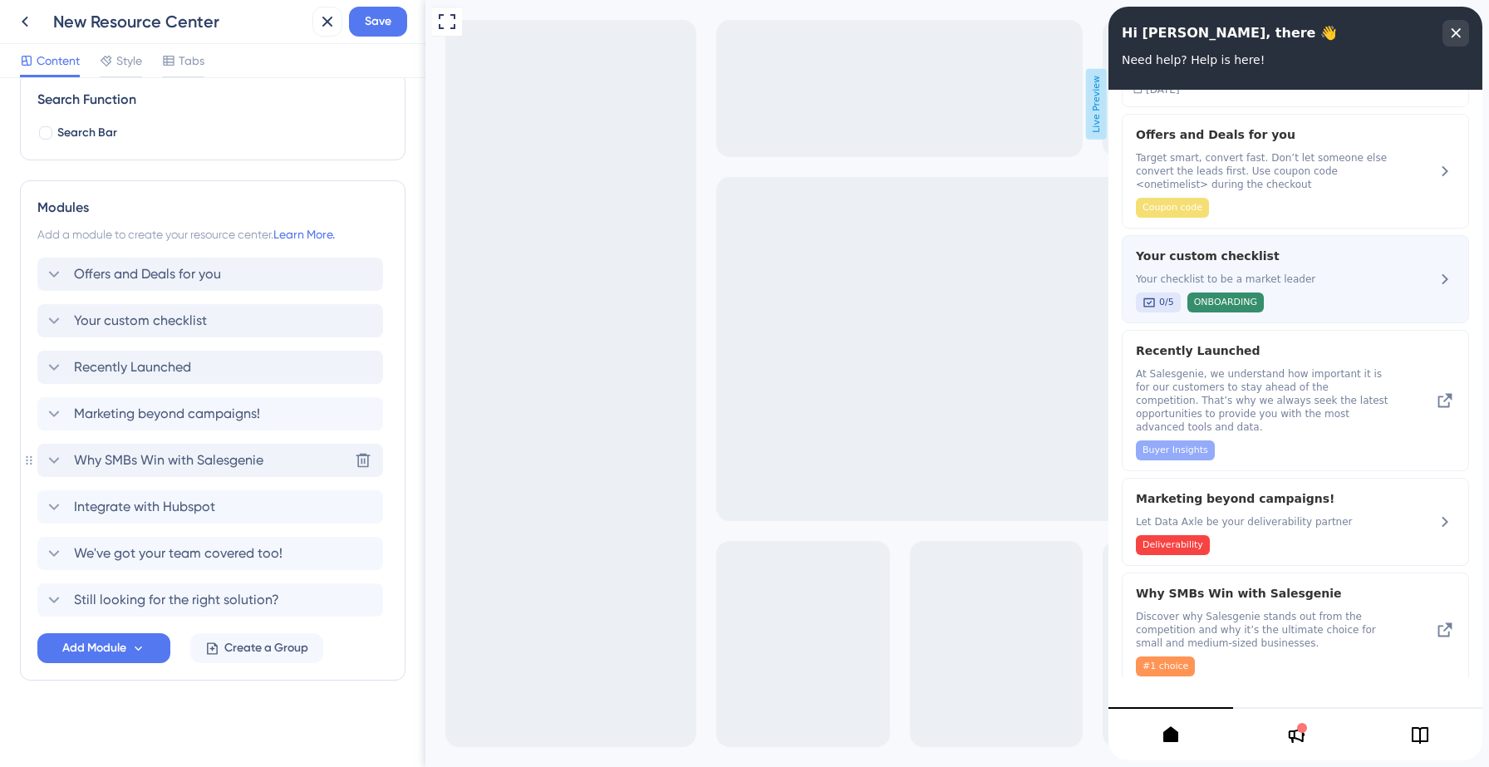
scroll to position [286, 0]
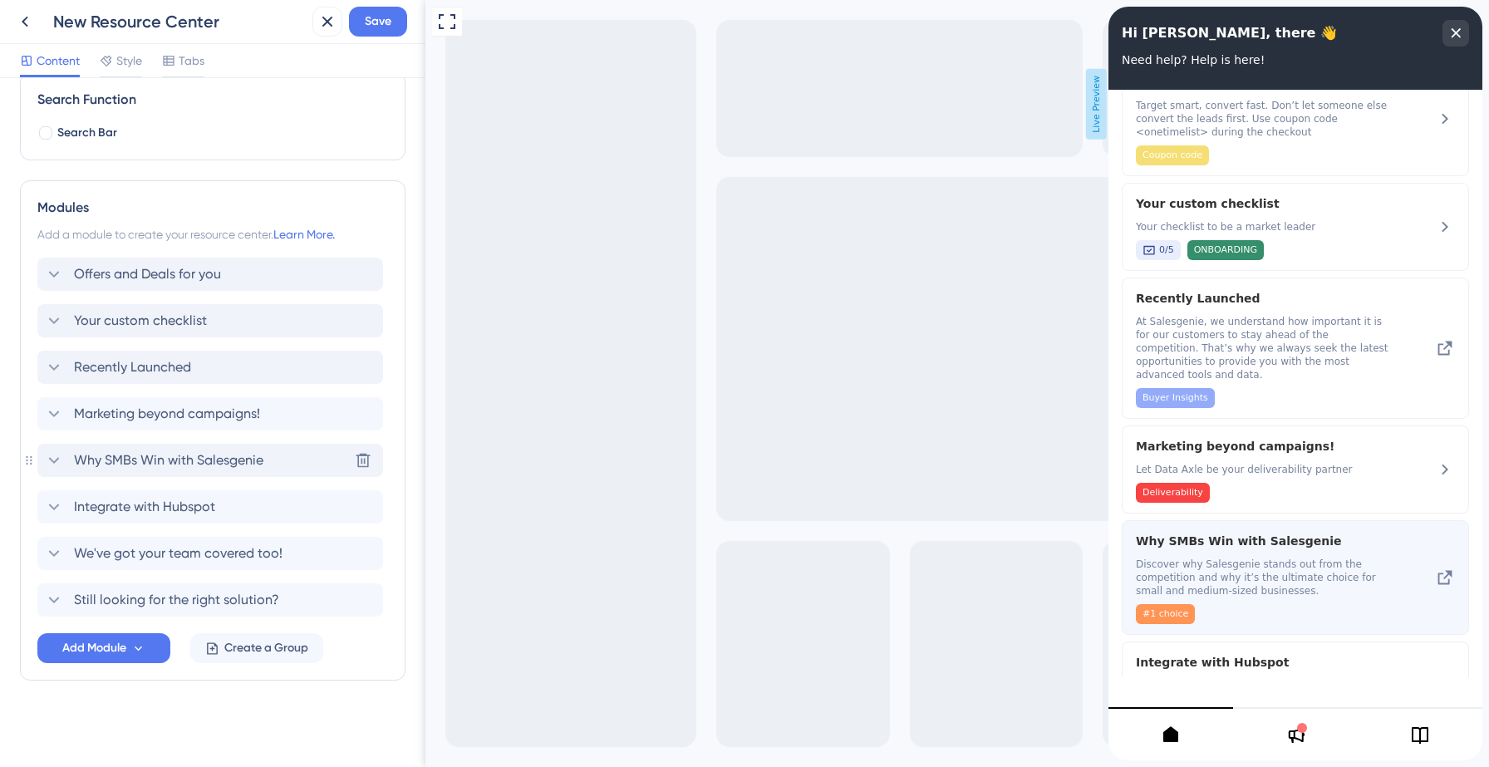
click at [1272, 559] on span "Discover why Salesgenie stands out from the competition and why it’s the ultima…" at bounding box center [1263, 578] width 255 height 40
click at [1389, 561] on span "Discover why Salesgenie stands out from the competition and why it’s the ultima…" at bounding box center [1263, 578] width 255 height 40
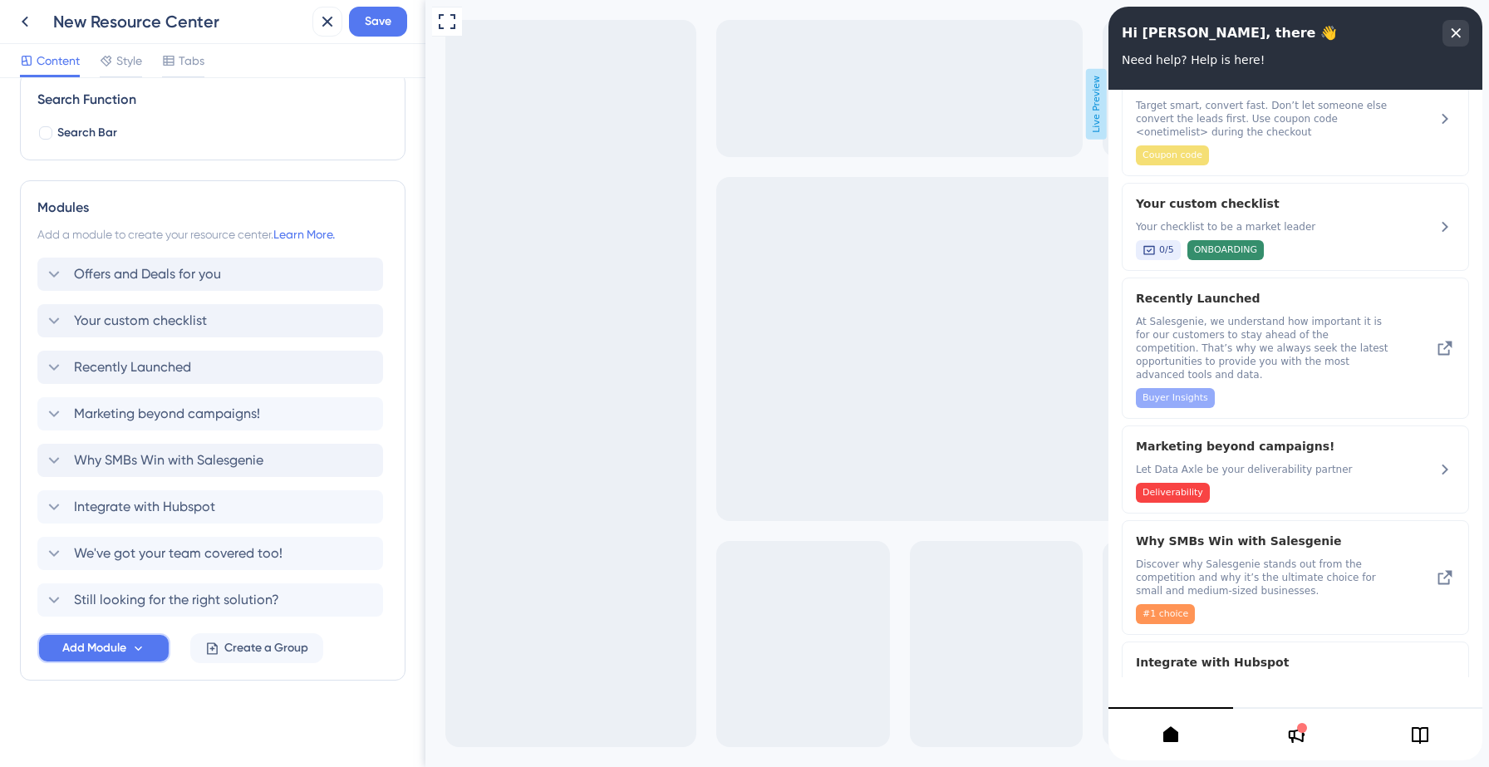
click at [114, 650] on span "Add Module" at bounding box center [94, 648] width 64 height 20
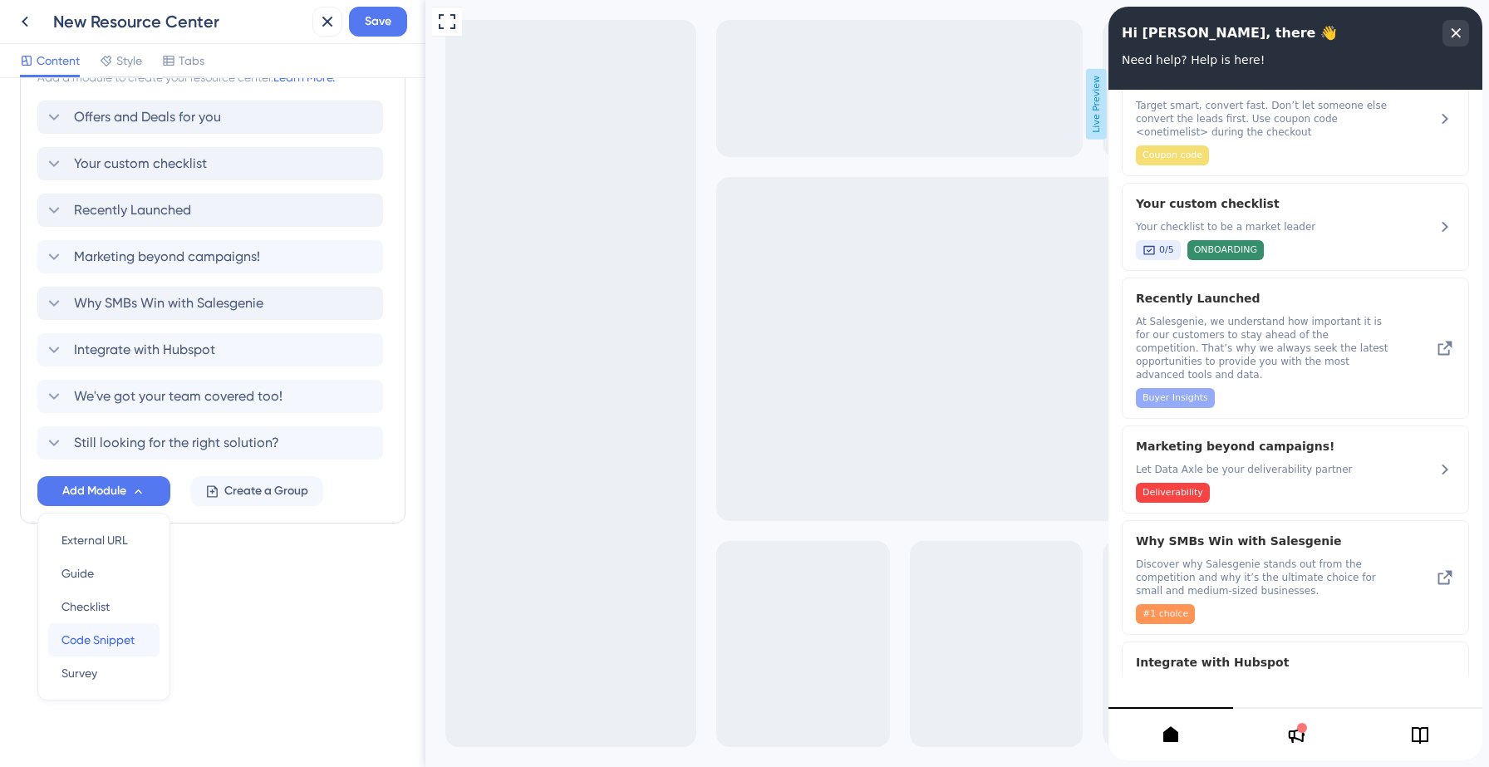
click at [99, 632] on span "Code Snippet" at bounding box center [97, 640] width 73 height 20
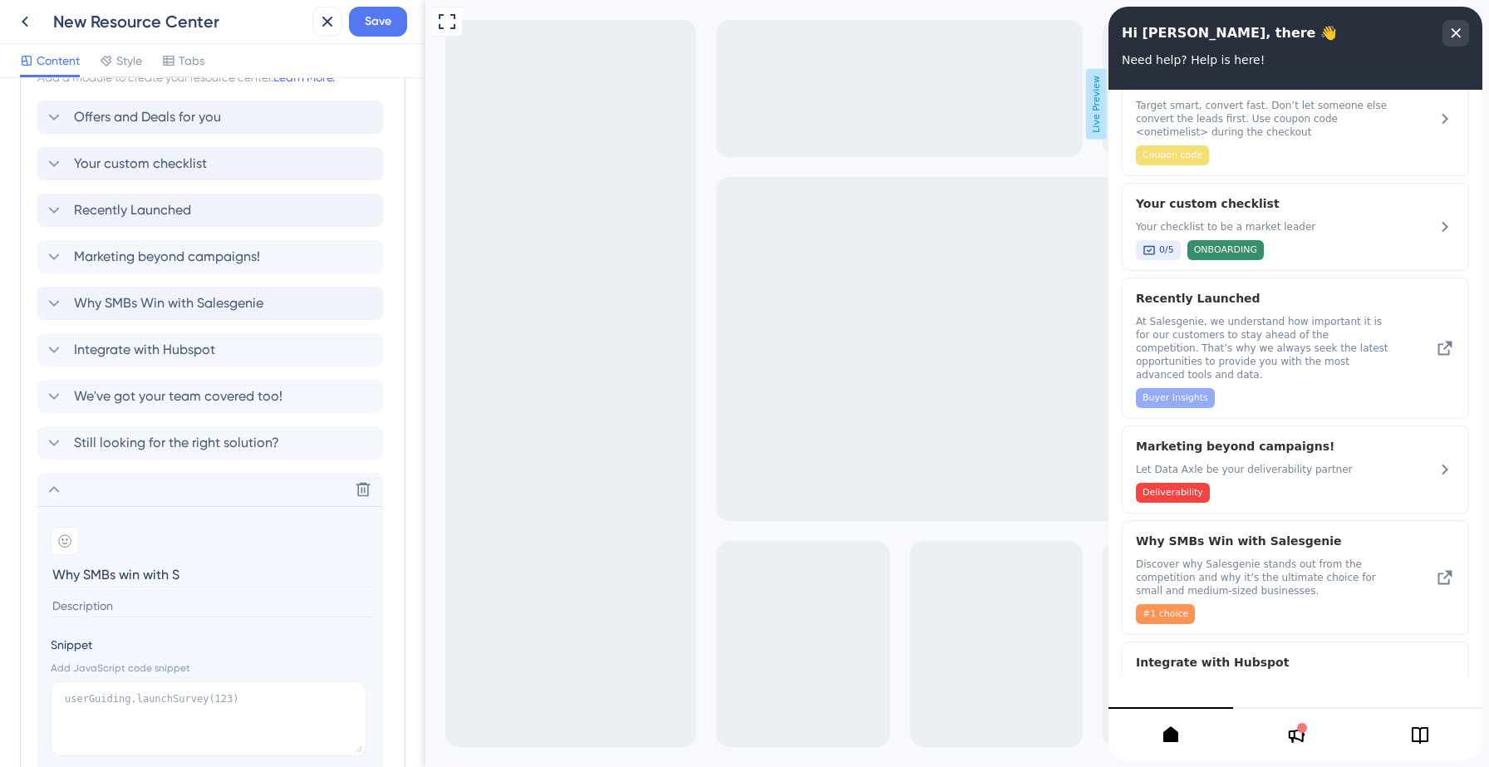
type input "Why SMBs win with SG"
click at [49, 304] on icon at bounding box center [54, 303] width 20 height 20
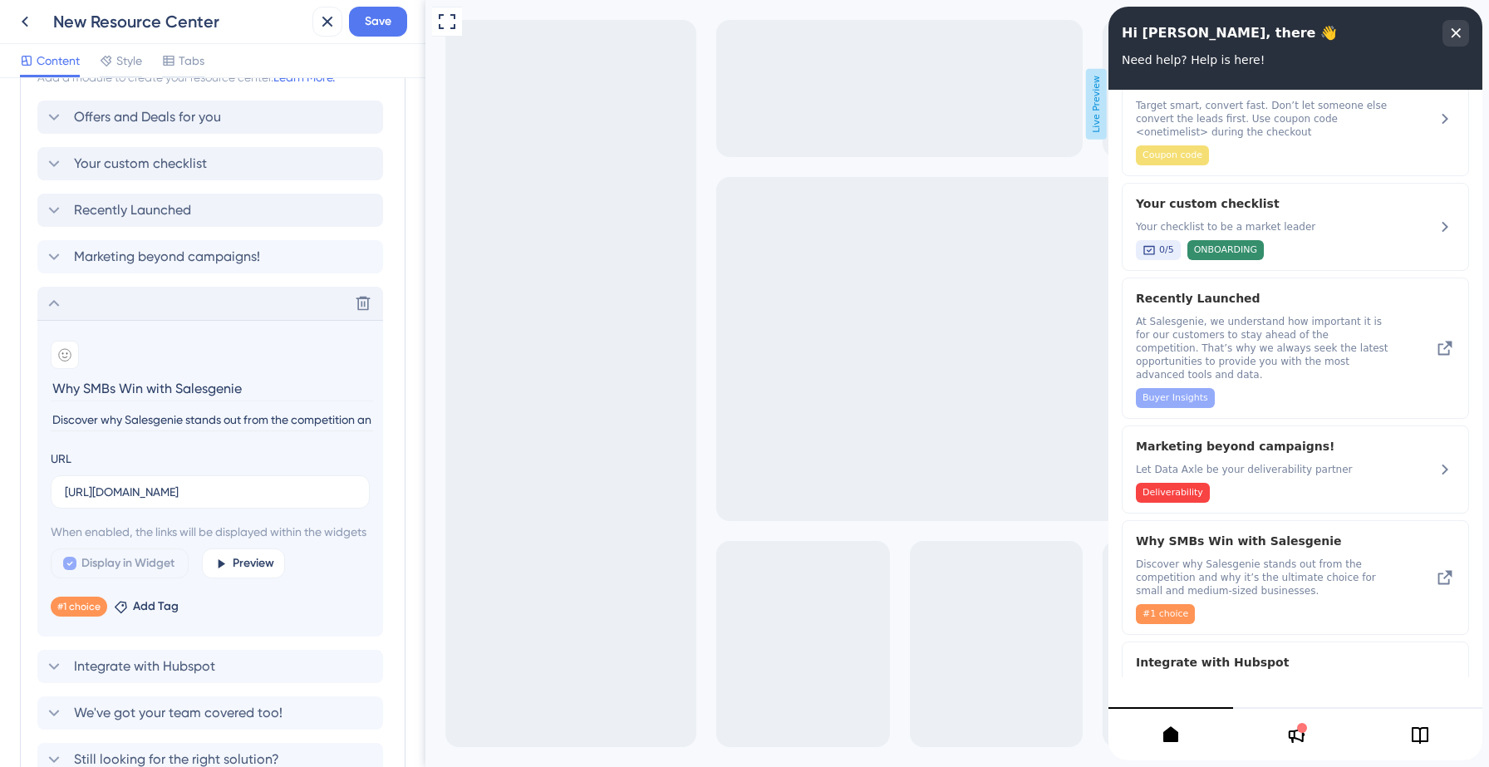
click at [71, 416] on input "Discover why Salesgenie stands out from the competition and why it’s the ultima…" at bounding box center [212, 420] width 322 height 22
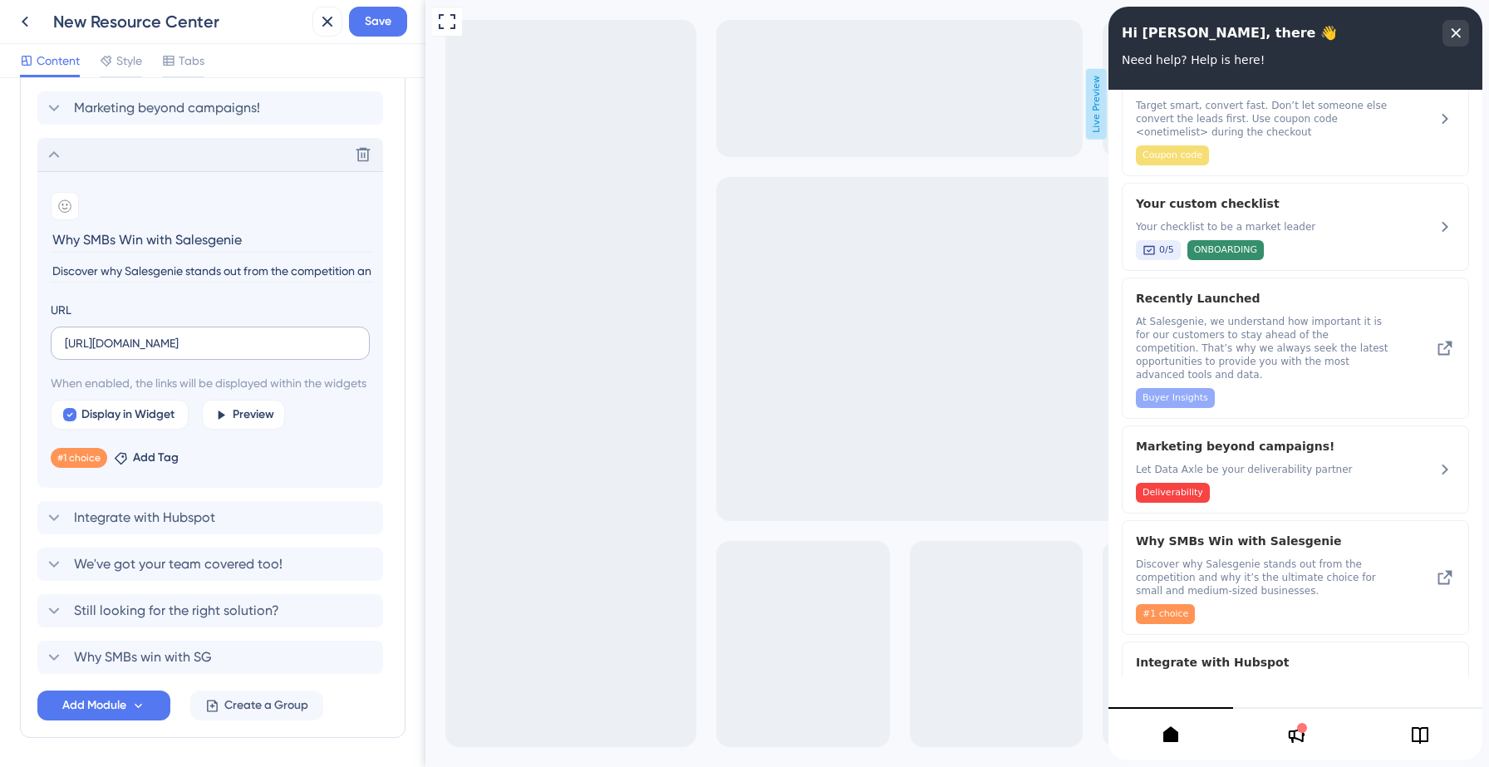
scroll to position [573, 0]
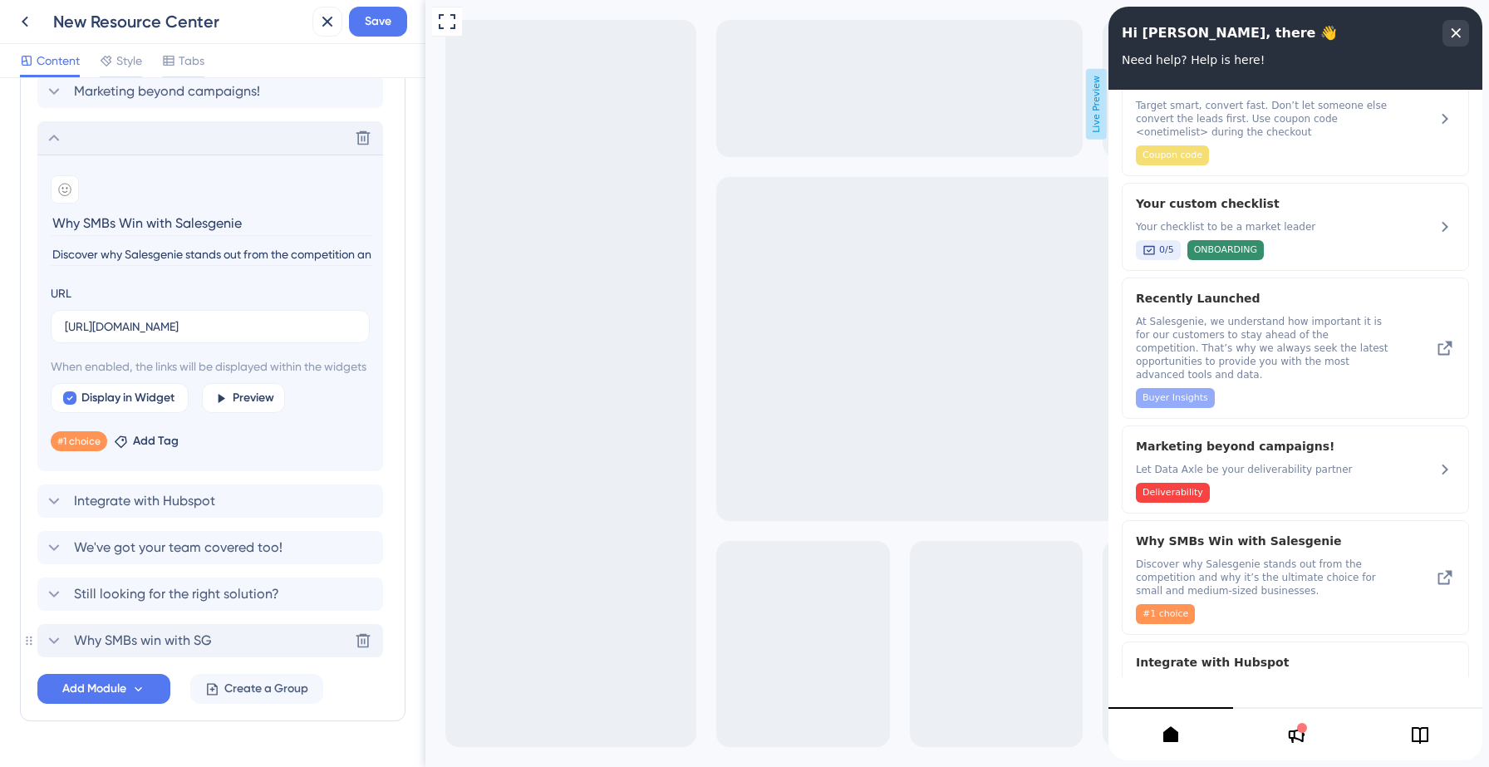
click at [146, 651] on span "Why SMBs win with SG" at bounding box center [143, 641] width 138 height 20
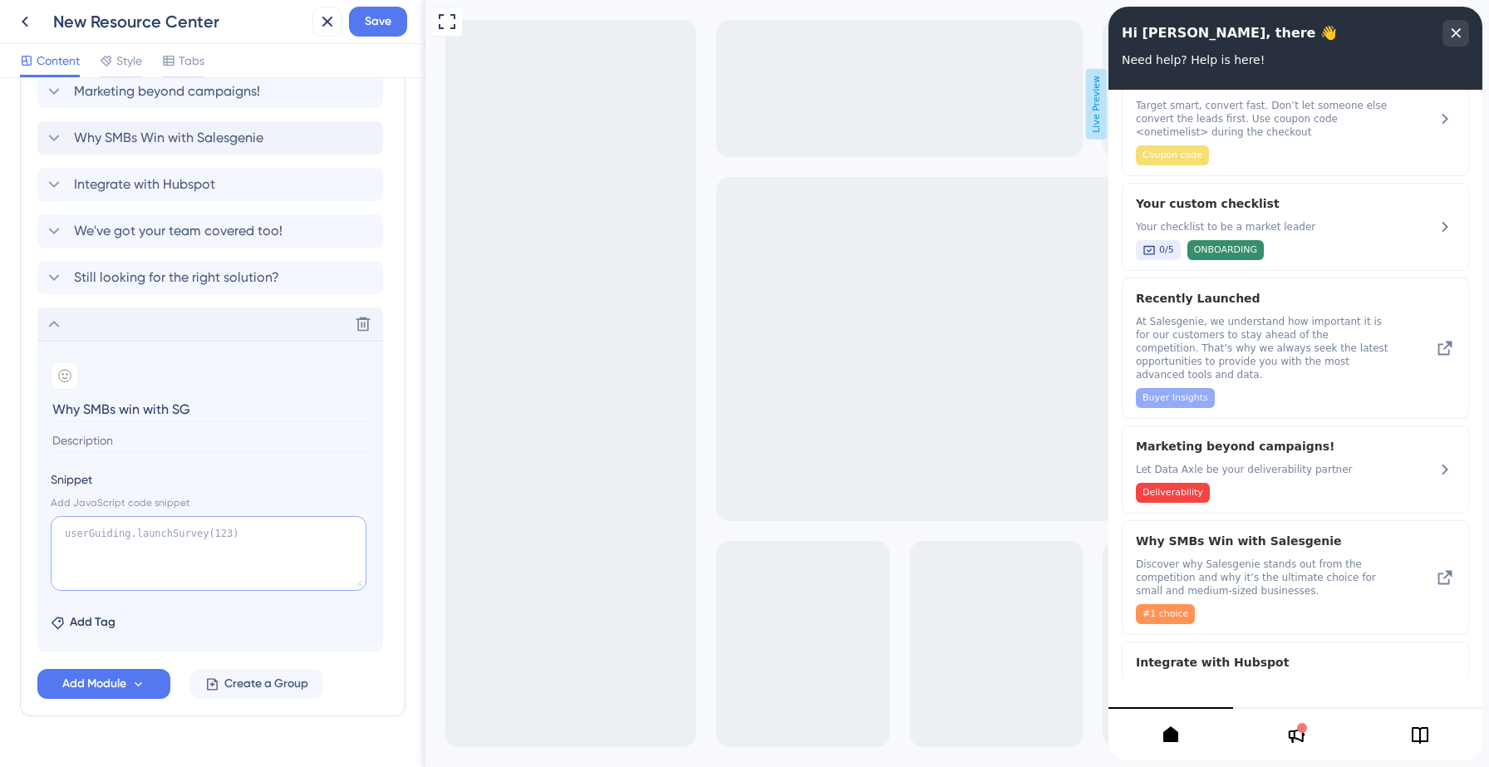
click at [154, 559] on textarea at bounding box center [209, 553] width 316 height 75
paste textarea "Discover why Salesgenie stands out from the competition and why it’s the ultima…"
type textarea "Discover why Salesgenie stands out from the competition and why it’s the ultima…"
drag, startPoint x: 300, startPoint y: 560, endPoint x: 272, endPoint y: 558, distance: 28.3
click at [272, 558] on textarea "Discover why Salesgenie stands out from the competition and why it’s the ultima…" at bounding box center [209, 553] width 316 height 75
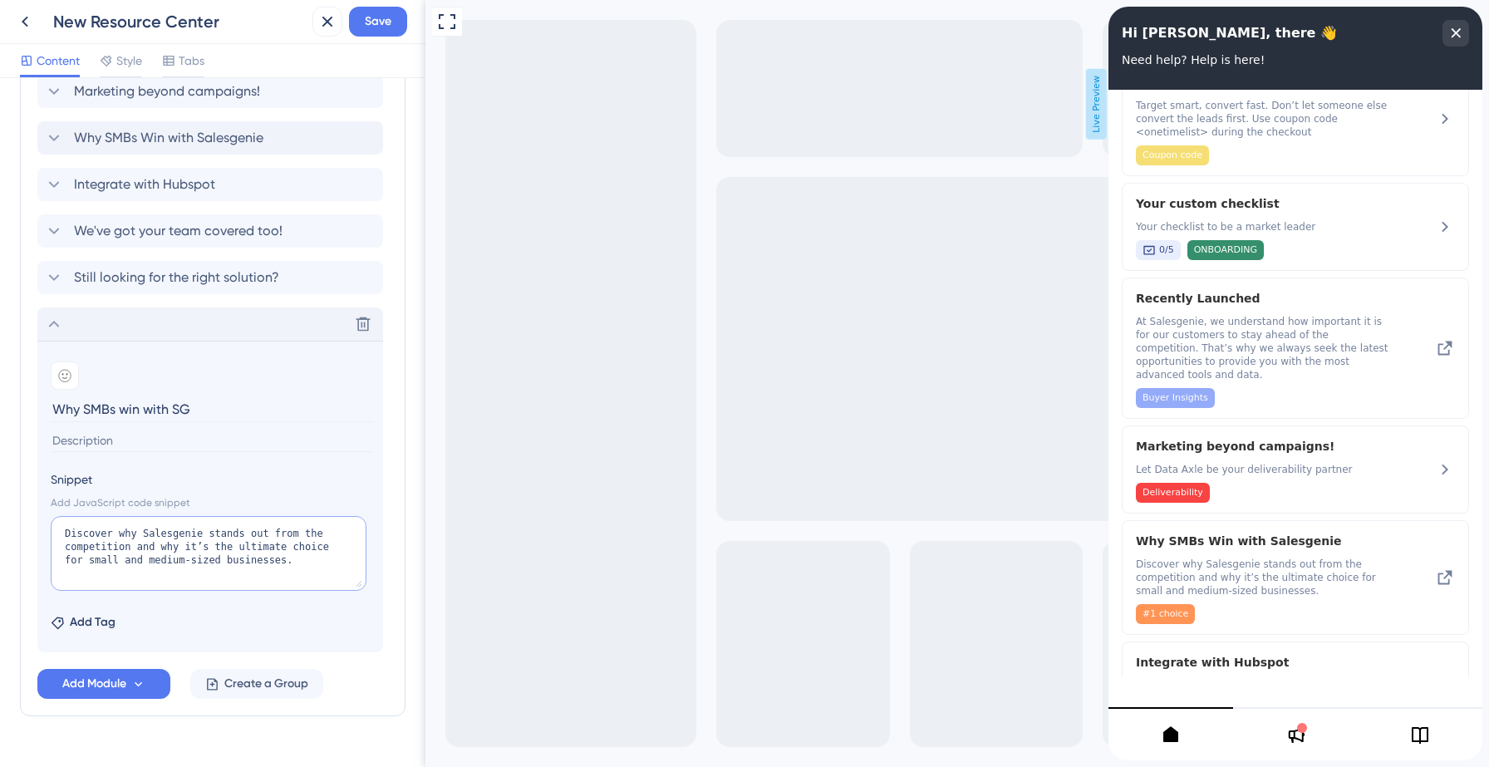
click at [254, 562] on textarea "Discover why Salesgenie stands out from the competition and why it’s the ultima…" at bounding box center [209, 553] width 316 height 75
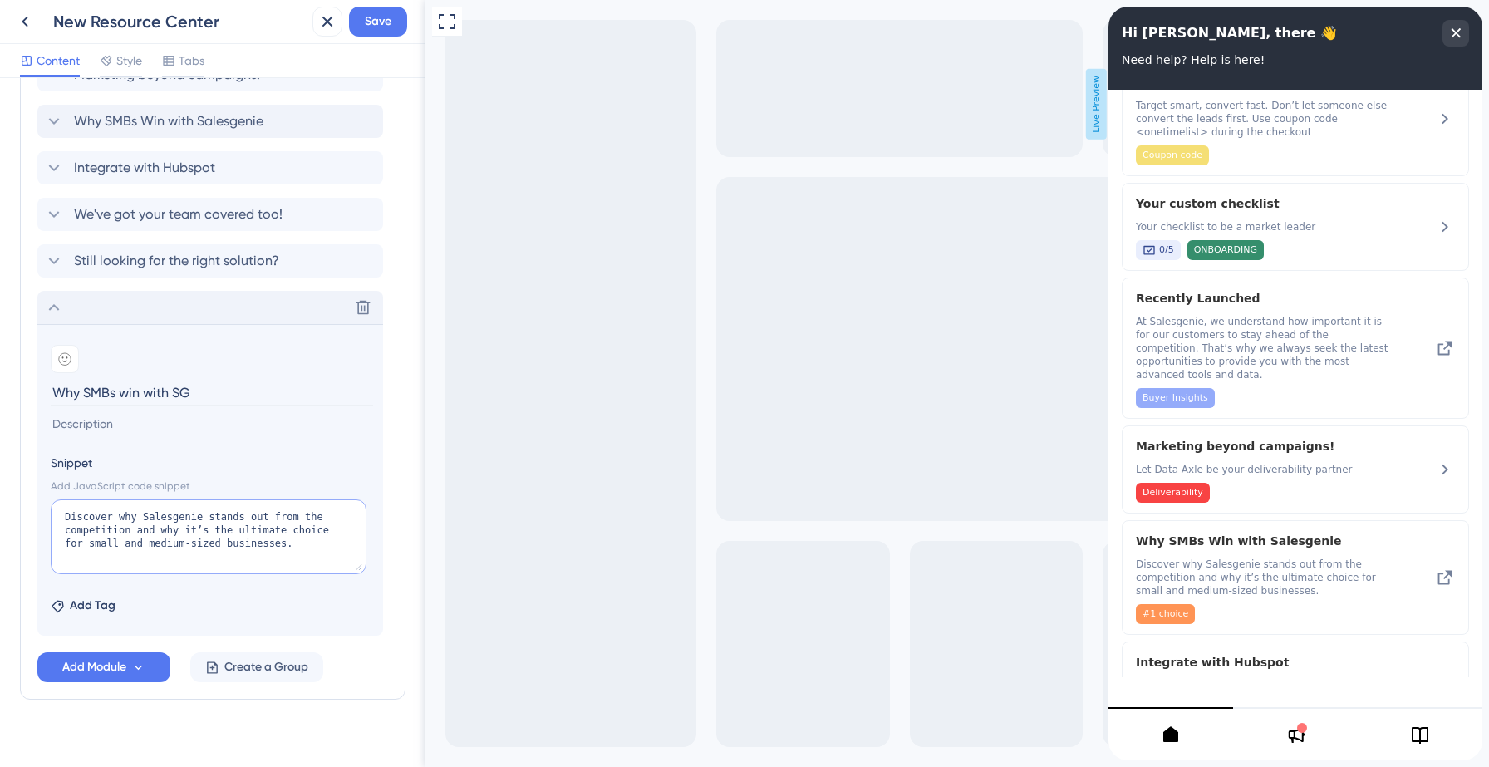
scroll to position [593, 0]
drag, startPoint x: 309, startPoint y: 538, endPoint x: 64, endPoint y: 510, distance: 246.7
click at [64, 510] on textarea "Discover why Salesgenie stands out from the competition and why it’s the ultima…" at bounding box center [209, 533] width 316 height 75
click at [125, 425] on input at bounding box center [212, 421] width 322 height 22
paste input "Discover why Salesgenie stands out from the competition and why it’s the ultima…"
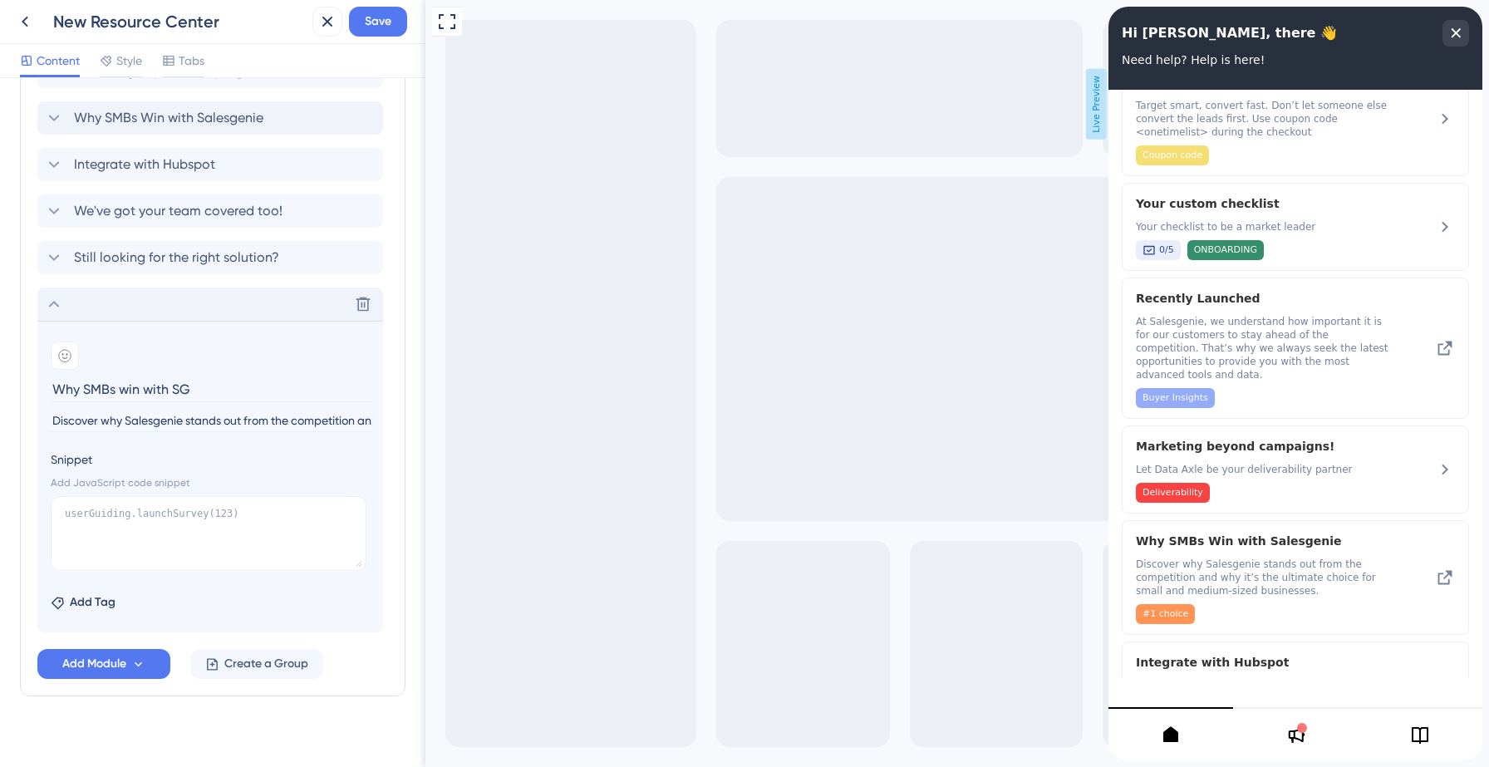
scroll to position [0, 371]
type input "Discover why Salesgenie stands out from the competition and why it’s the ultima…"
click at [192, 528] on textarea at bounding box center [209, 533] width 316 height 75
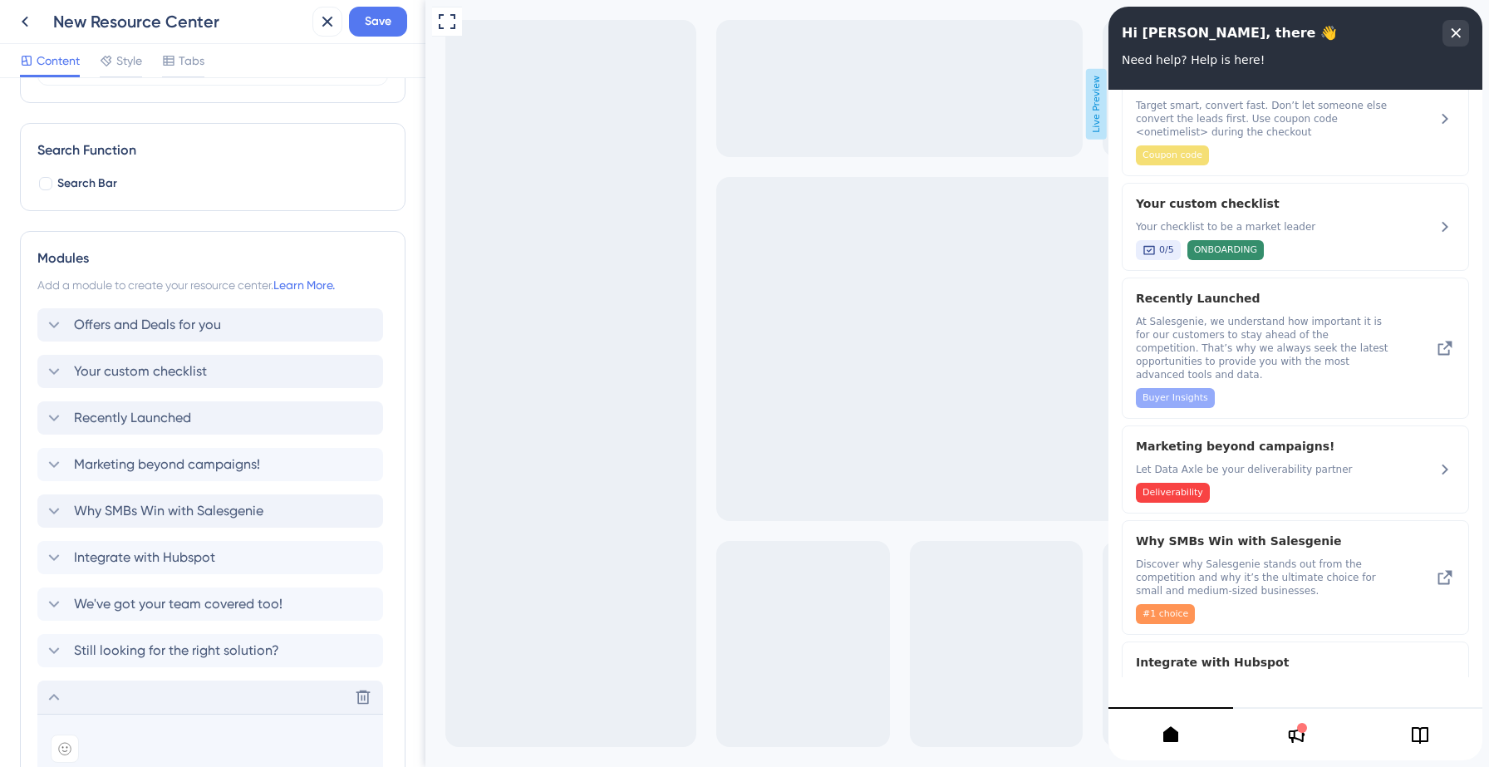
scroll to position [176, 0]
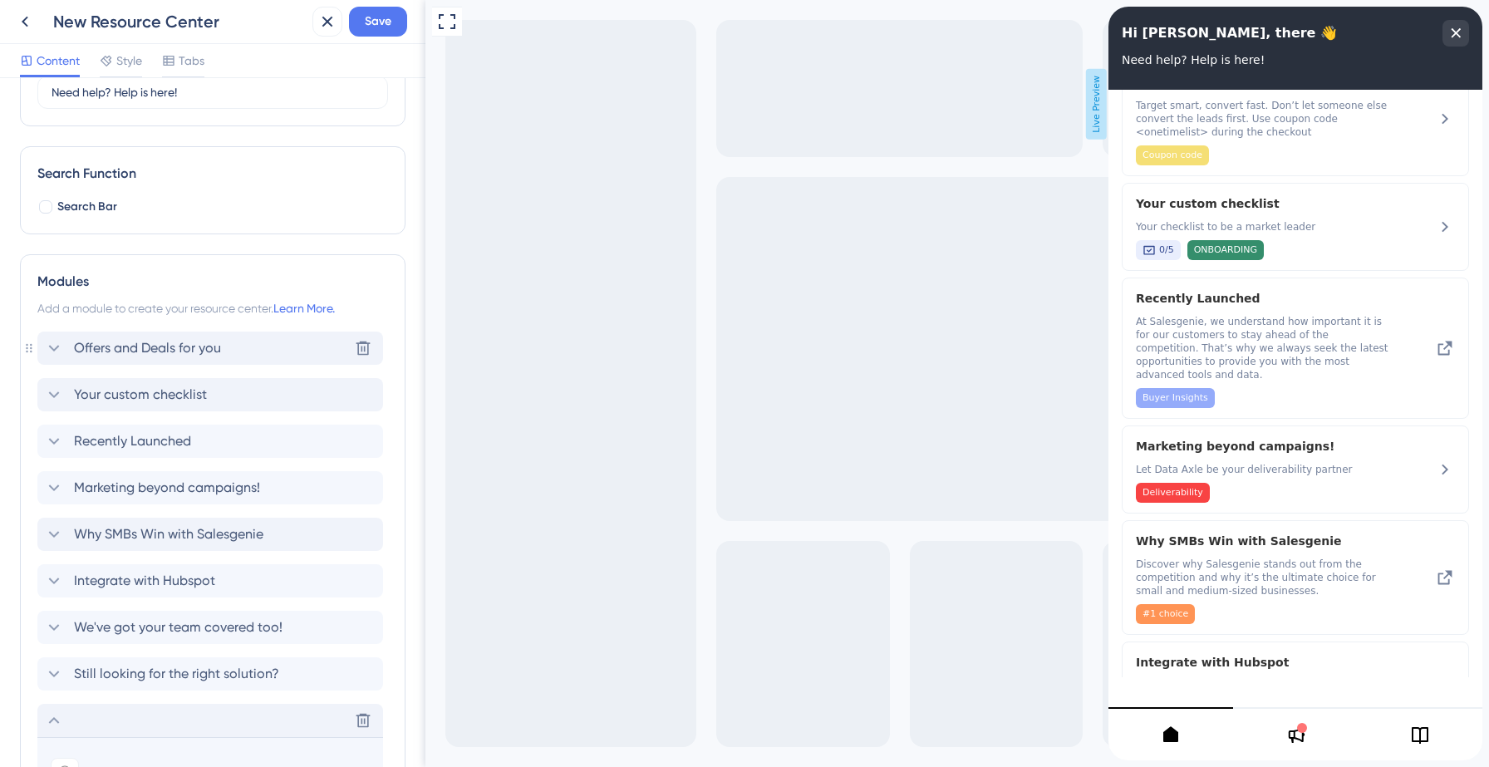
click at [57, 342] on icon at bounding box center [54, 348] width 20 height 20
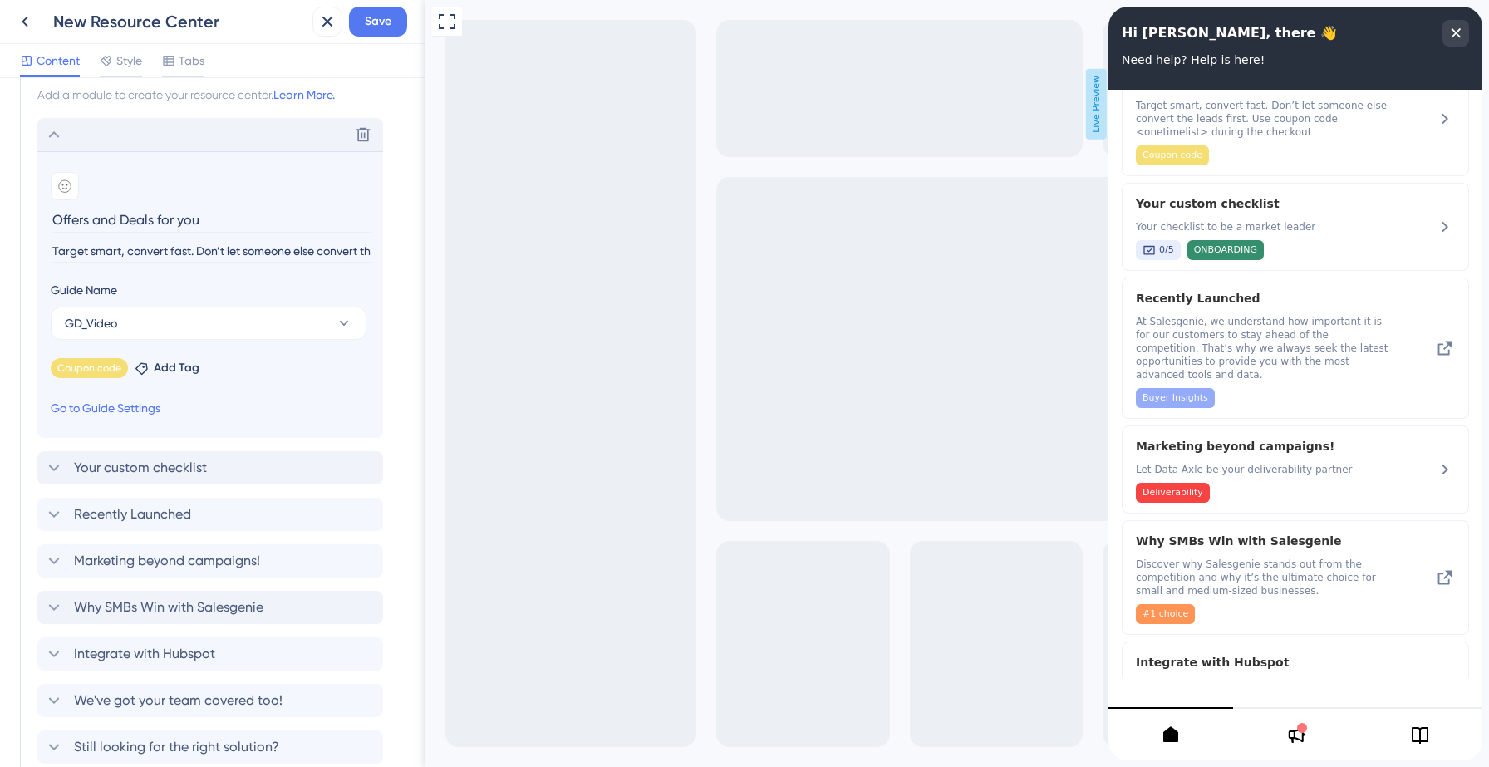
scroll to position [425, 0]
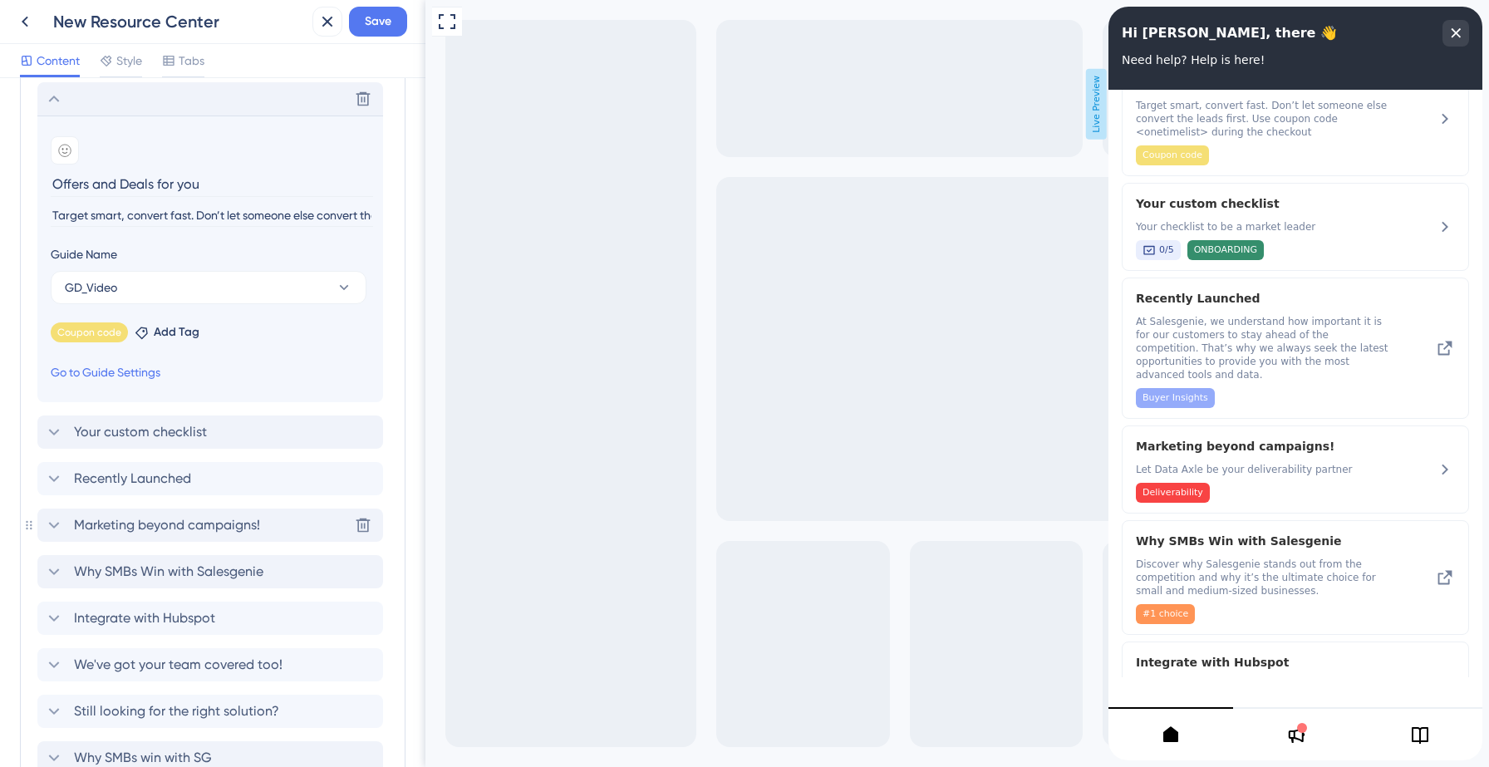
click at [53, 526] on icon at bounding box center [54, 525] width 11 height 7
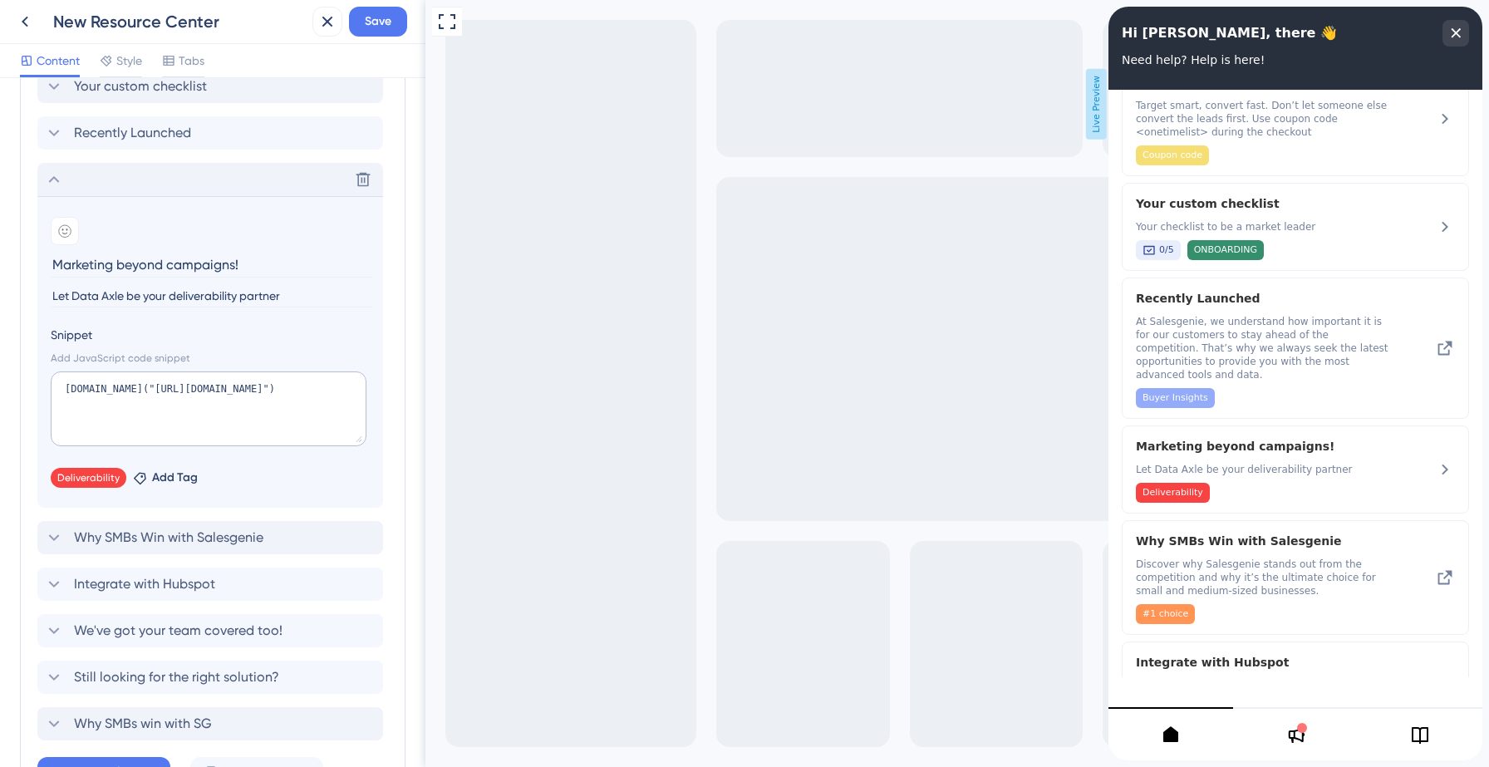
scroll to position [485, 0]
drag, startPoint x: 65, startPoint y: 386, endPoint x: 324, endPoint y: 400, distance: 259.7
click at [324, 400] on textarea "[DOMAIN_NAME]("[URL][DOMAIN_NAME]")" at bounding box center [209, 408] width 316 height 75
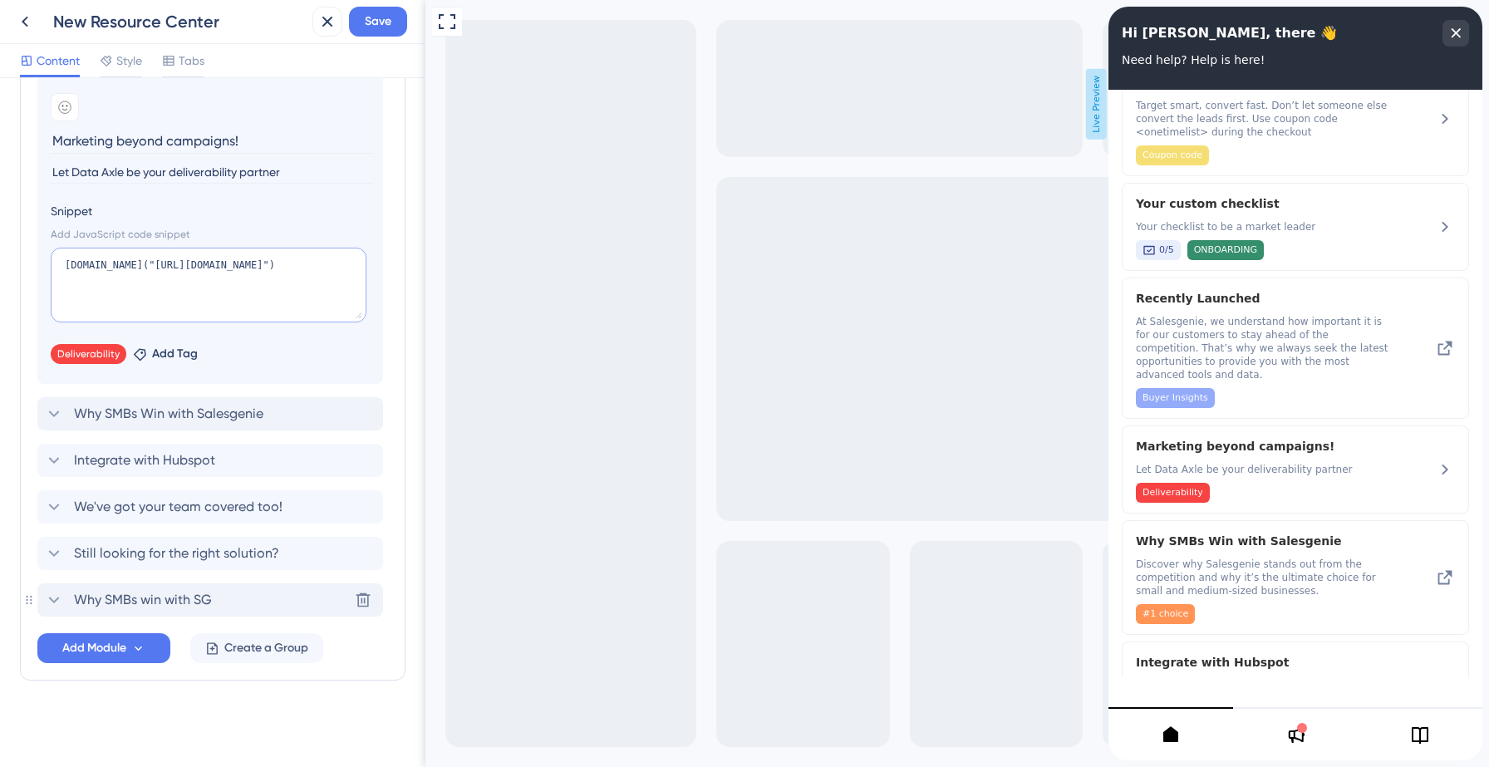
click at [55, 600] on icon at bounding box center [54, 600] width 20 height 20
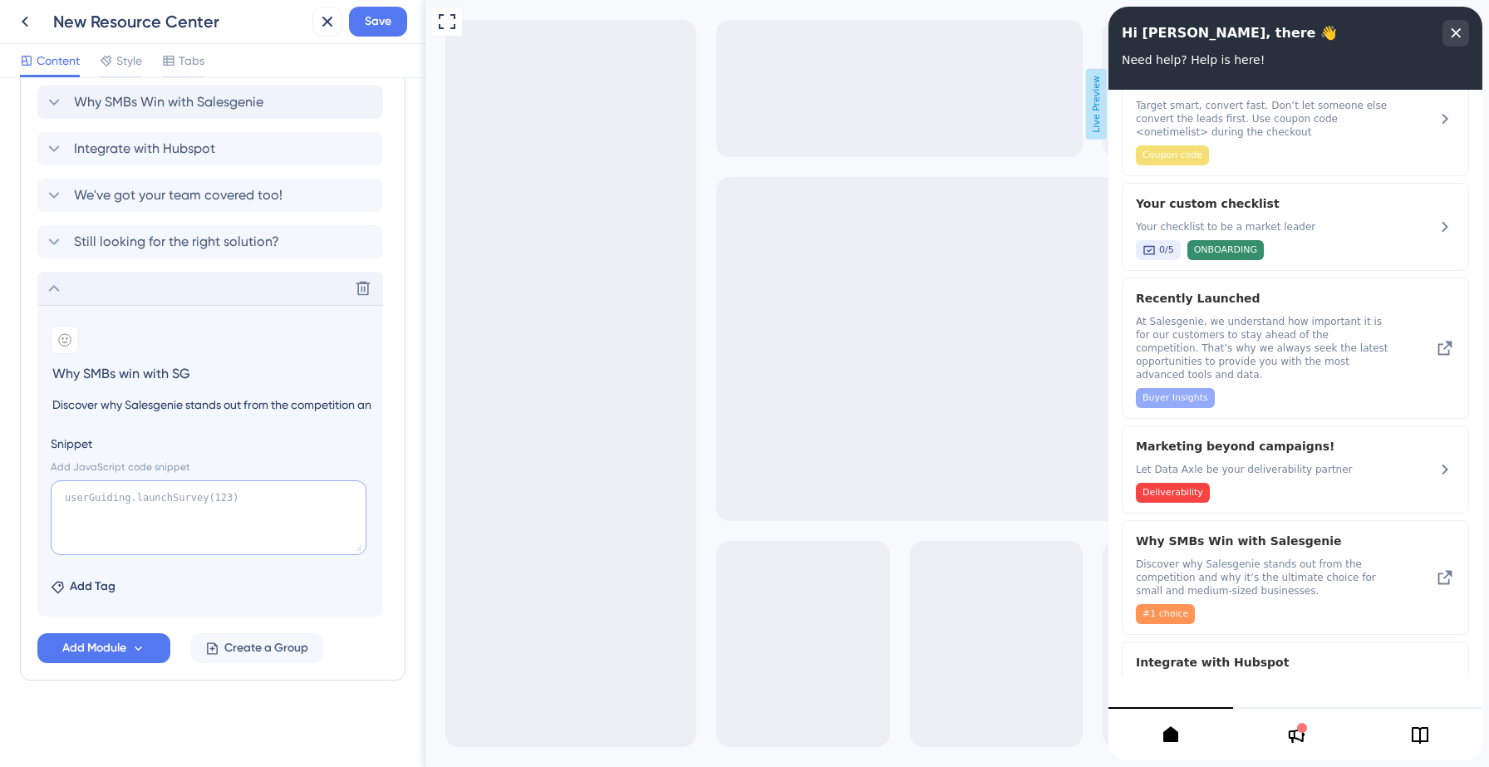
click at [146, 499] on textarea at bounding box center [209, 517] width 316 height 75
paste textarea "[DOMAIN_NAME]("[URL][DOMAIN_NAME]")"
drag, startPoint x: 143, startPoint y: 498, endPoint x: 298, endPoint y: 514, distance: 156.3
click at [298, 514] on textarea "[DOMAIN_NAME]("[URL][DOMAIN_NAME]")" at bounding box center [209, 517] width 316 height 75
paste textarea "[URL][DOMAIN_NAME]"
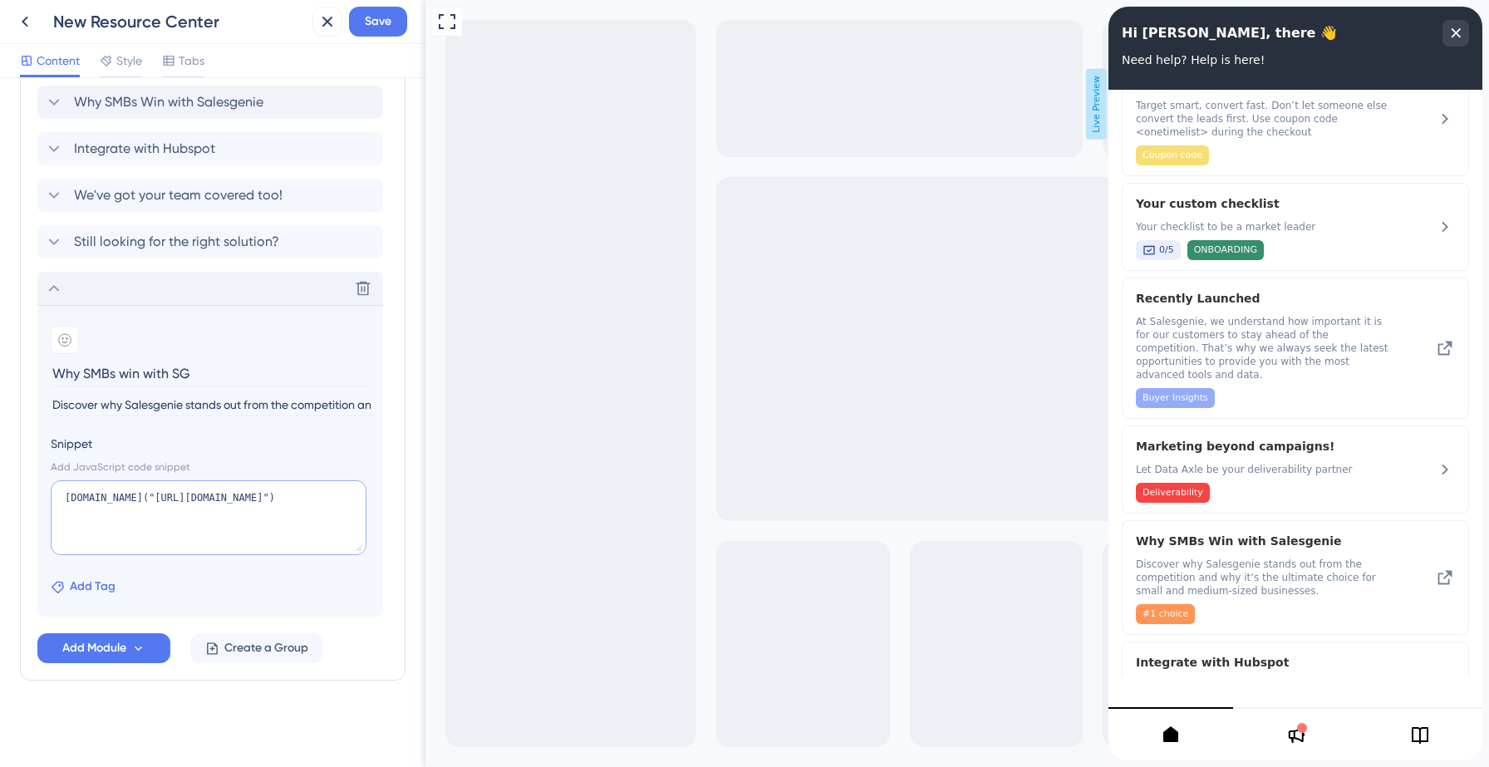
type textarea "[DOMAIN_NAME]("[URL][DOMAIN_NAME]")"
click at [114, 584] on span "Add Tag" at bounding box center [93, 587] width 46 height 20
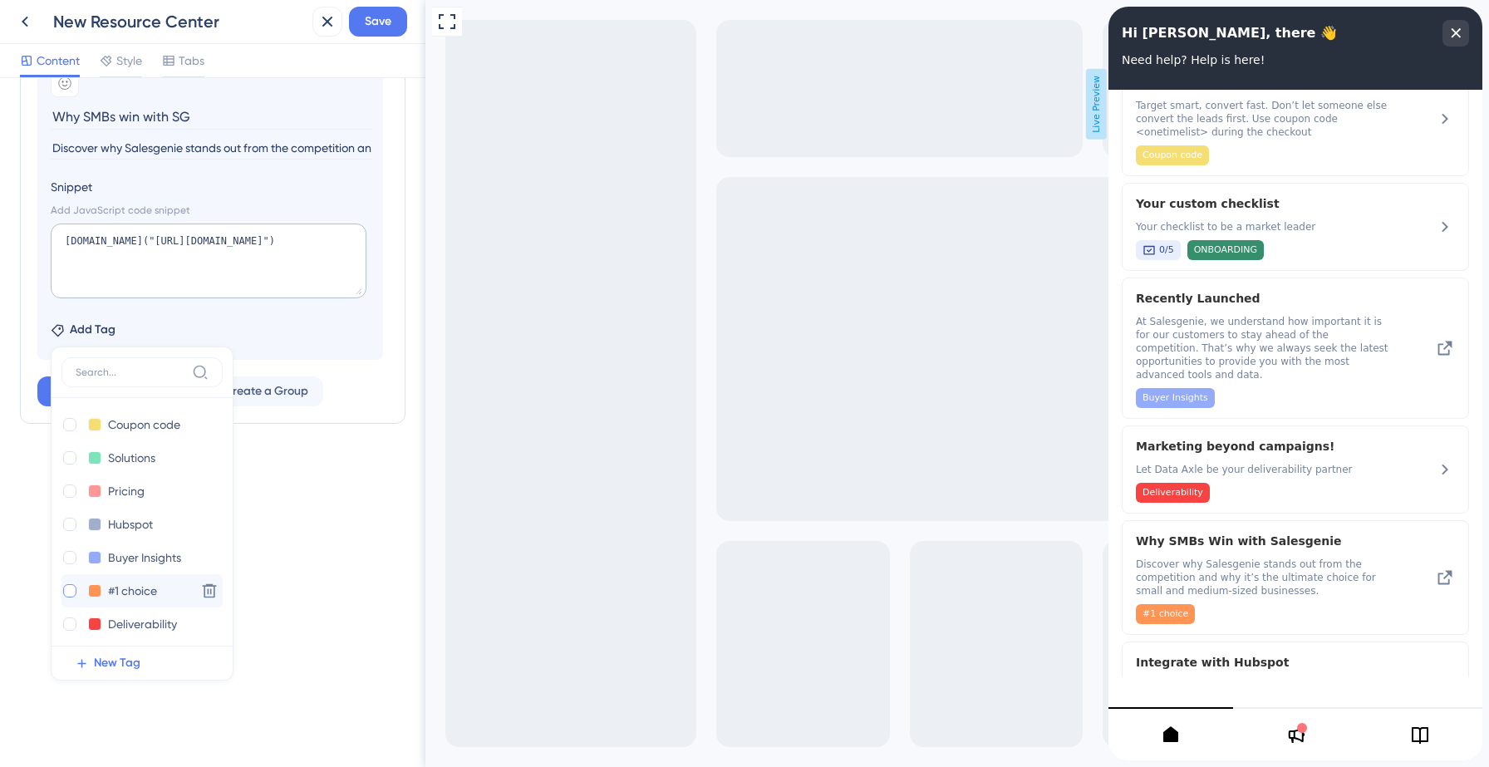
click at [71, 586] on div at bounding box center [69, 590] width 13 height 13
checkbox input "true"
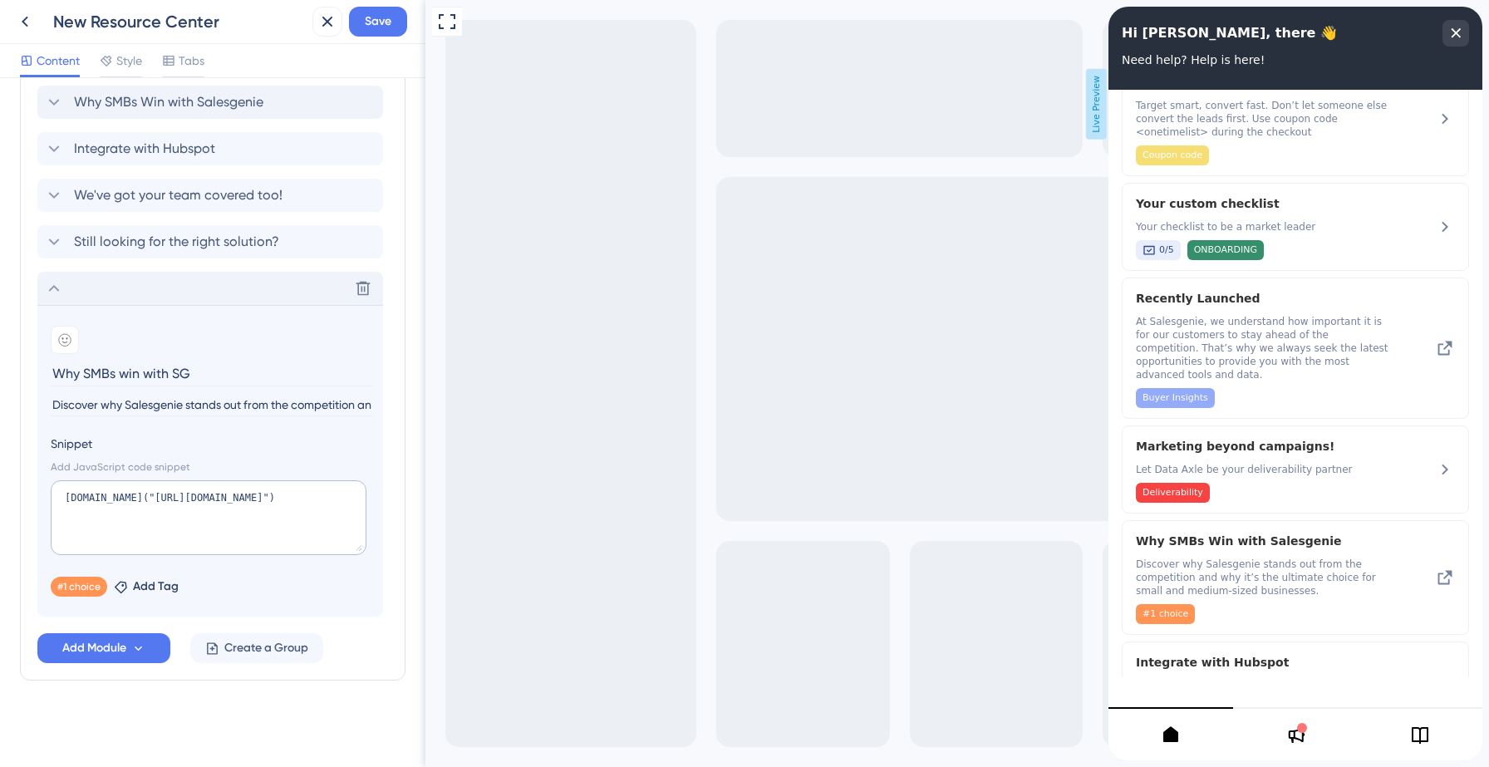
scroll to position [608, 0]
click at [365, 27] on span "Save" at bounding box center [378, 22] width 27 height 20
click at [26, 24] on icon at bounding box center [25, 22] width 7 height 11
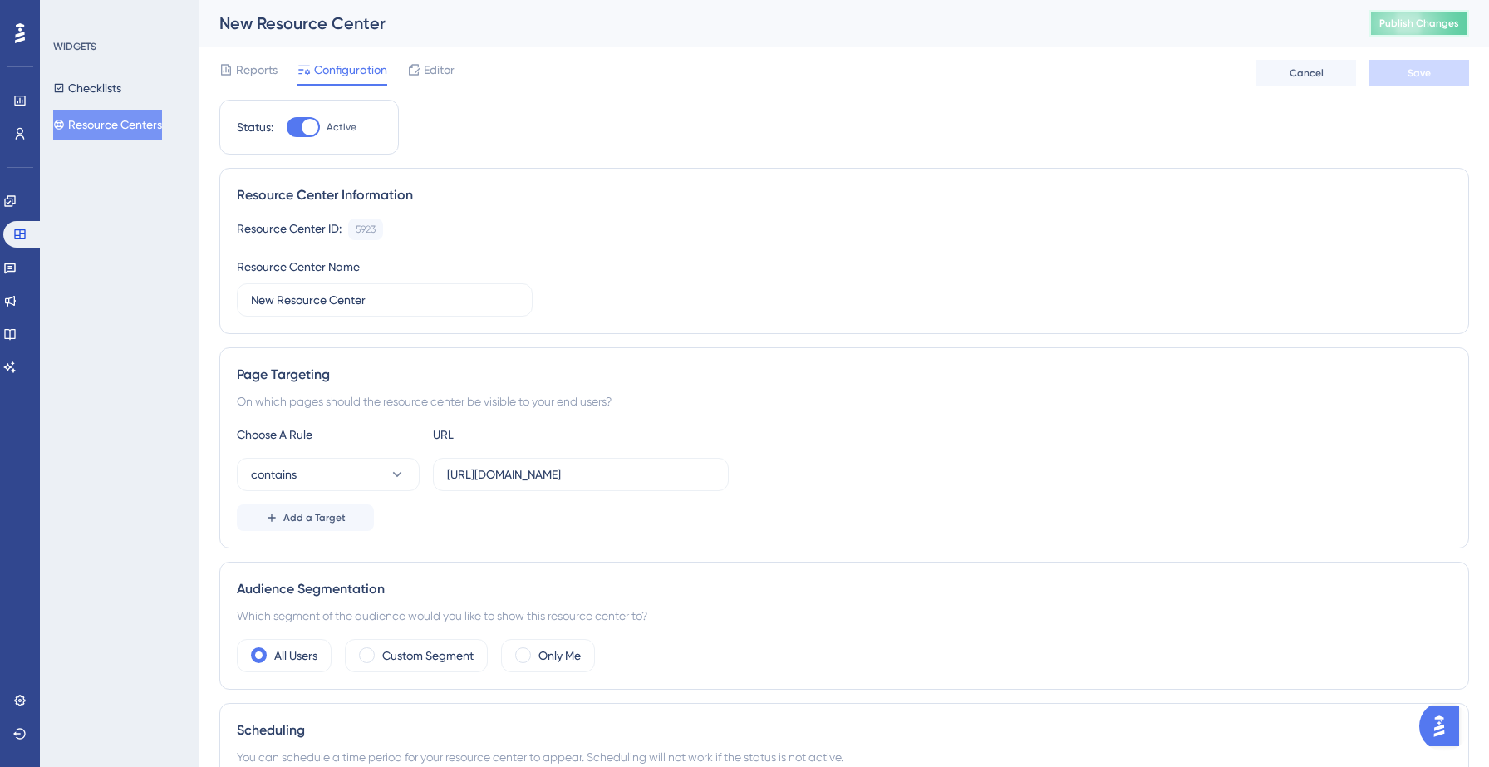
click at [1418, 22] on span "Publish Changes" at bounding box center [1419, 23] width 80 height 13
click at [426, 66] on span "Editor" at bounding box center [439, 70] width 31 height 20
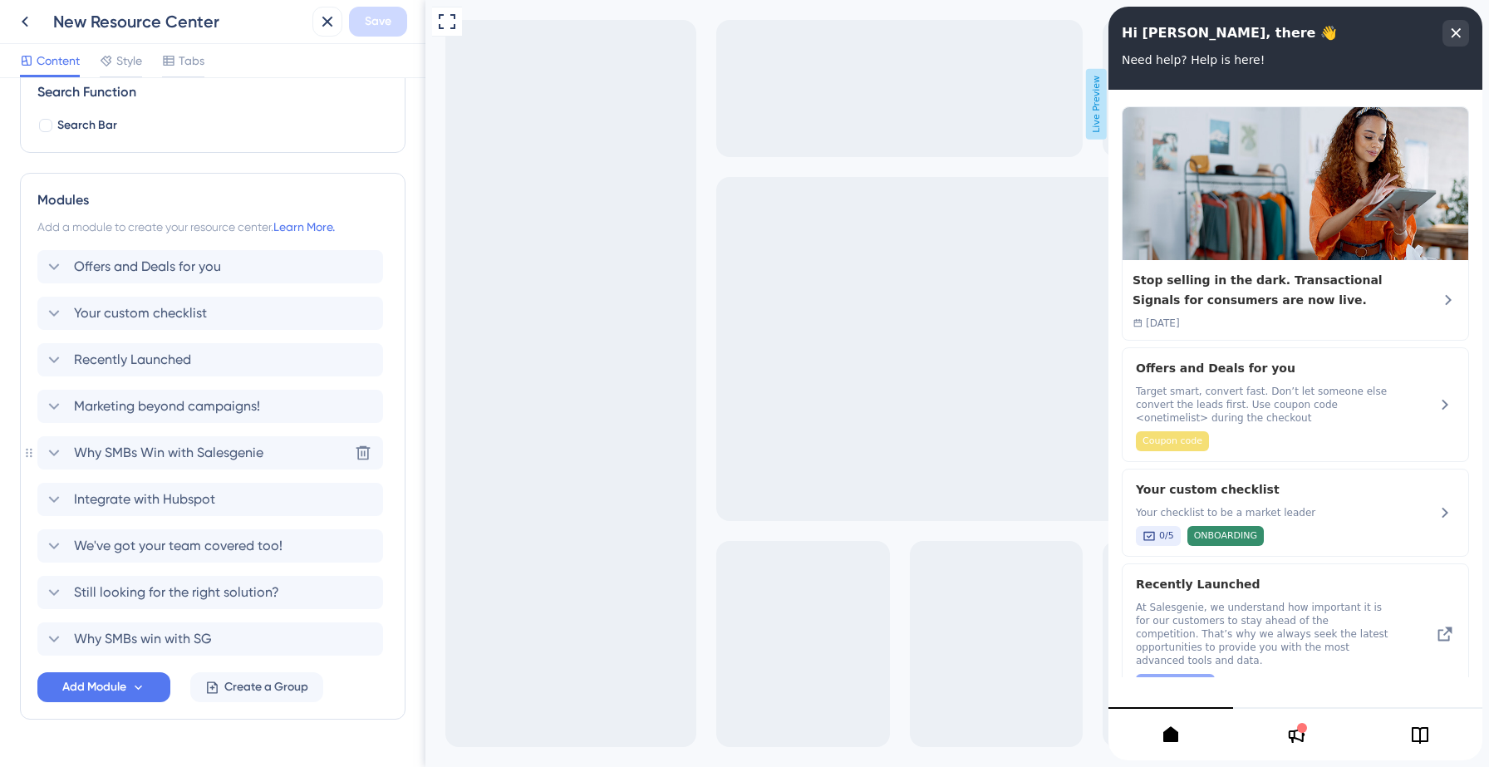
scroll to position [297, 0]
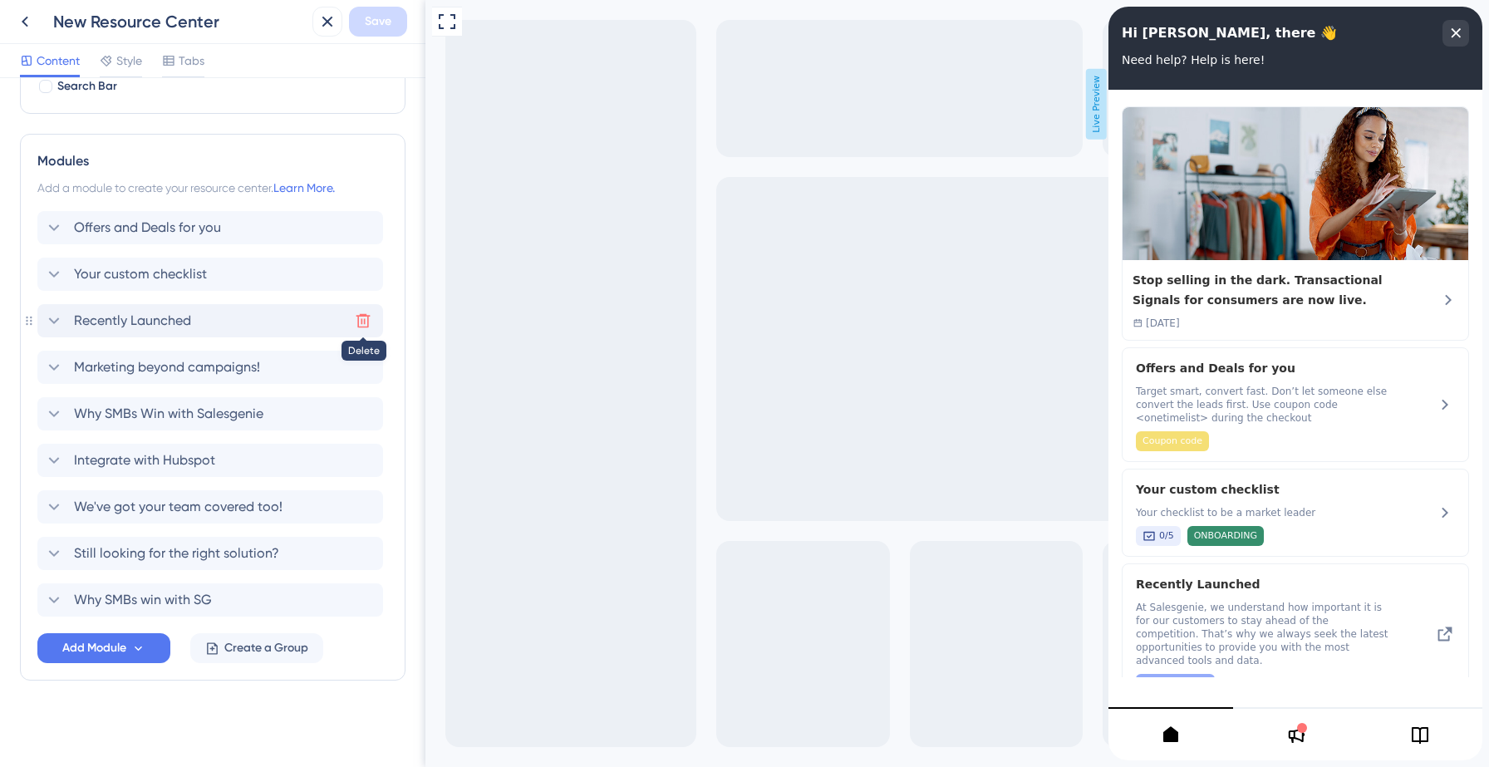
click at [363, 318] on icon at bounding box center [363, 320] width 17 height 17
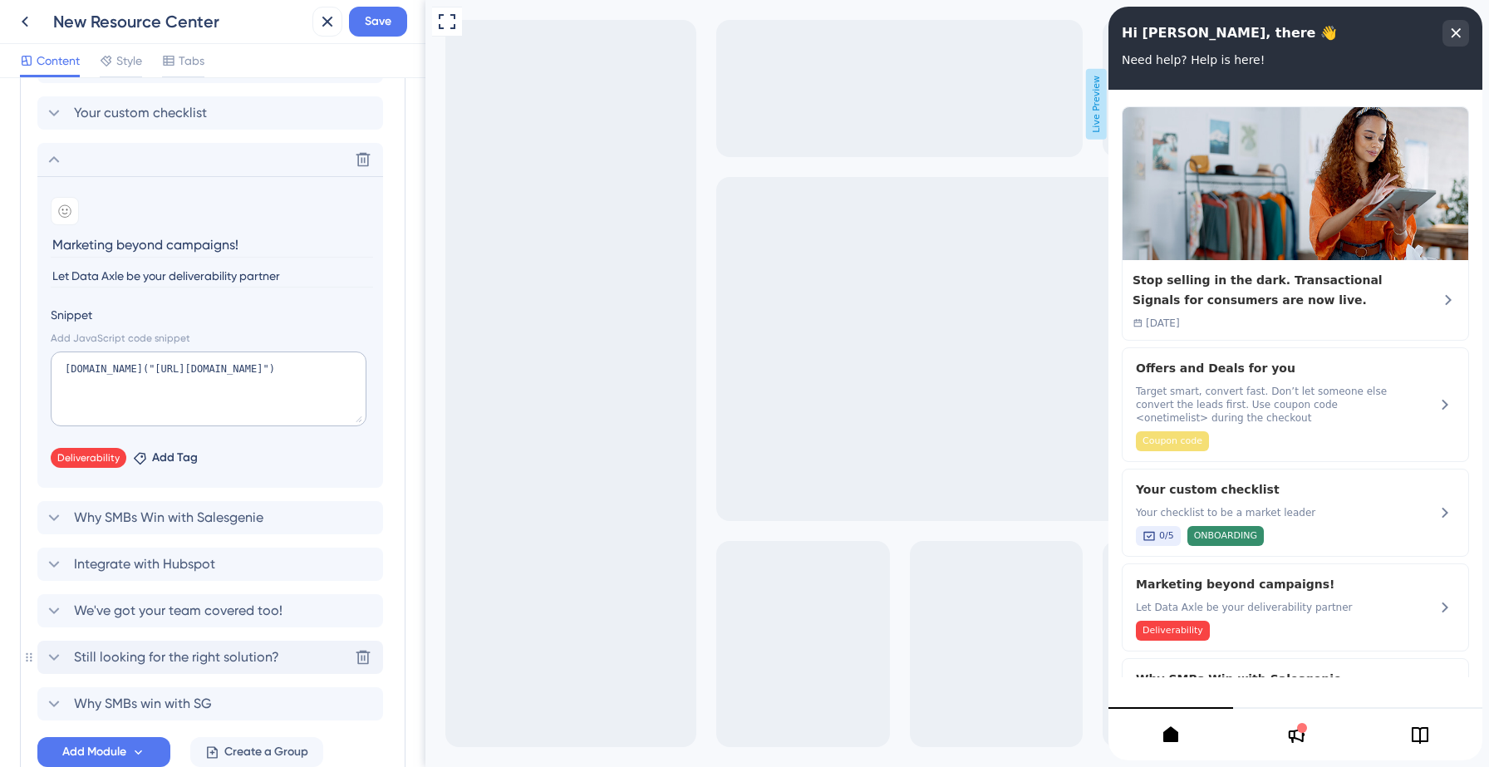
scroll to position [469, 0]
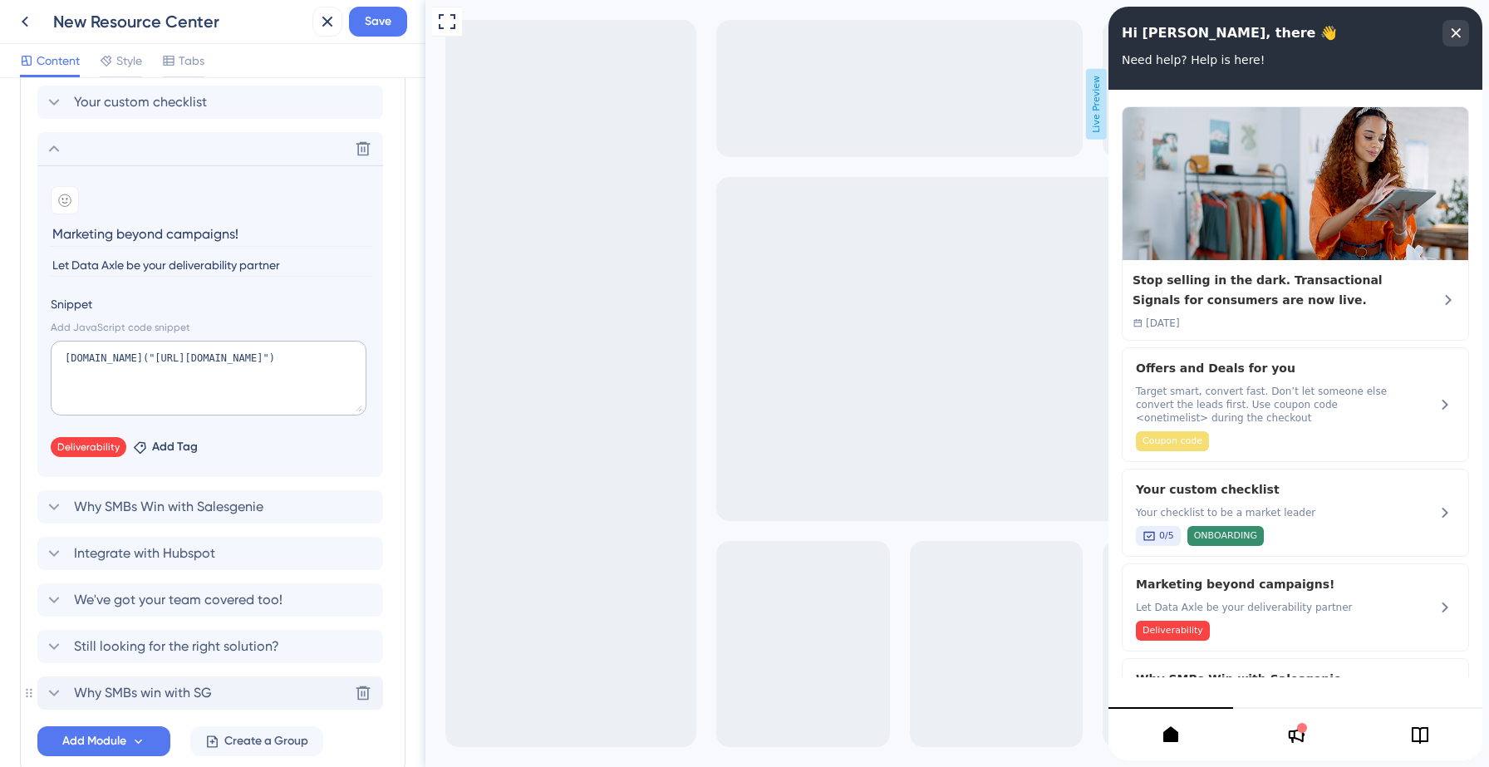
click at [170, 684] on span "Why SMBs win with SG" at bounding box center [143, 693] width 138 height 20
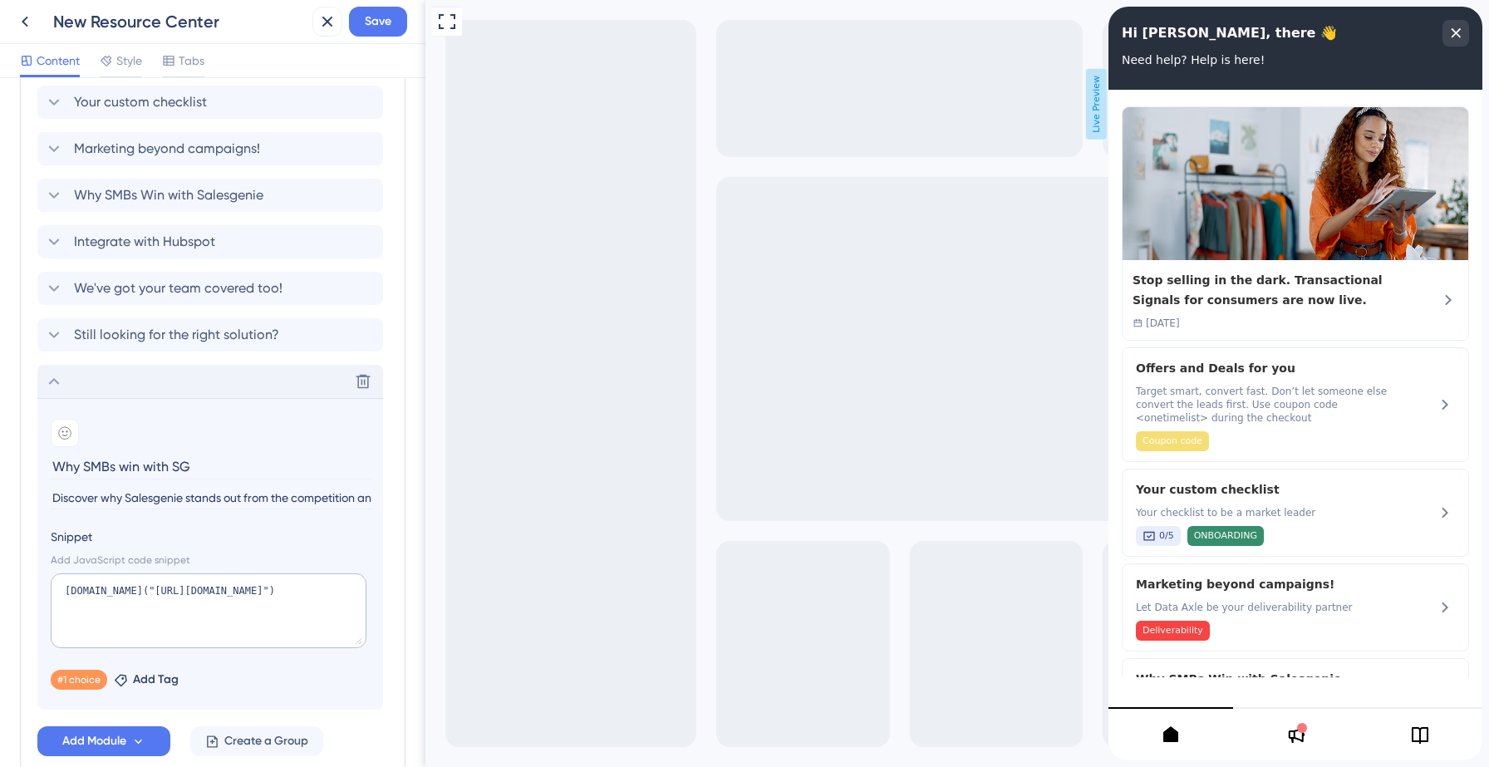
click at [156, 461] on input "Why SMBs win with SG" at bounding box center [212, 467] width 322 height 26
type input "R"
type input "Know buyer insights"
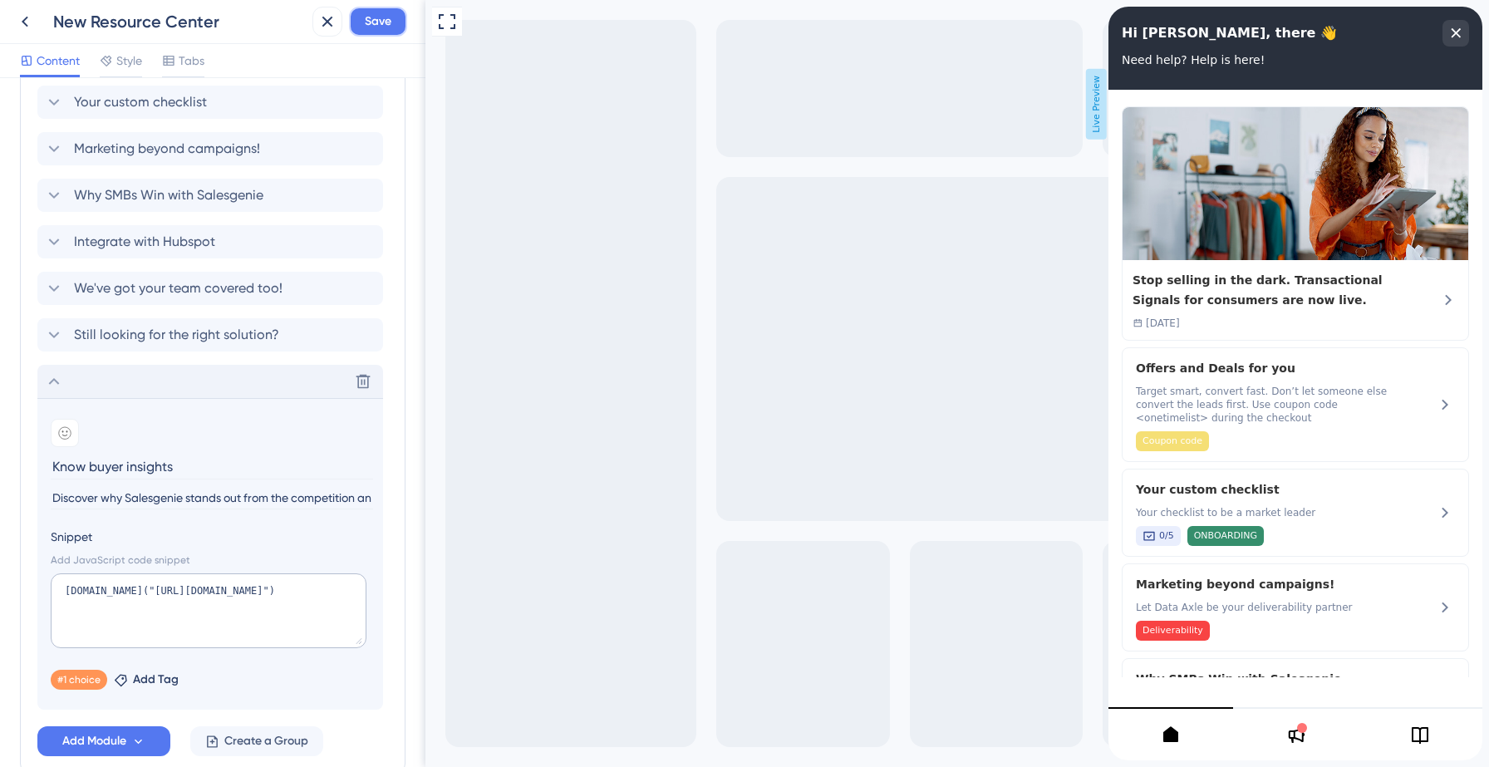
click at [374, 17] on span "Save" at bounding box center [378, 22] width 27 height 20
click at [310, 26] on icon at bounding box center [315, 30] width 17 height 17
click at [57, 381] on icon at bounding box center [54, 381] width 11 height 7
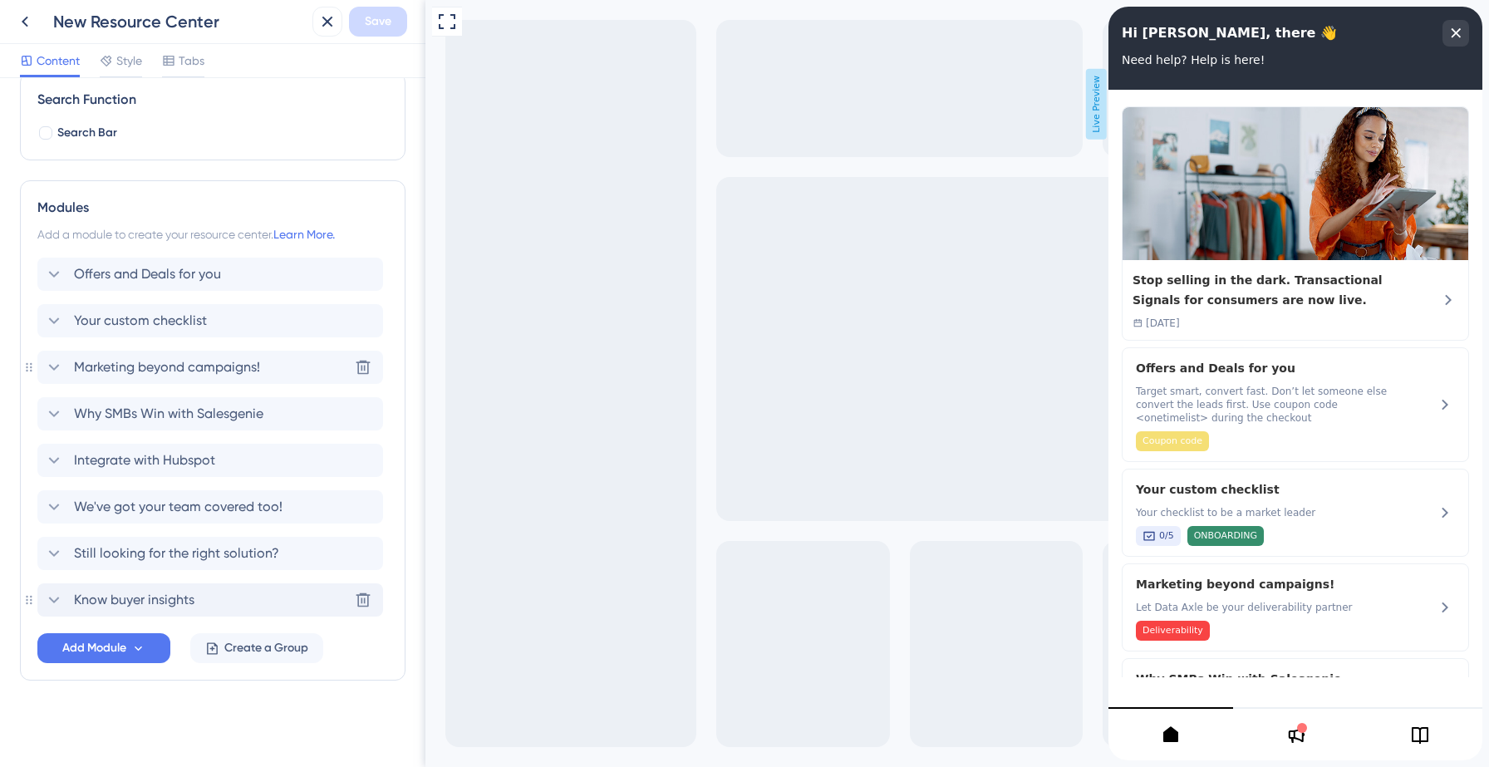
scroll to position [250, 0]
drag, startPoint x: 223, startPoint y: 600, endPoint x: 225, endPoint y: 356, distance: 244.3
click at [225, 356] on div "Offers and Deals for you Your custom checklist Marketing beyond campaigns! Why …" at bounding box center [212, 437] width 351 height 359
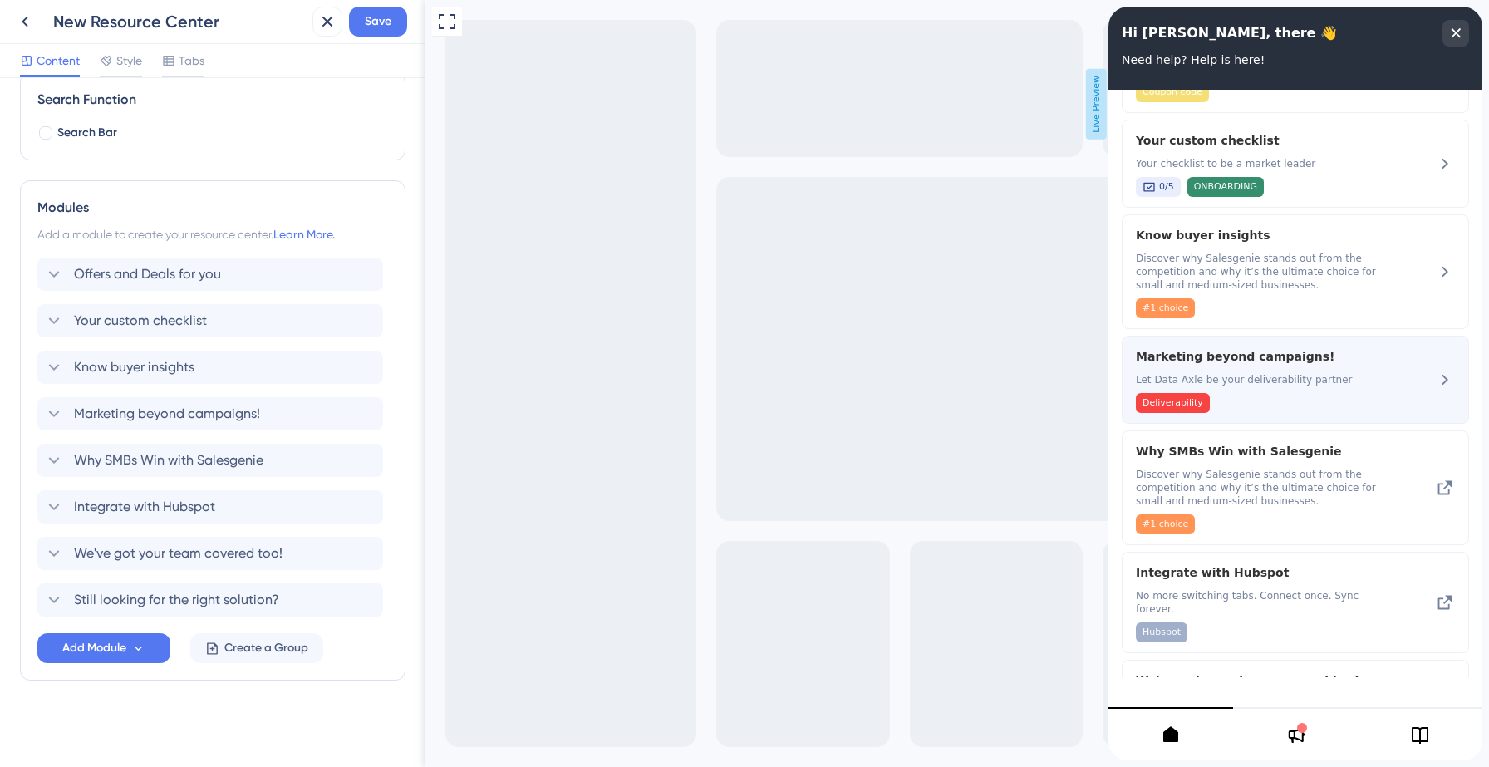
scroll to position [360, 0]
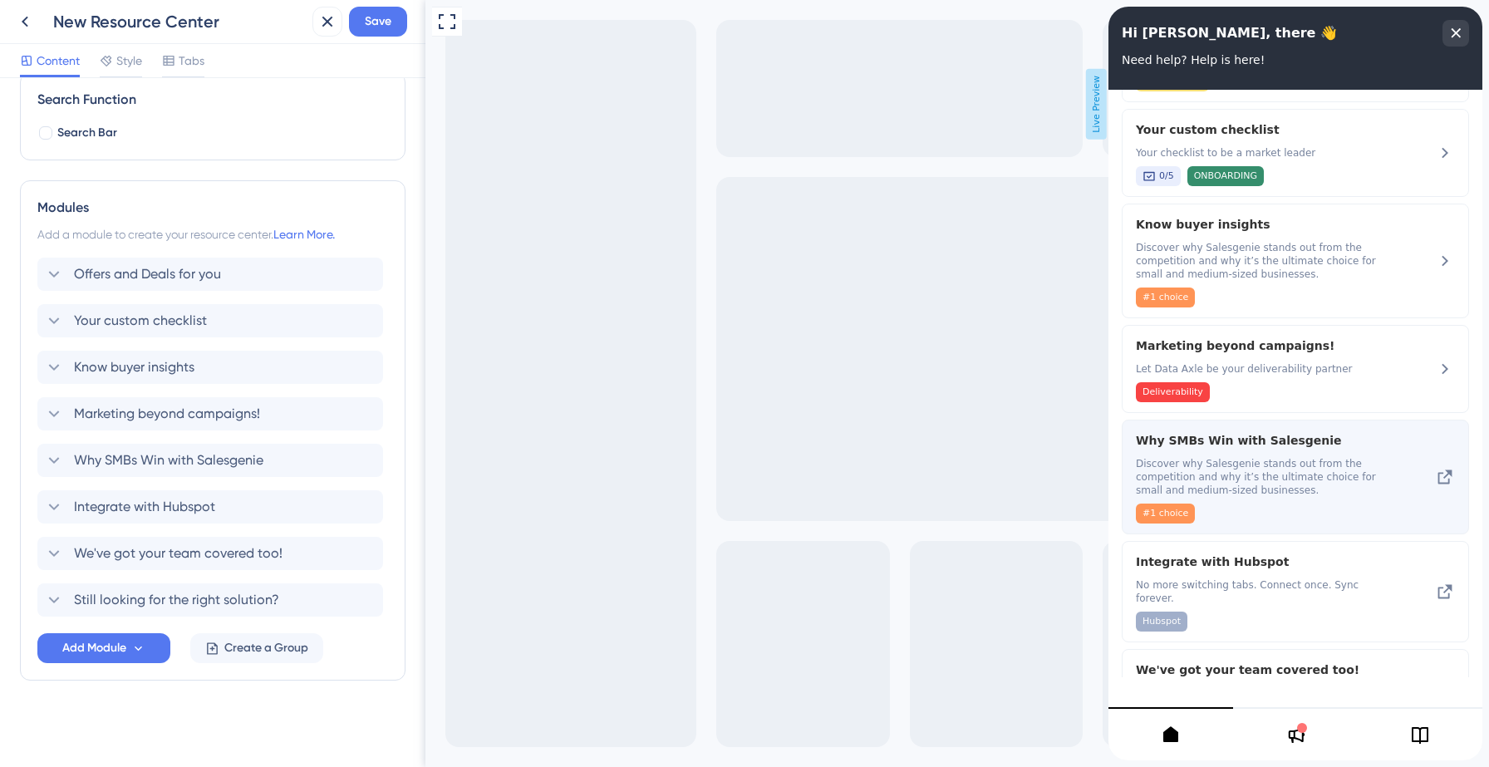
click at [1220, 472] on span "Discover why Salesgenie stands out from the competition and why it’s the ultima…" at bounding box center [1263, 477] width 255 height 40
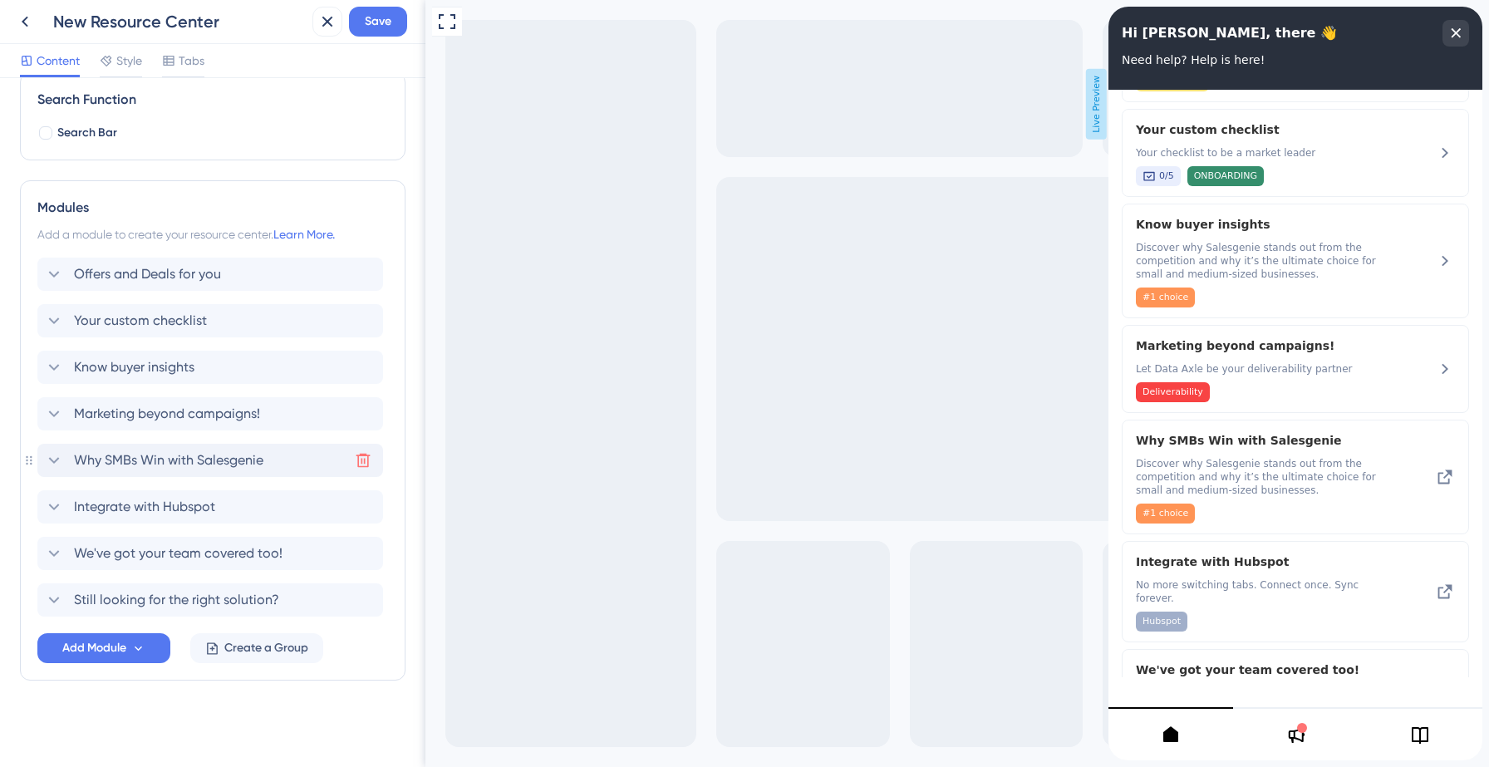
click at [365, 457] on icon at bounding box center [363, 460] width 17 height 17
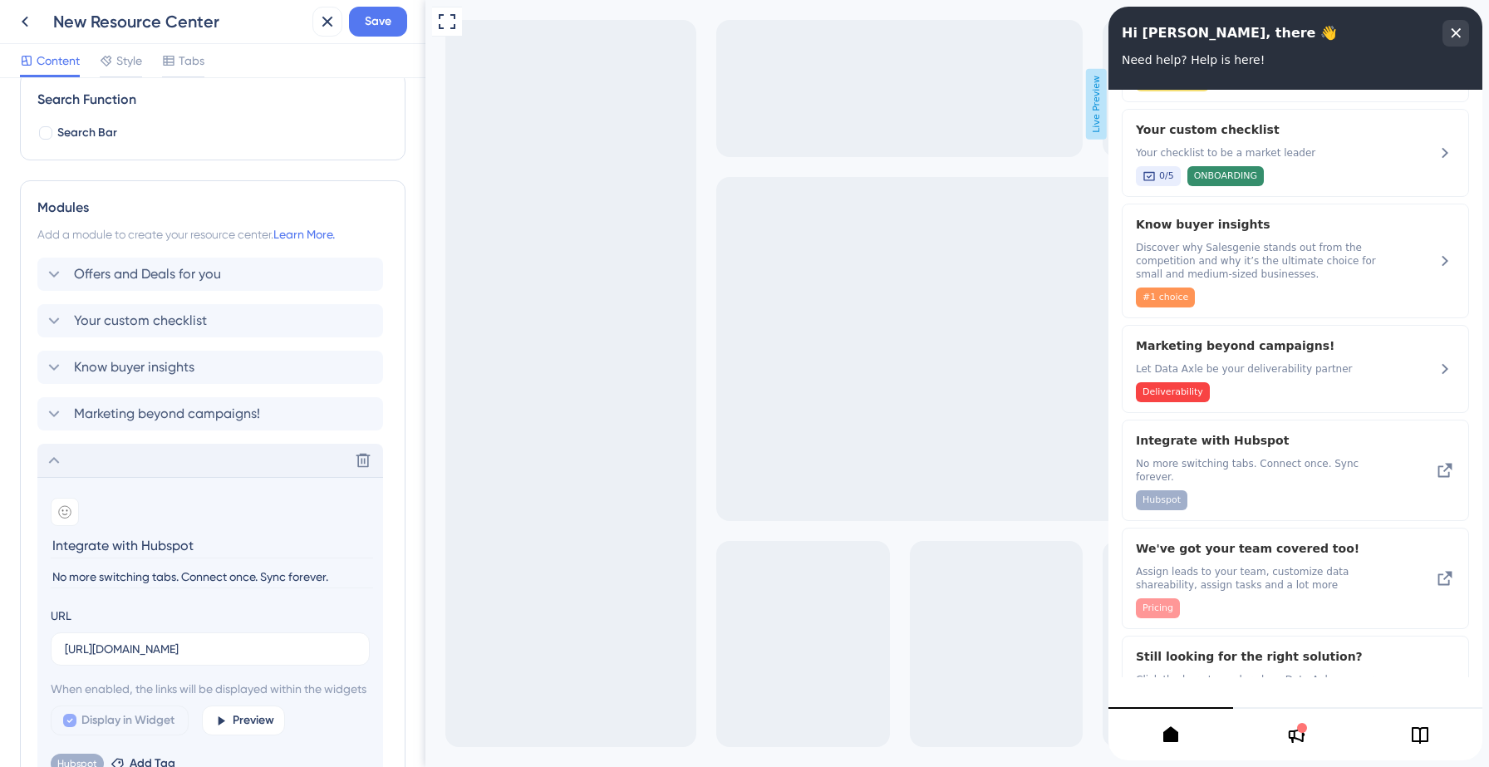
click at [56, 460] on icon at bounding box center [54, 460] width 11 height 7
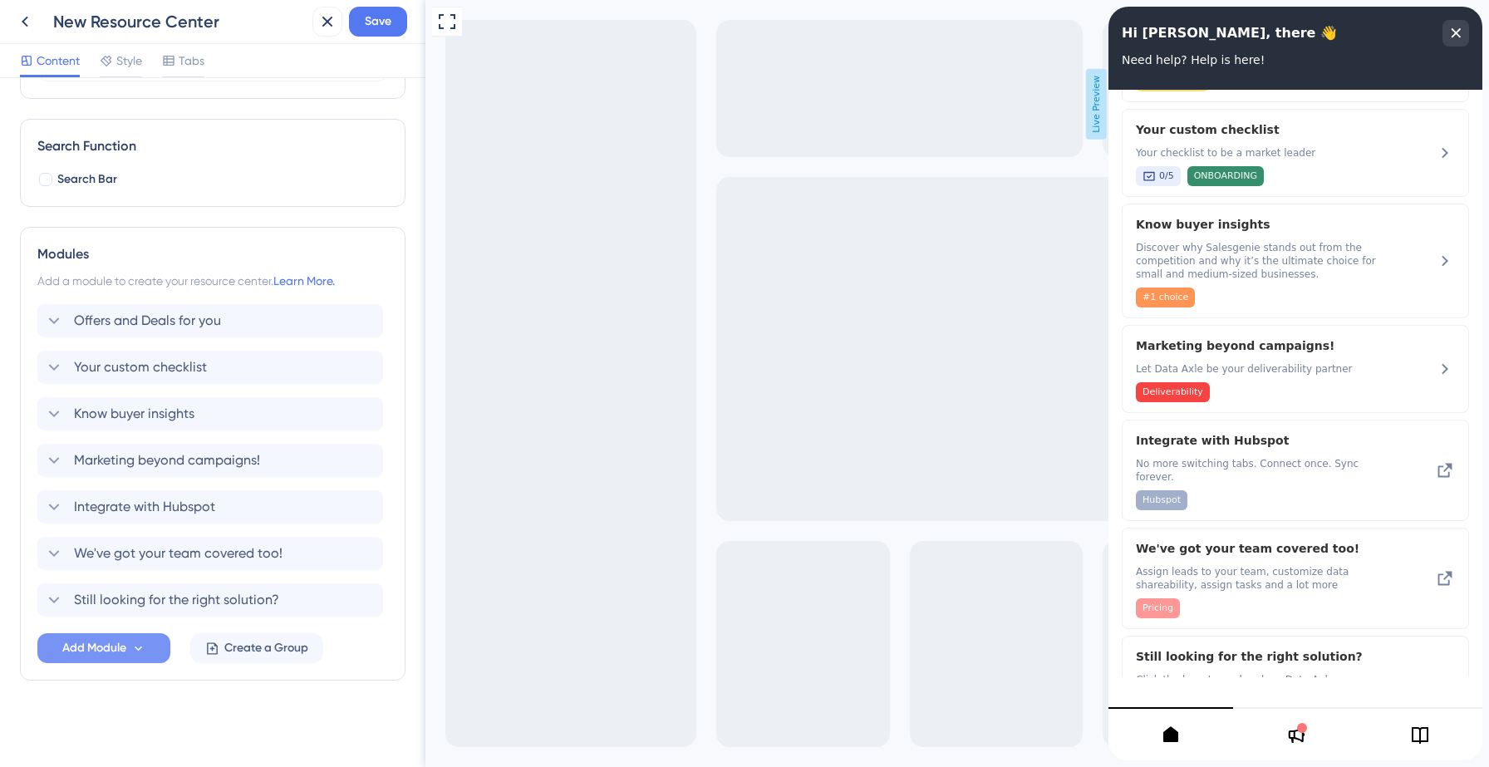
click at [111, 645] on span "Add Module" at bounding box center [94, 648] width 64 height 20
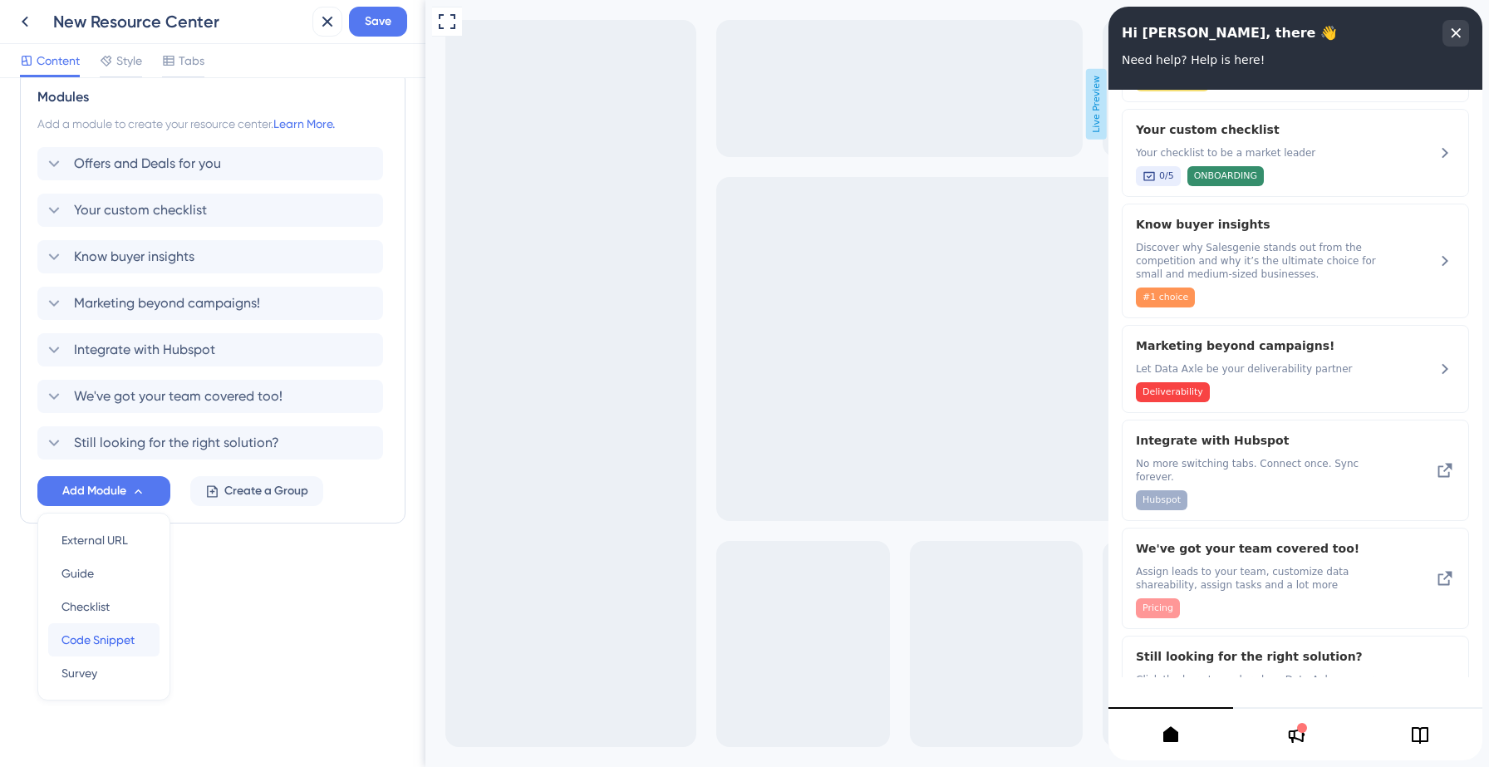
click at [108, 641] on span "Code Snippet" at bounding box center [97, 640] width 73 height 20
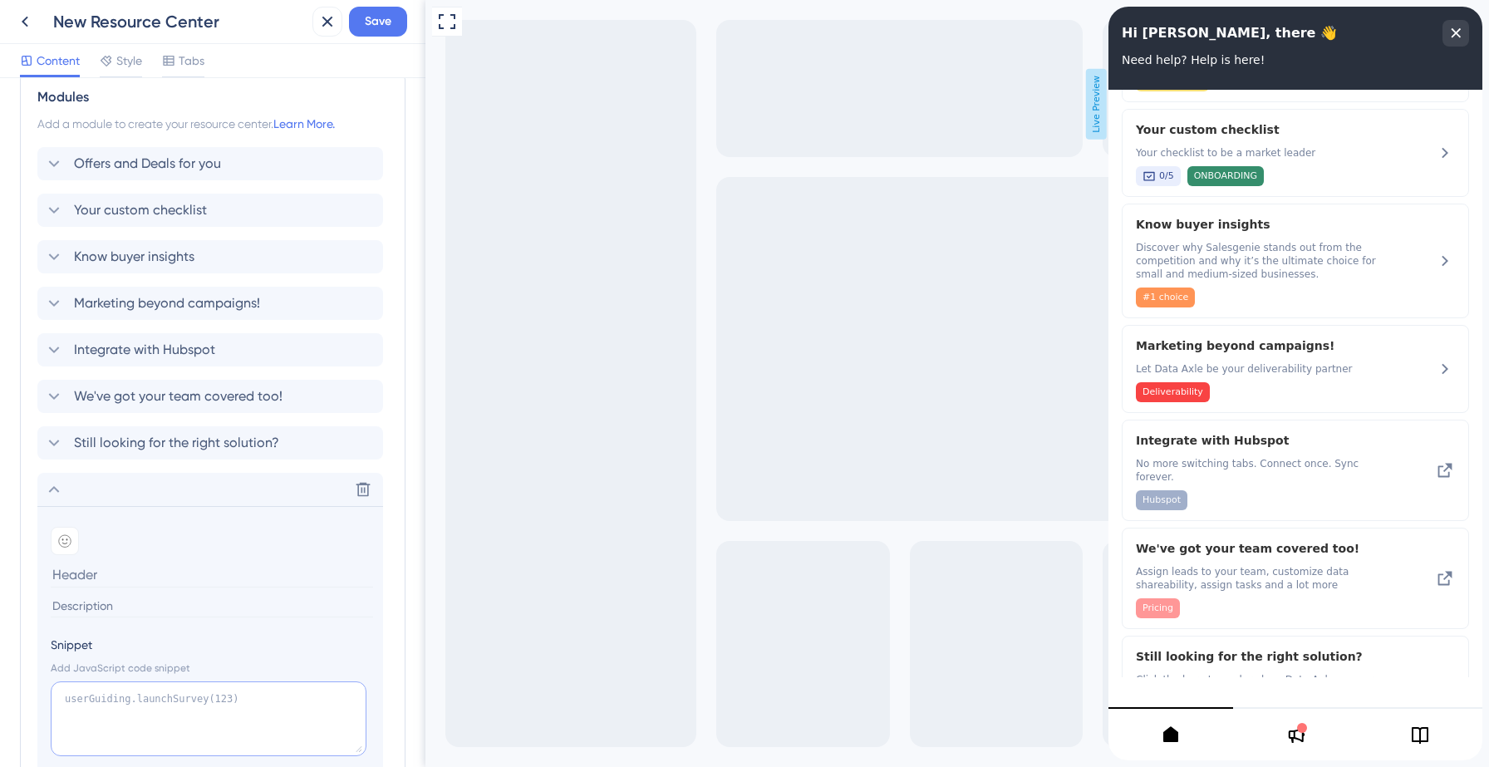
click at [140, 699] on textarea at bounding box center [209, 718] width 316 height 75
click at [135, 576] on input at bounding box center [212, 575] width 322 height 26
type input "Why SMBs win with Salesgenie"
click at [140, 605] on input at bounding box center [212, 606] width 322 height 22
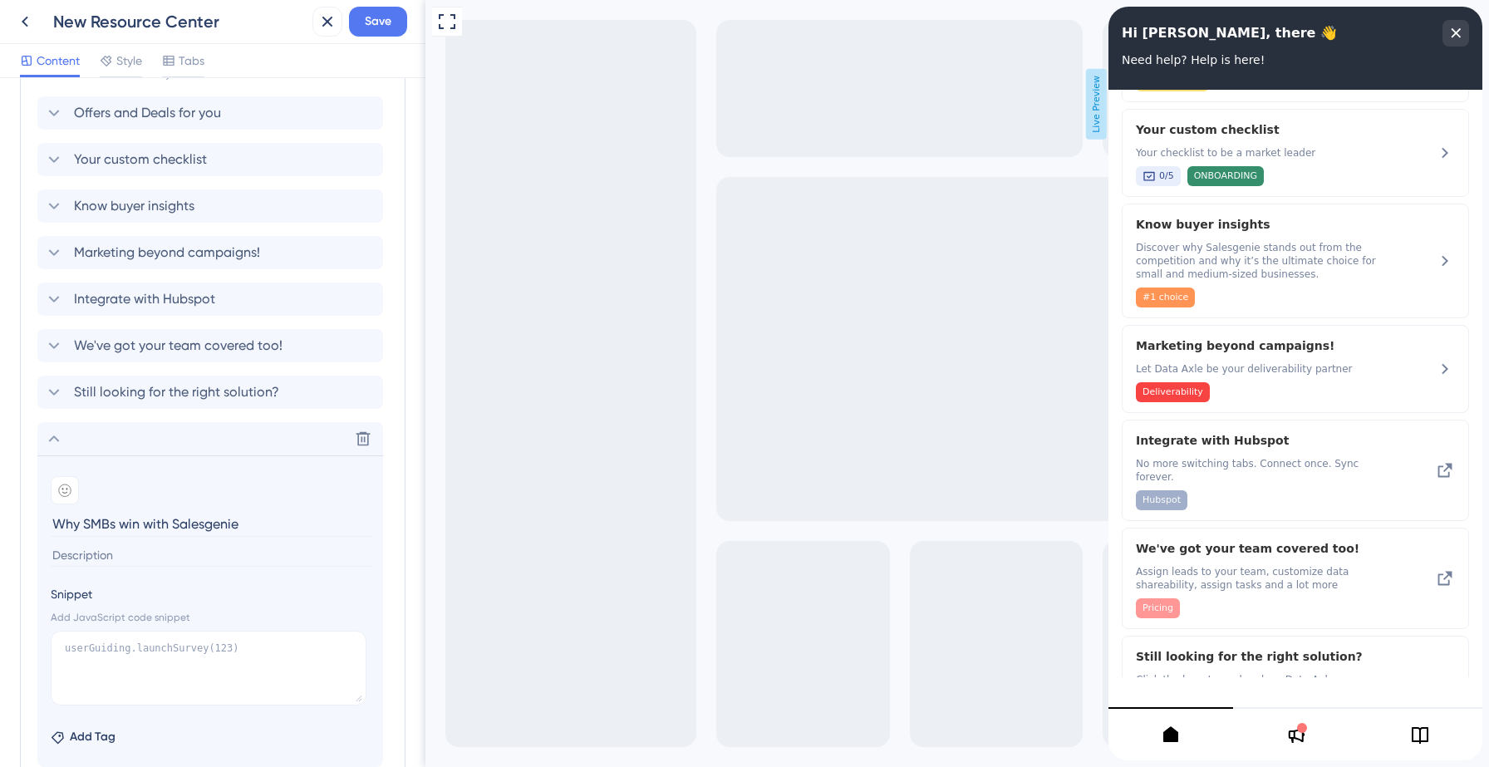
scroll to position [412, 0]
click at [147, 632] on textarea at bounding box center [209, 667] width 316 height 75
paste textarea "[URL][DOMAIN_NAME]"
click at [65, 643] on textarea "[URL][DOMAIN_NAME]" at bounding box center [209, 667] width 316 height 75
click at [115, 659] on textarea ""[URL][DOMAIN_NAME]" at bounding box center [209, 667] width 316 height 75
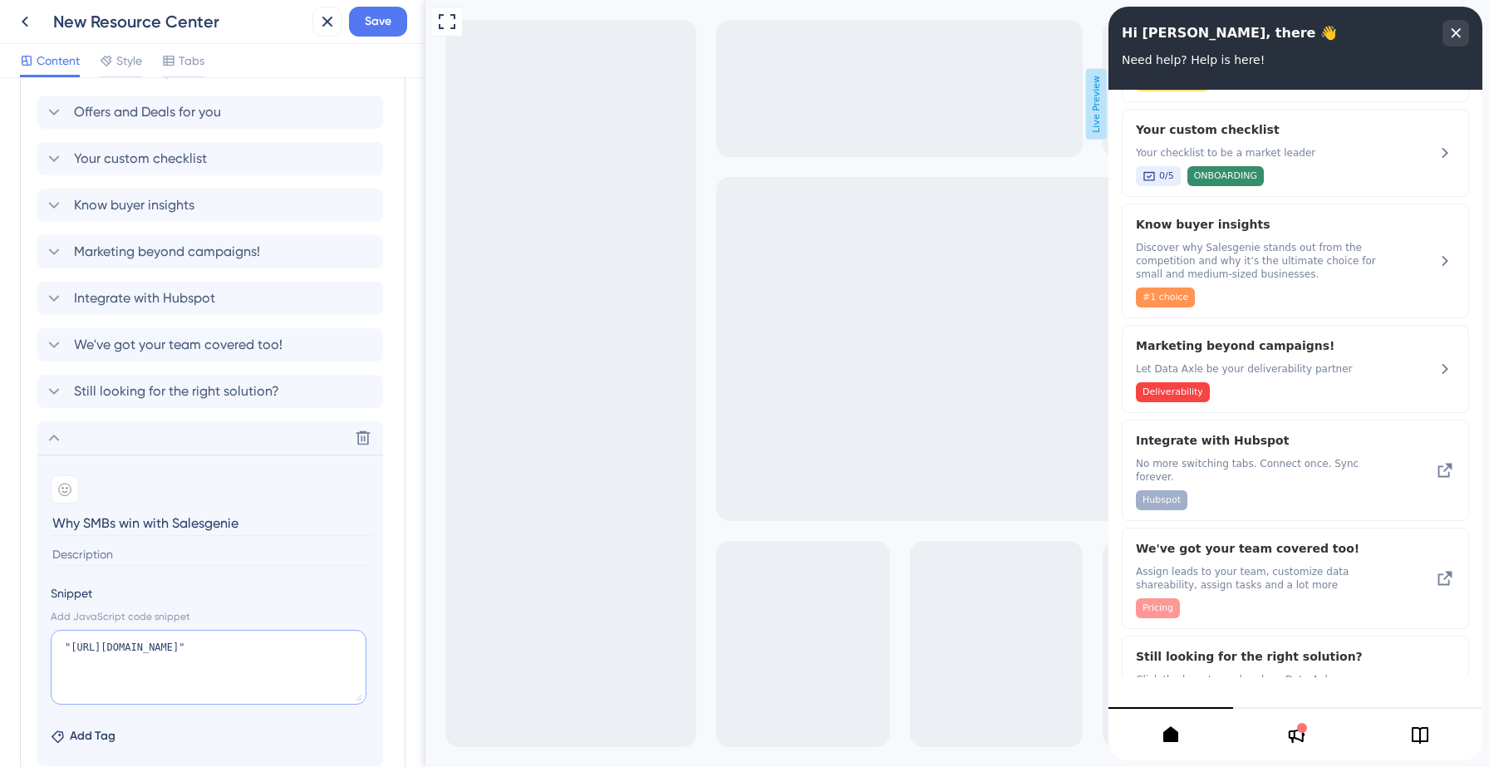
click at [65, 647] on textarea ""[URL][DOMAIN_NAME]"" at bounding box center [209, 667] width 316 height 75
click at [237, 675] on textarea "[DOMAIN_NAME]"[URL][DOMAIN_NAME]"" at bounding box center [209, 667] width 316 height 75
click at [63, 645] on textarea "[DOMAIN_NAME]"[URL][DOMAIN_NAME]"" at bounding box center [209, 667] width 316 height 75
click at [130, 645] on textarea "[DOMAIN_NAME]"[URL][DOMAIN_NAME]"" at bounding box center [209, 667] width 316 height 75
click at [216, 668] on textarea "[DOMAIN_NAME]("[URL][DOMAIN_NAME]"" at bounding box center [209, 667] width 316 height 75
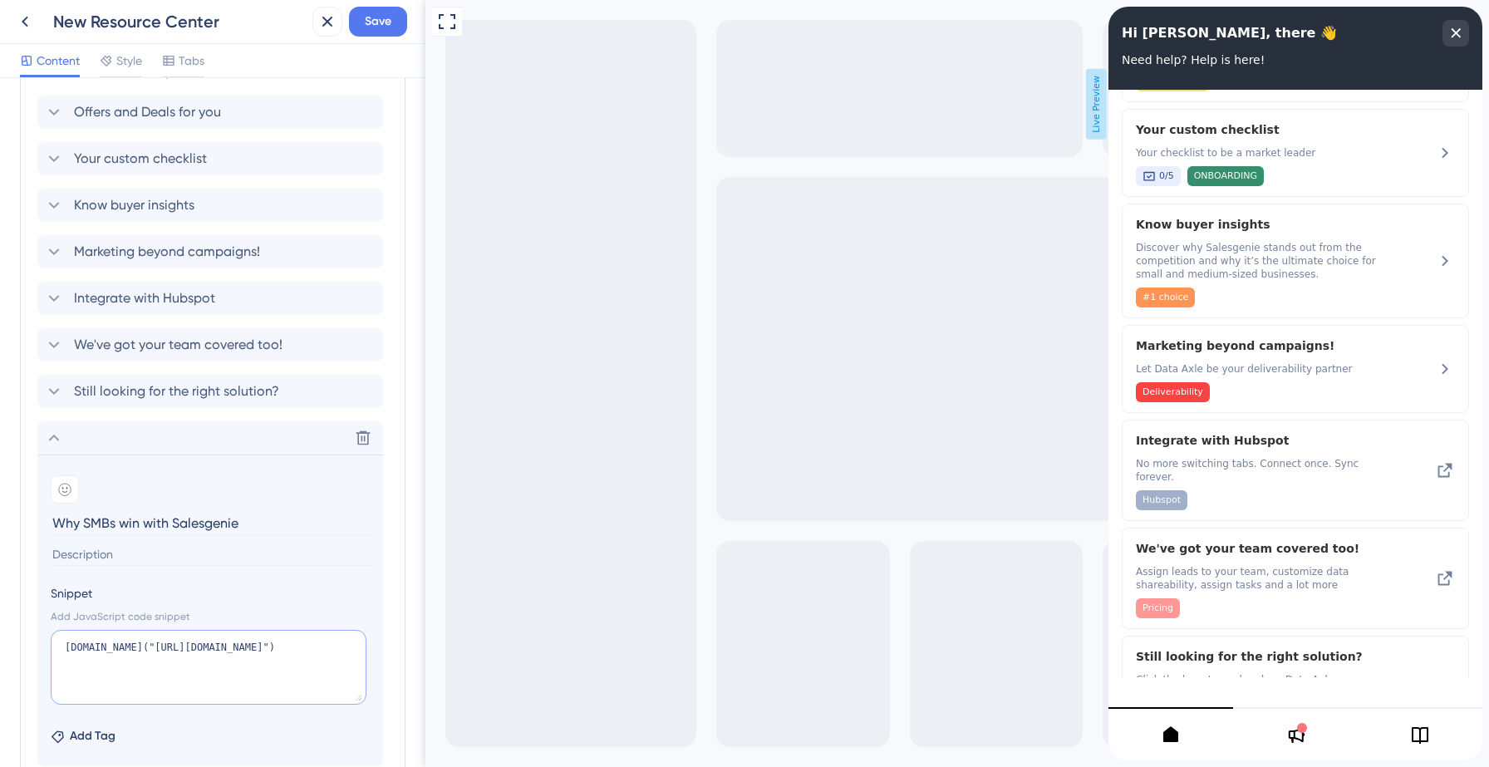
click at [185, 685] on textarea "[DOMAIN_NAME]("[URL][DOMAIN_NAME]")" at bounding box center [209, 667] width 316 height 75
type textarea "[DOMAIN_NAME]("[URL][DOMAIN_NAME]")"
click at [156, 548] on input at bounding box center [212, 554] width 322 height 22
paste input "Discover why Salesgenie stands out from the competition and why it’s the ultima…"
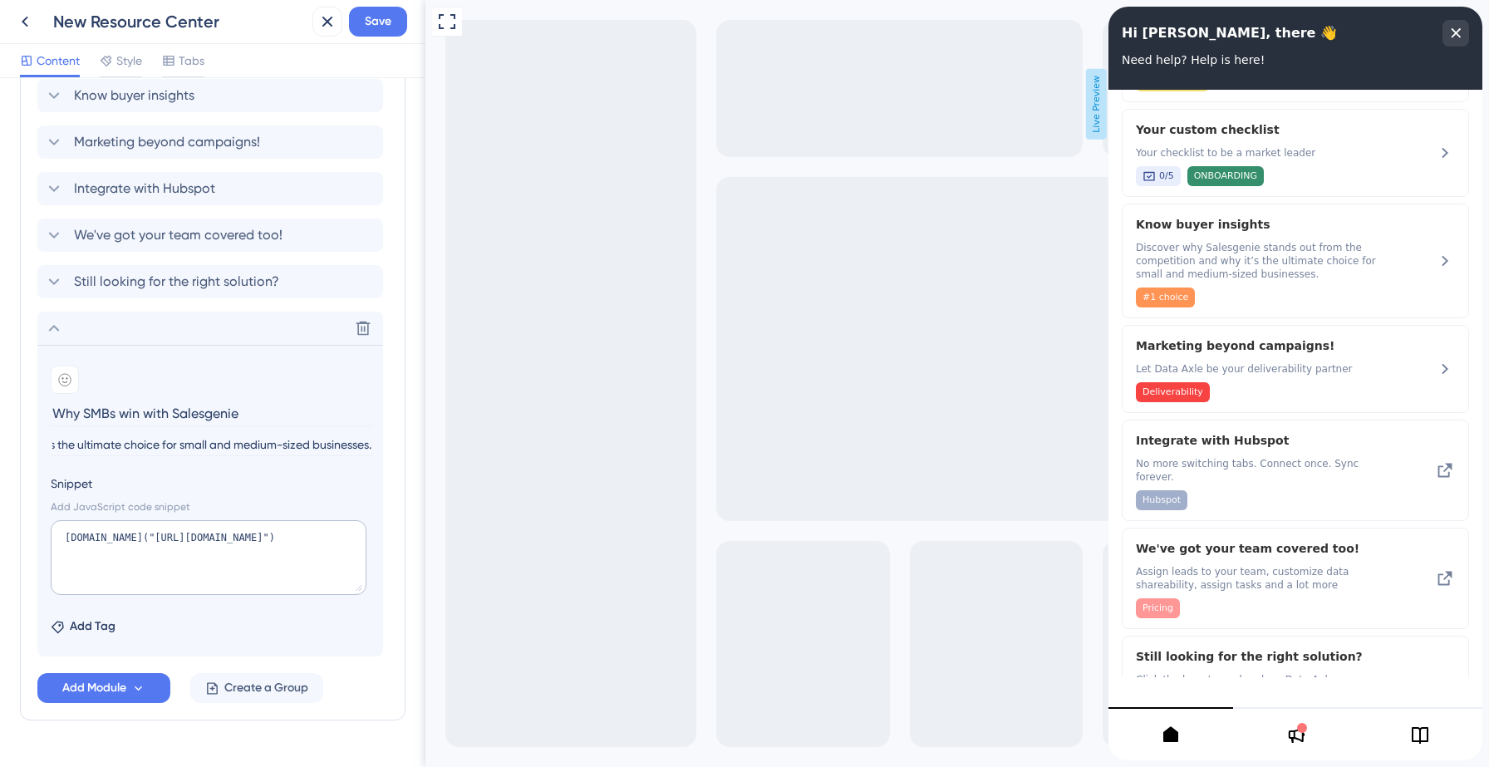
scroll to position [525, 0]
type input "Discover why Salesgenie stands out from the competition and why it’s the ultima…"
click at [106, 627] on span "Add Tag" at bounding box center [93, 623] width 46 height 20
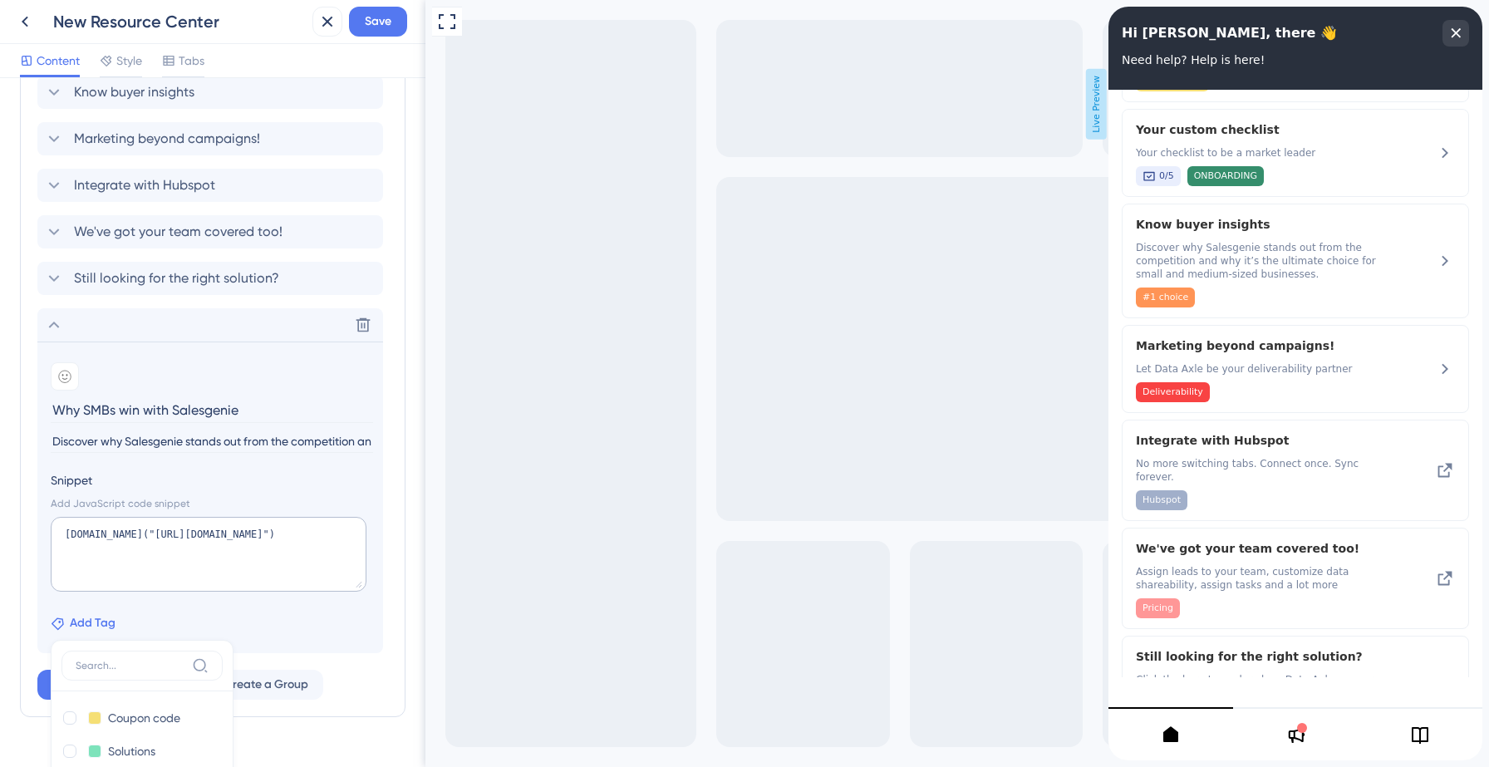
scroll to position [819, 0]
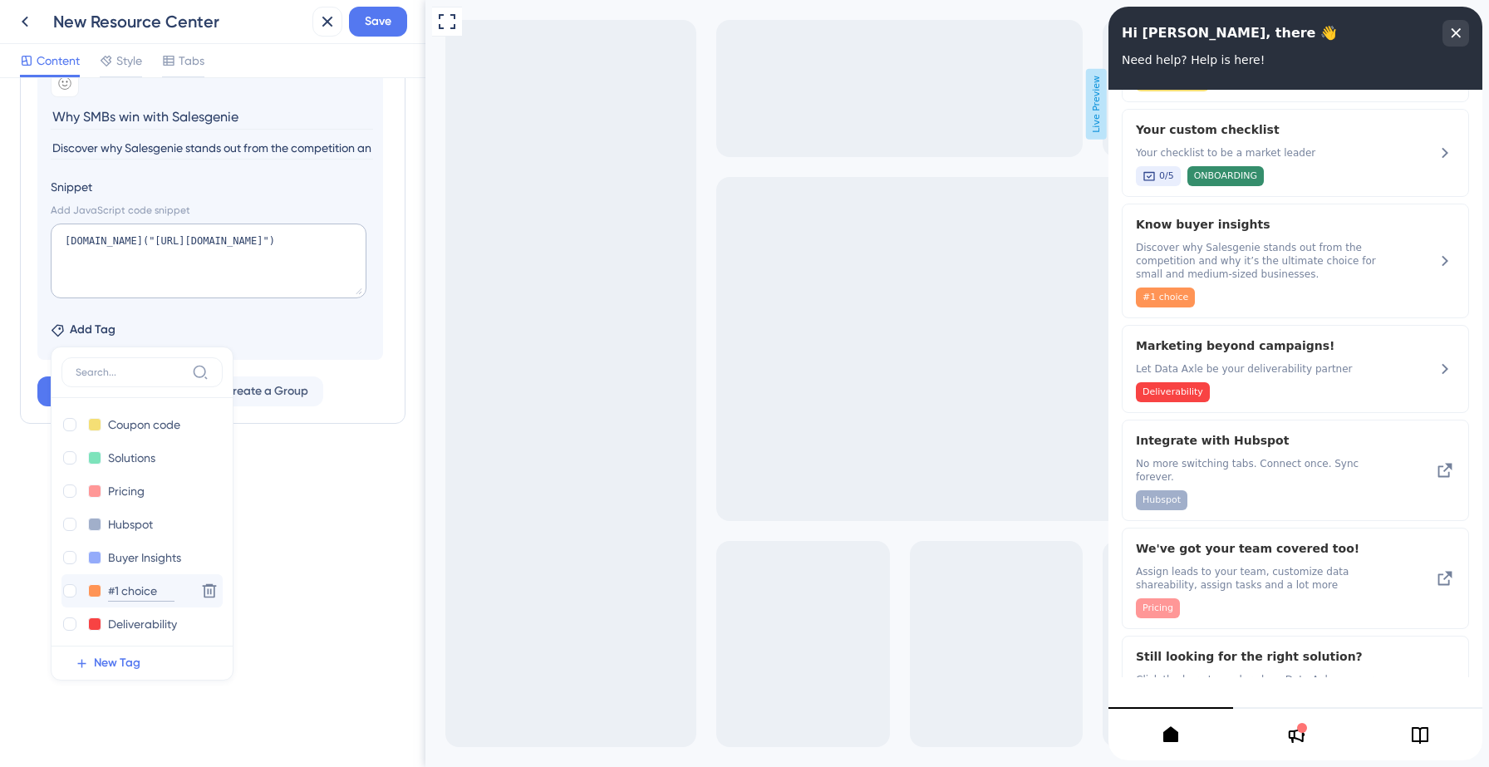
click at [130, 585] on input "#1 choice" at bounding box center [141, 591] width 66 height 21
click at [71, 588] on div at bounding box center [69, 590] width 13 height 13
checkbox input "true"
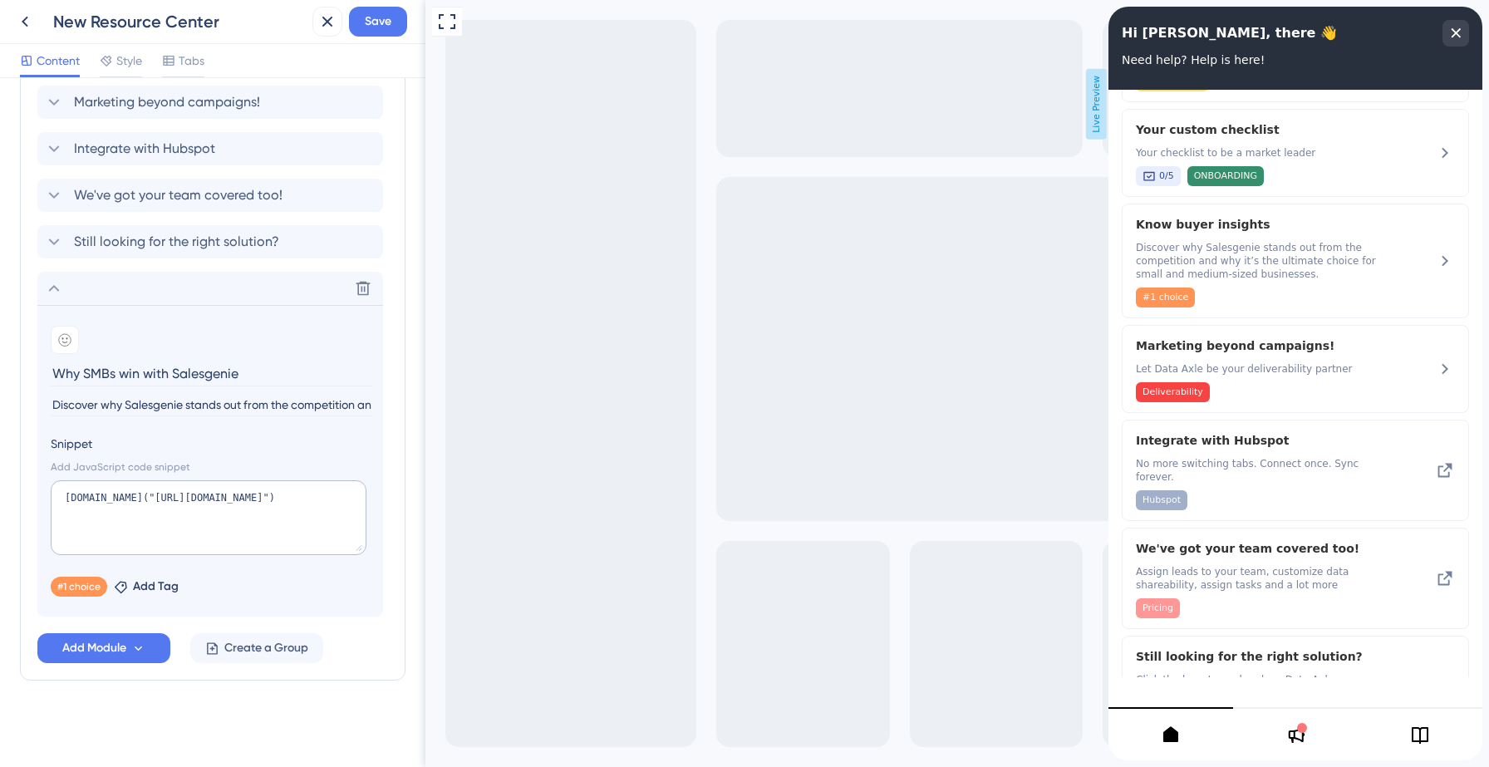
scroll to position [562, 0]
click at [379, 18] on span "Save" at bounding box center [378, 22] width 27 height 20
click at [54, 286] on icon at bounding box center [54, 288] width 11 height 7
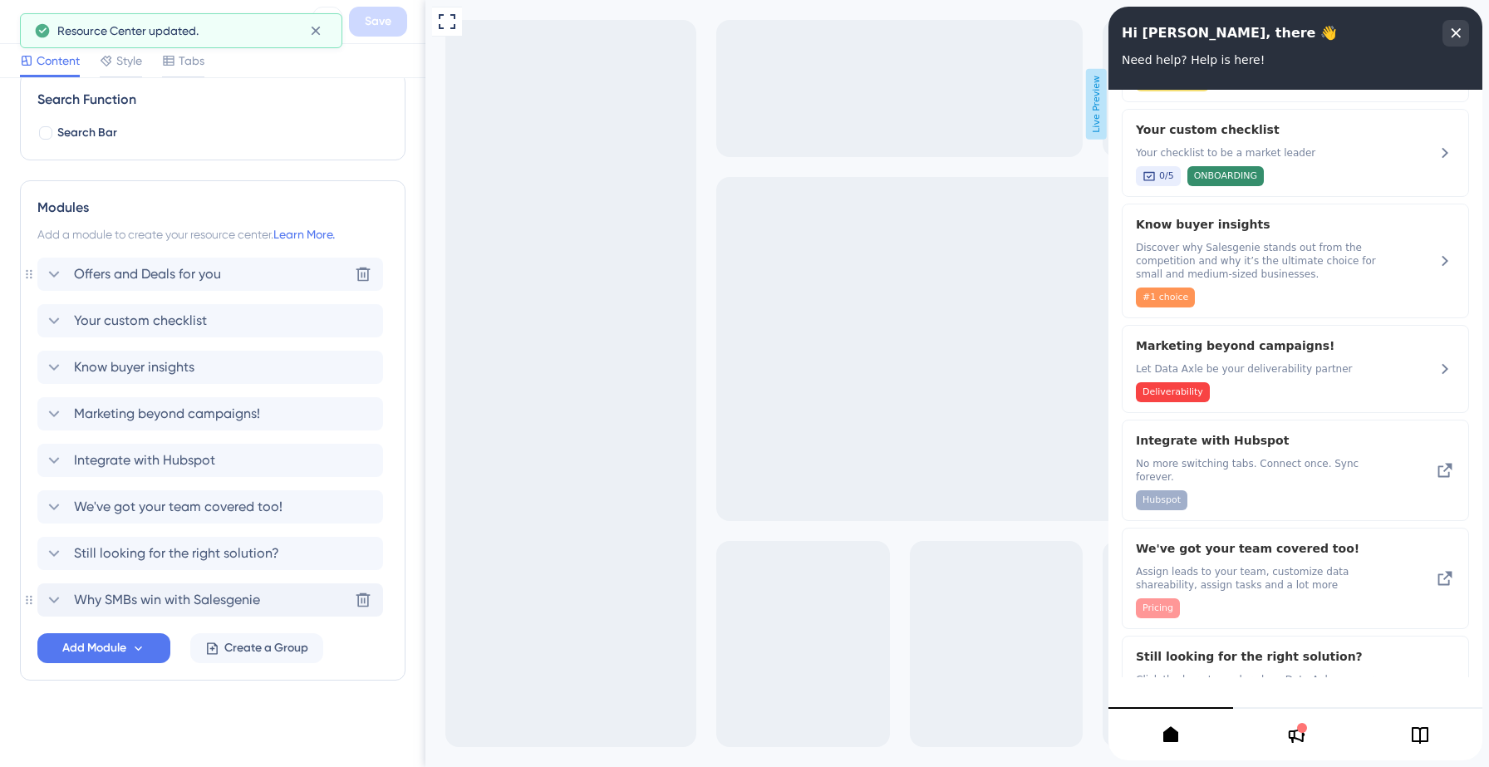
scroll to position [250, 0]
drag, startPoint x: 277, startPoint y: 603, endPoint x: 279, endPoint y: 500, distance: 103.1
click at [279, 500] on div "Offers and Deals for you Your custom checklist Know buyer insights Marketing be…" at bounding box center [212, 437] width 351 height 359
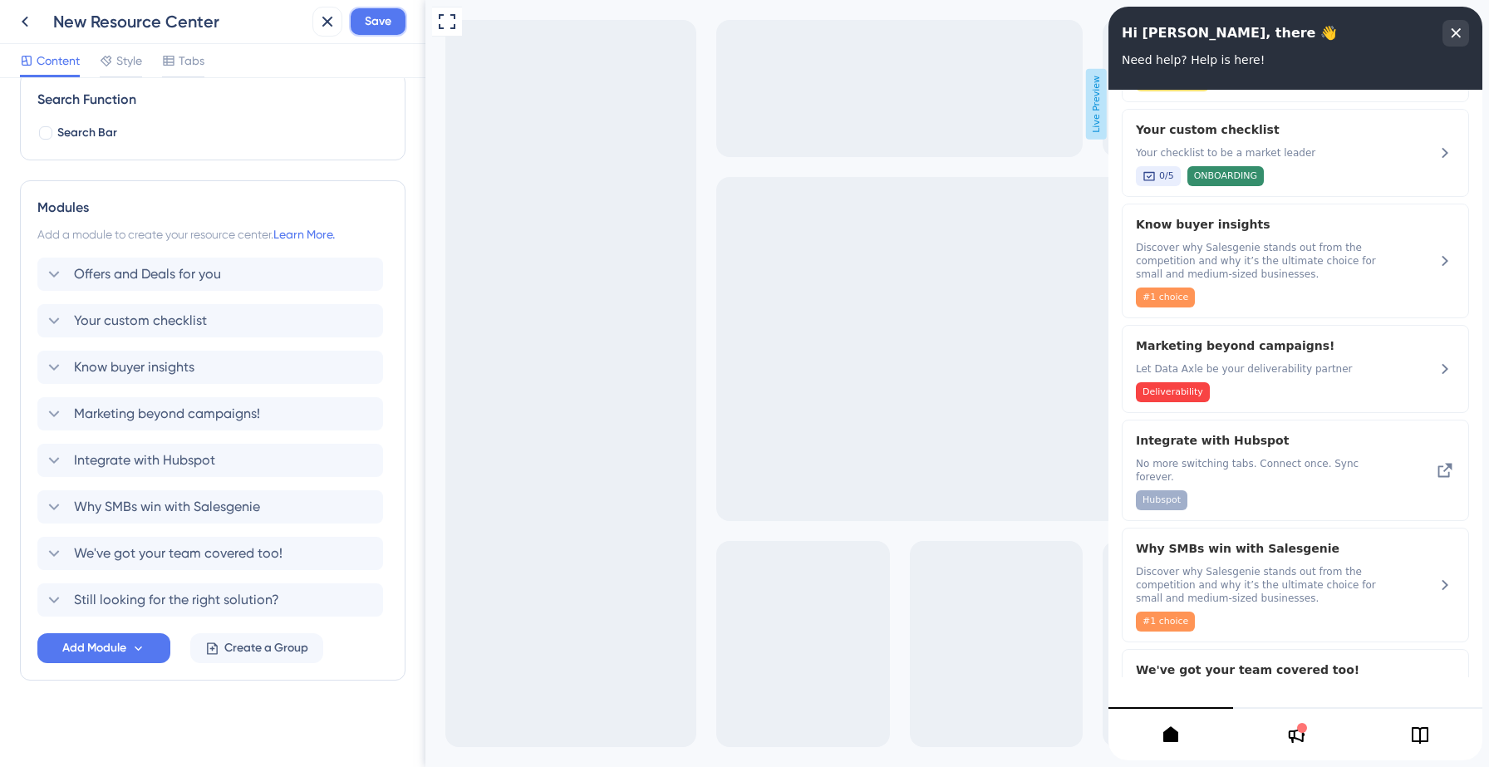
click at [381, 22] on span "Save" at bounding box center [378, 22] width 27 height 20
click at [130, 468] on span "Integrate with Hubspot" at bounding box center [144, 460] width 141 height 20
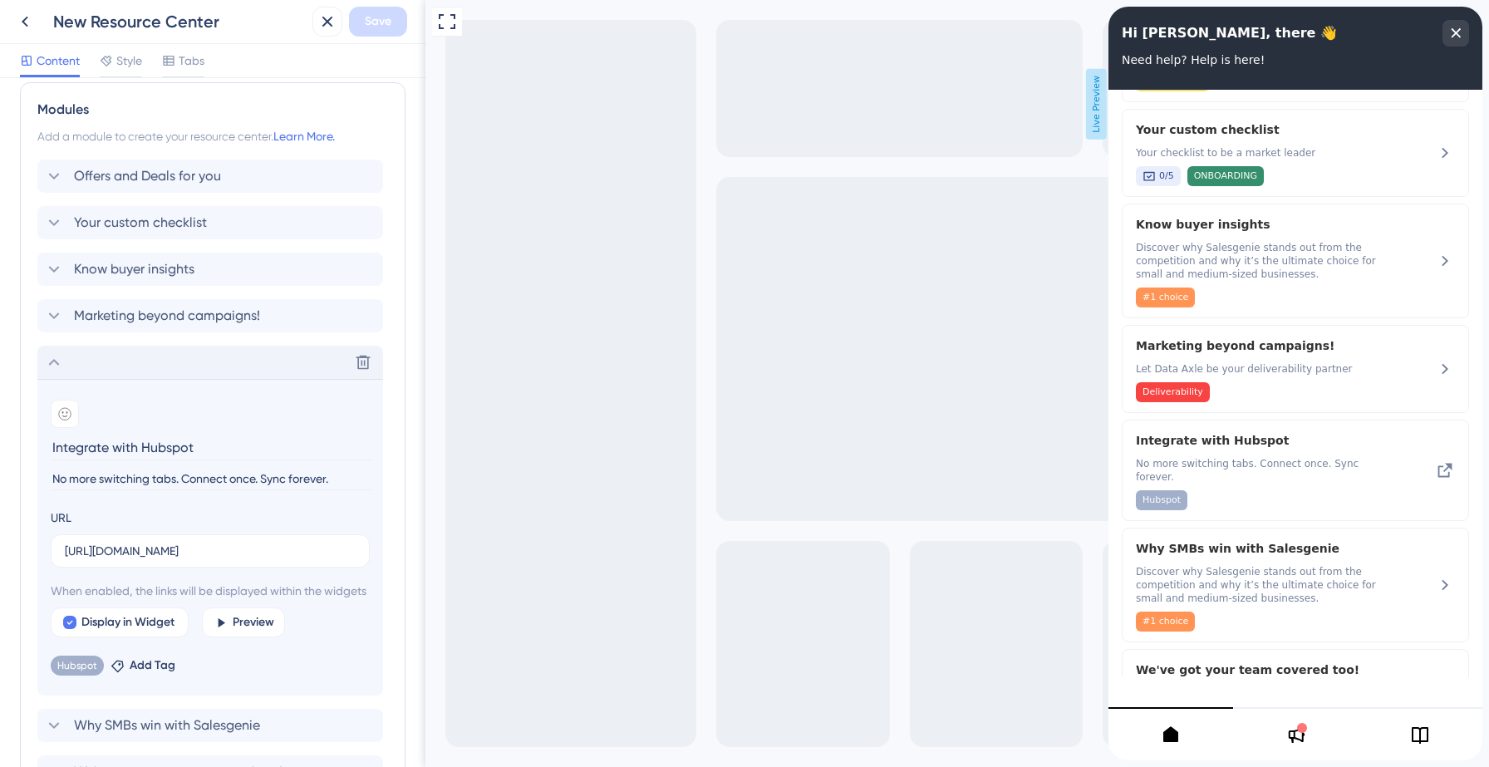
scroll to position [349, 0]
click at [184, 557] on input "[URL][DOMAIN_NAME]" at bounding box center [210, 550] width 291 height 18
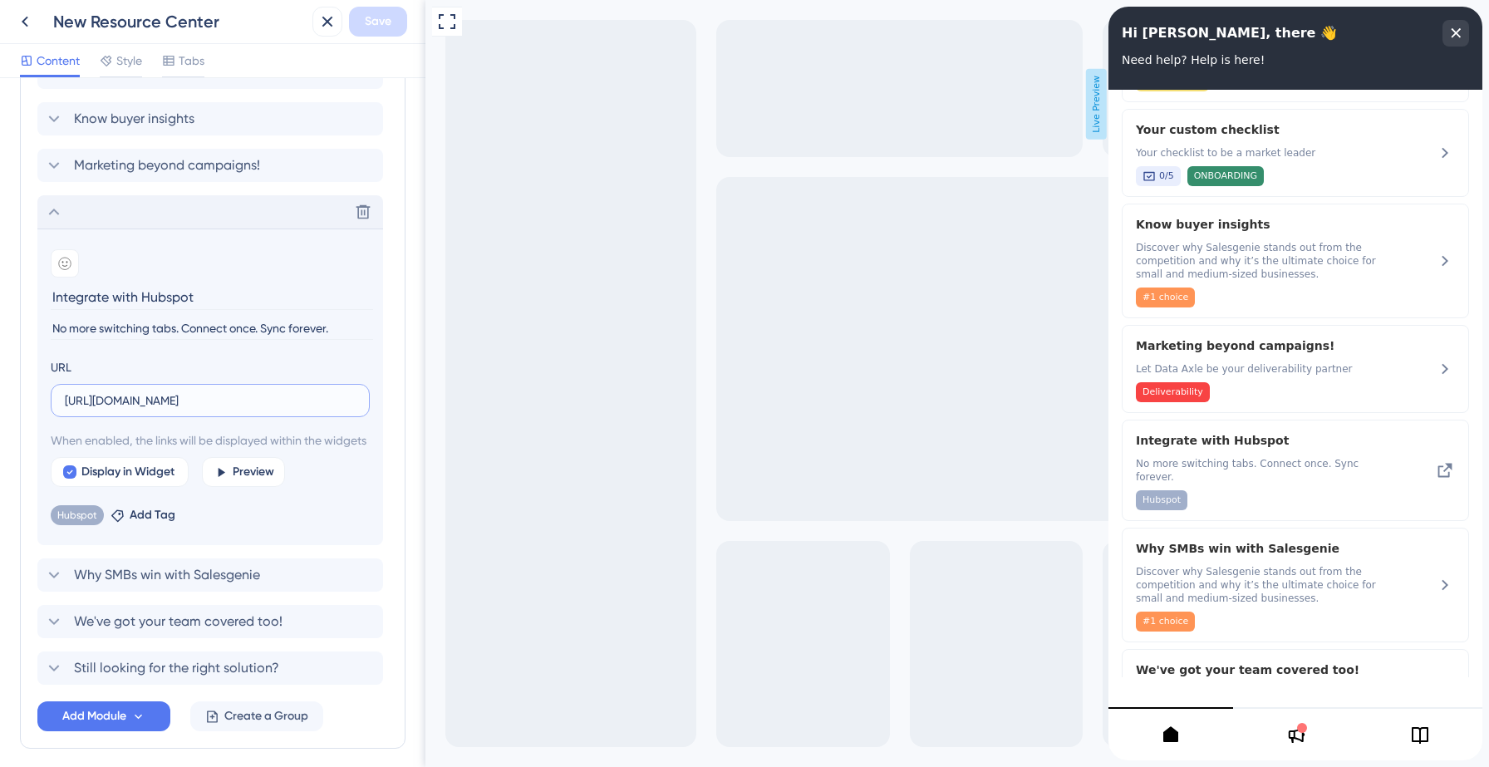
scroll to position [500, 0]
click at [363, 205] on icon at bounding box center [364, 211] width 14 height 14
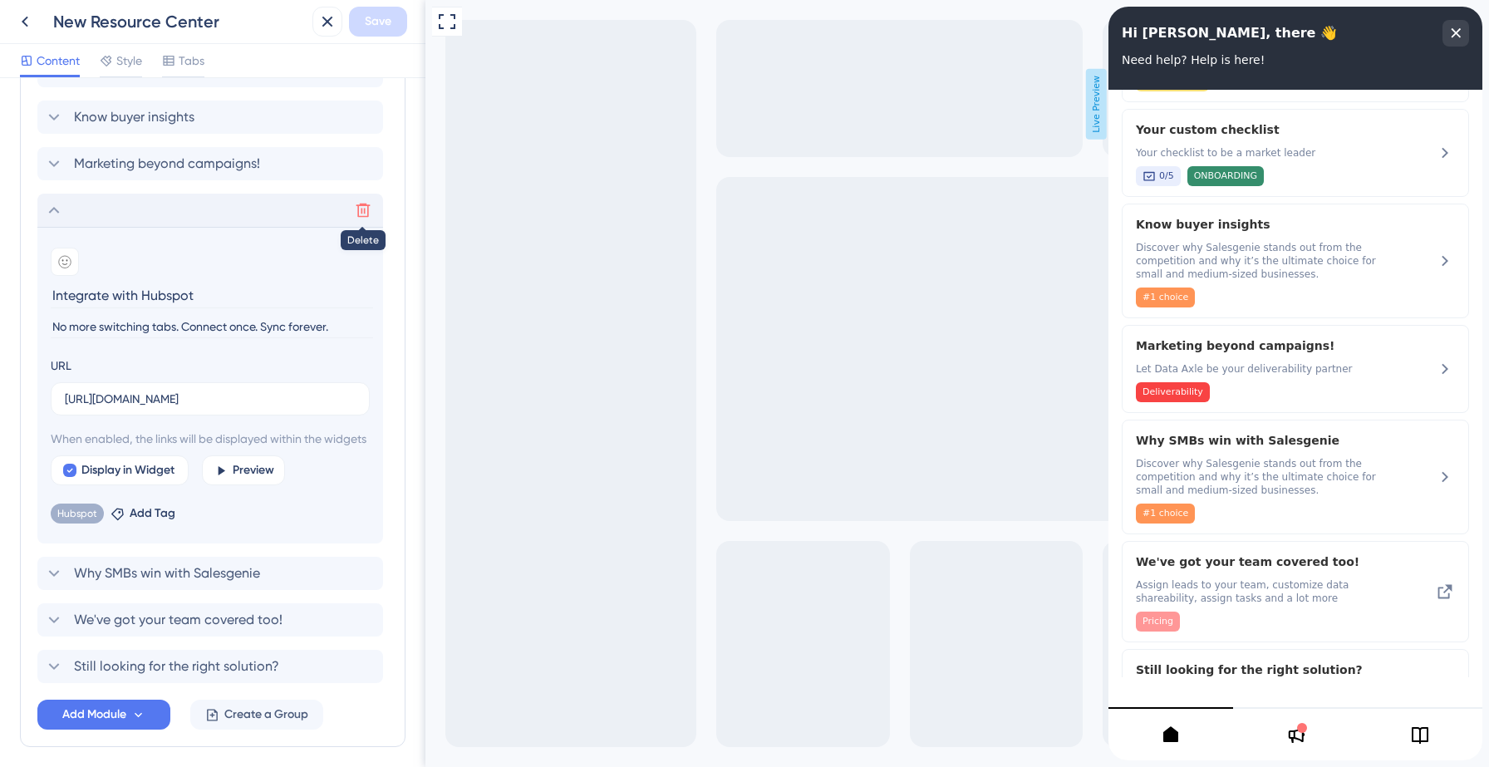
scroll to position [204, 0]
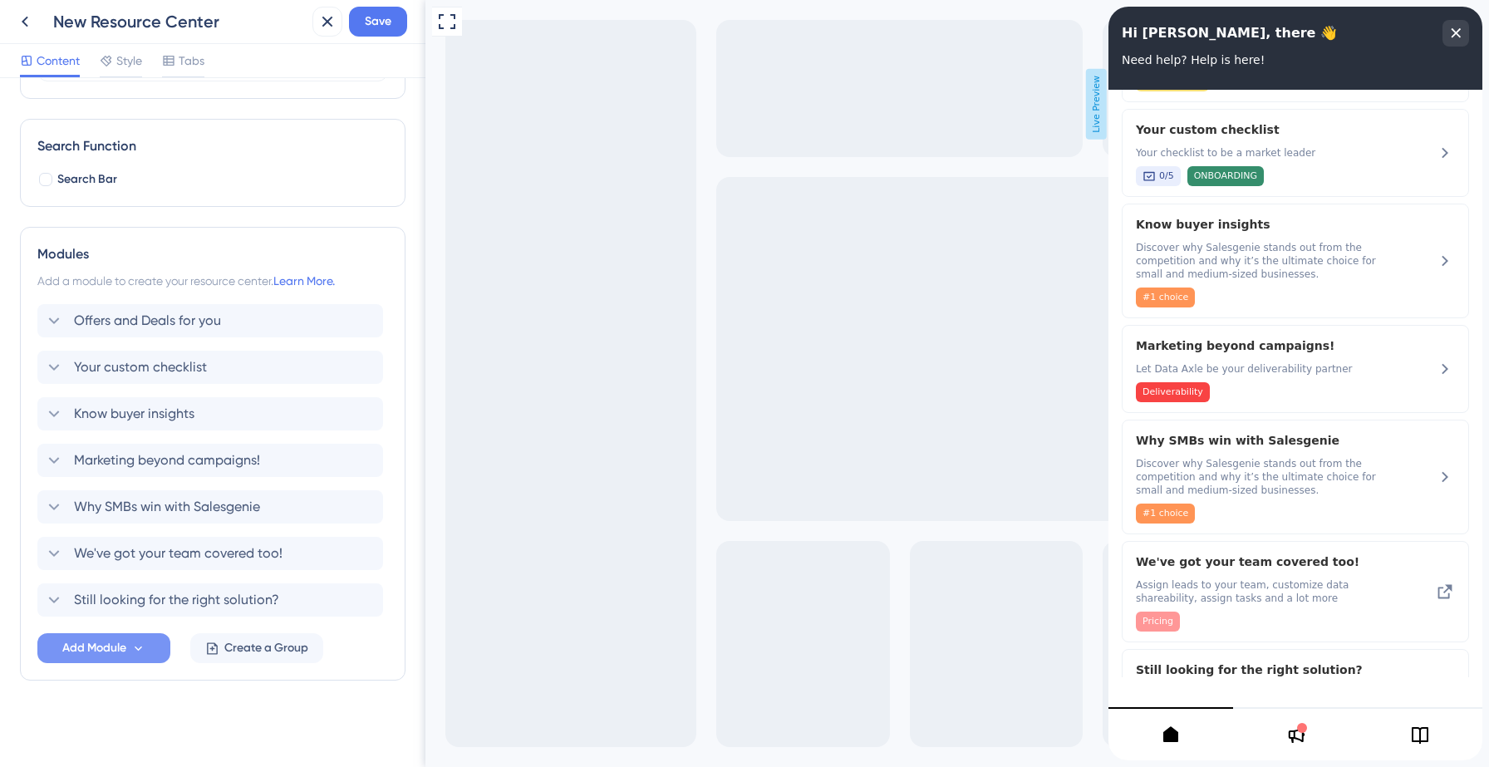
click at [125, 645] on span "Add Module" at bounding box center [94, 648] width 64 height 20
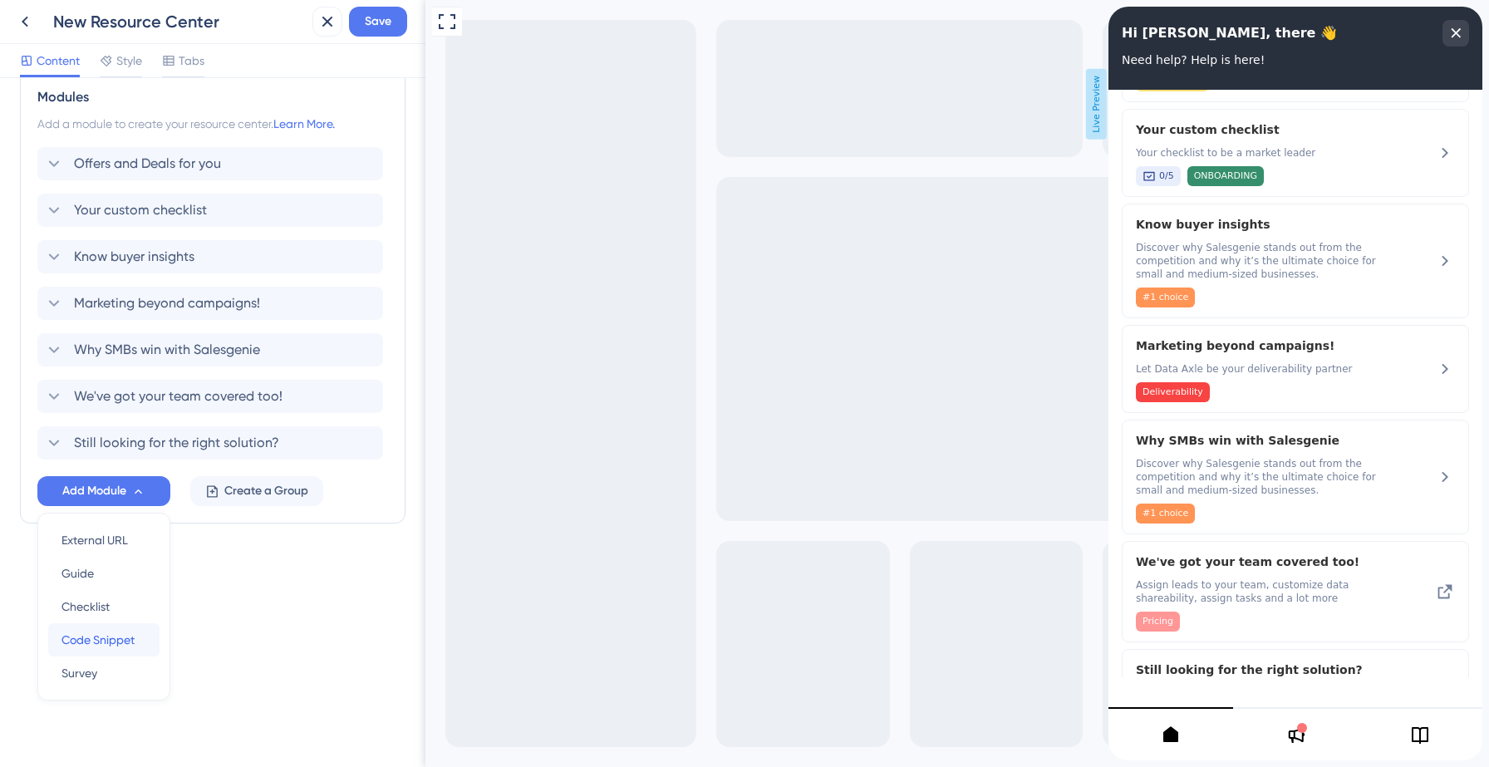
click at [106, 634] on span "Code Snippet" at bounding box center [97, 640] width 73 height 20
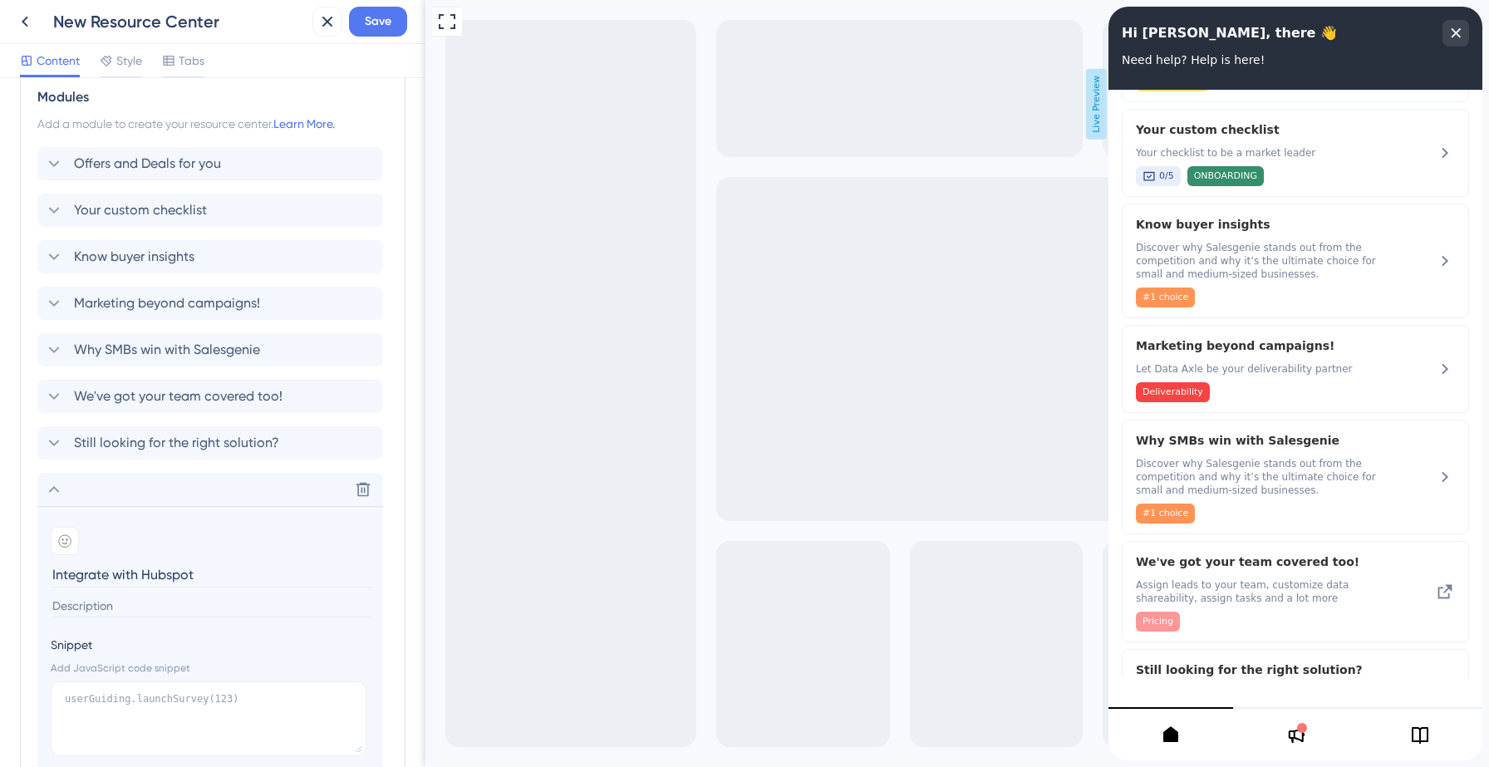
type input "Integrate with Hubspot"
click at [81, 614] on input at bounding box center [212, 606] width 322 height 22
click at [78, 692] on textarea at bounding box center [209, 718] width 316 height 75
paste textarea "[URL][DOMAIN_NAME]"
click at [61, 700] on textarea "[URL][DOMAIN_NAME]" at bounding box center [209, 718] width 316 height 75
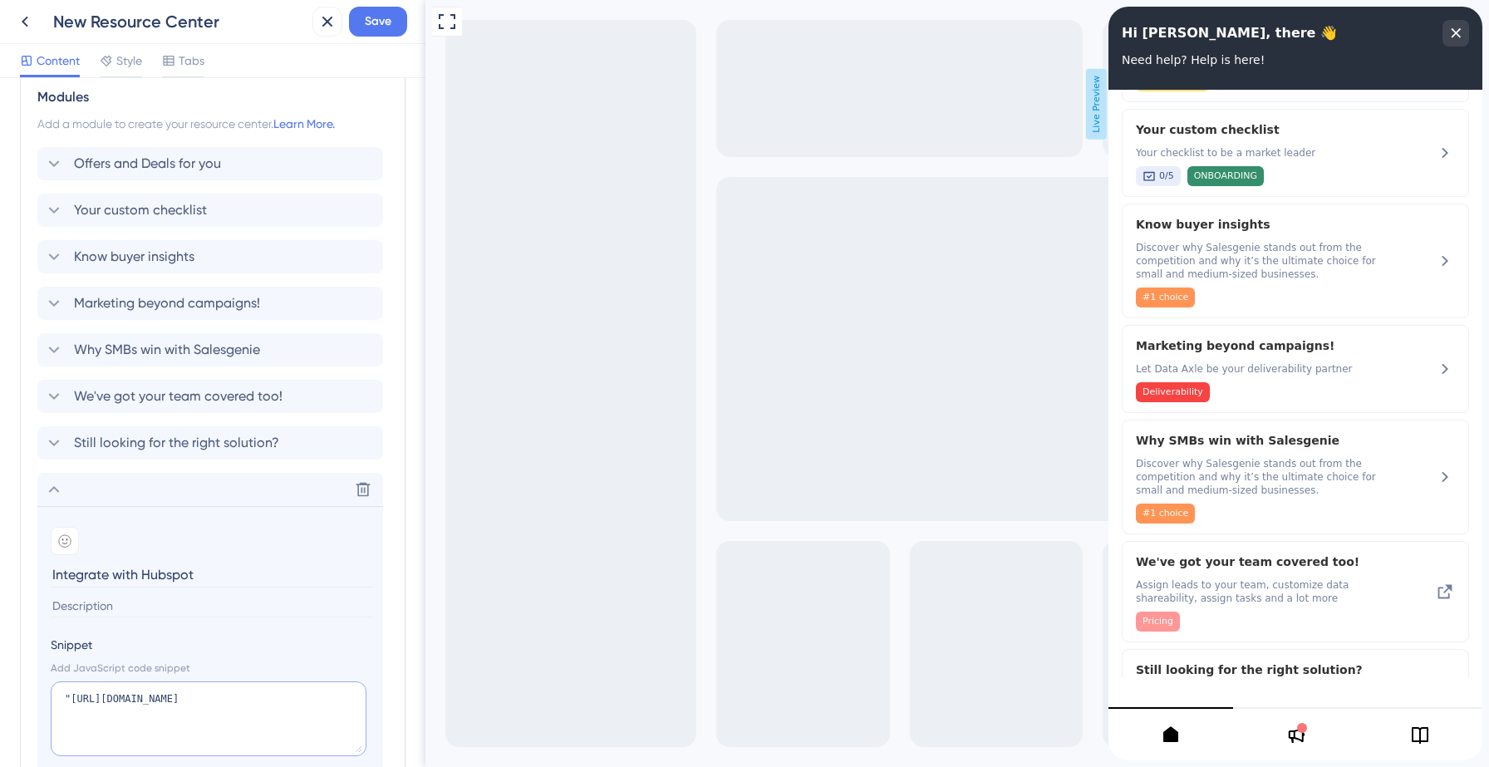
click at [314, 696] on textarea ""[URL][DOMAIN_NAME]" at bounding box center [209, 718] width 316 height 75
click at [62, 695] on textarea ""[URL][DOMAIN_NAME]")" at bounding box center [209, 718] width 316 height 75
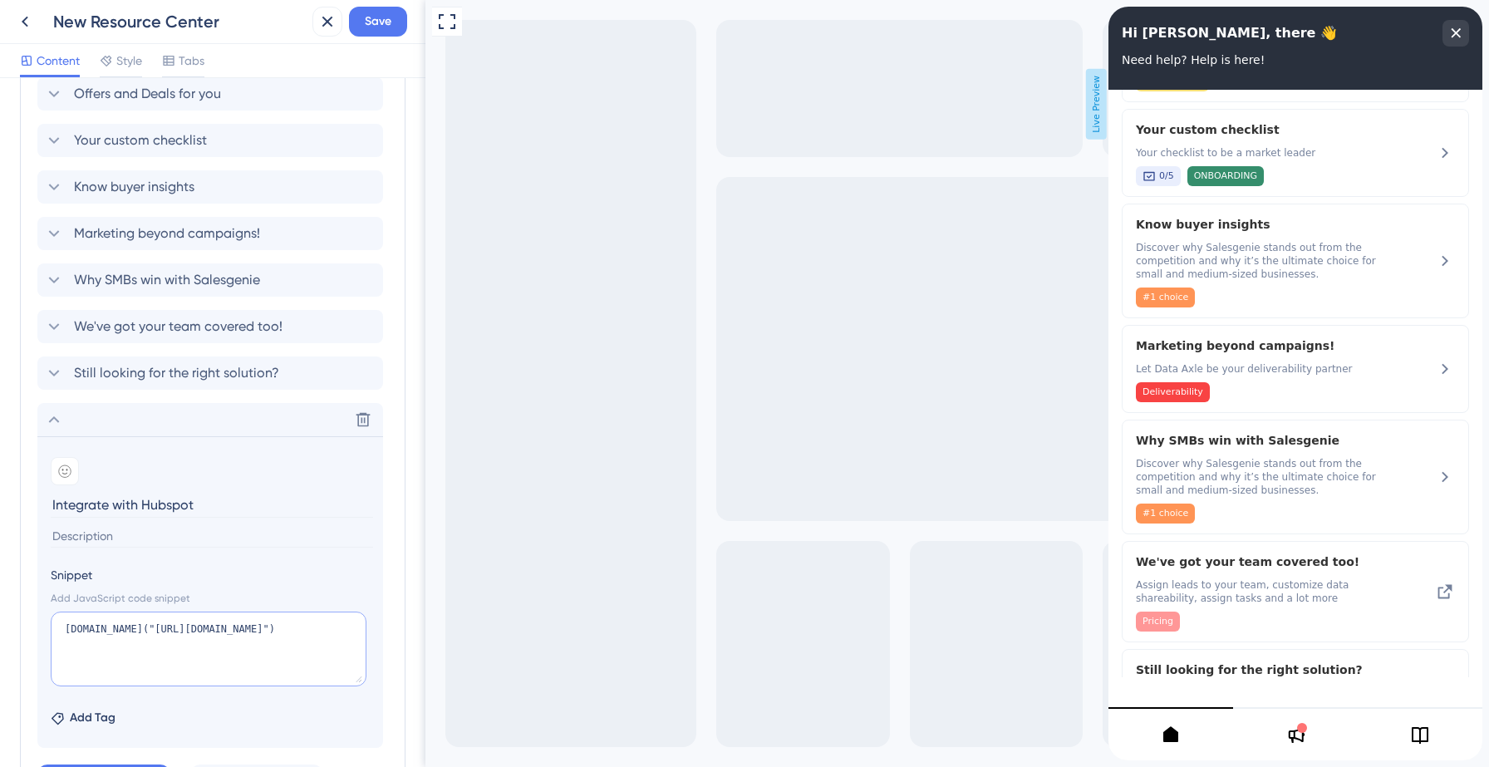
scroll to position [457, 0]
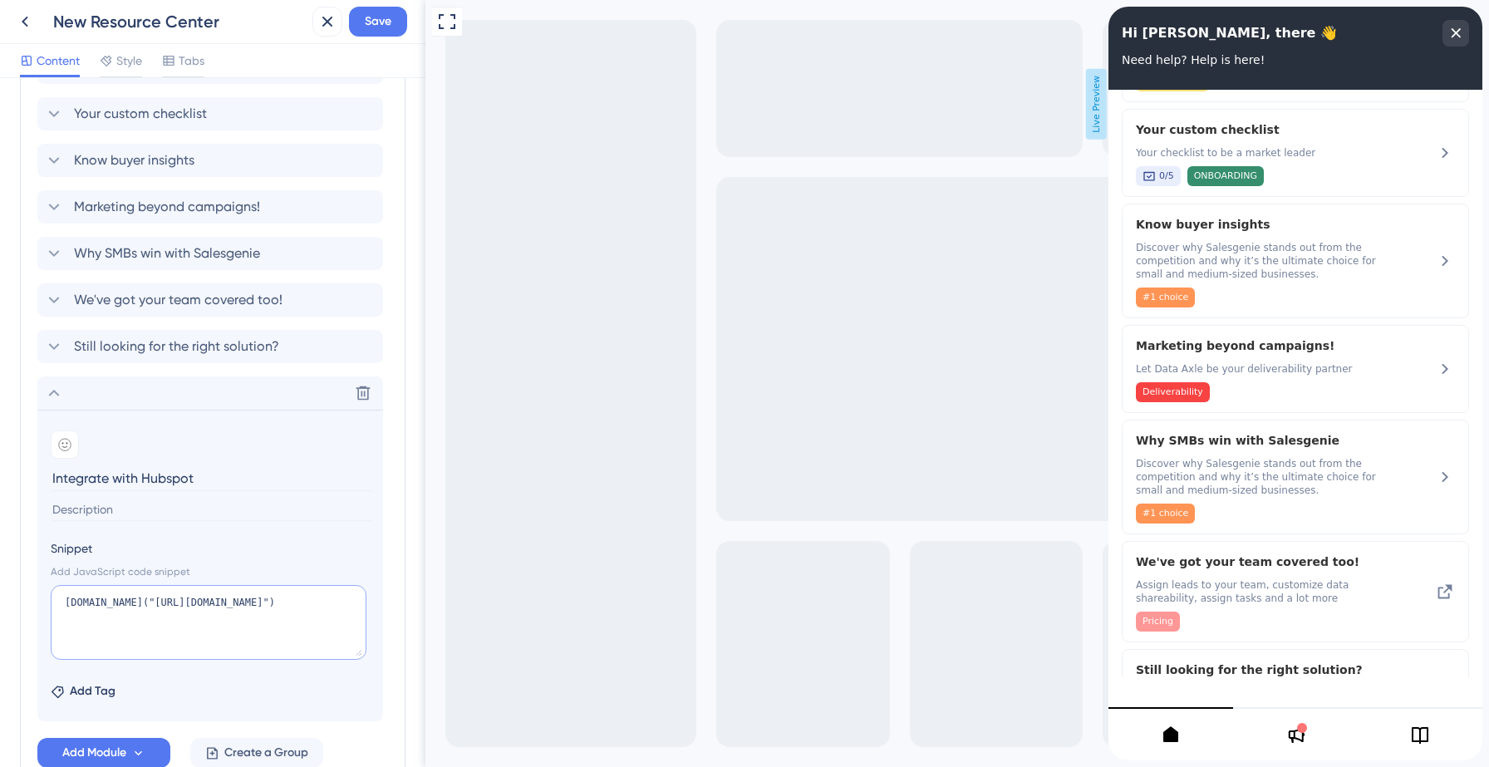
type textarea "[DOMAIN_NAME]("[URL][DOMAIN_NAME]")"
click at [163, 505] on input at bounding box center [212, 510] width 322 height 22
paste input "No more switching tabs. Connect once. Sync forever."
type input "No more switching tabs. Connect once. Sync forever."
click at [85, 688] on span "Add Tag" at bounding box center [93, 691] width 46 height 20
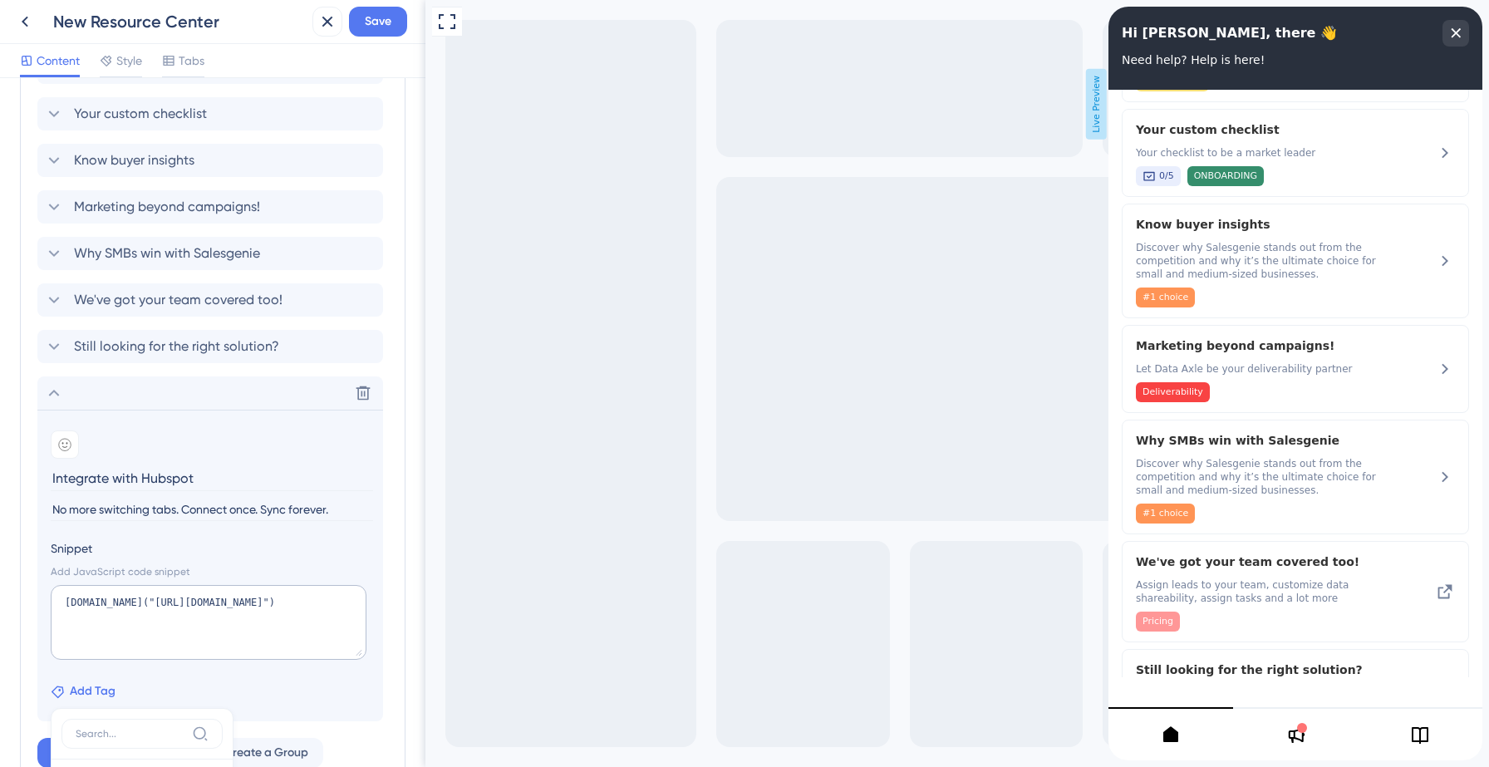
scroll to position [819, 0]
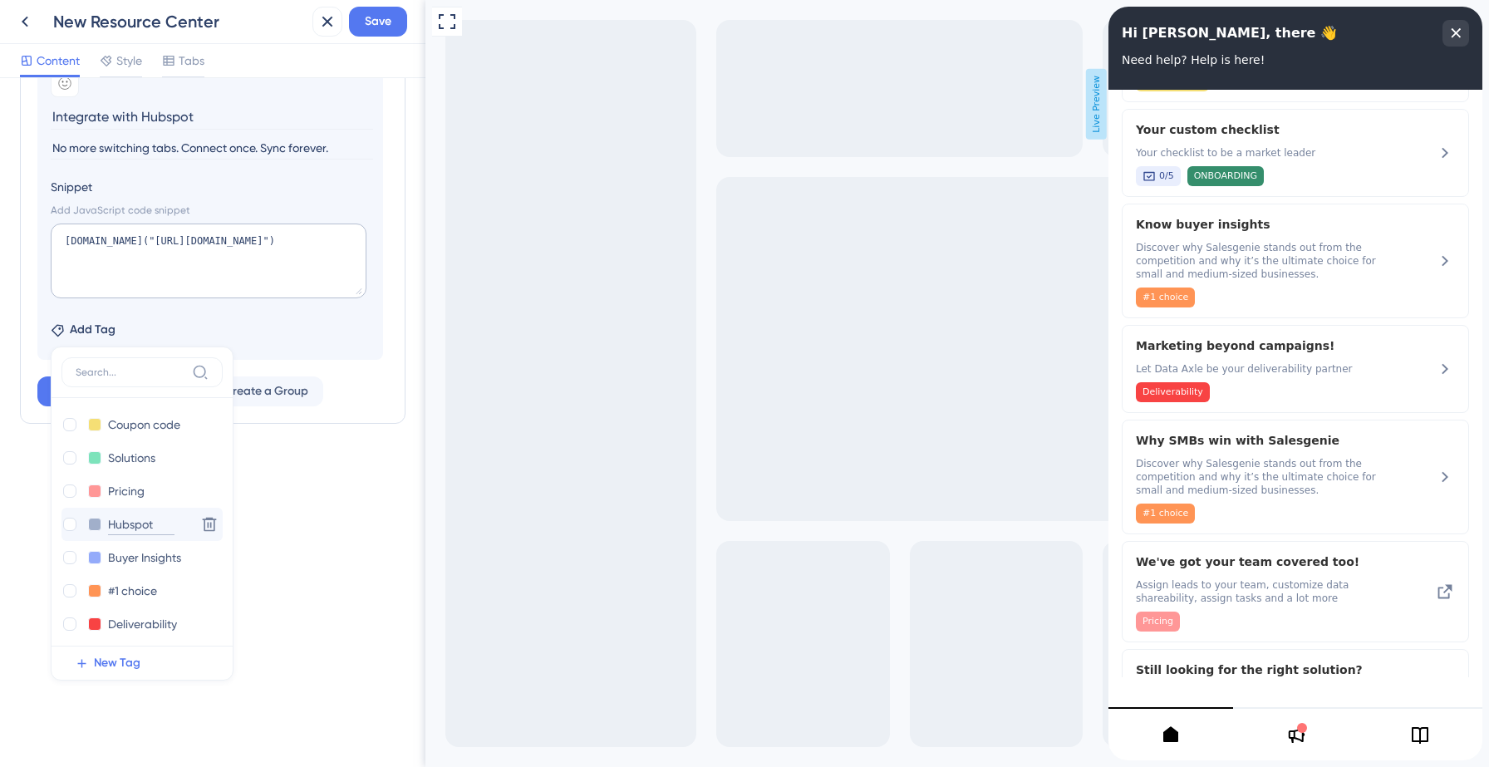
click at [125, 521] on input "Hubspot" at bounding box center [141, 524] width 66 height 21
click at [70, 524] on div at bounding box center [69, 524] width 13 height 13
checkbox input "true"
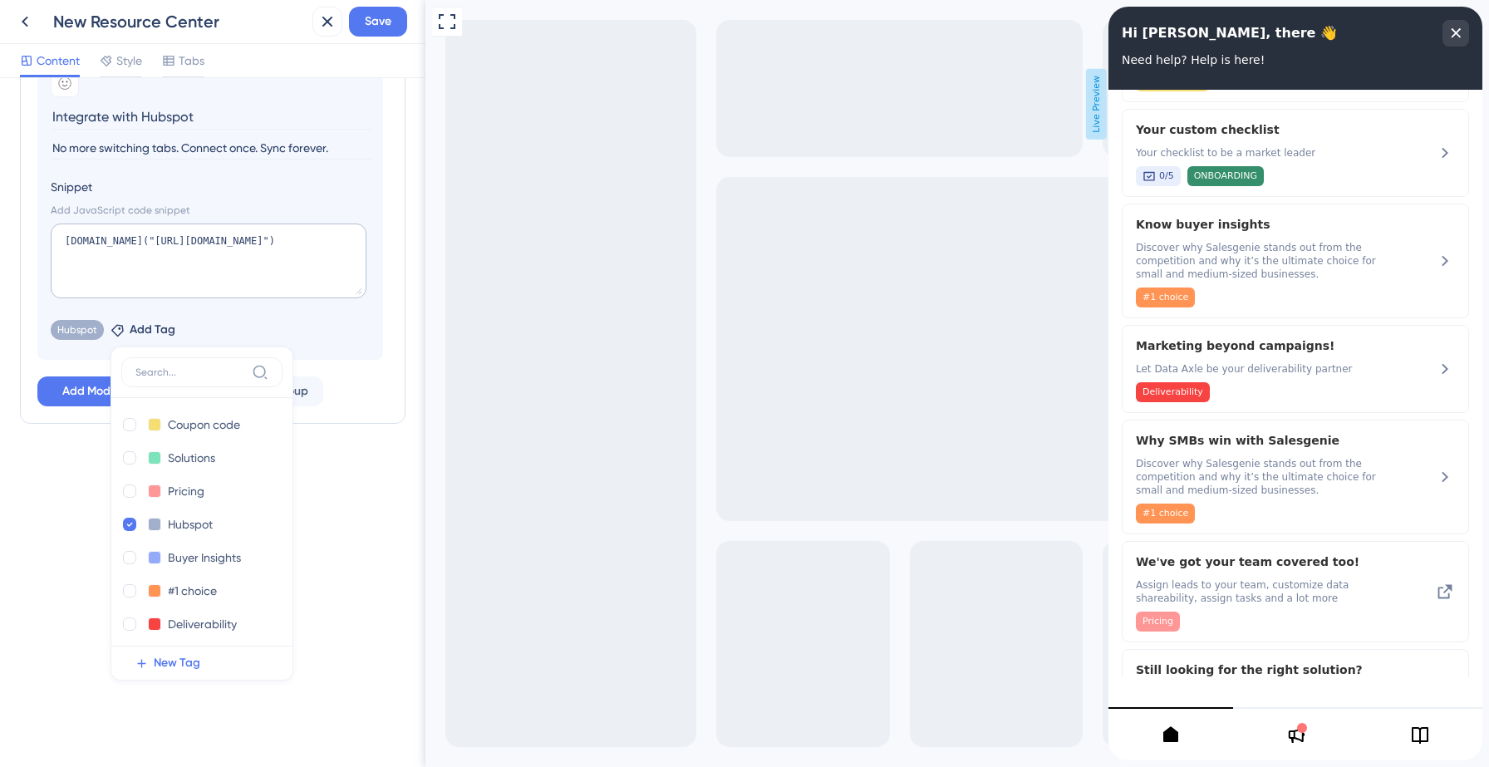
click at [355, 499] on div "Resource Center Header Title Hi [PERSON_NAME], there 👋 9 Hi [PERSON_NAME], ther…" at bounding box center [212, 422] width 425 height 689
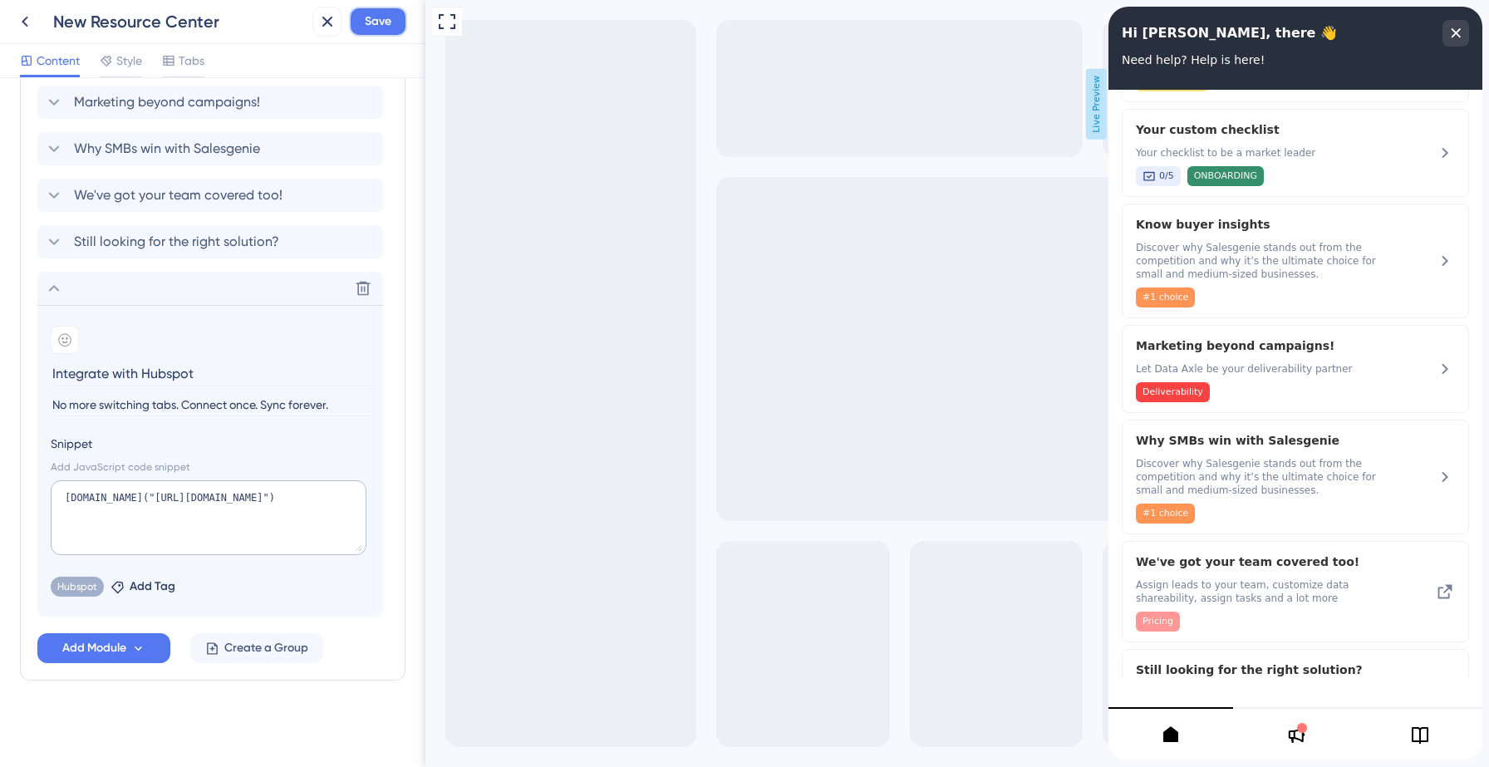
click at [368, 32] on button "Save" at bounding box center [378, 22] width 58 height 30
click at [52, 288] on icon at bounding box center [54, 288] width 20 height 20
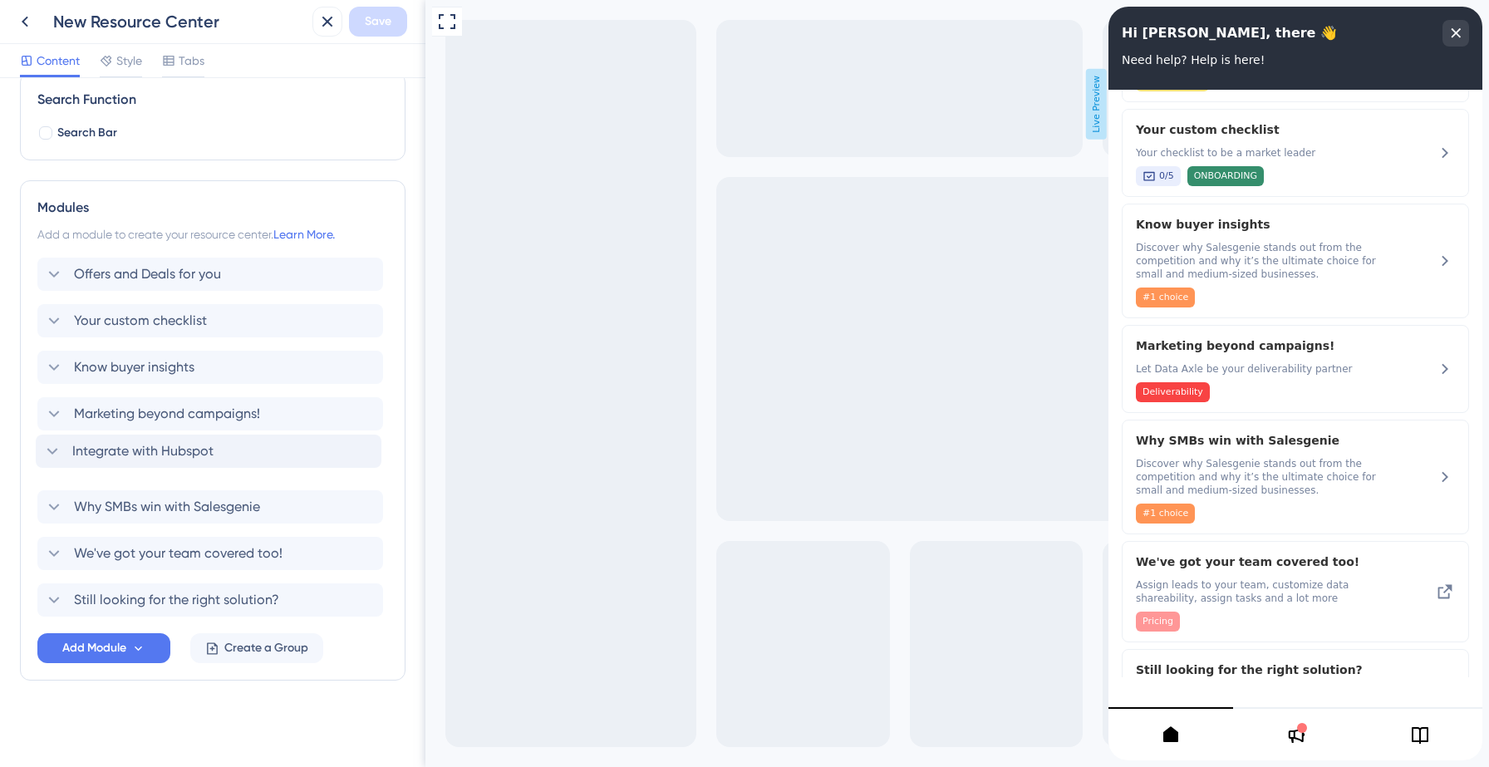
drag, startPoint x: 242, startPoint y: 606, endPoint x: 240, endPoint y: 452, distance: 153.7
click at [240, 452] on div "Offers and Deals for you Your custom checklist Know buyer insights Marketing be…" at bounding box center [212, 437] width 351 height 359
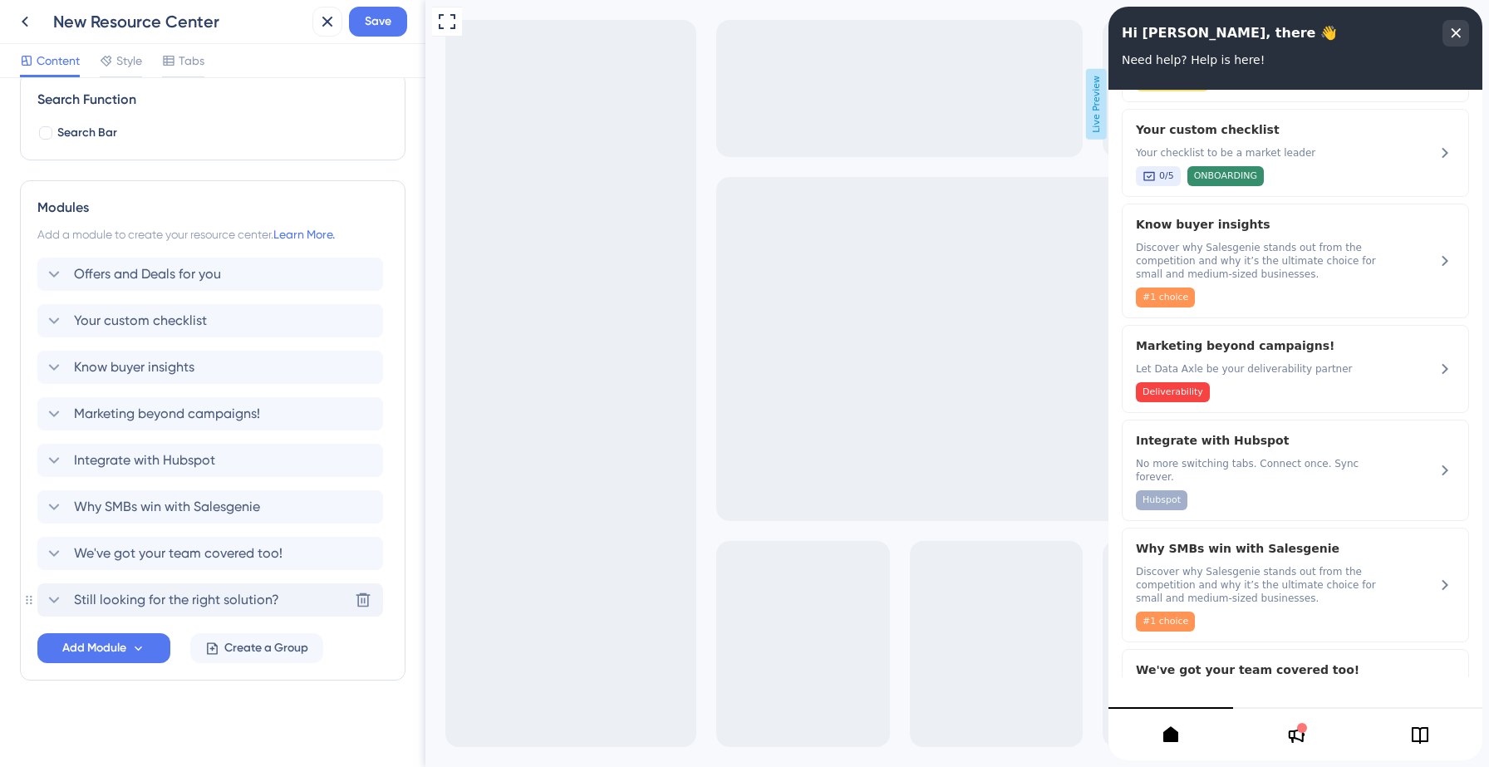
click at [288, 594] on div "Still looking for the right solution? [GEOGRAPHIC_DATA]" at bounding box center [210, 599] width 346 height 33
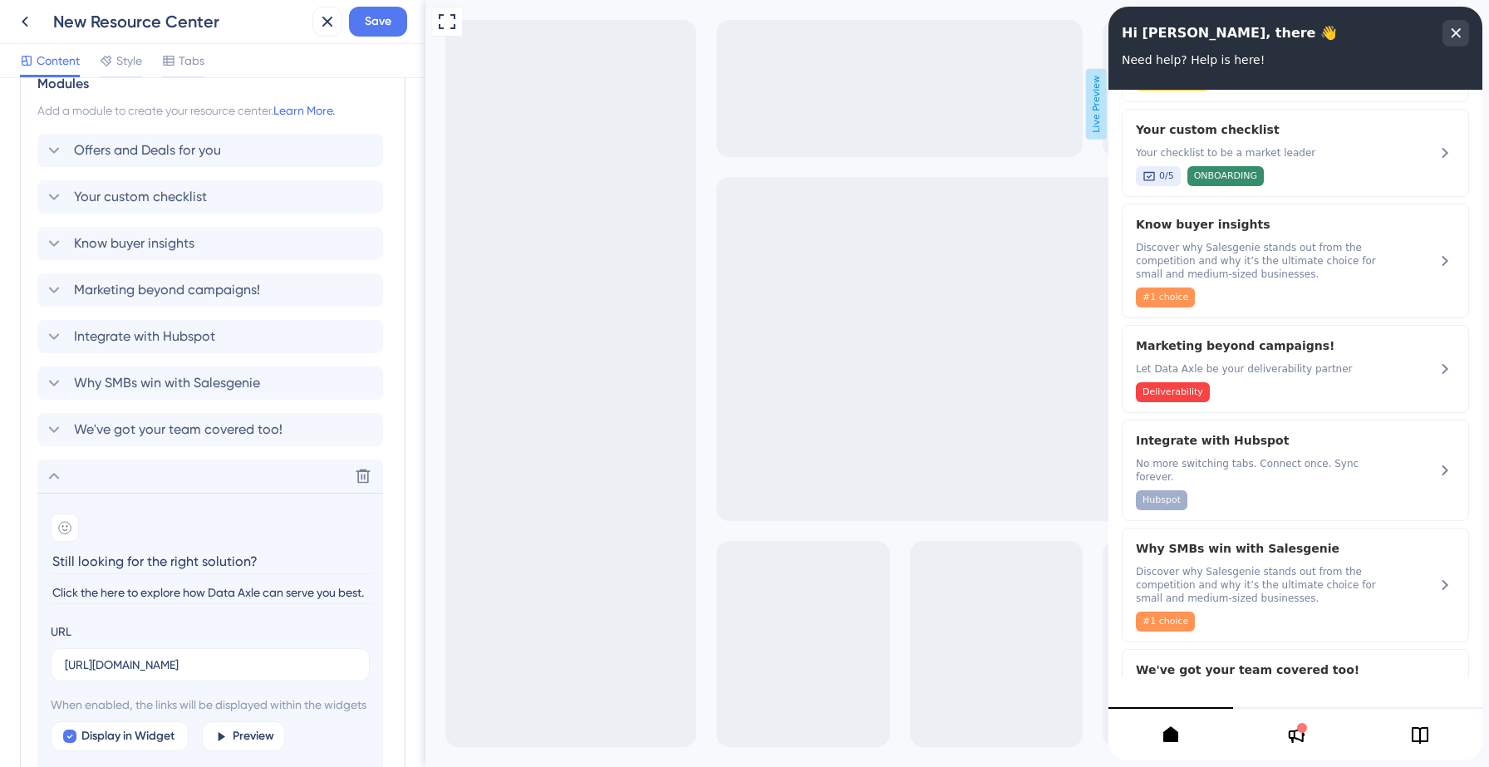
scroll to position [393, 0]
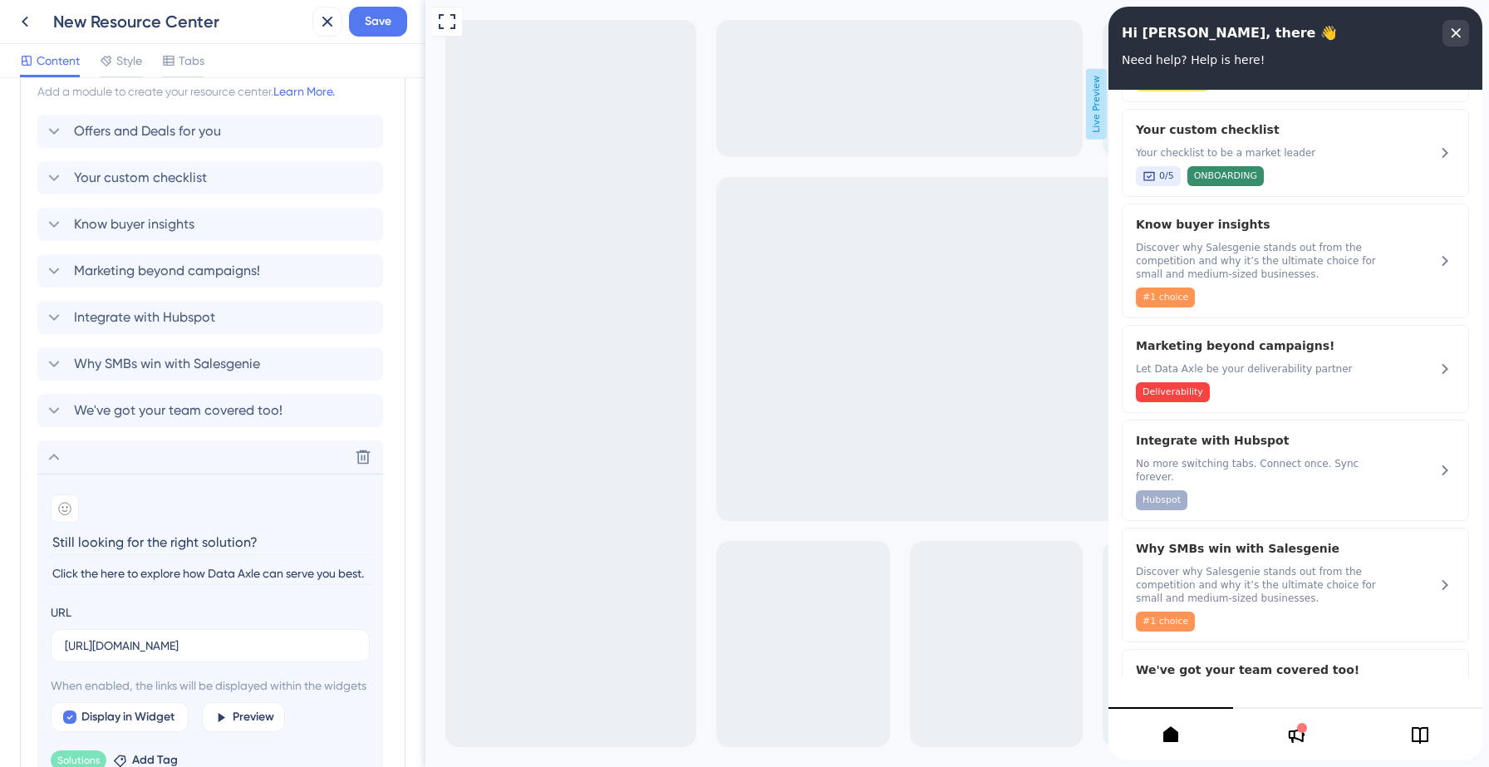
click at [175, 571] on input "Click the here to explore how Data Axle can serve you best." at bounding box center [212, 574] width 322 height 22
click at [178, 647] on input "[URL][DOMAIN_NAME]" at bounding box center [210, 646] width 291 height 18
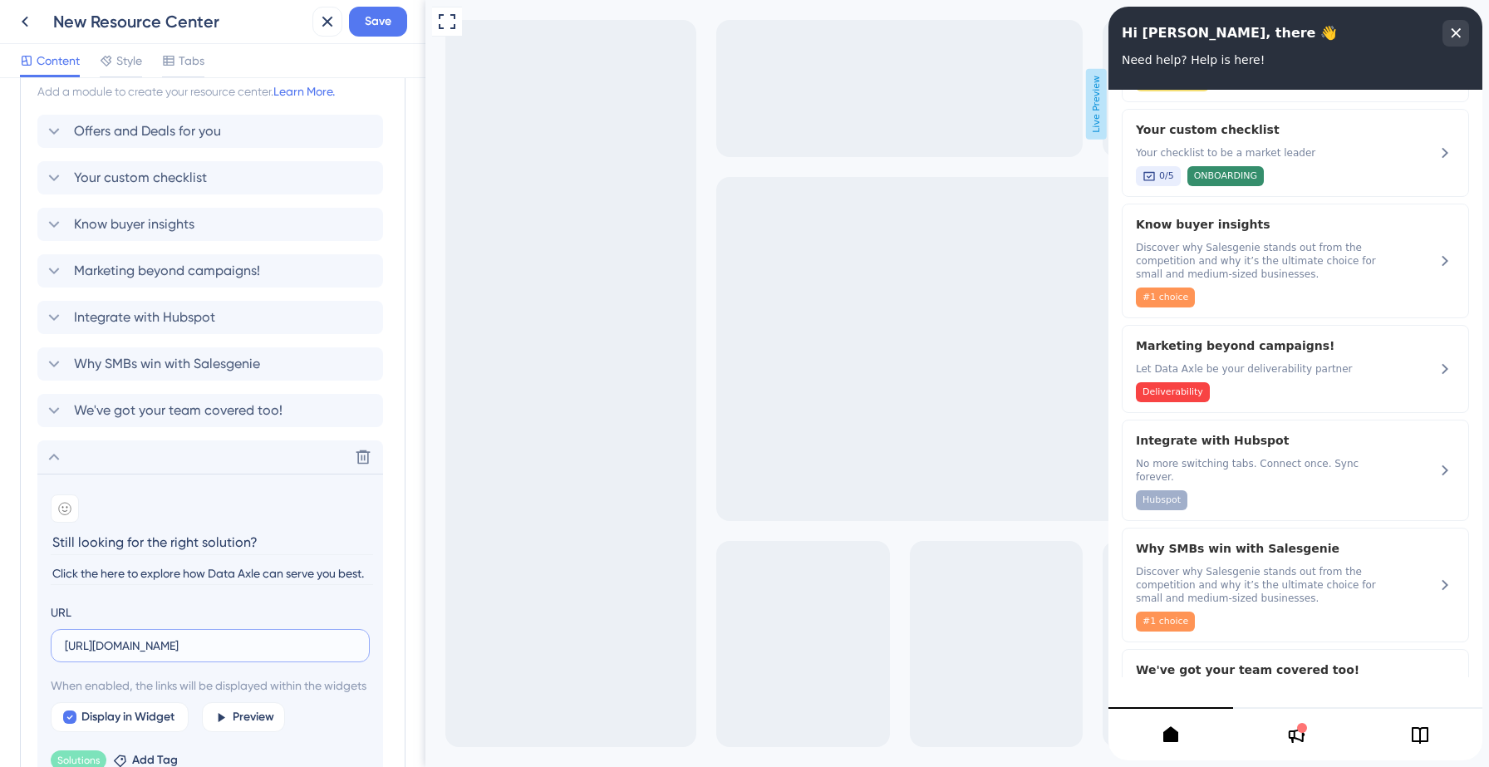
click at [178, 647] on input "[URL][DOMAIN_NAME]" at bounding box center [210, 646] width 291 height 18
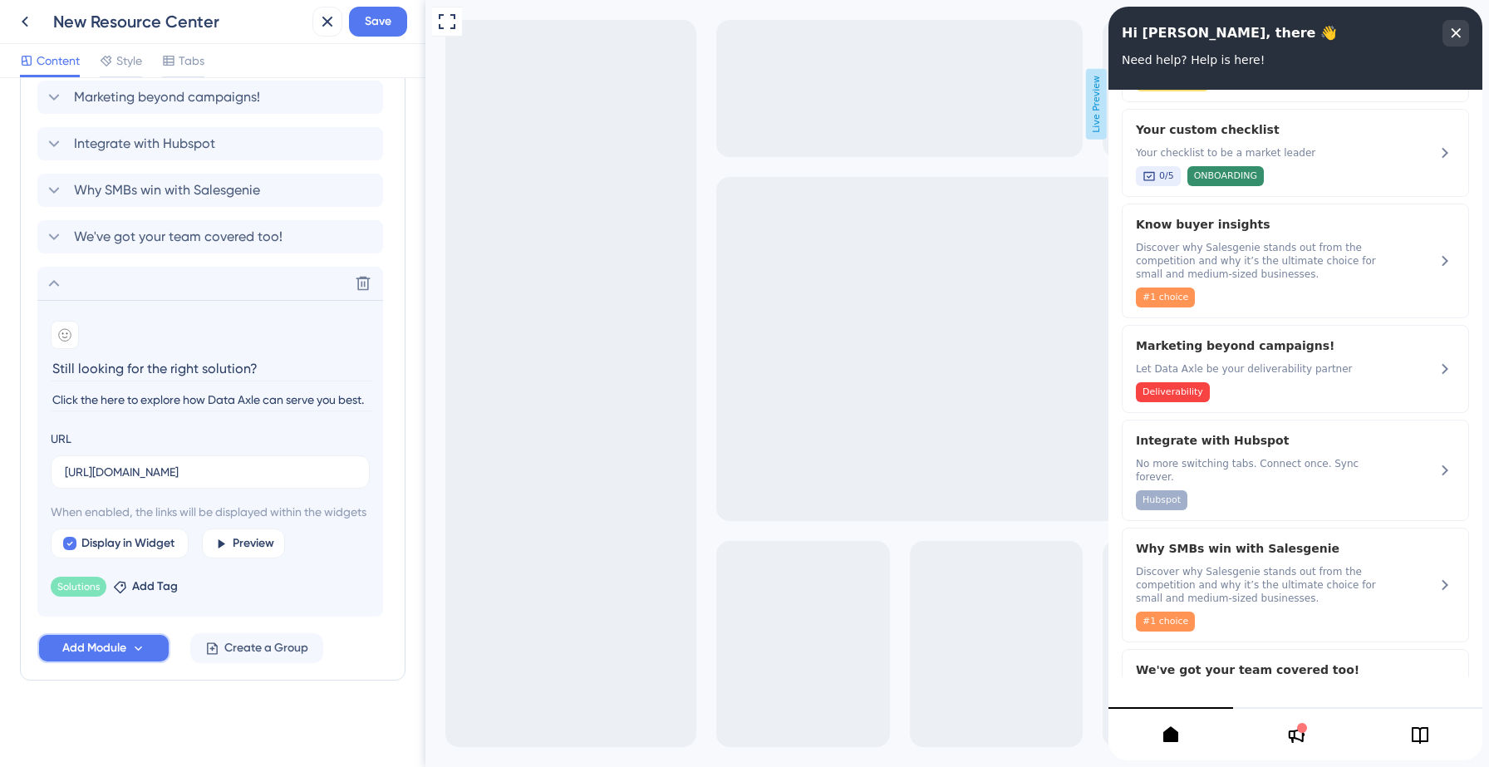
click at [137, 645] on icon at bounding box center [138, 649] width 14 height 14
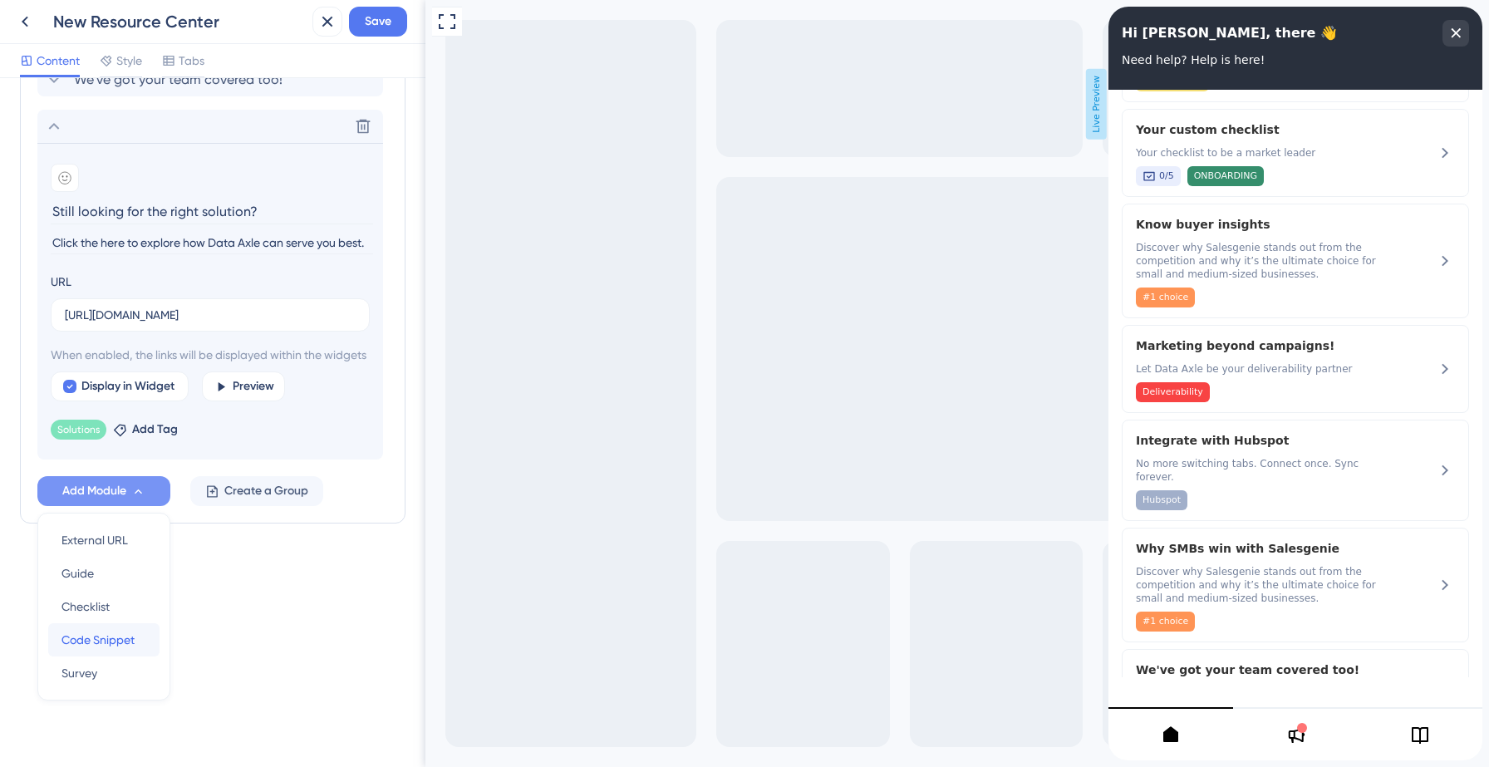
click at [101, 633] on span "Code Snippet" at bounding box center [97, 640] width 73 height 20
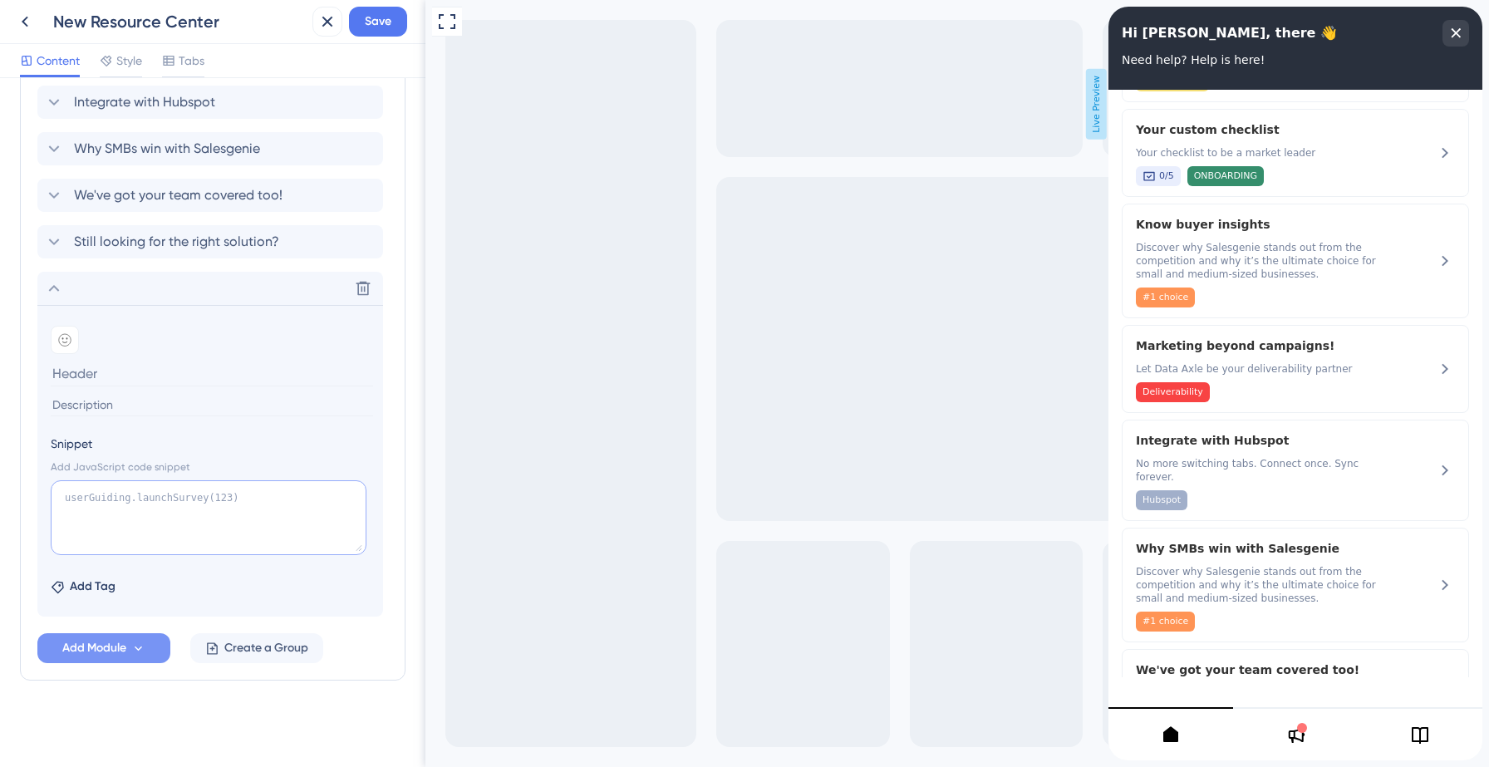
click at [193, 514] on textarea at bounding box center [209, 517] width 316 height 75
paste textarea "[URL][DOMAIN_NAME]"
click at [66, 492] on textarea "[URL][DOMAIN_NAME]"" at bounding box center [209, 517] width 316 height 75
click at [165, 509] on textarea "[DOMAIN_NAME]("[URL][DOMAIN_NAME]"" at bounding box center [209, 517] width 316 height 75
type textarea "[DOMAIN_NAME]("[URL][DOMAIN_NAME]")"
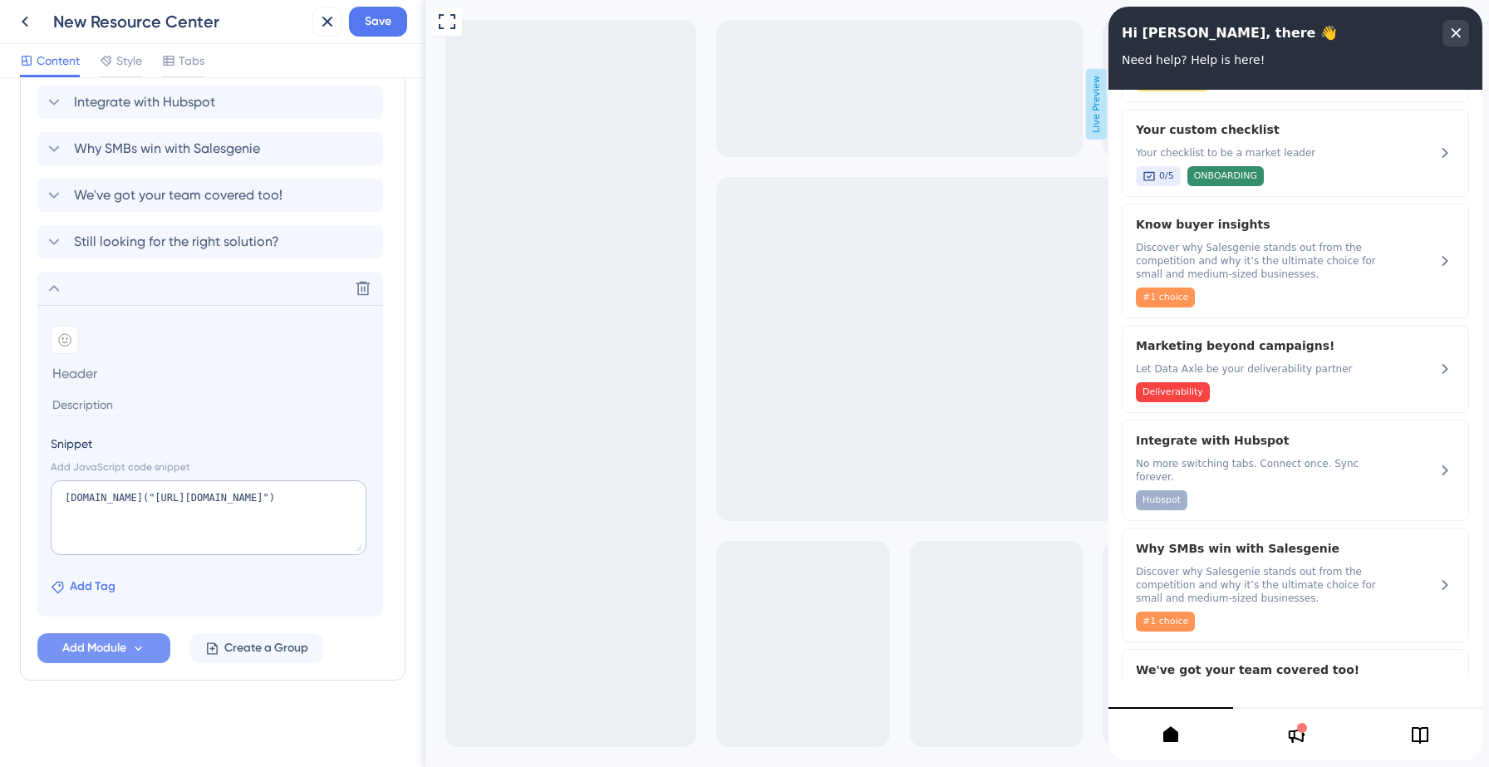
click at [105, 587] on span "Add Tag" at bounding box center [93, 587] width 46 height 20
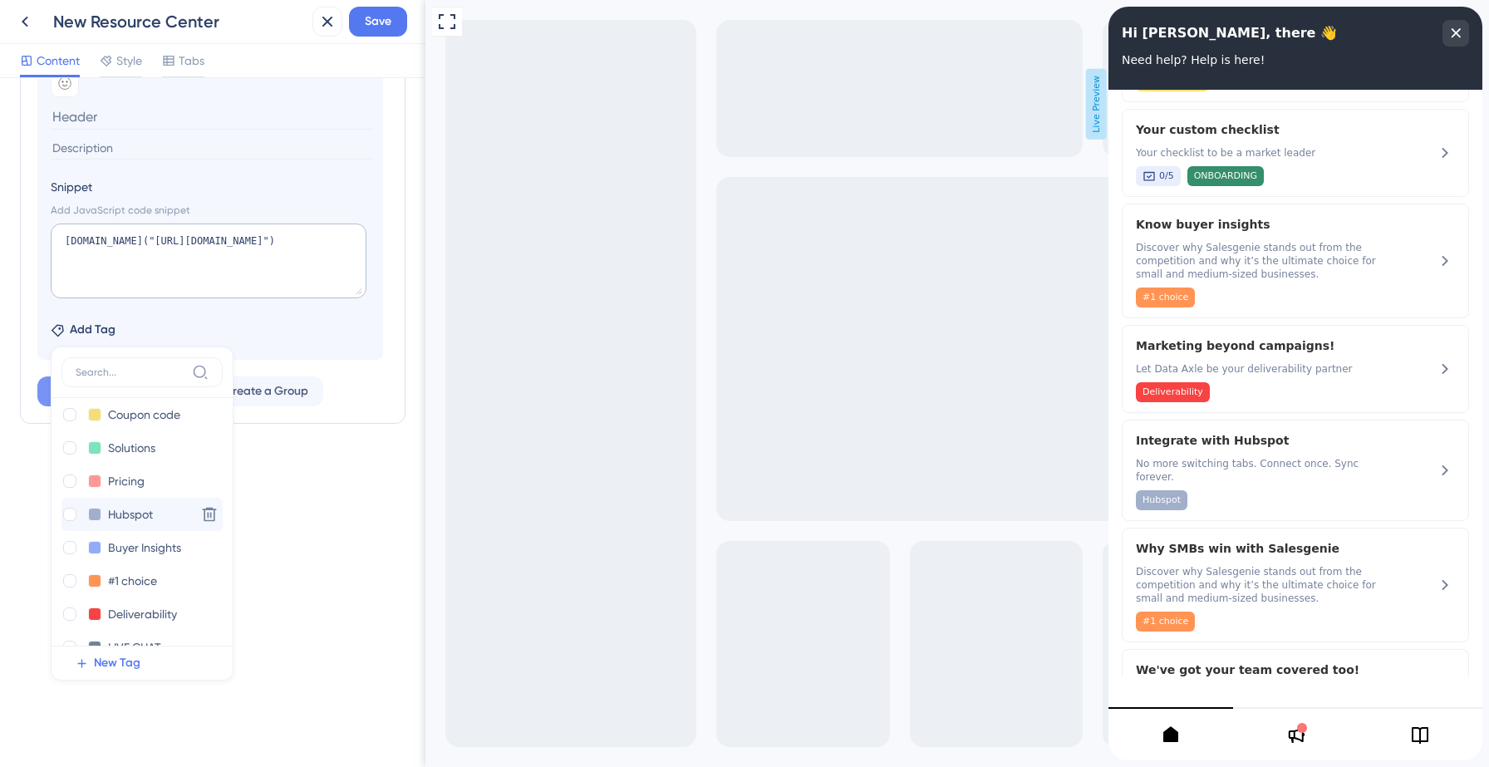
scroll to position [0, 0]
click at [141, 525] on input "Hubspot" at bounding box center [141, 524] width 66 height 21
click at [65, 525] on div at bounding box center [69, 524] width 13 height 13
checkbox input "true"
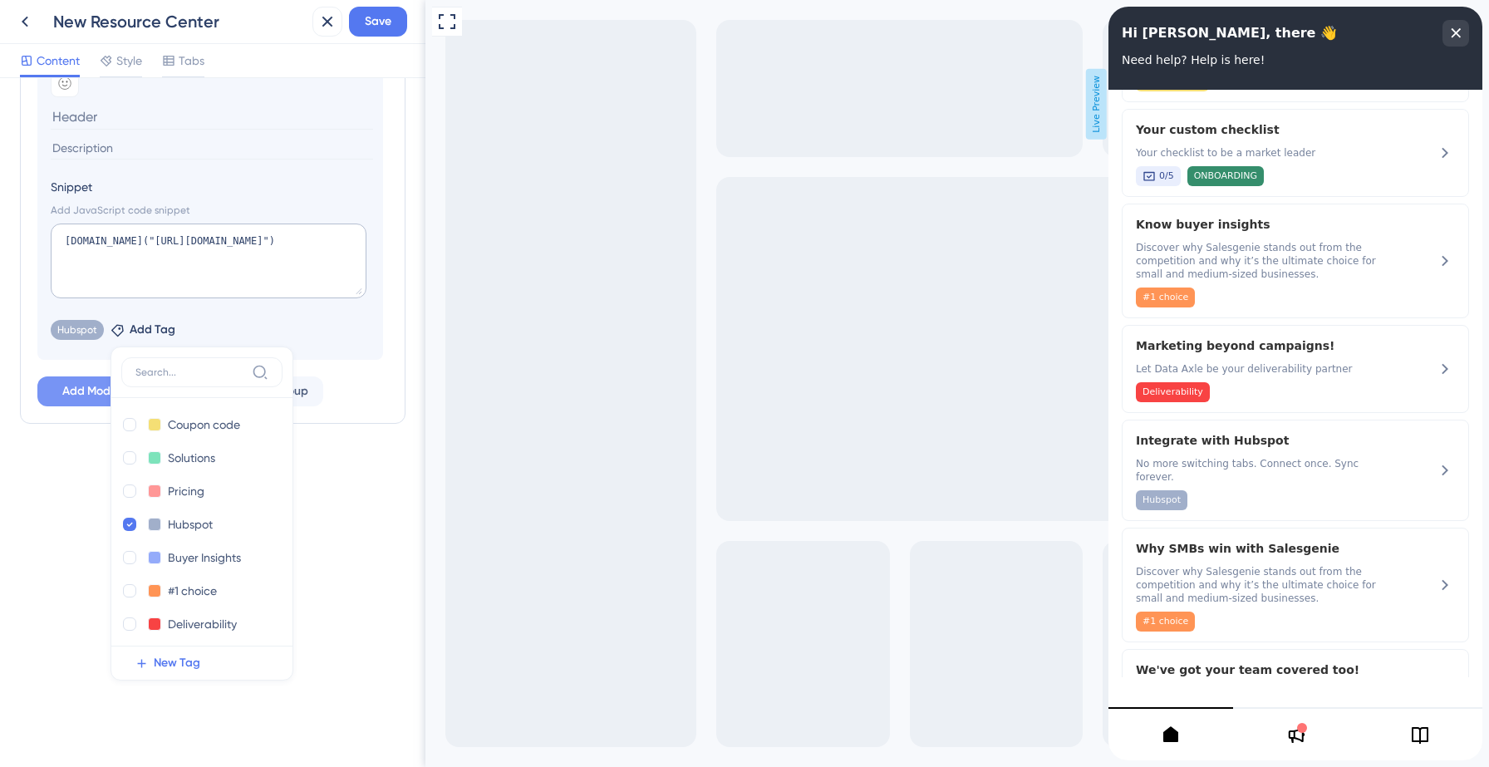
click at [70, 500] on div "Resource Center Header Title Hi [PERSON_NAME], there 👋 9 Hi [PERSON_NAME], ther…" at bounding box center [212, 422] width 425 height 689
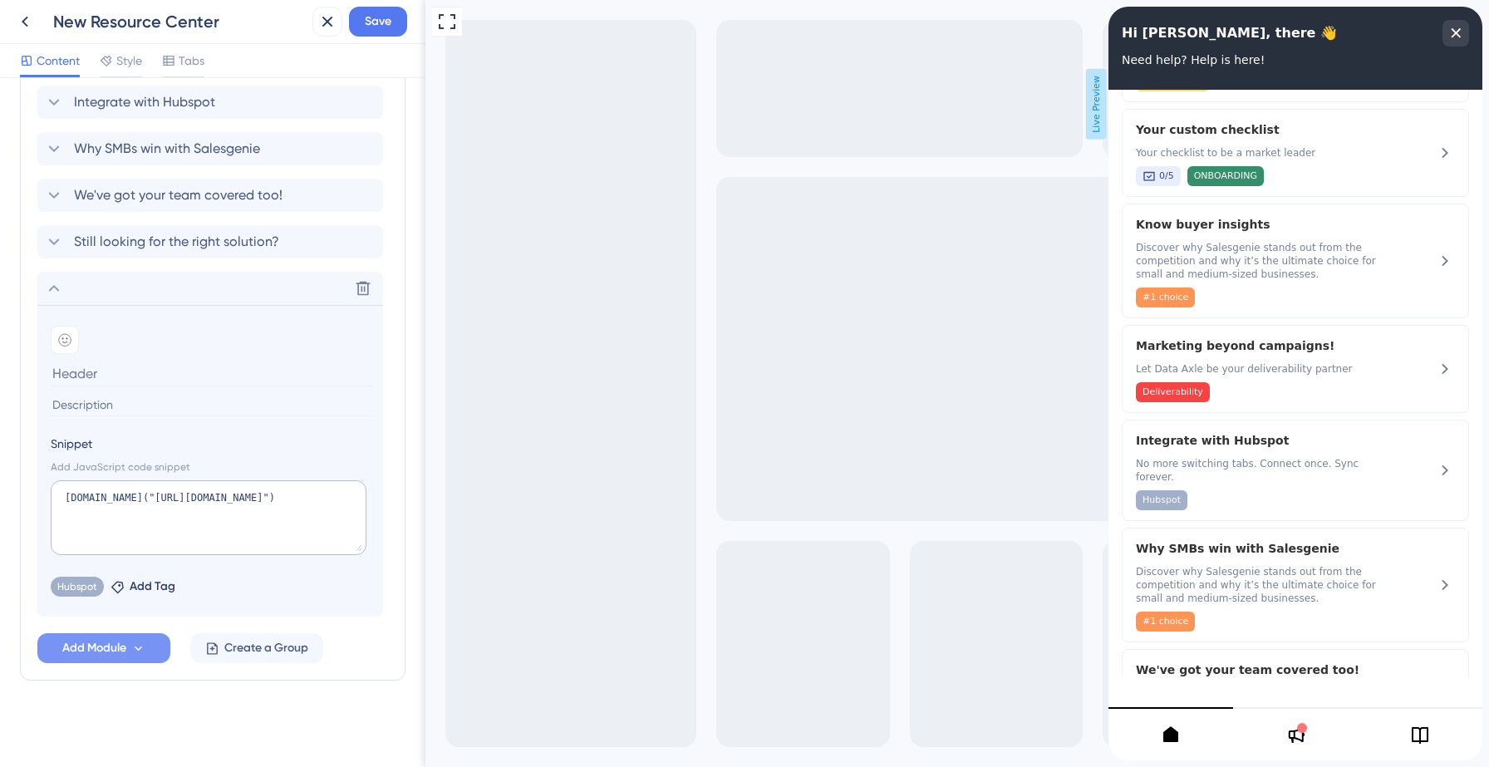
click at [135, 403] on input at bounding box center [212, 405] width 322 height 22
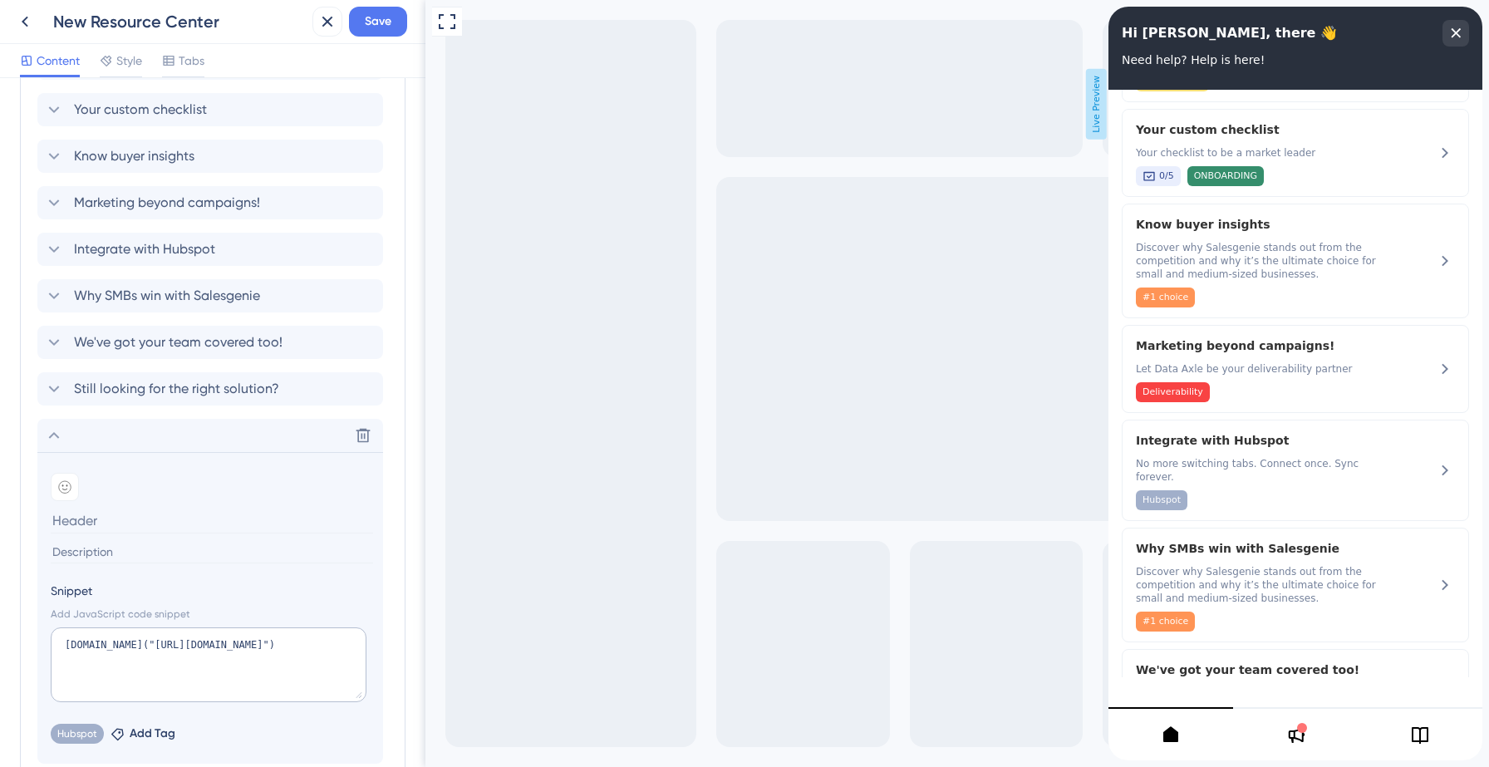
scroll to position [463, 0]
click at [145, 383] on span "Still looking for the right solution?" at bounding box center [176, 387] width 205 height 20
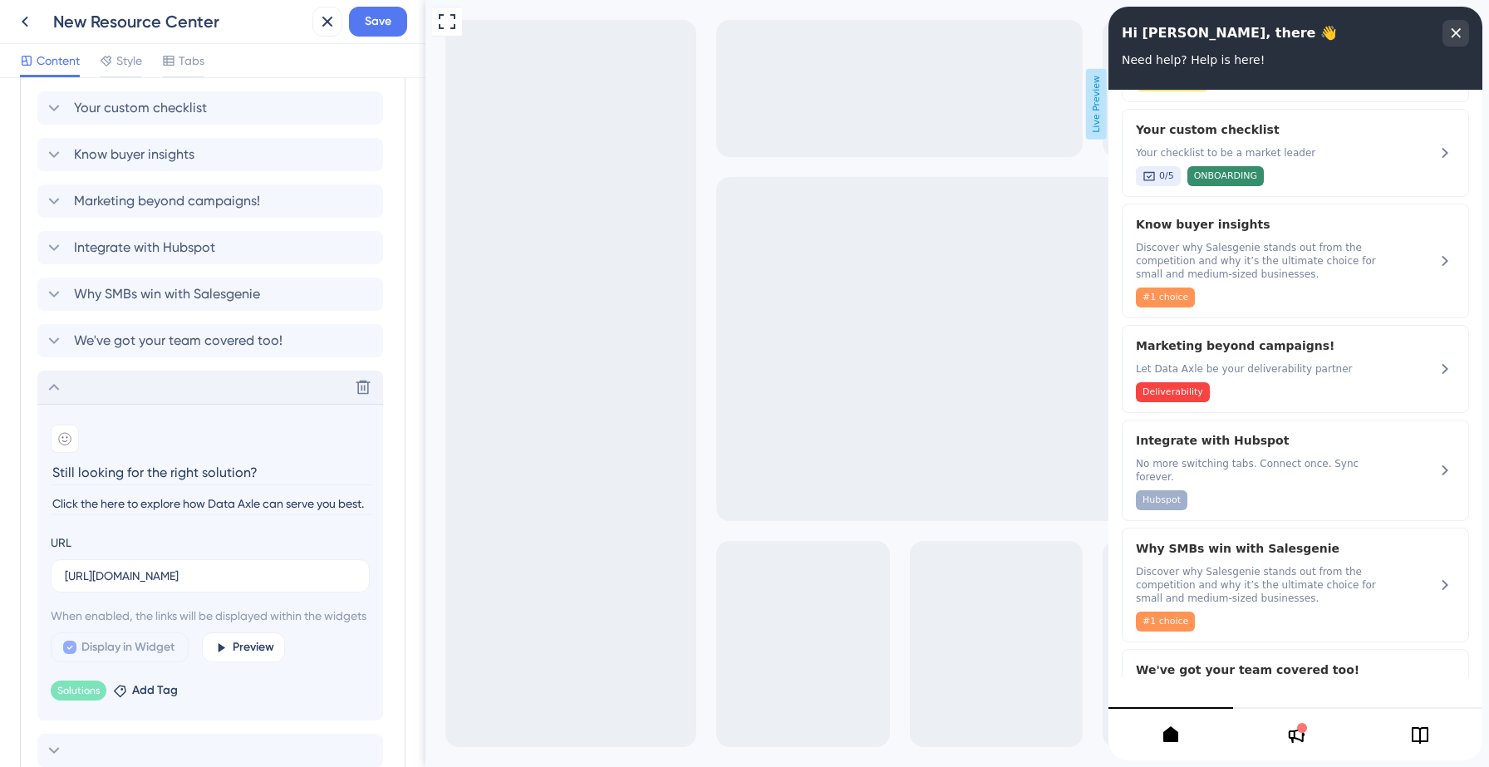
click at [130, 475] on input "Still looking for the right solution?" at bounding box center [212, 473] width 322 height 26
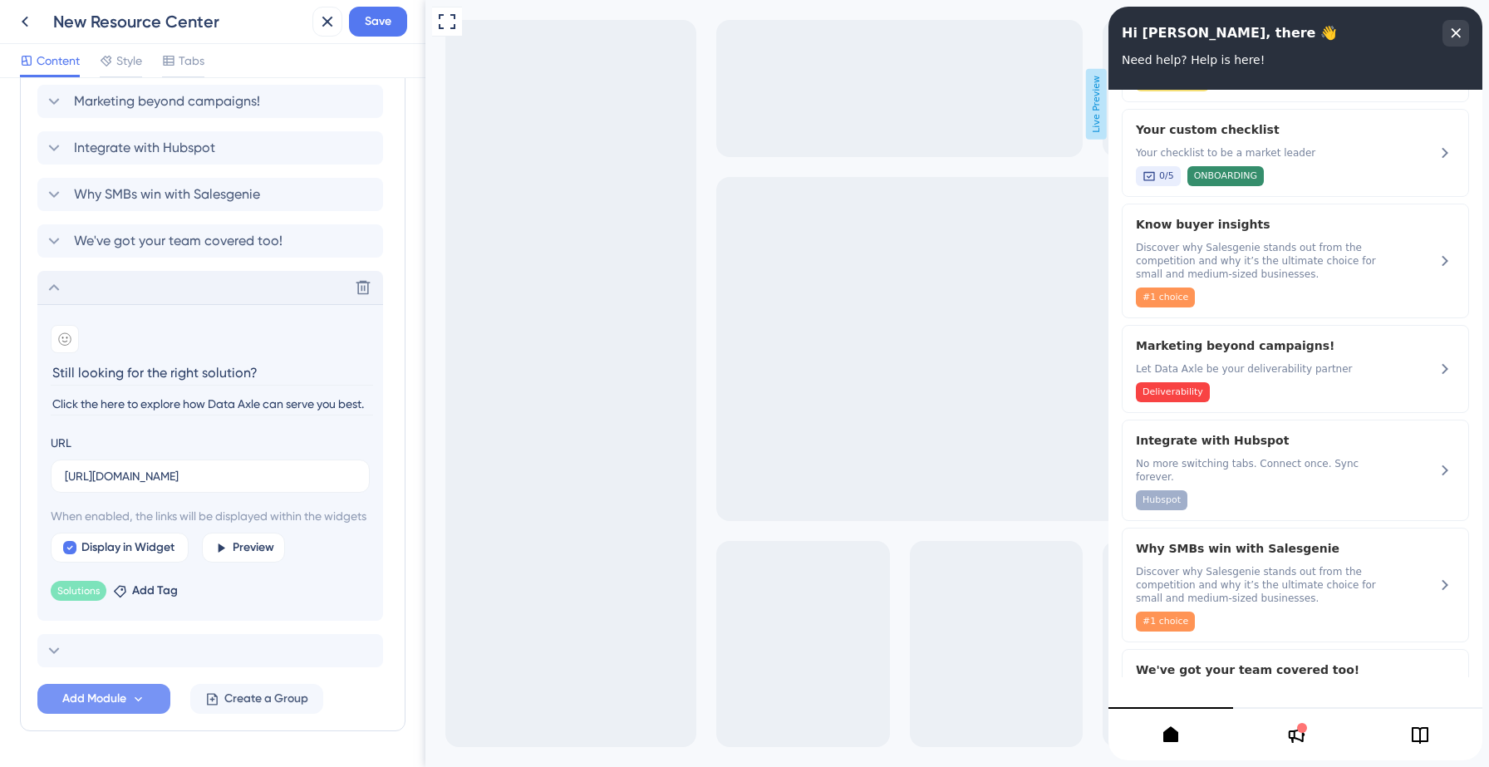
scroll to position [633, 0]
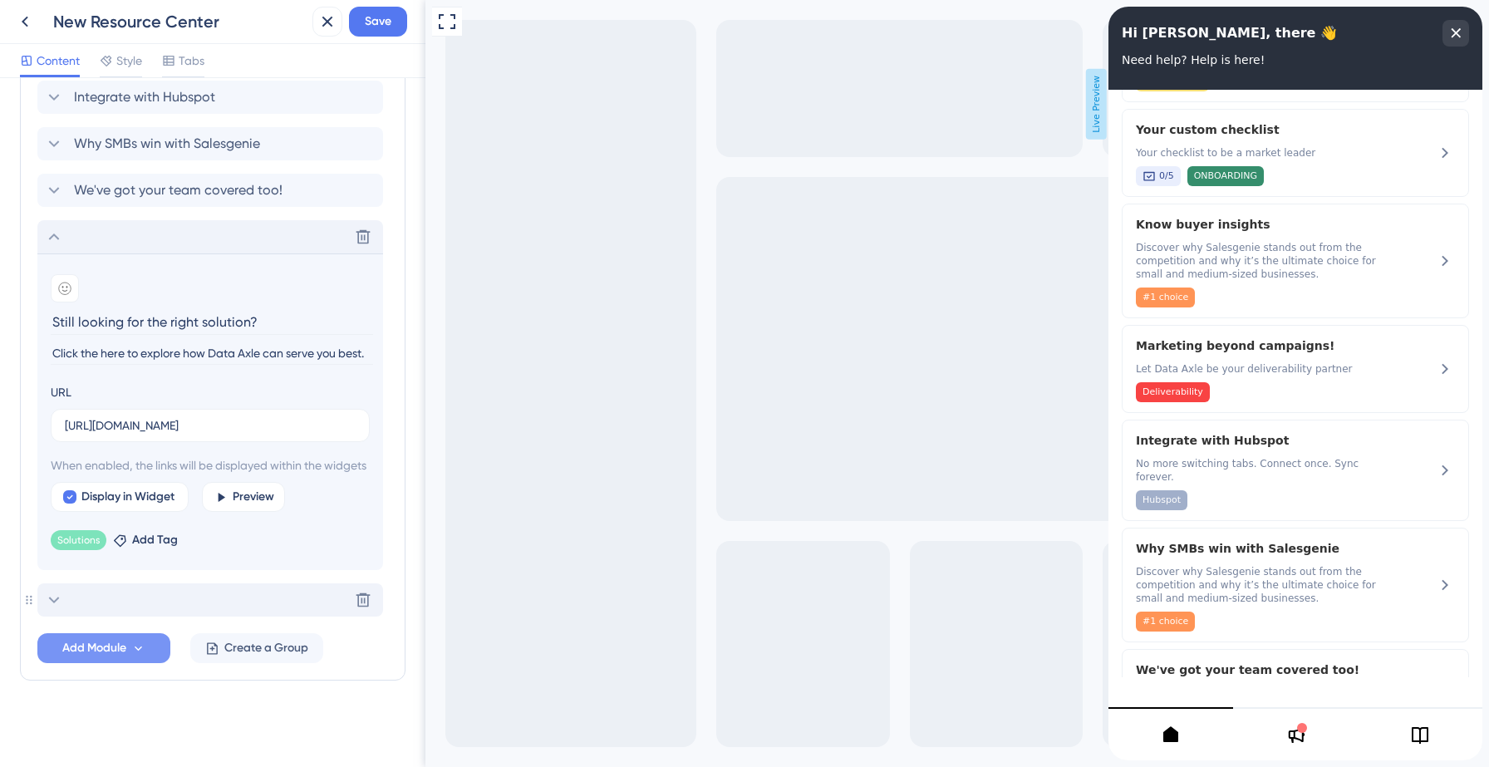
click at [97, 602] on div "Delete" at bounding box center [210, 599] width 346 height 33
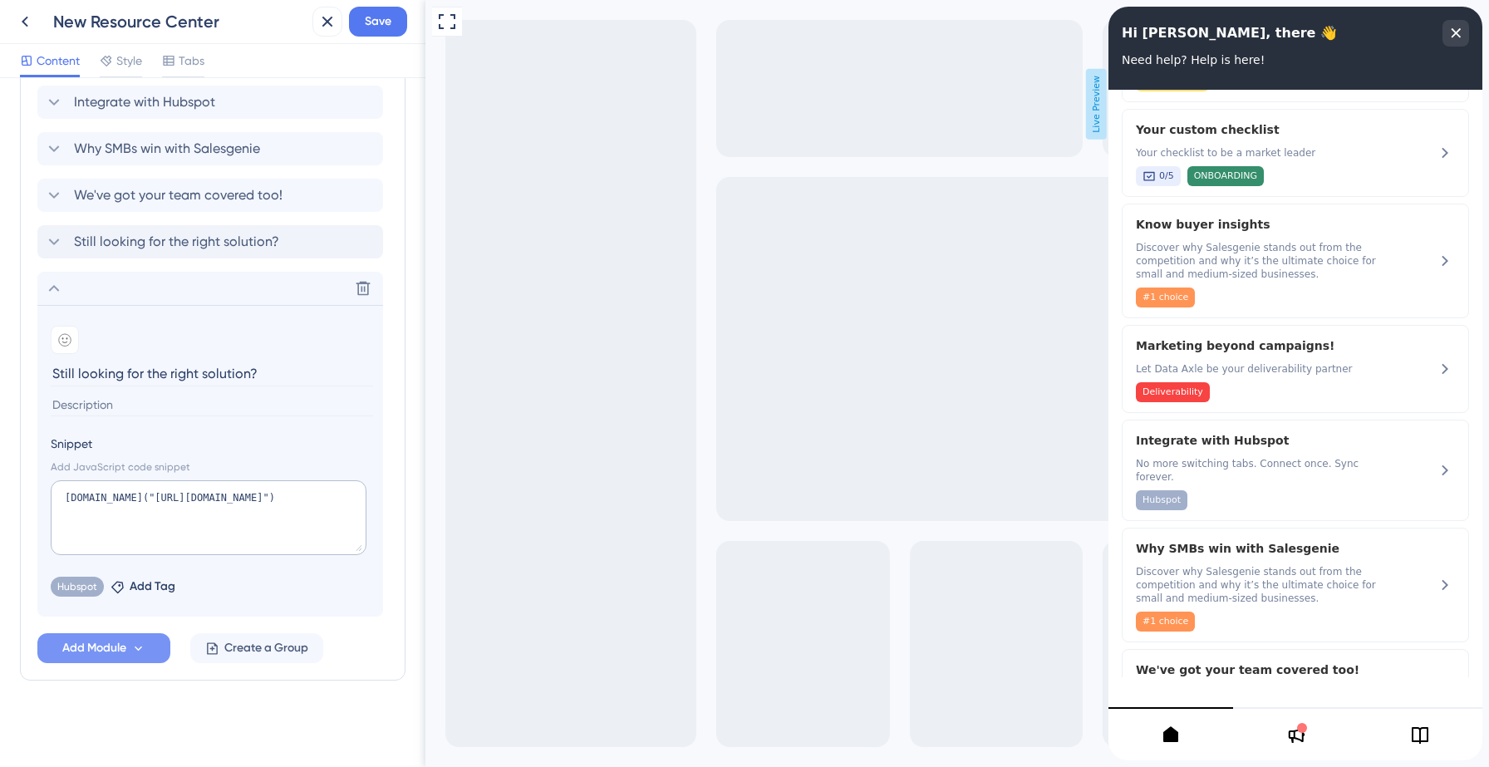
type input "Still looking for the right solution?"
click at [126, 401] on input at bounding box center [212, 405] width 322 height 22
click at [145, 239] on span "Still looking for the right solution?" at bounding box center [176, 242] width 205 height 20
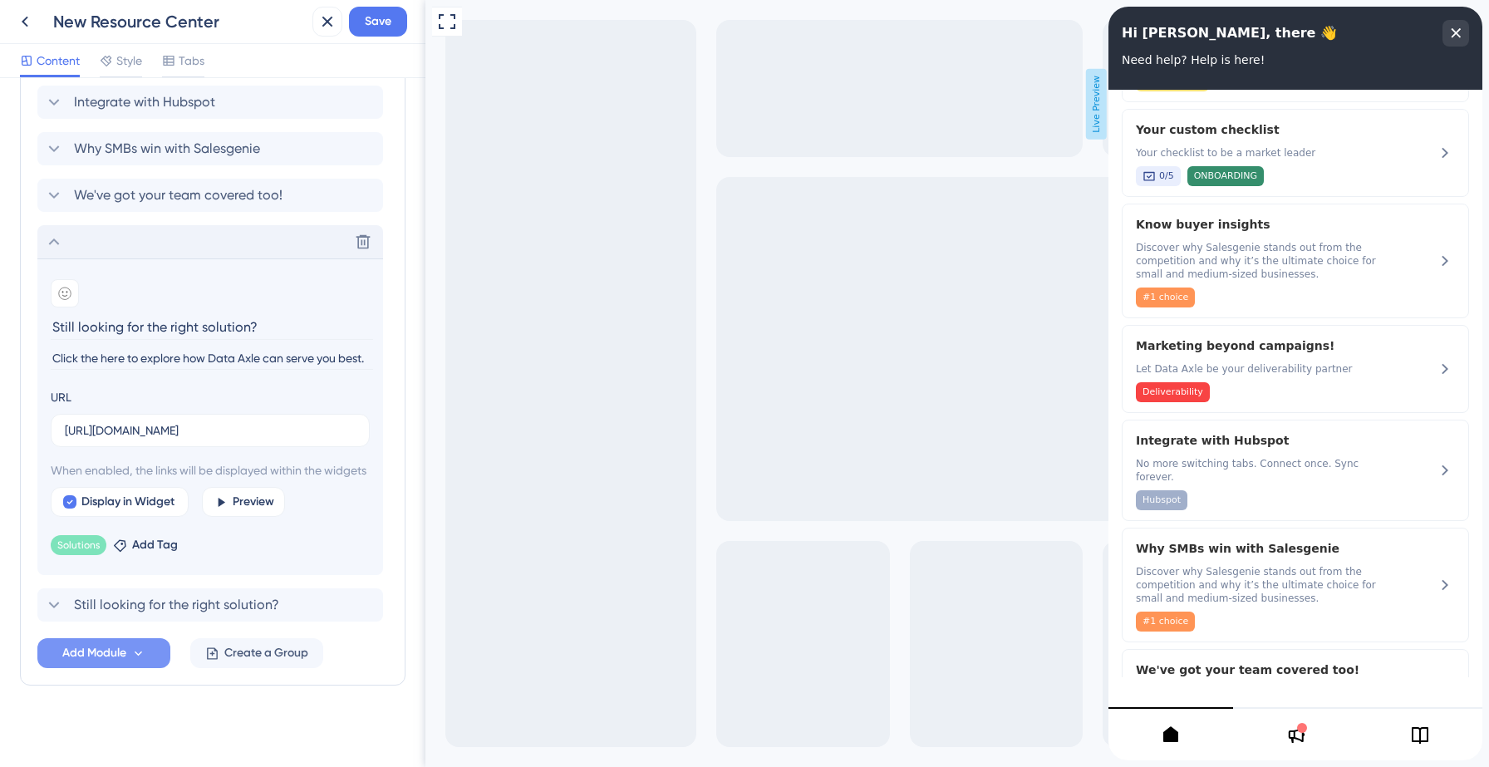
click at [140, 351] on input "Click the here to explore how Data Axle can serve you best." at bounding box center [212, 358] width 322 height 22
click at [52, 239] on icon at bounding box center [54, 242] width 20 height 20
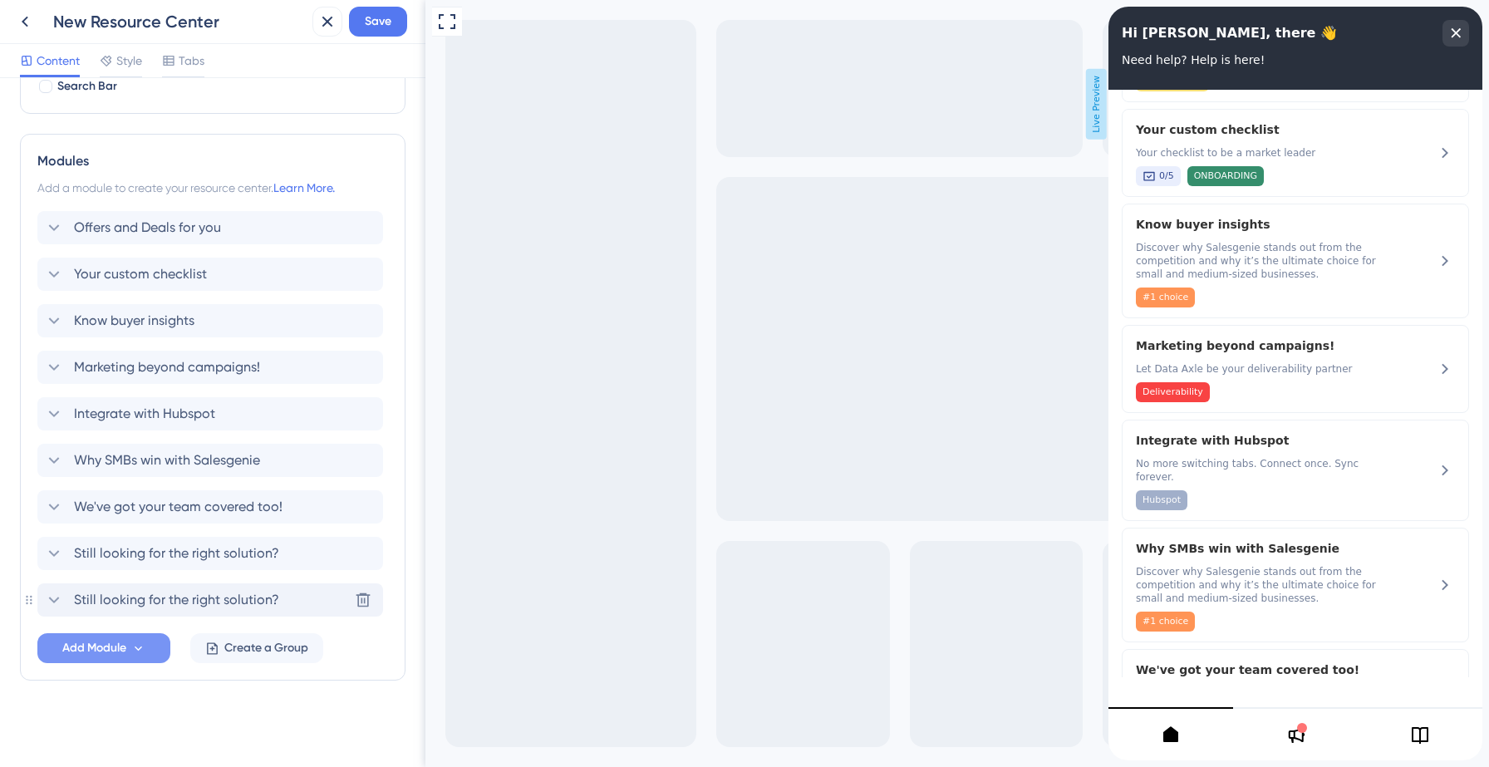
click at [135, 598] on span "Still looking for the right solution?" at bounding box center [176, 600] width 205 height 20
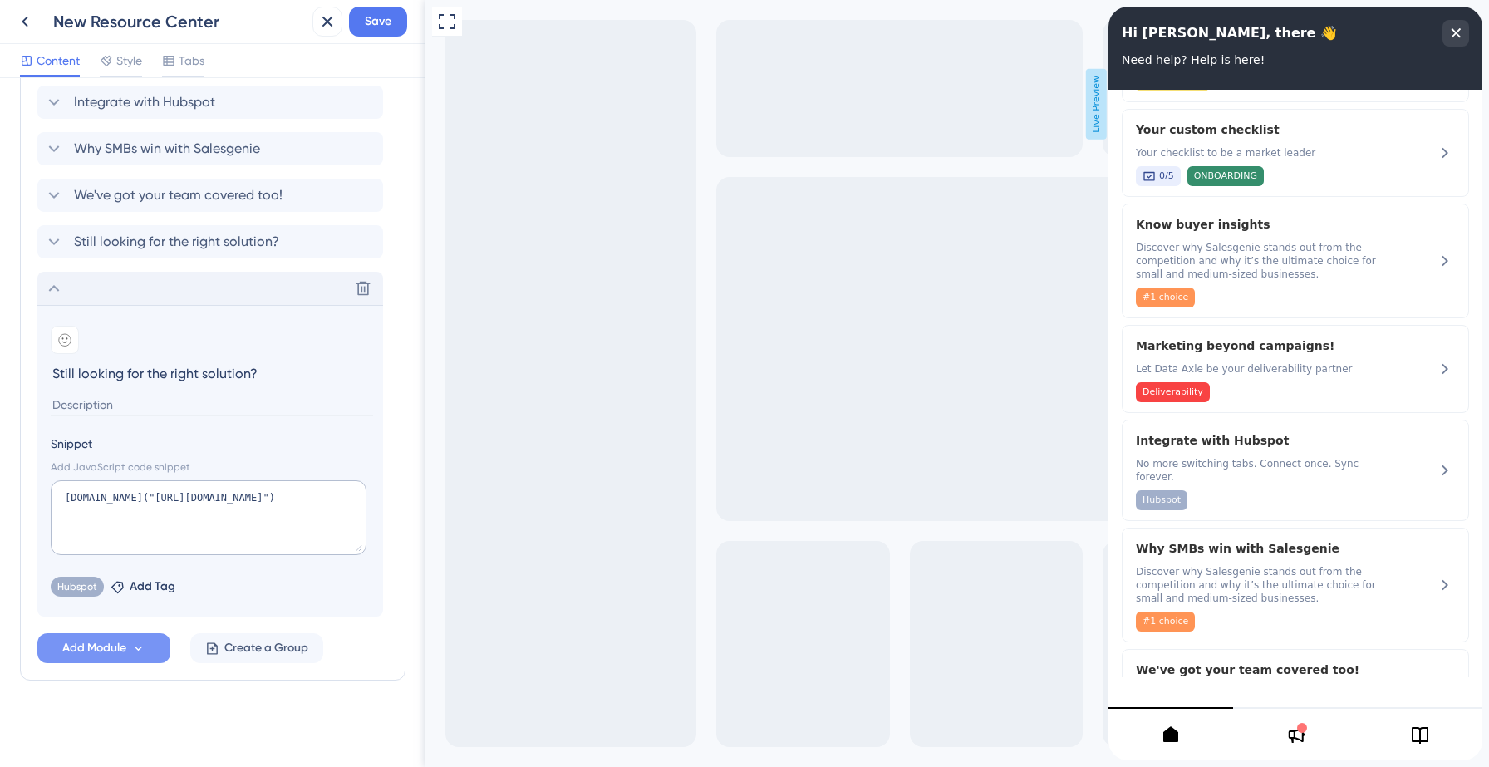
click at [140, 402] on input at bounding box center [212, 405] width 322 height 22
paste input "Click the here to explore how Data Axle can serve you best."
type input "Click the here to explore how Data Axle can serve you best."
click at [371, 23] on span "Save" at bounding box center [378, 22] width 27 height 20
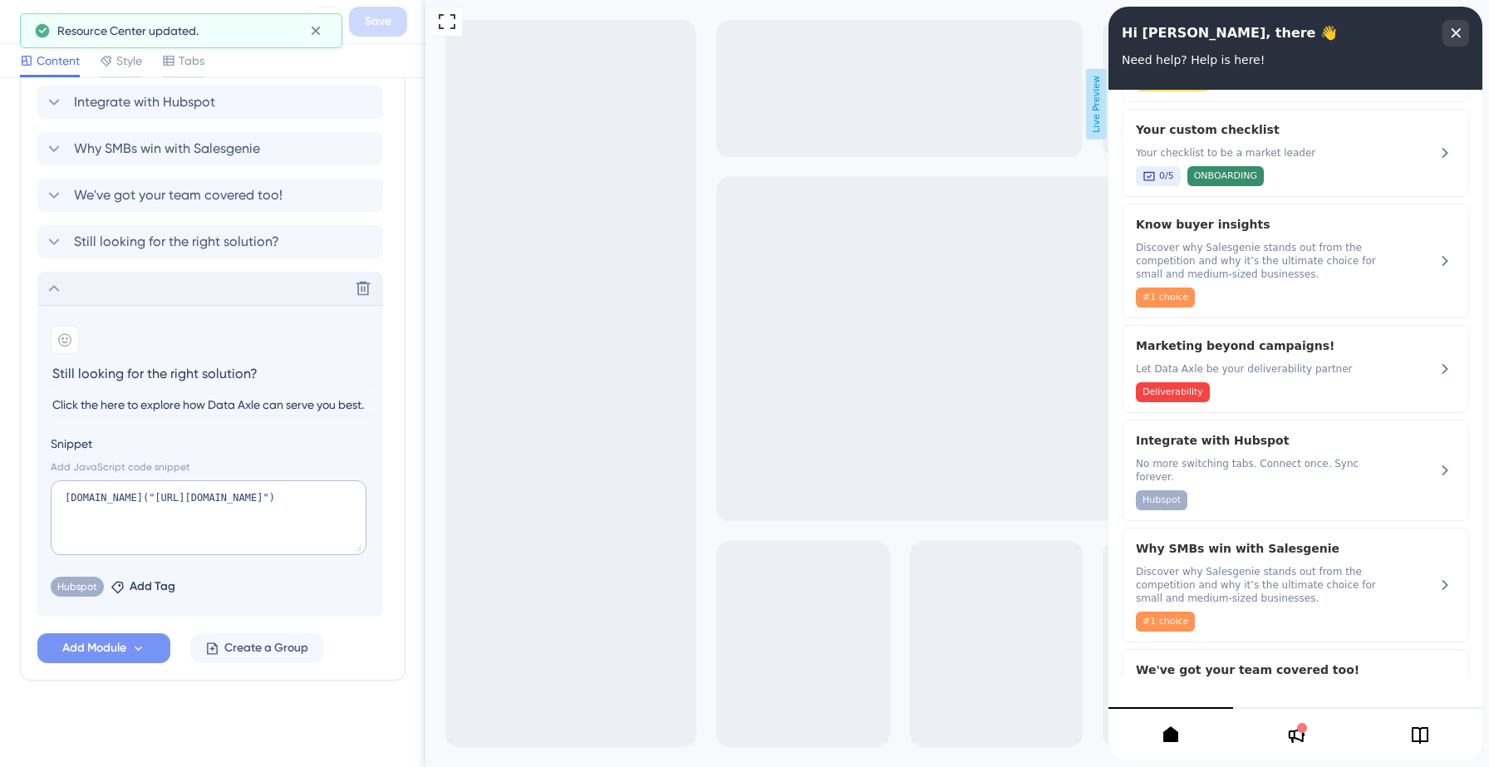
click at [50, 279] on icon at bounding box center [54, 288] width 20 height 20
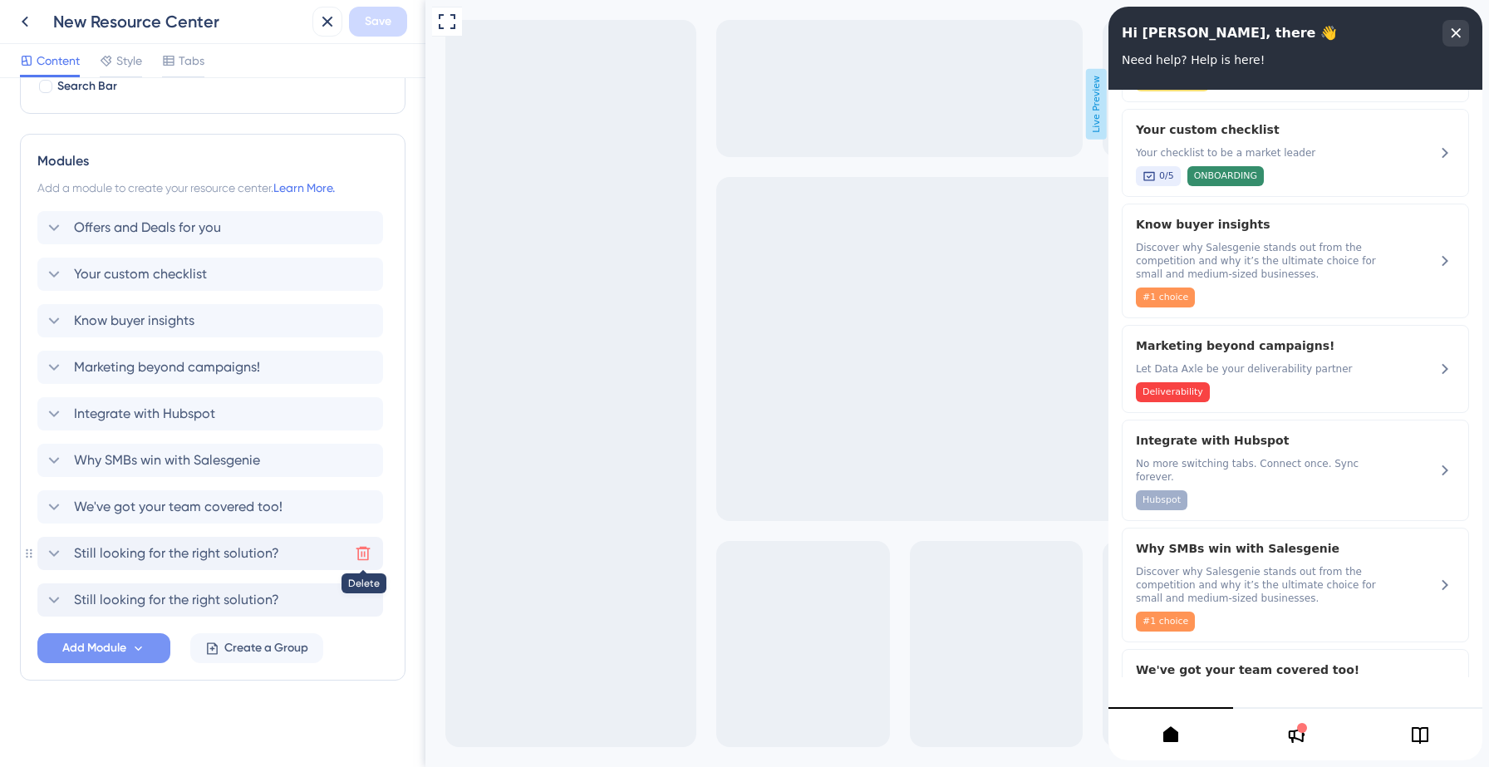
click at [359, 557] on icon at bounding box center [363, 553] width 17 height 17
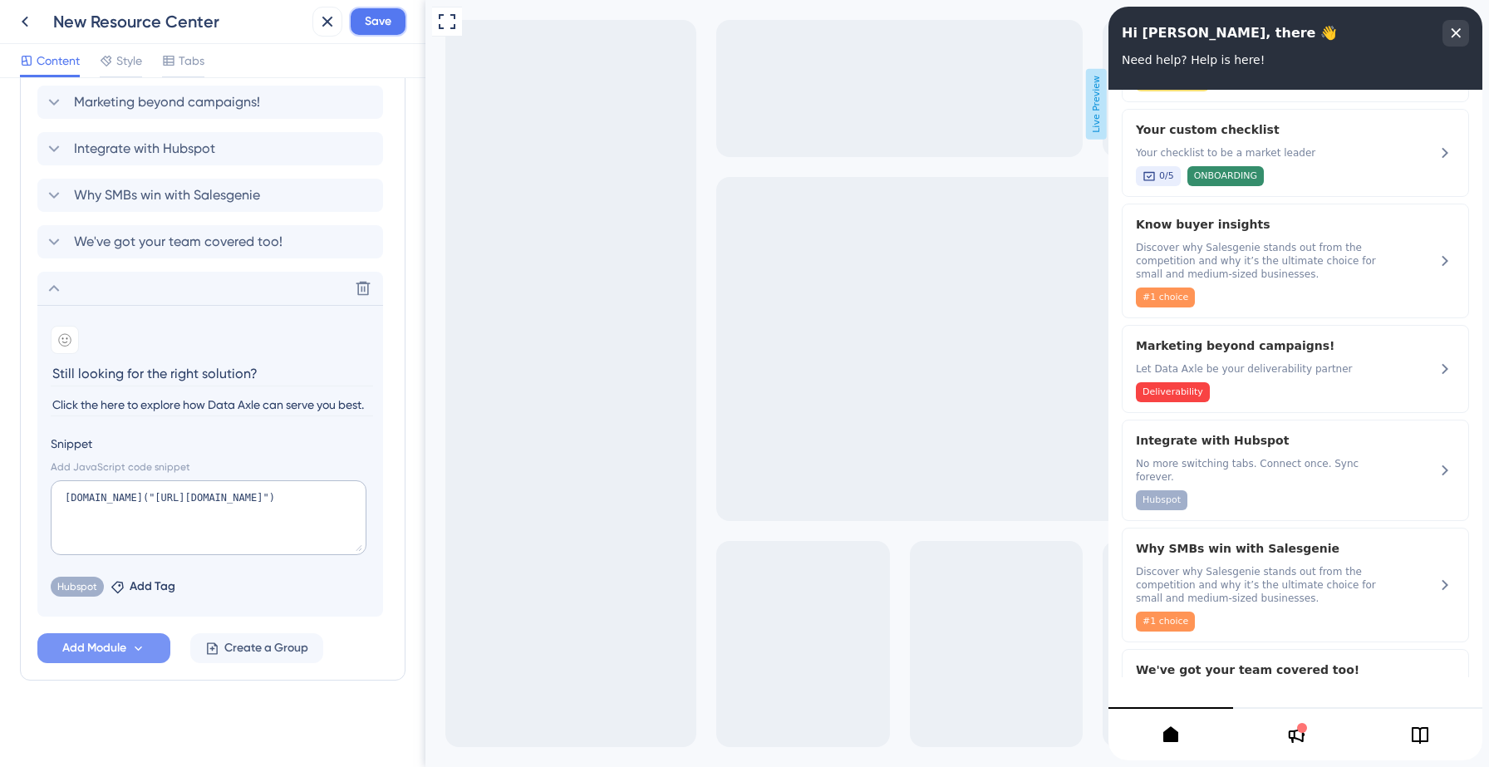
click at [369, 25] on span "Save" at bounding box center [378, 22] width 27 height 20
click at [318, 28] on icon at bounding box center [315, 30] width 17 height 17
click at [32, 26] on icon at bounding box center [25, 22] width 20 height 20
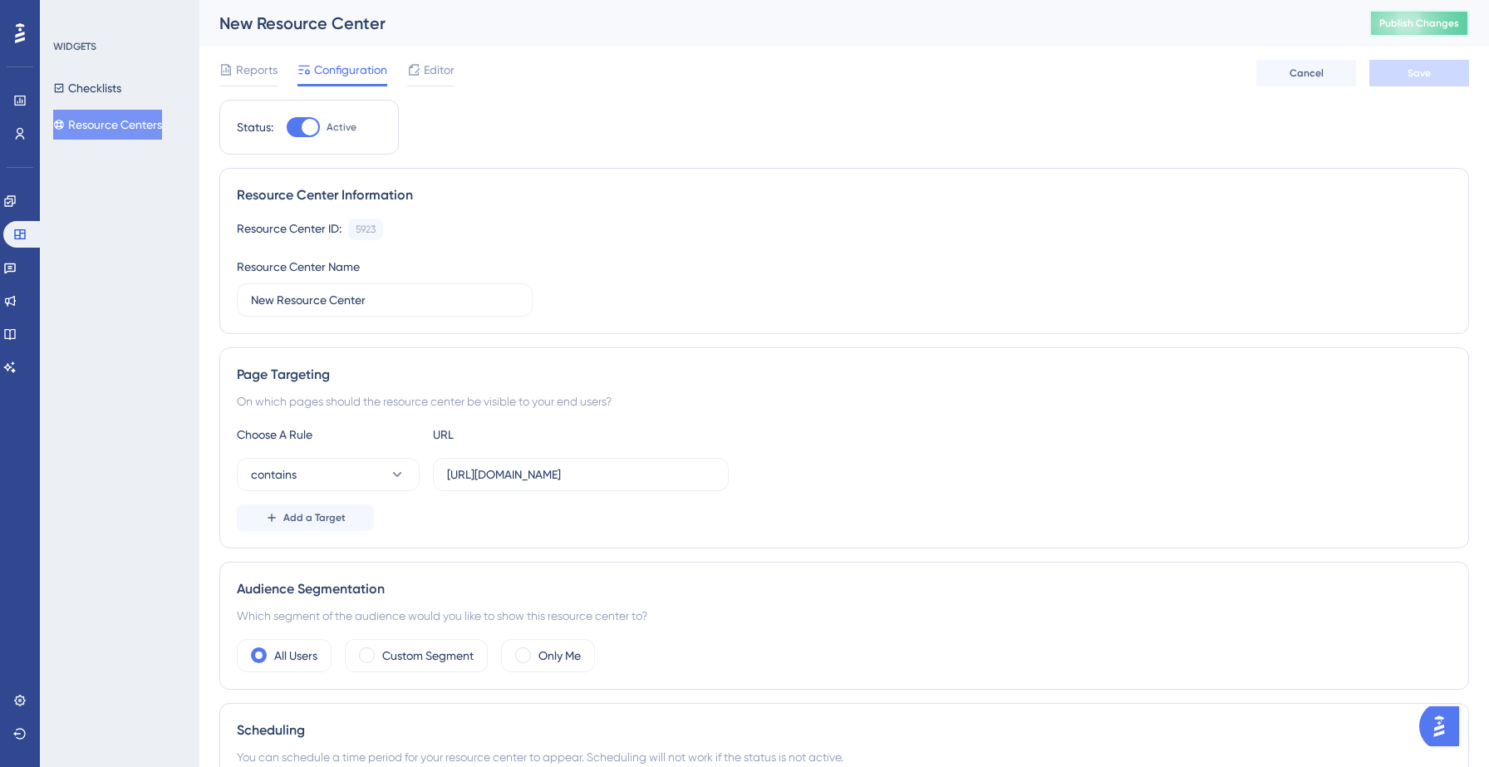
click at [1453, 27] on span "Publish Changes" at bounding box center [1419, 23] width 80 height 13
click at [430, 67] on span "Editor" at bounding box center [439, 70] width 31 height 20
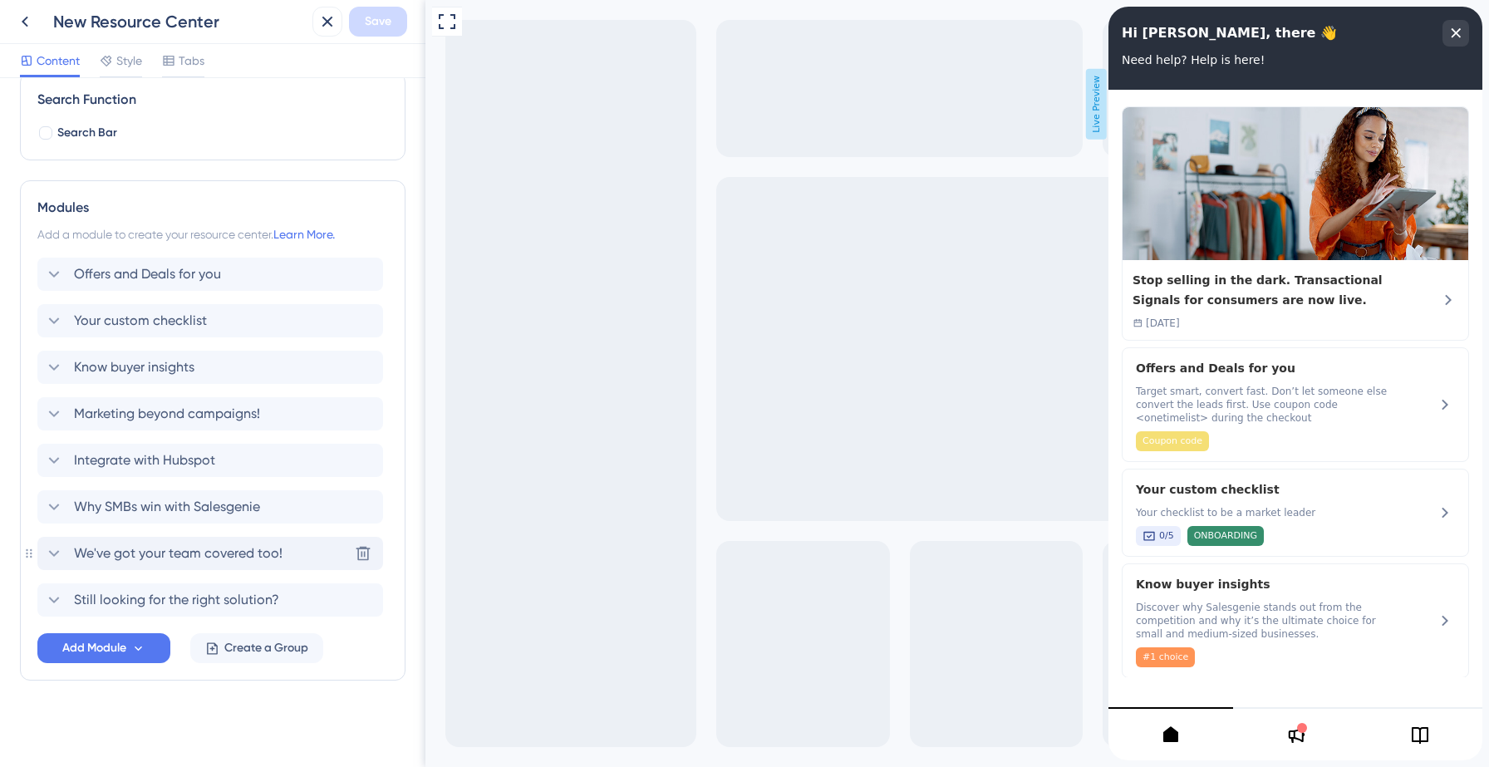
click at [161, 540] on div "We've got your team covered too! [GEOGRAPHIC_DATA]" at bounding box center [210, 553] width 346 height 33
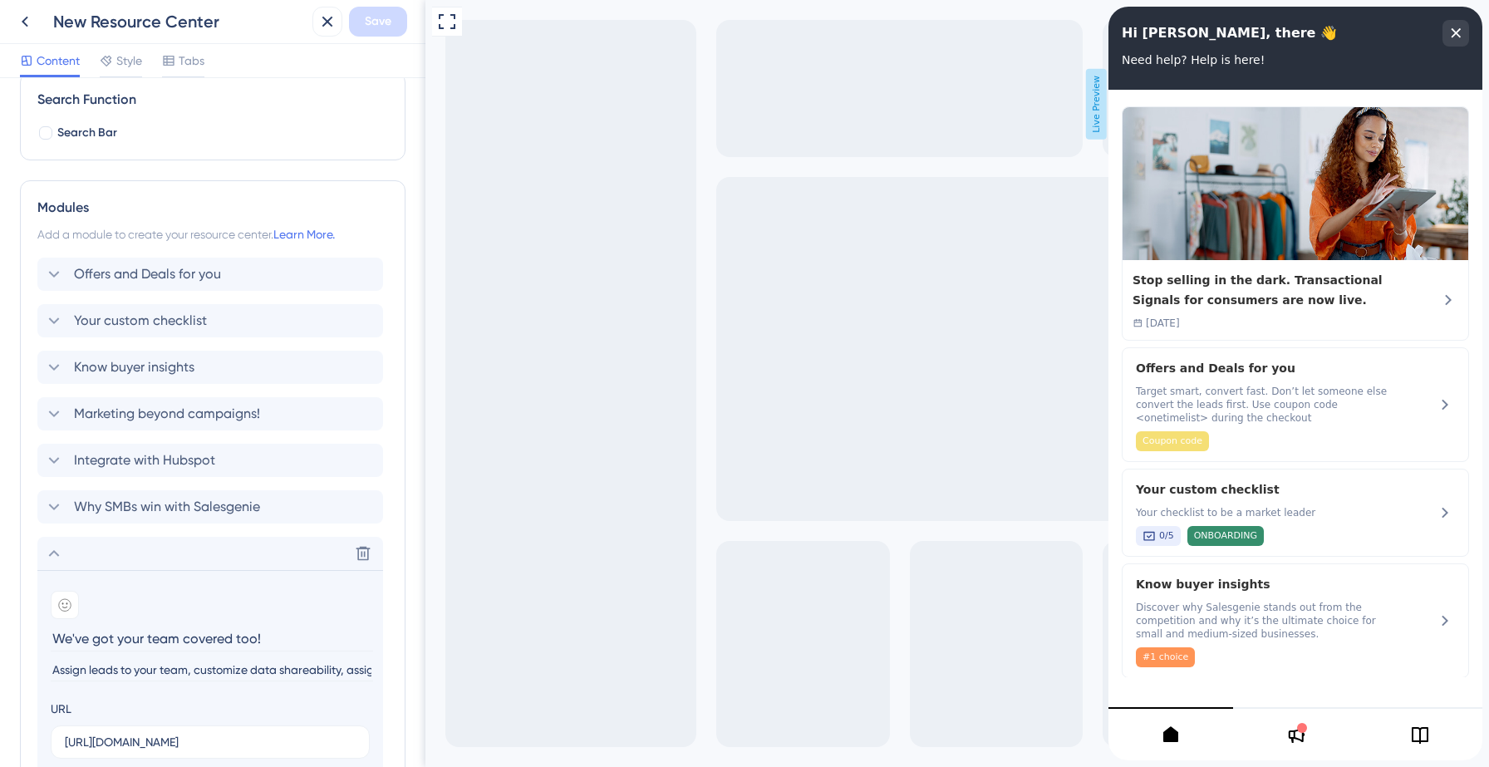
click at [122, 635] on input "We've got your team covered too!" at bounding box center [212, 639] width 322 height 26
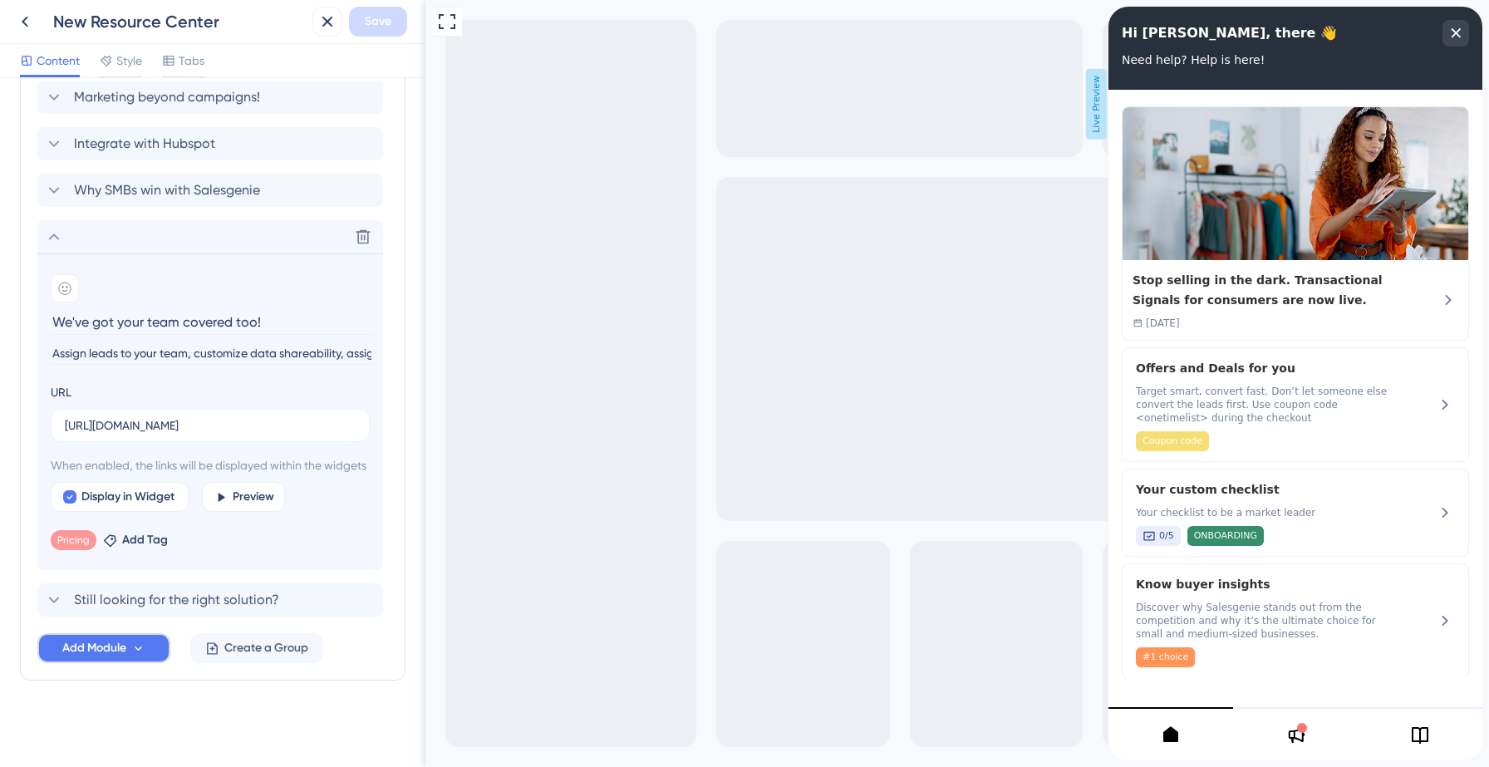
click at [105, 642] on span "Add Module" at bounding box center [94, 648] width 64 height 20
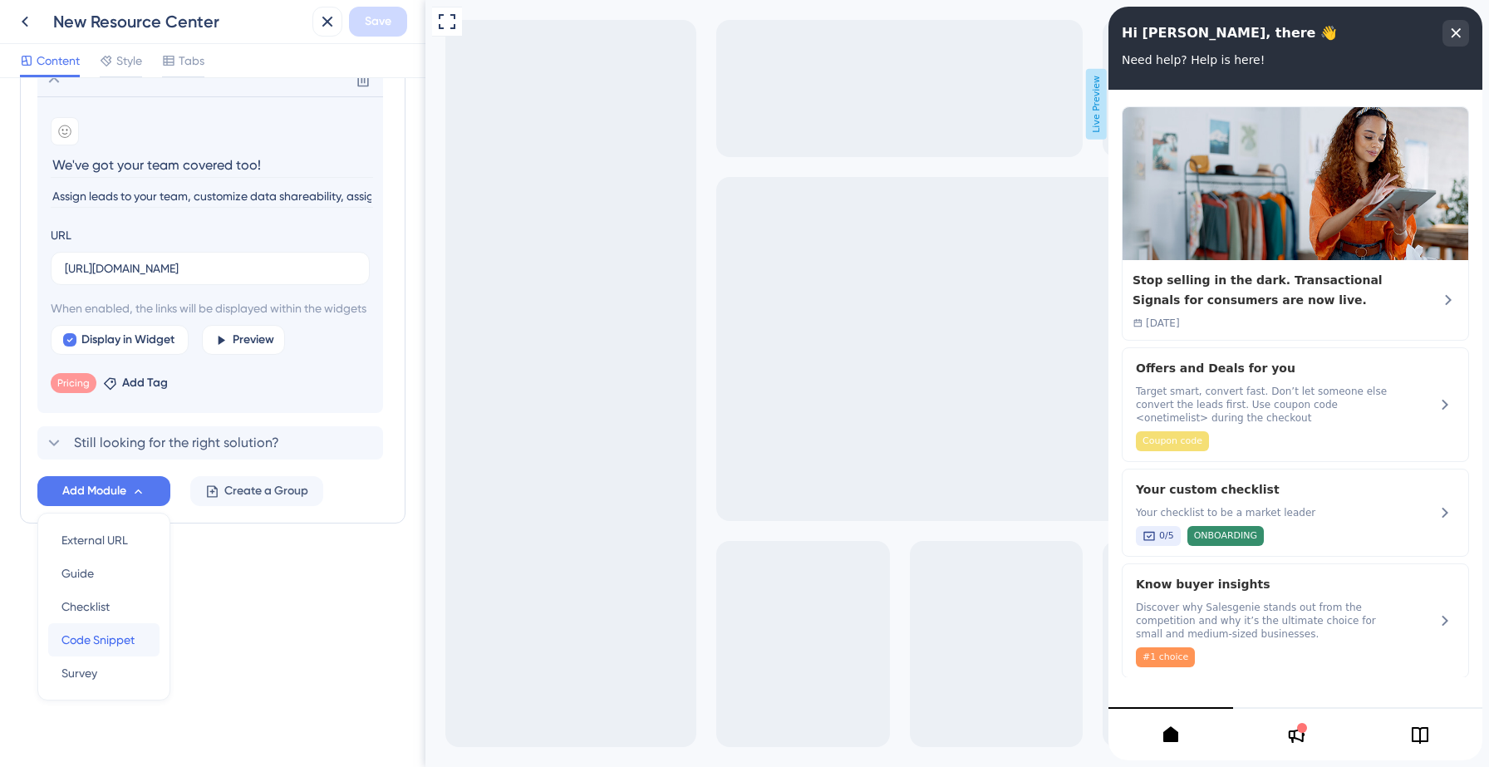
click at [111, 633] on span "Code Snippet" at bounding box center [97, 640] width 73 height 20
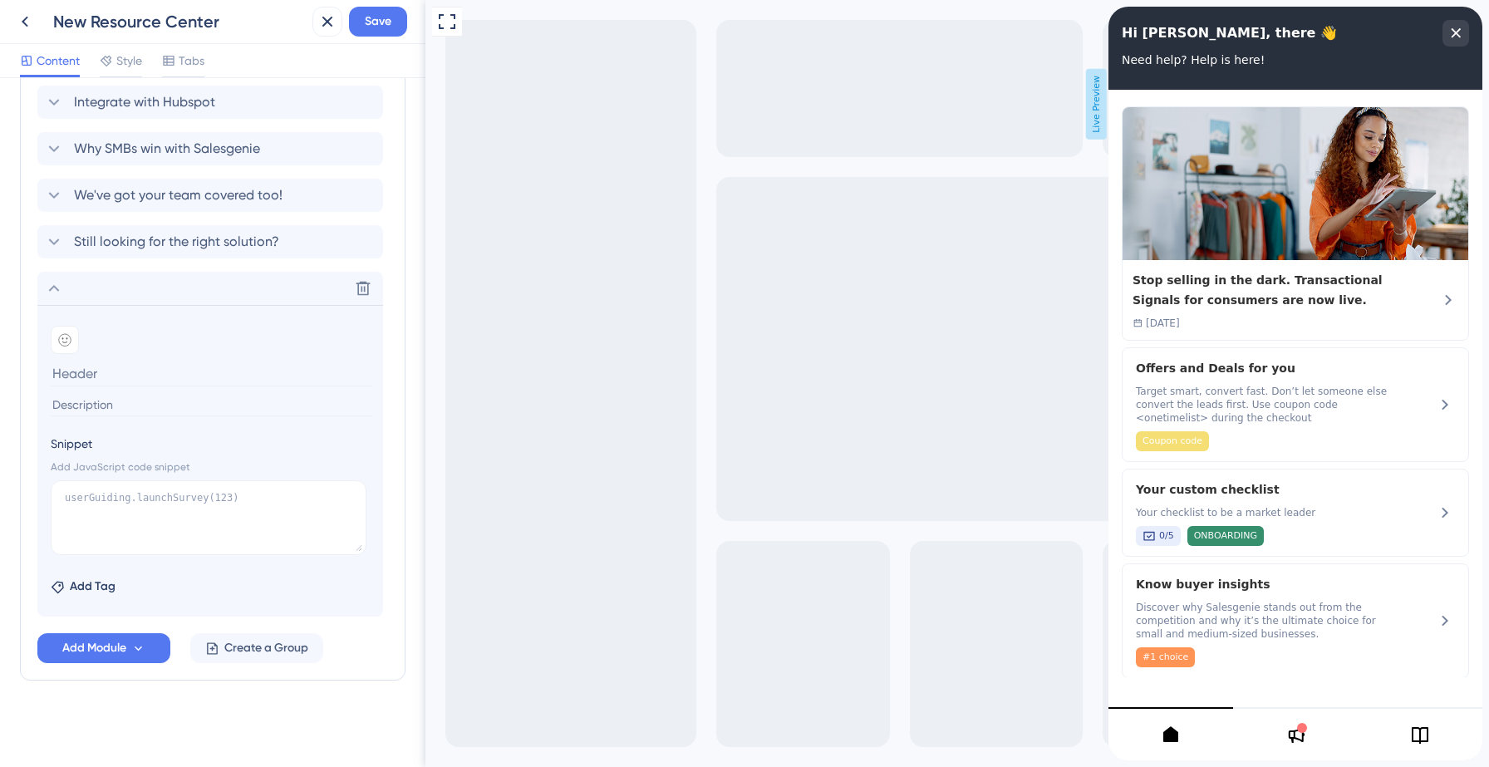
type input "We've got your team covered too!"
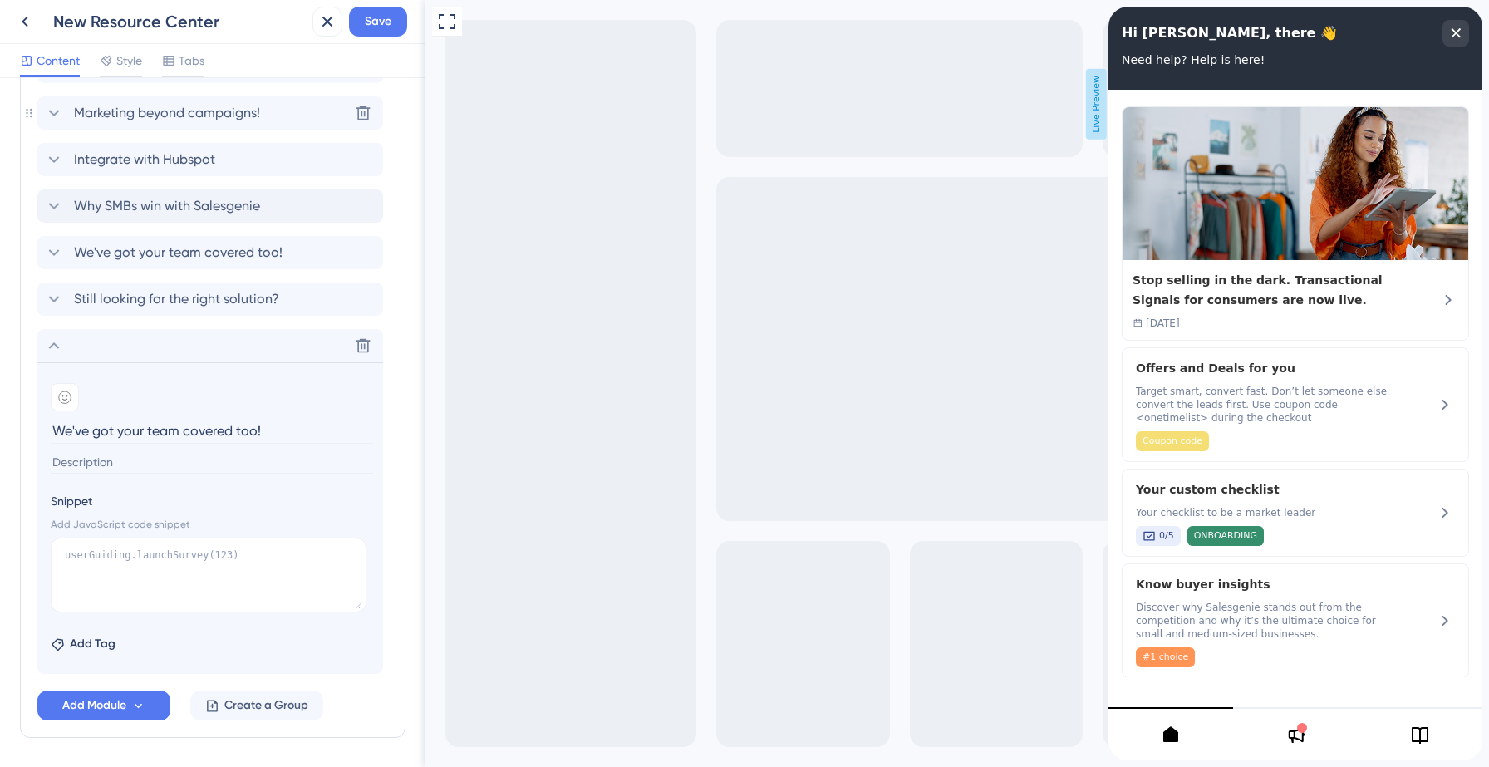
scroll to position [532, 0]
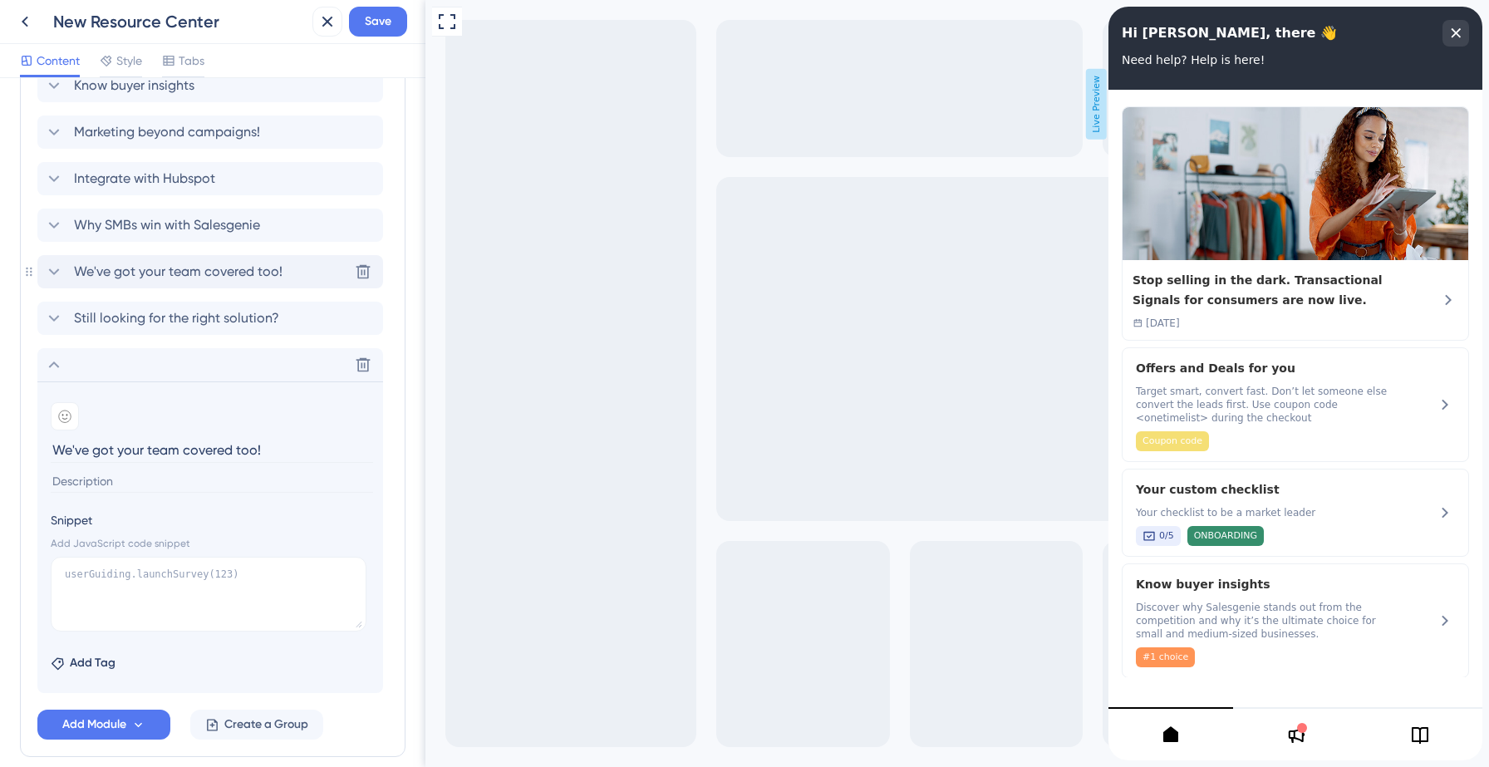
click at [135, 270] on span "We've got your team covered too!" at bounding box center [178, 272] width 209 height 20
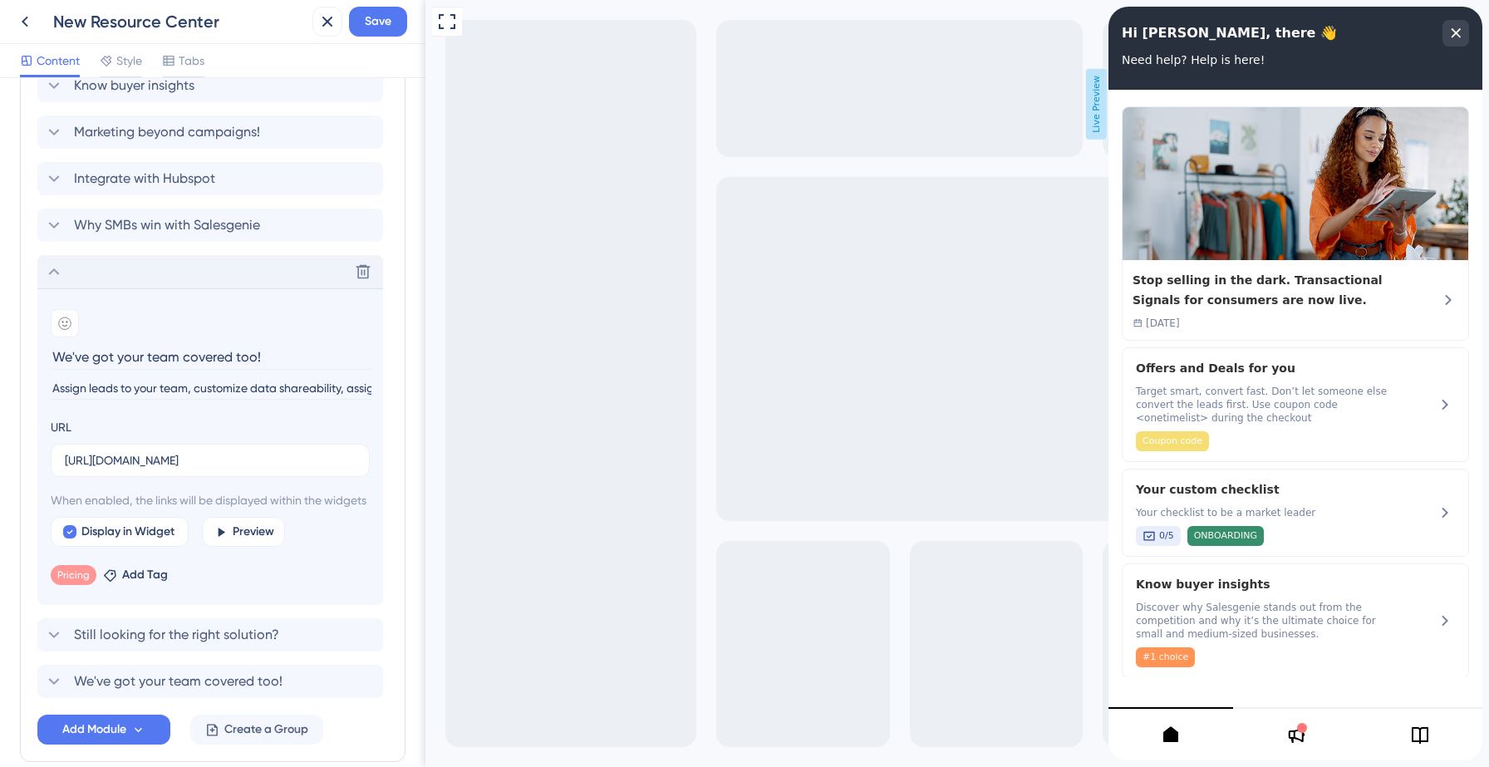
click at [138, 384] on input "Assign leads to your team, customize data shareability, assign tasks and a lot …" at bounding box center [212, 388] width 322 height 22
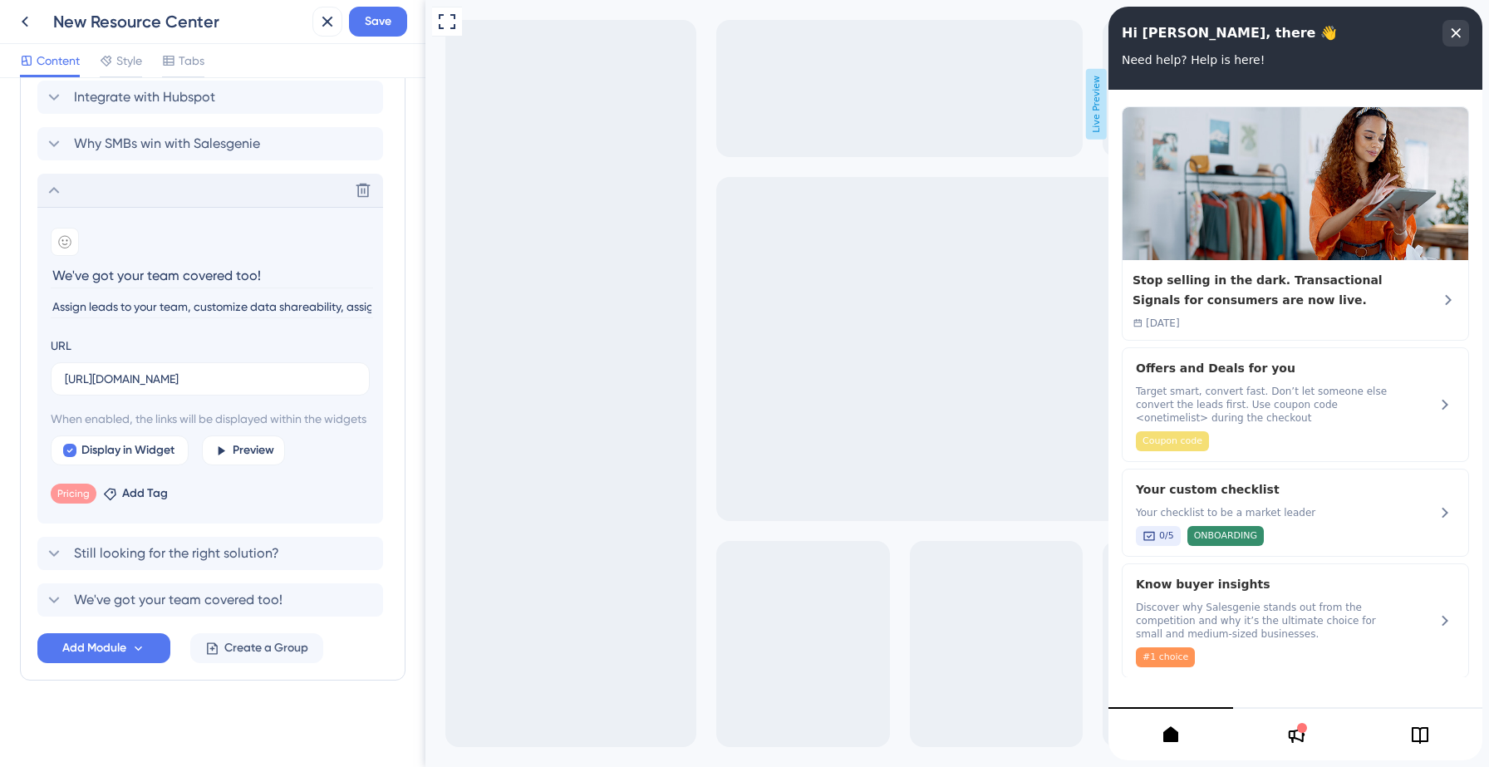
scroll to position [633, 0]
click at [82, 603] on span "We've got your team covered too!" at bounding box center [178, 600] width 209 height 20
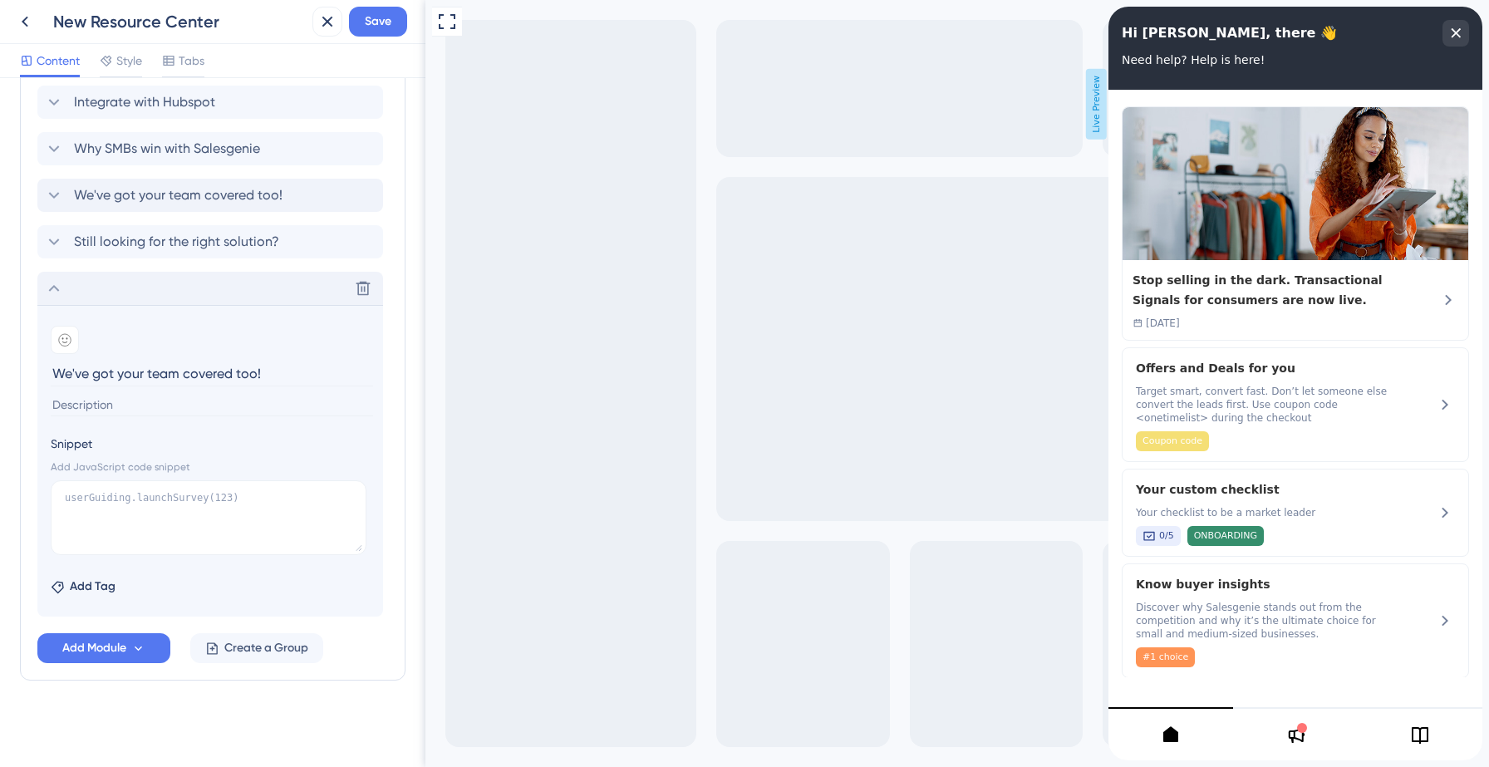
scroll to position [608, 0]
click at [144, 402] on input at bounding box center [212, 405] width 322 height 22
paste input "Assign leads to your team, customize data shareability, assign tasks and a lot …"
type input "Assign leads to your team, customize data shareability, assign tasks and a lot …"
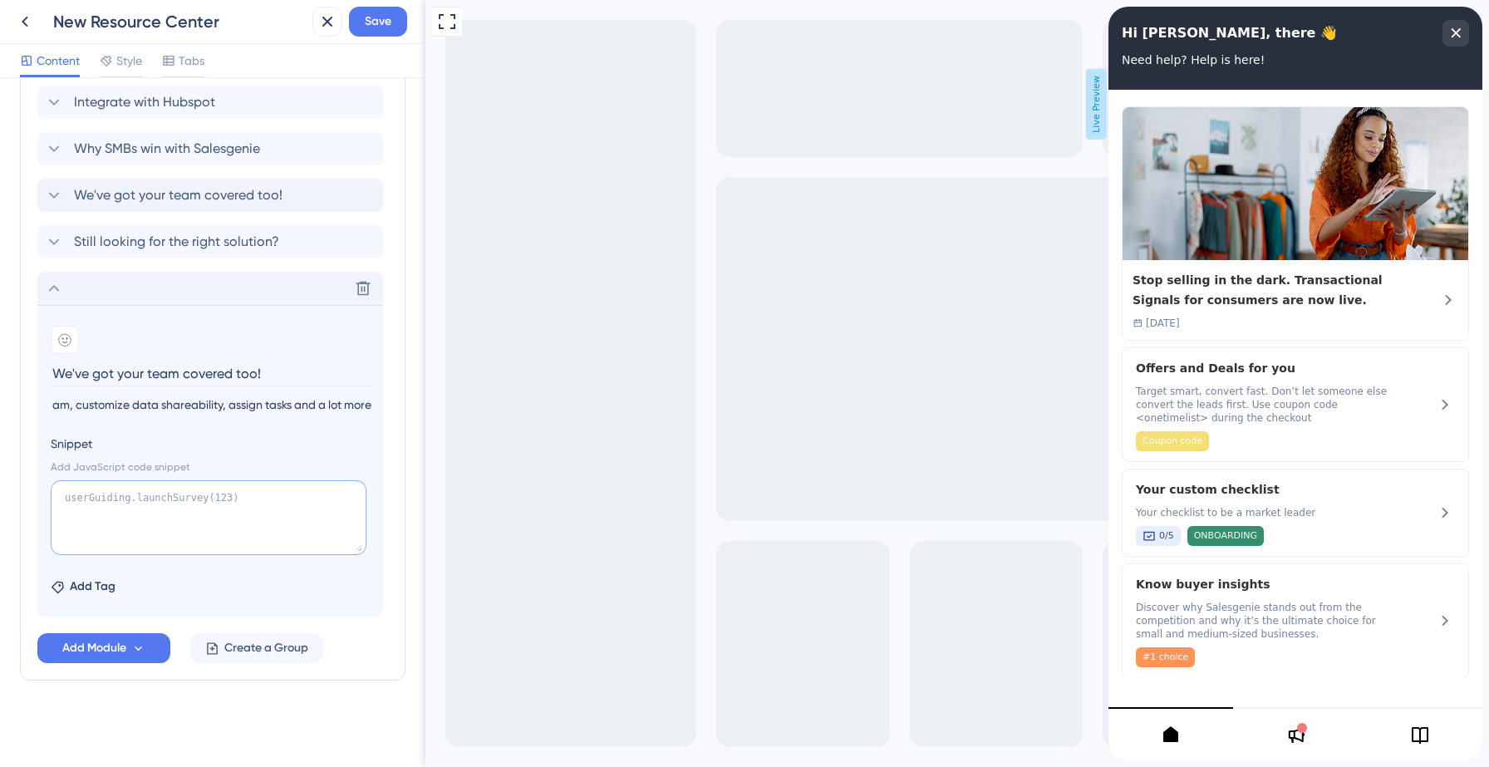
click at [142, 505] on textarea at bounding box center [209, 517] width 316 height 75
paste textarea "[URL][DOMAIN_NAME]"
type textarea "[DOMAIN_NAME]("[URL][DOMAIN_NAME]")"
click at [89, 592] on span "Add Tag" at bounding box center [93, 587] width 46 height 20
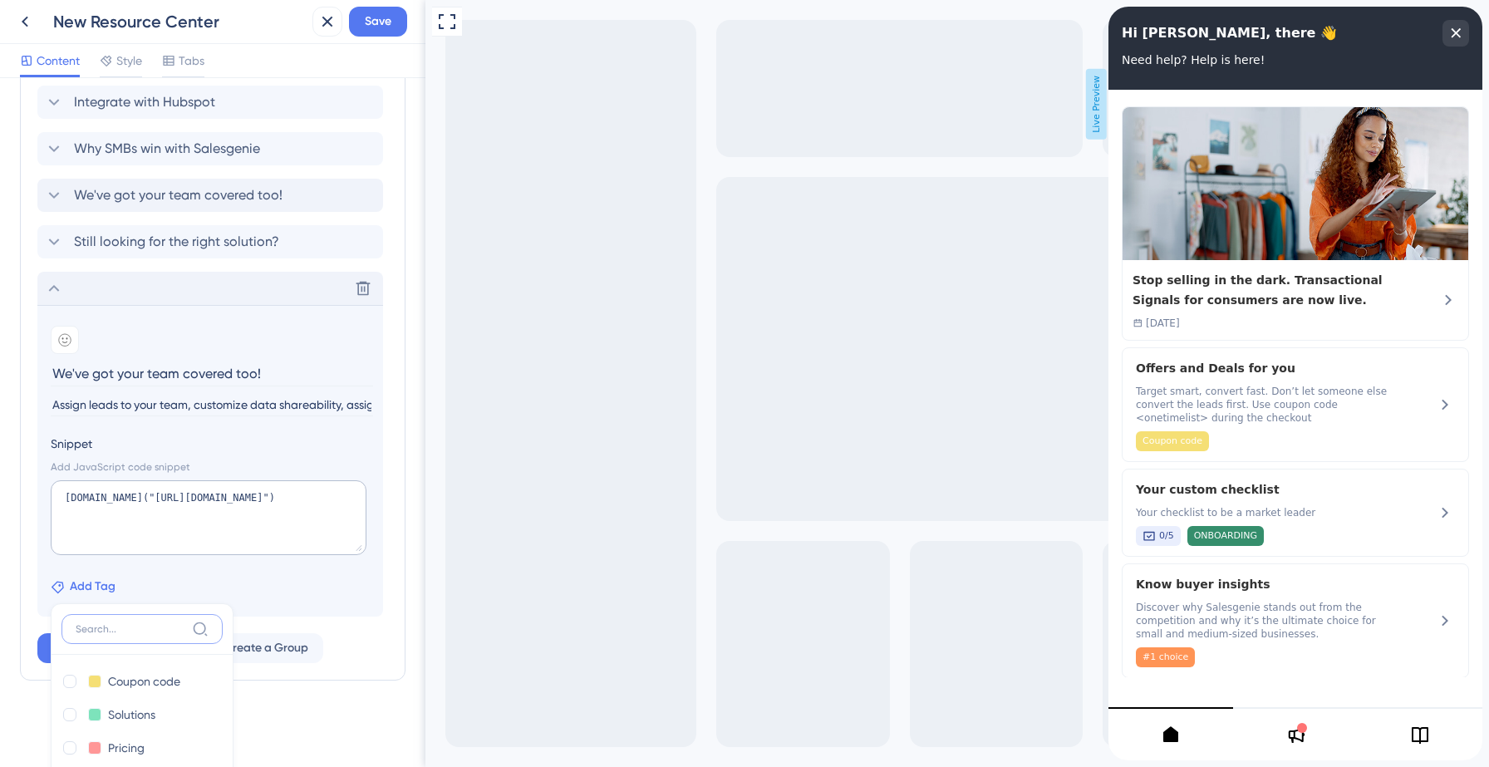
scroll to position [865, 0]
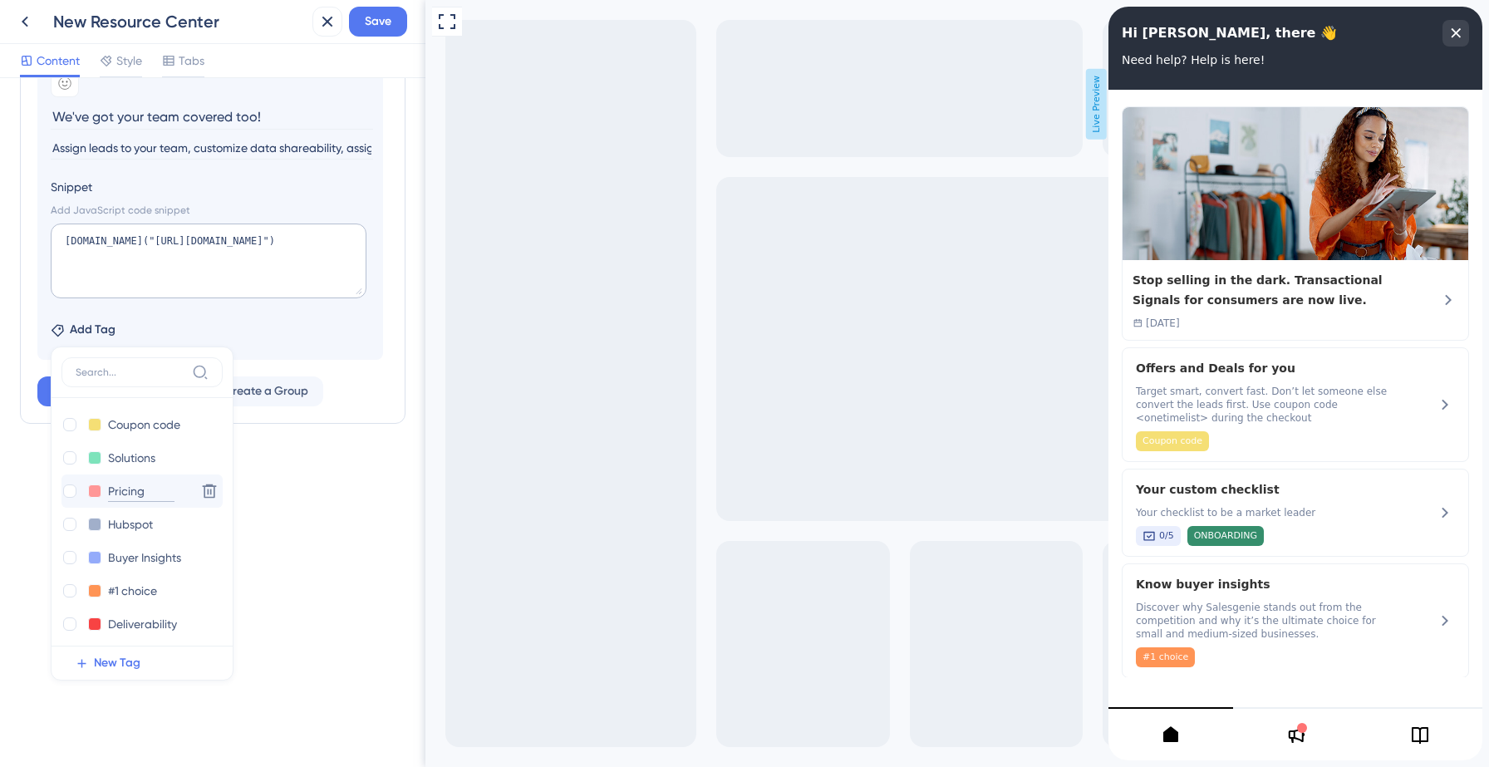
click at [133, 499] on input "Pricing" at bounding box center [141, 491] width 66 height 21
click at [68, 490] on div at bounding box center [69, 490] width 13 height 13
checkbox input "true"
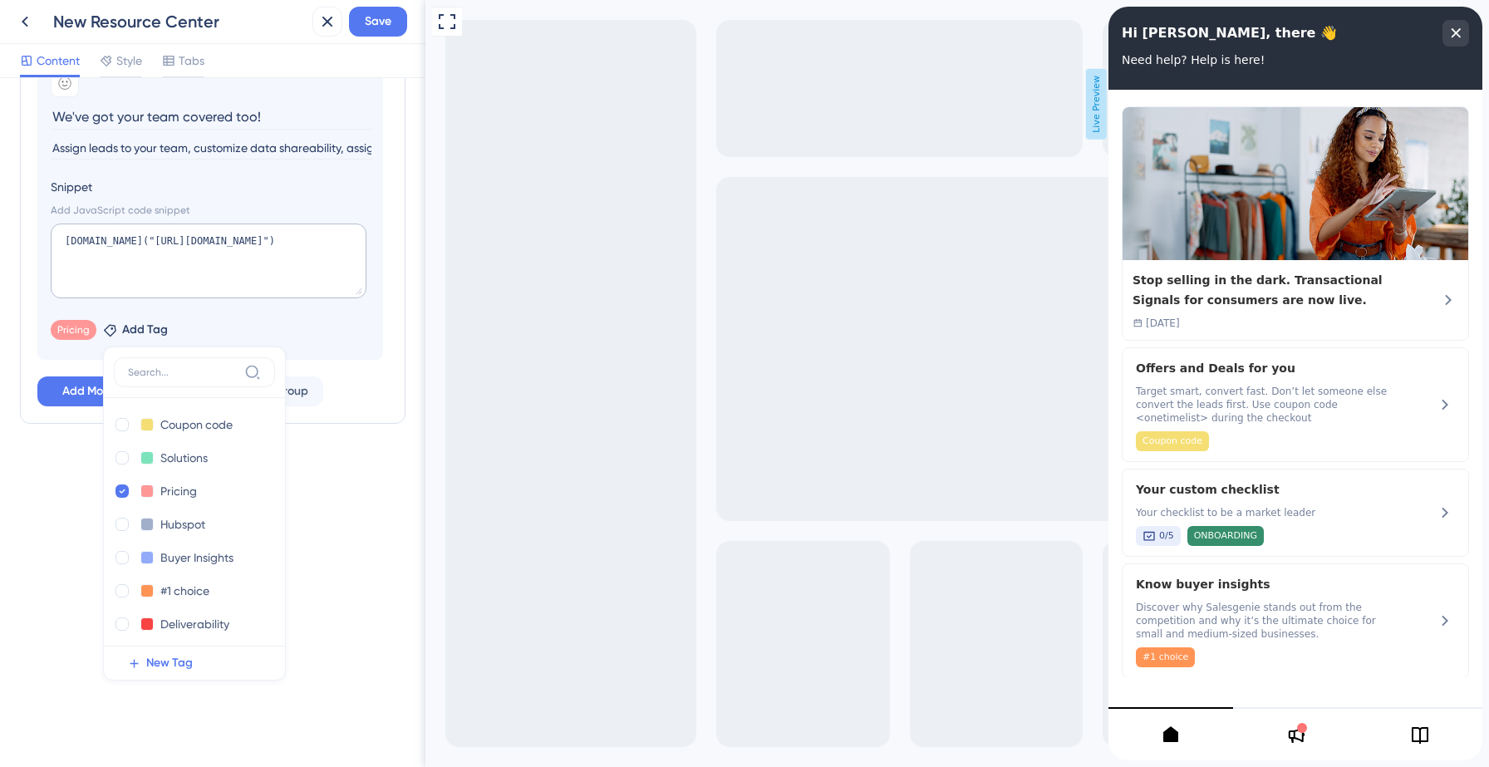
click at [70, 500] on div "Resource Center Header Title Hi [PERSON_NAME], there 👋 9 Hi [PERSON_NAME], ther…" at bounding box center [212, 422] width 425 height 689
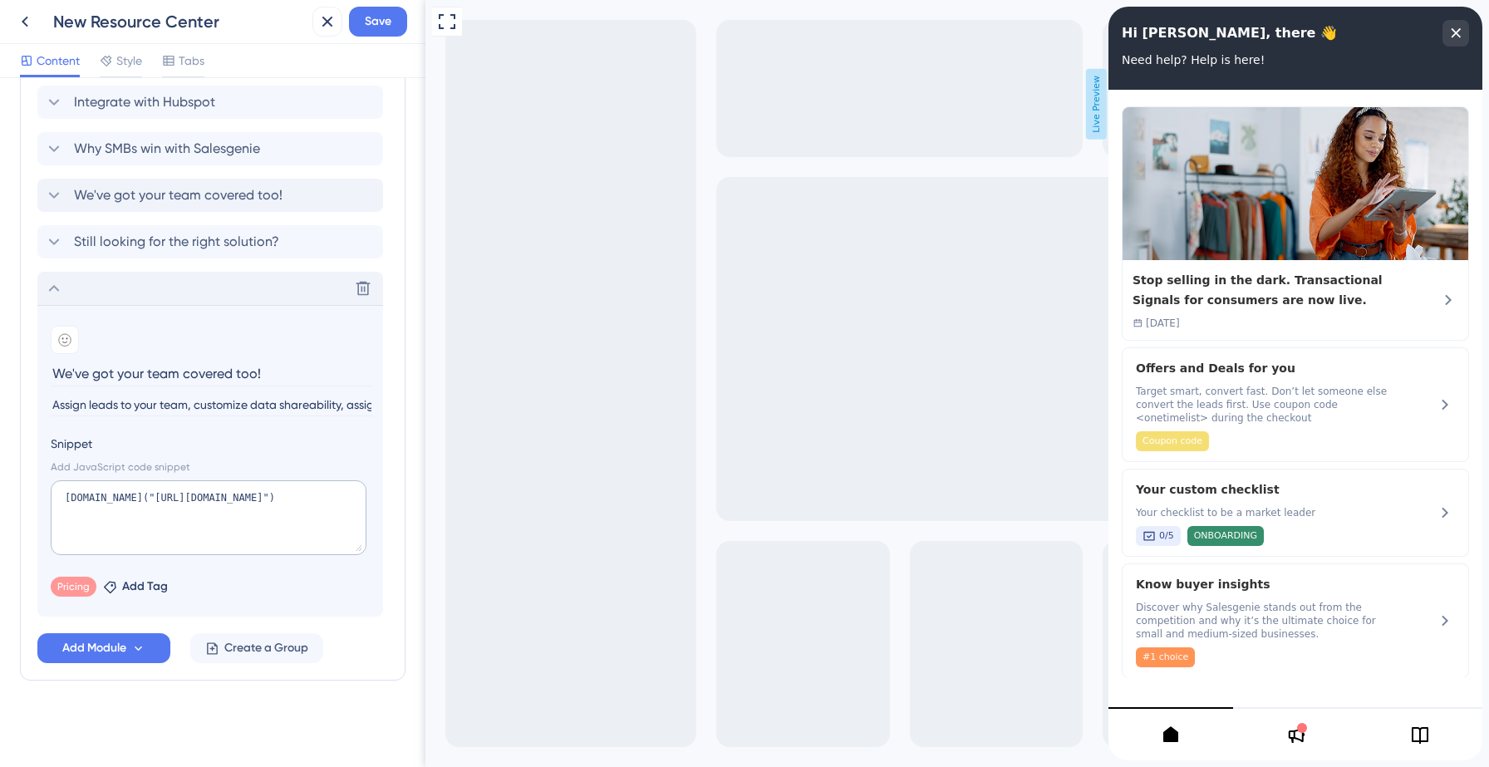
scroll to position [608, 0]
click at [383, 21] on span "Save" at bounding box center [378, 22] width 27 height 20
click at [313, 35] on icon at bounding box center [315, 30] width 17 height 17
click at [55, 289] on icon at bounding box center [54, 288] width 20 height 20
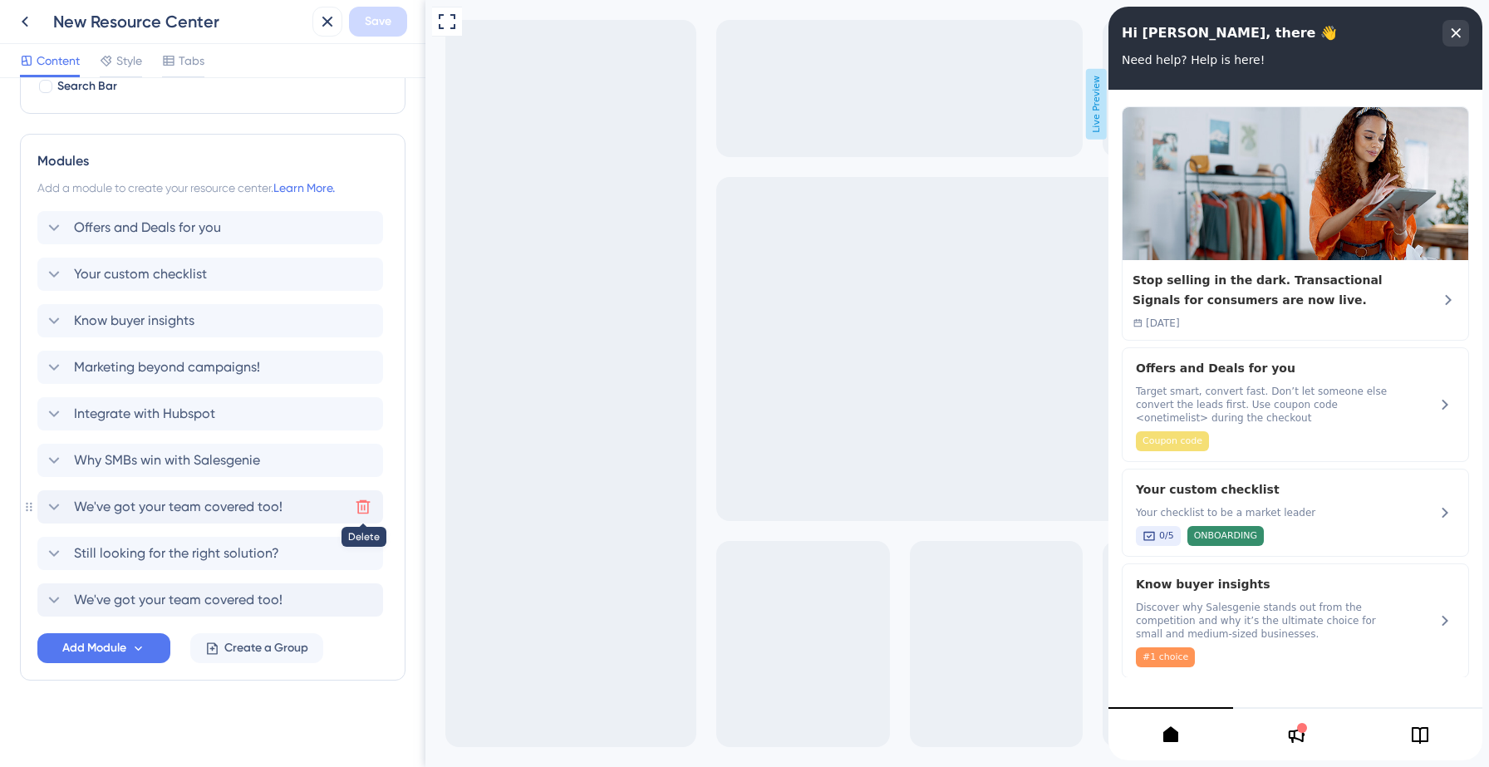
click at [362, 502] on icon at bounding box center [364, 507] width 14 height 14
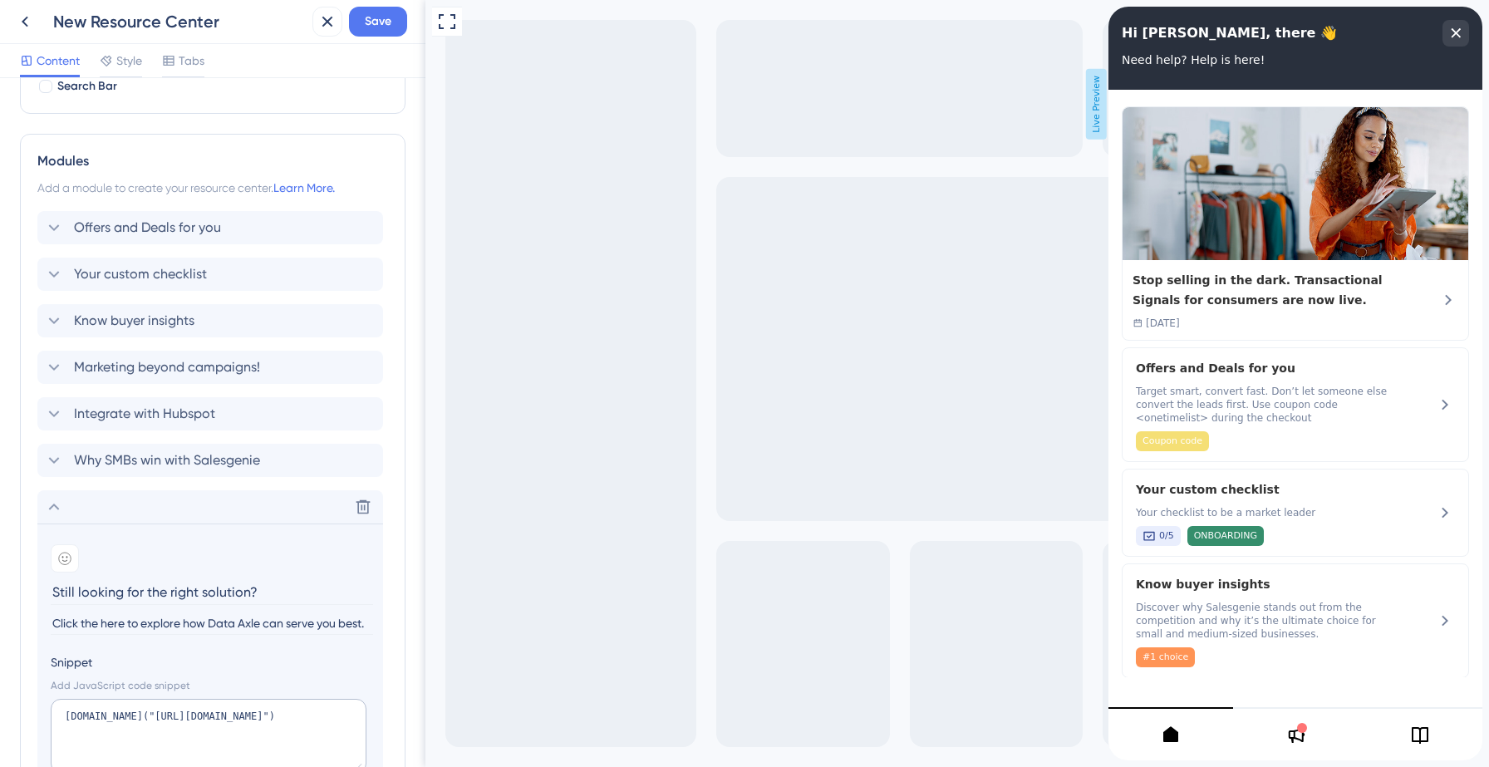
scroll to position [562, 0]
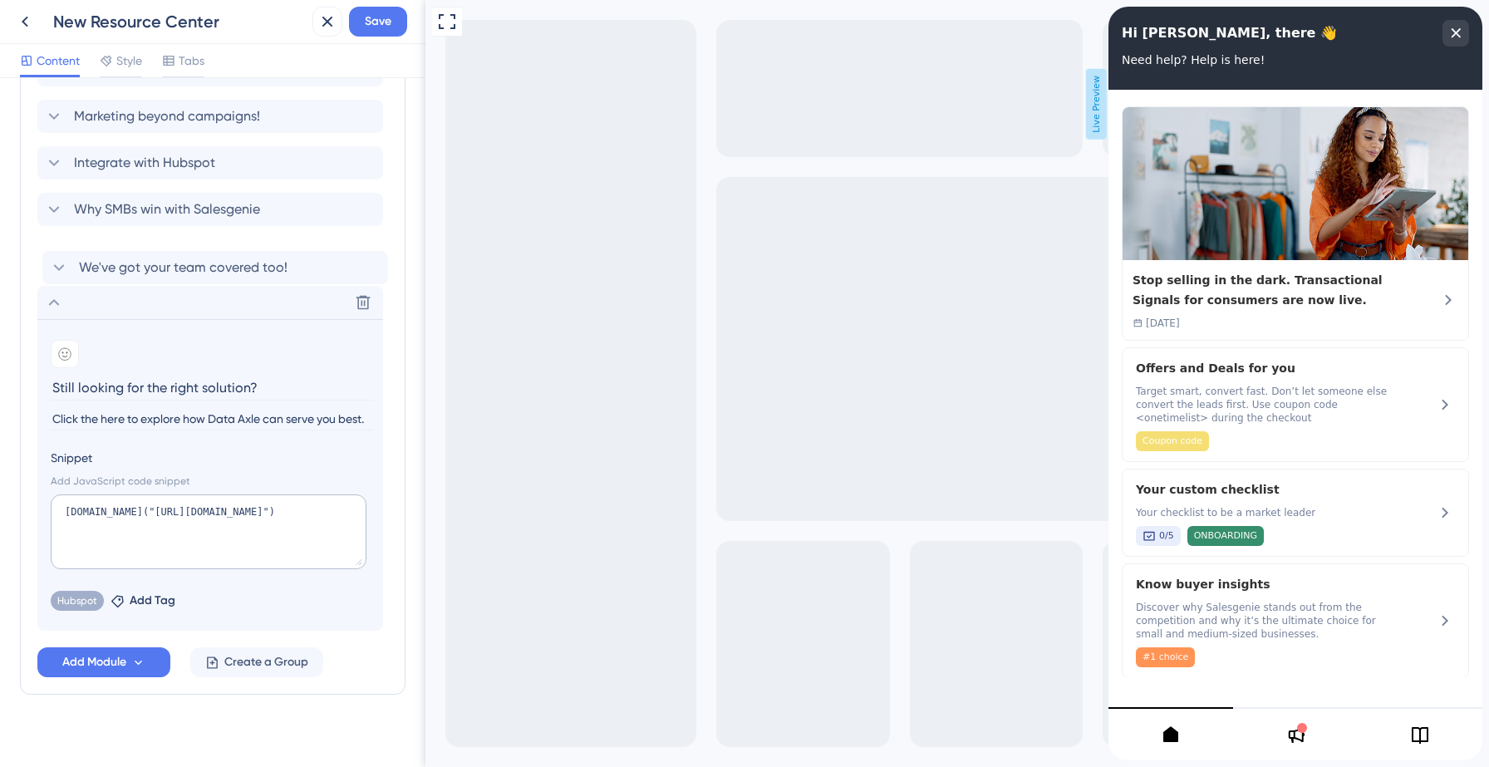
drag, startPoint x: 322, startPoint y: 598, endPoint x: 325, endPoint y: 261, distance: 337.4
click at [325, 261] on div "Offers and Deals for you Your custom checklist Know buyer insights Marketing be…" at bounding box center [212, 295] width 351 height 671
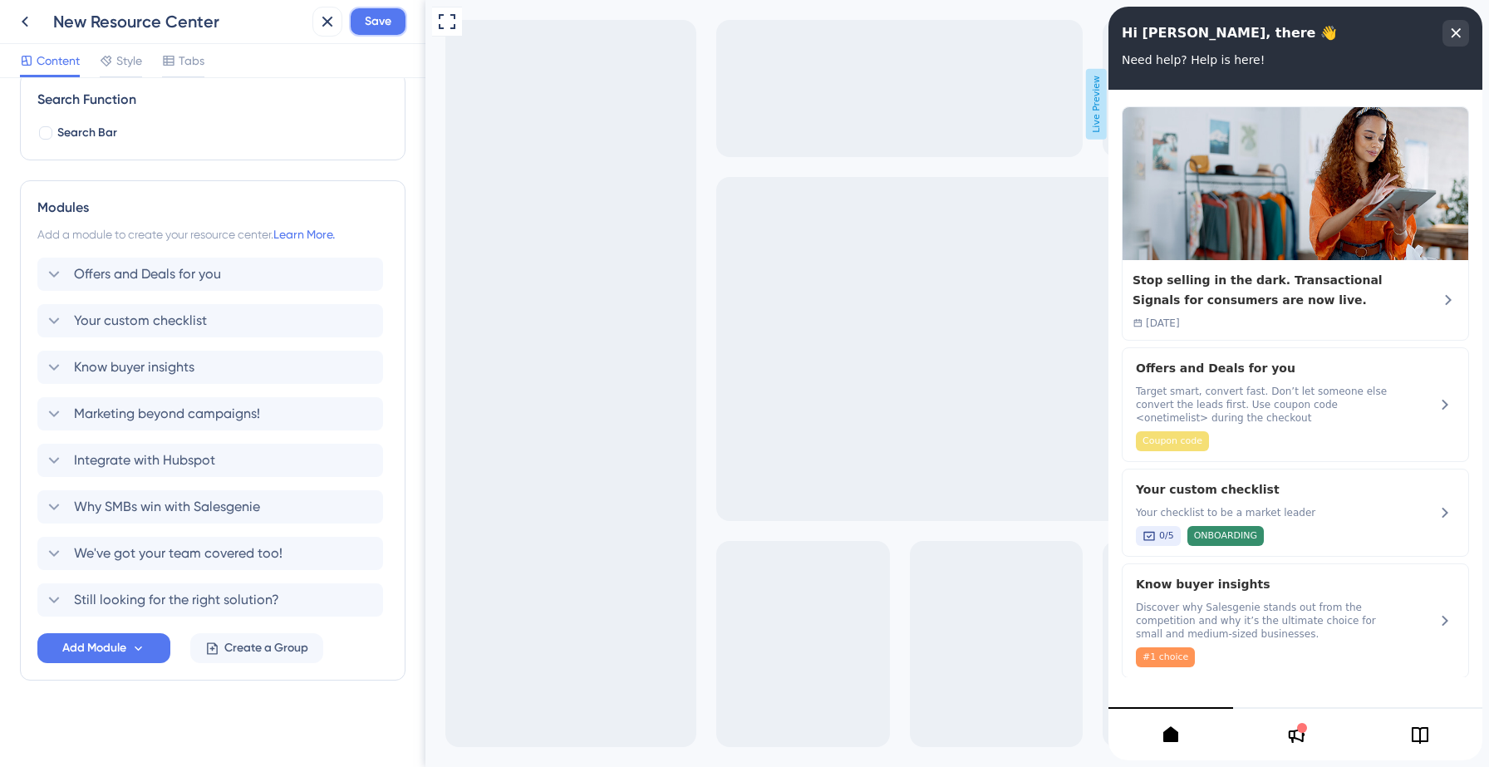
click at [385, 21] on span "Save" at bounding box center [378, 22] width 27 height 20
click at [318, 27] on icon at bounding box center [315, 31] width 9 height 9
click at [25, 27] on icon at bounding box center [25, 22] width 20 height 20
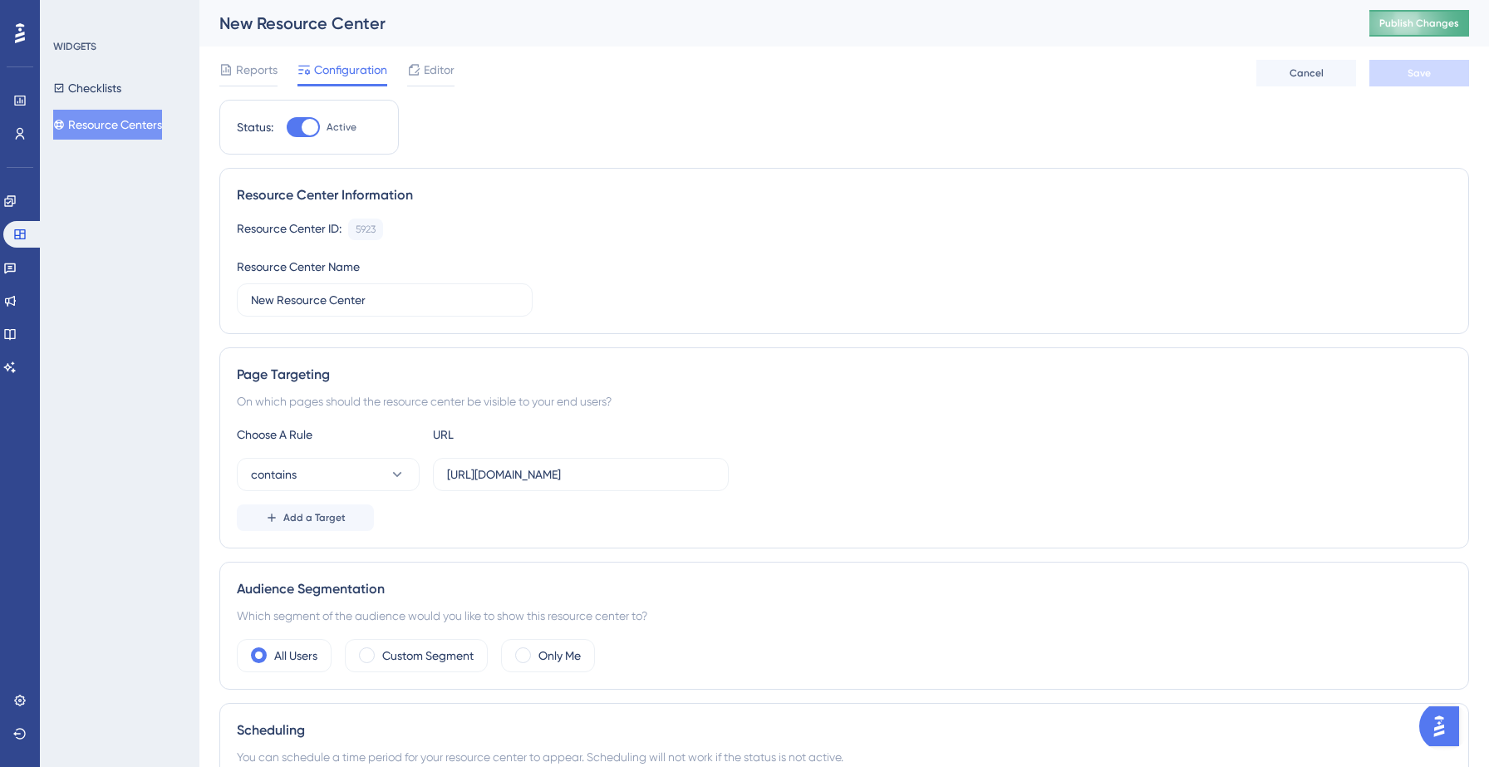
click at [1422, 18] on span "Publish Changes" at bounding box center [1419, 23] width 80 height 13
click at [95, 125] on button "Resource Centers" at bounding box center [107, 125] width 109 height 30
